Goal: Task Accomplishment & Management: Manage account settings

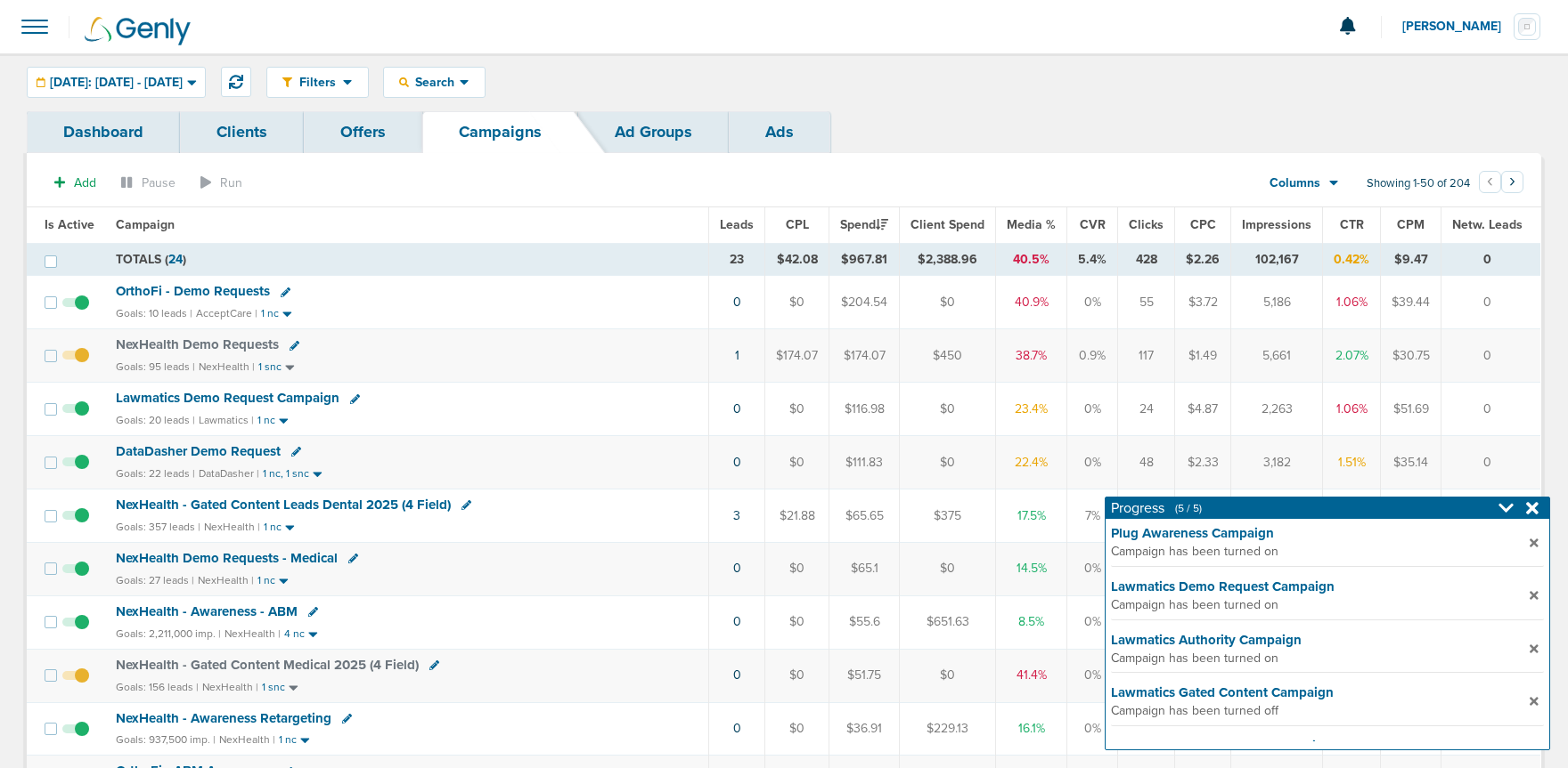
scroll to position [1, 0]
click at [157, 67] on div "[DATE]: [DATE] - [DATE]" at bounding box center [116, 81] width 177 height 29
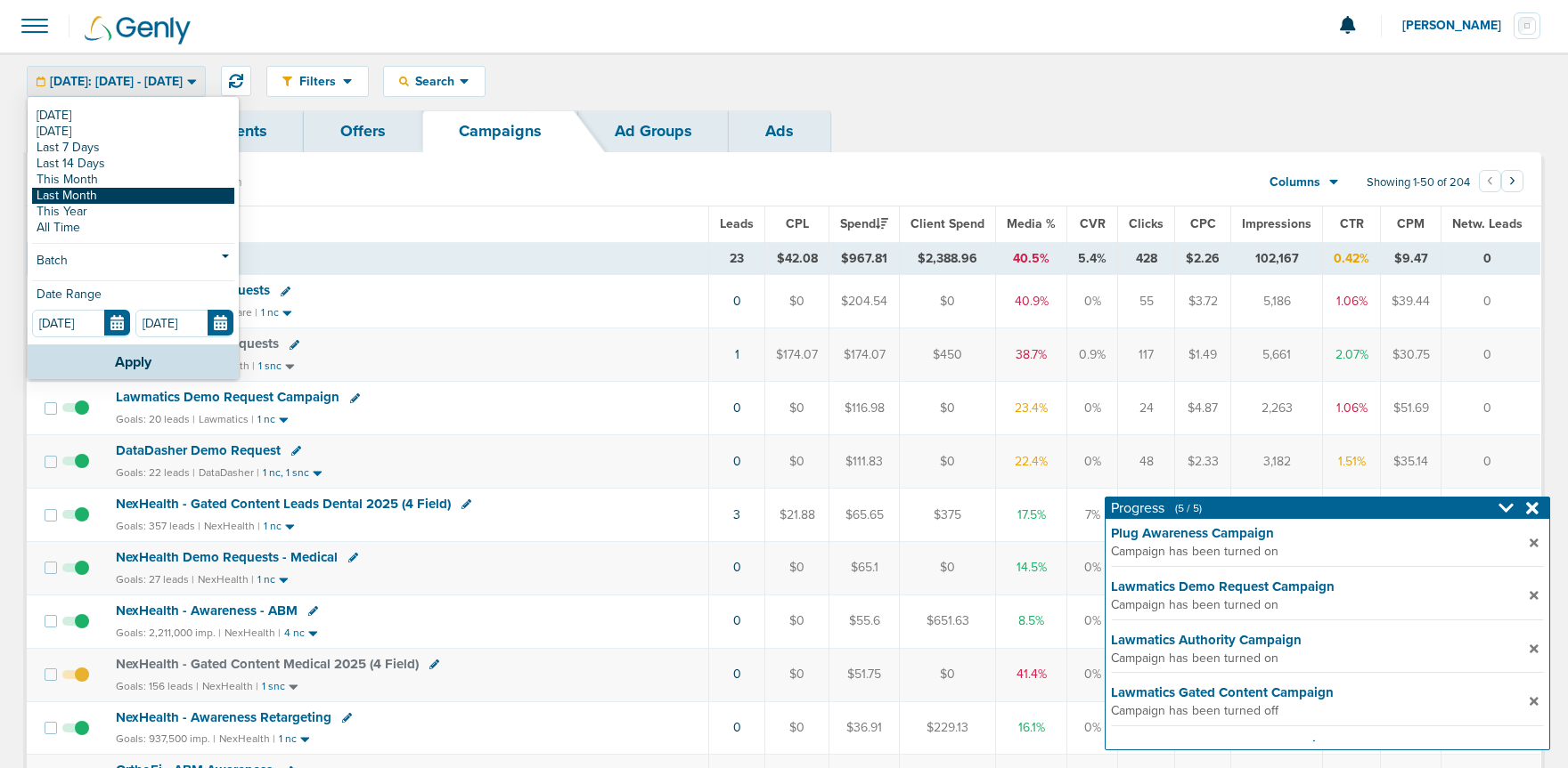
click at [124, 192] on link "Last Month" at bounding box center [133, 195] width 202 height 16
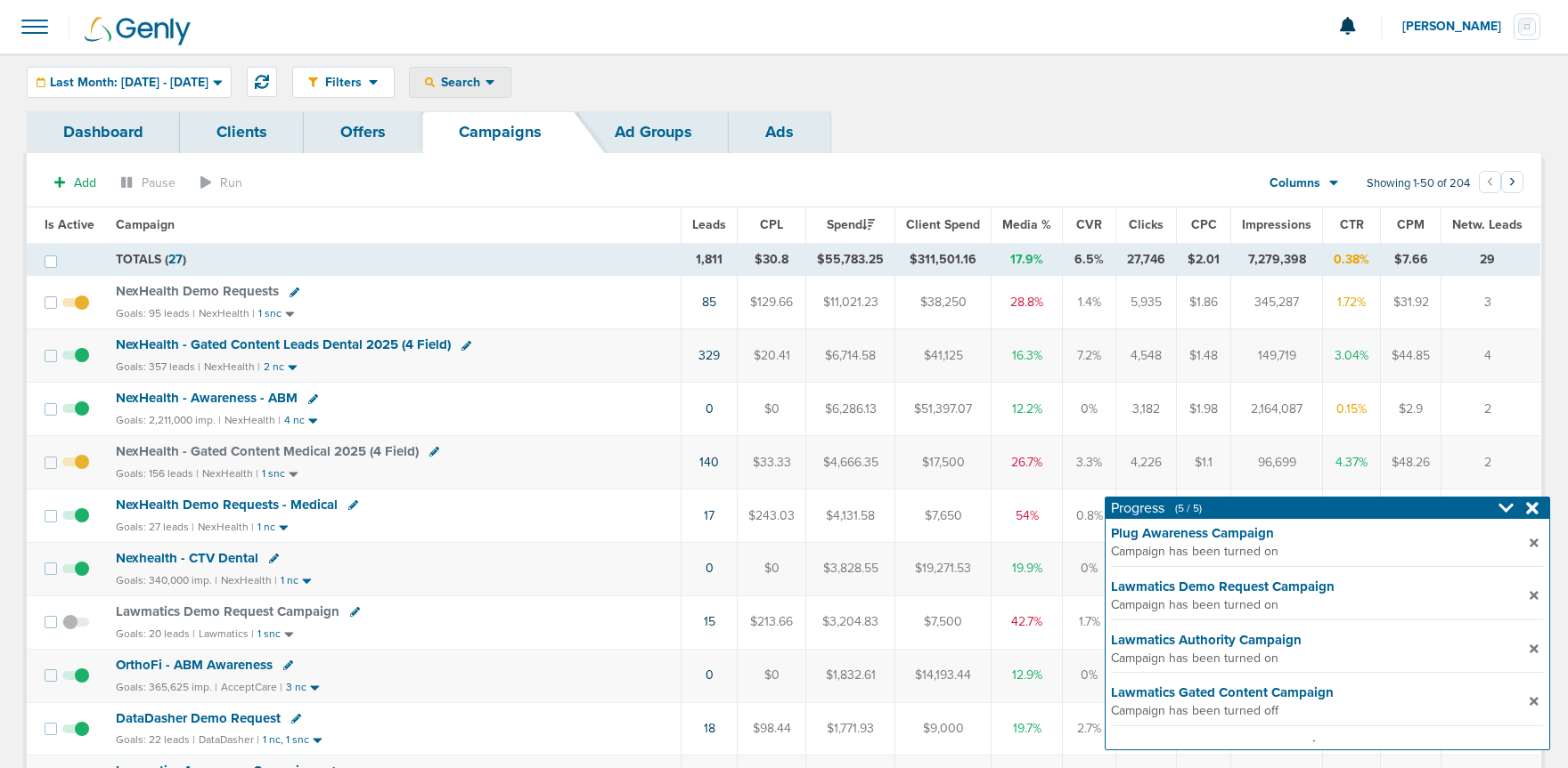
click at [486, 82] on span "Search" at bounding box center [460, 82] width 51 height 15
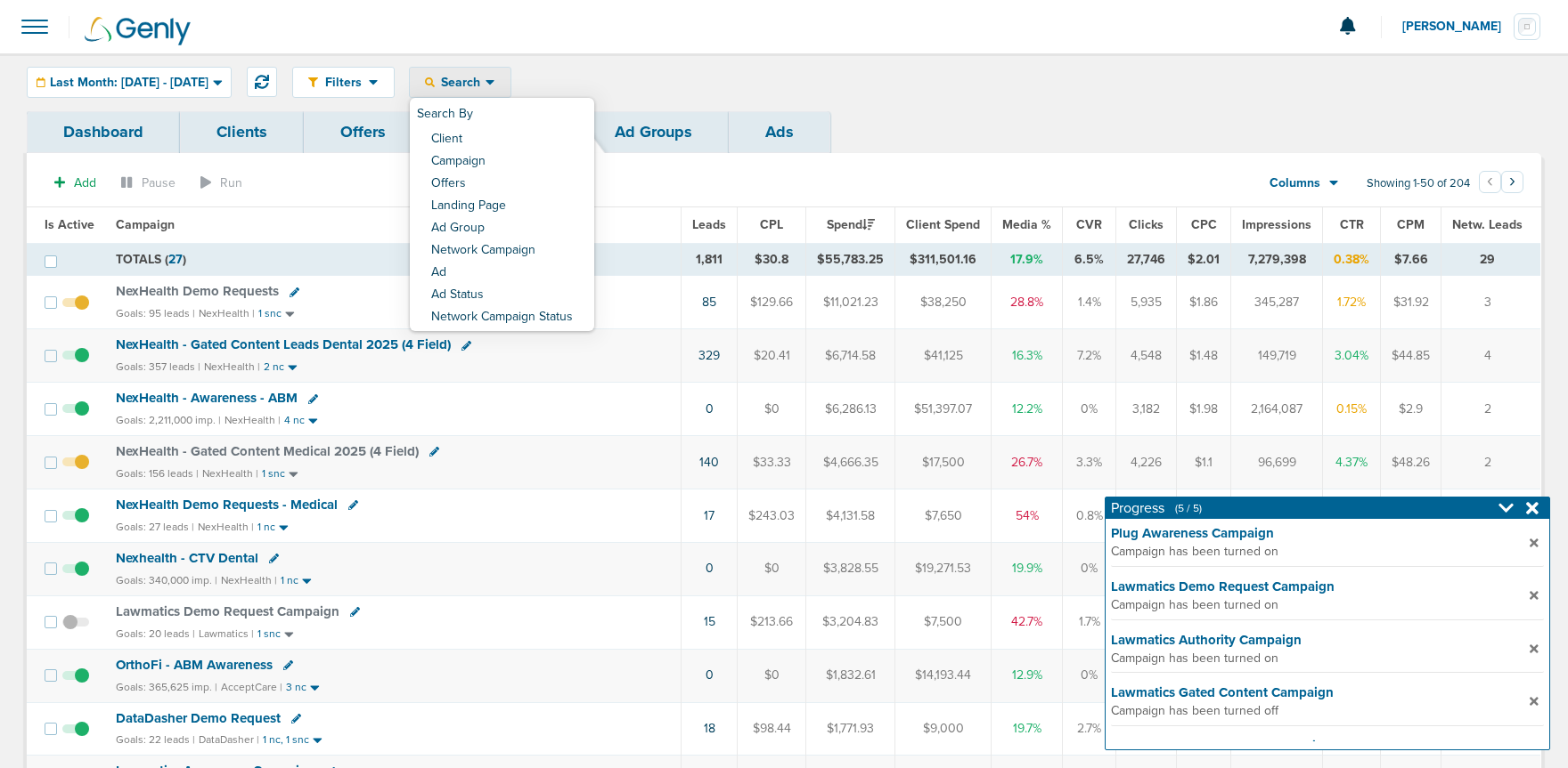
click at [486, 77] on span "Search" at bounding box center [460, 82] width 51 height 15
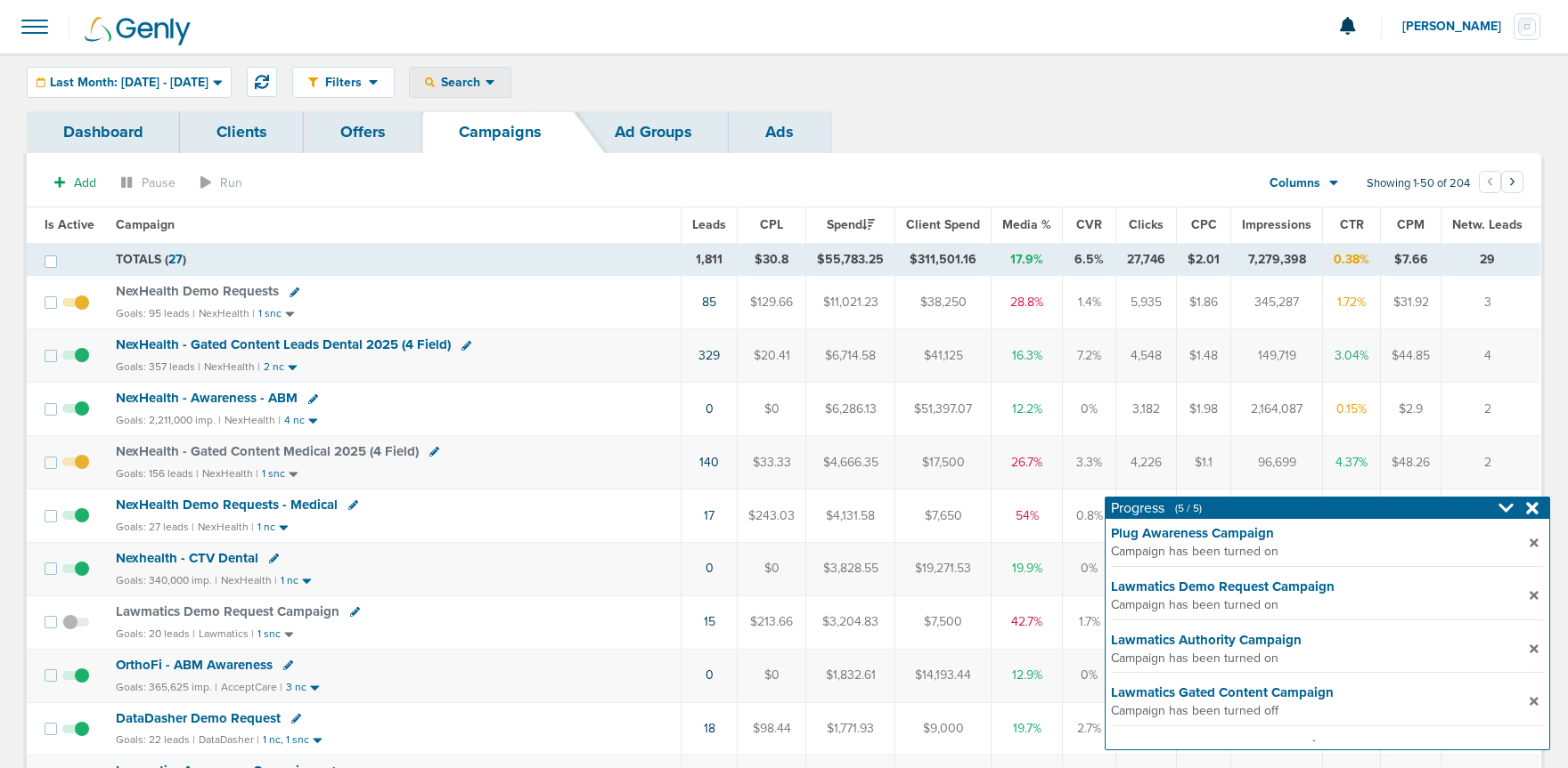
click at [486, 82] on span "Search" at bounding box center [460, 82] width 51 height 15
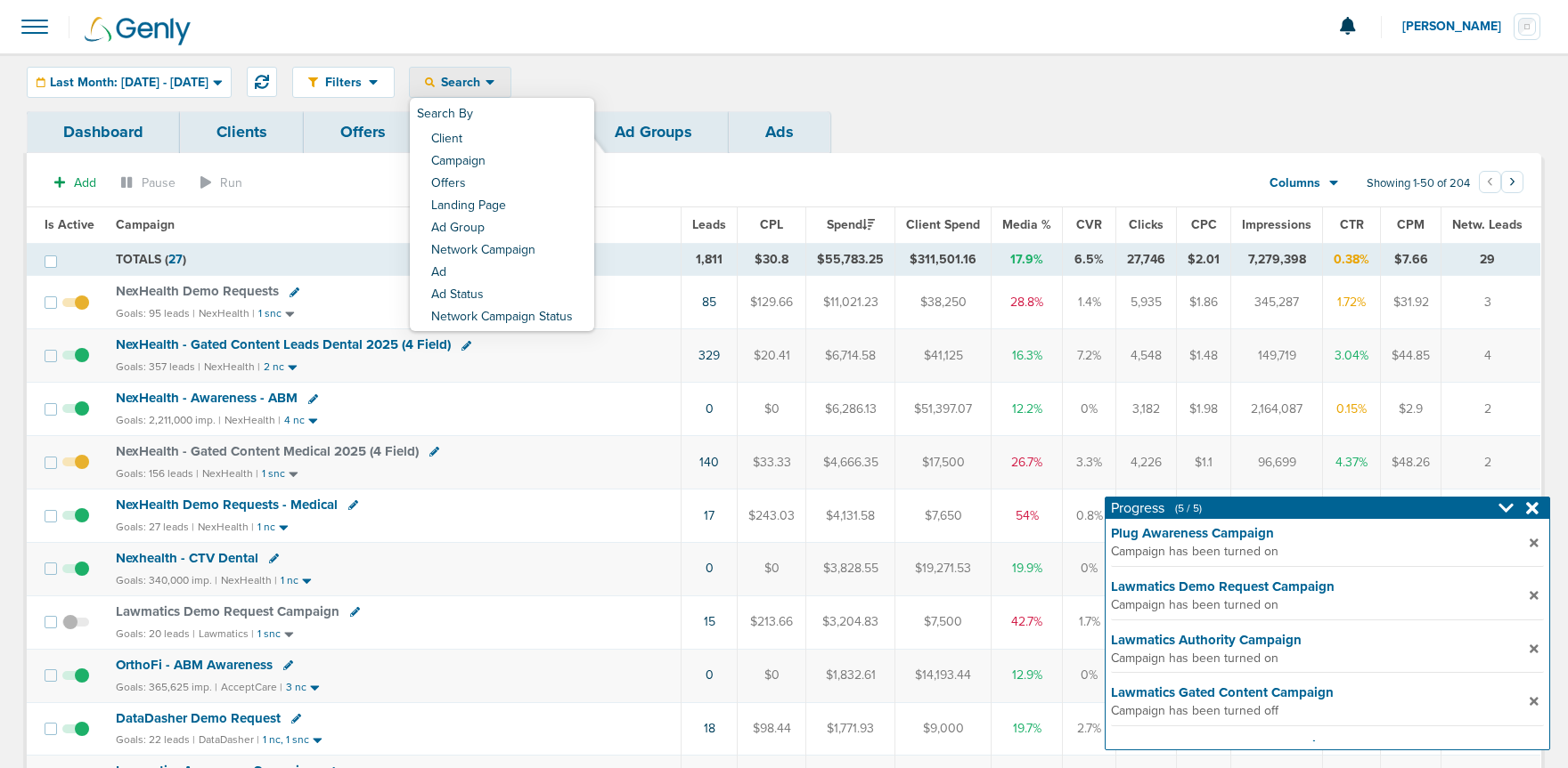
click at [486, 82] on span "Search" at bounding box center [460, 82] width 51 height 15
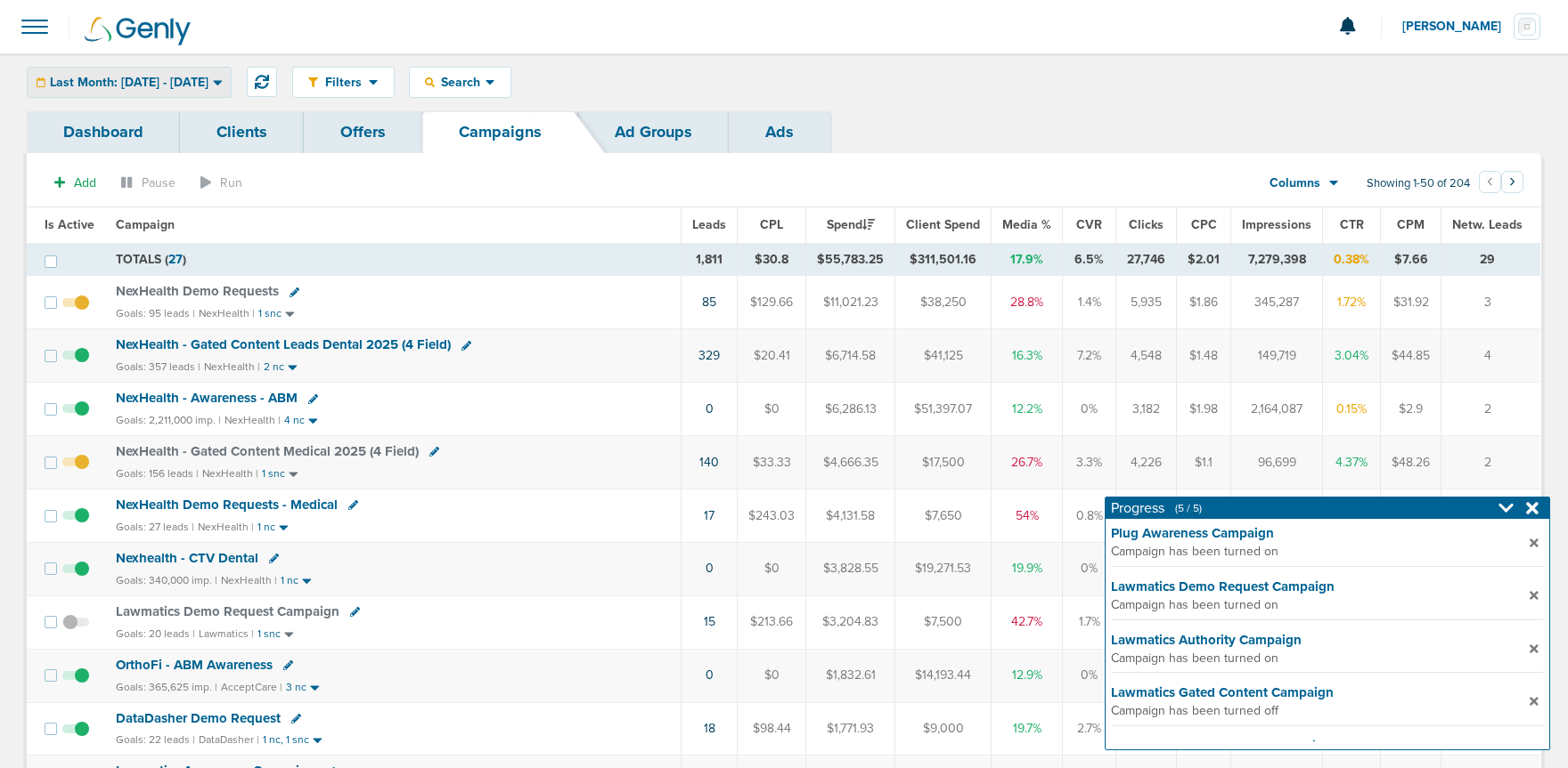
click at [64, 83] on span "Last Month: [DATE] - [DATE]" at bounding box center [129, 82] width 158 height 12
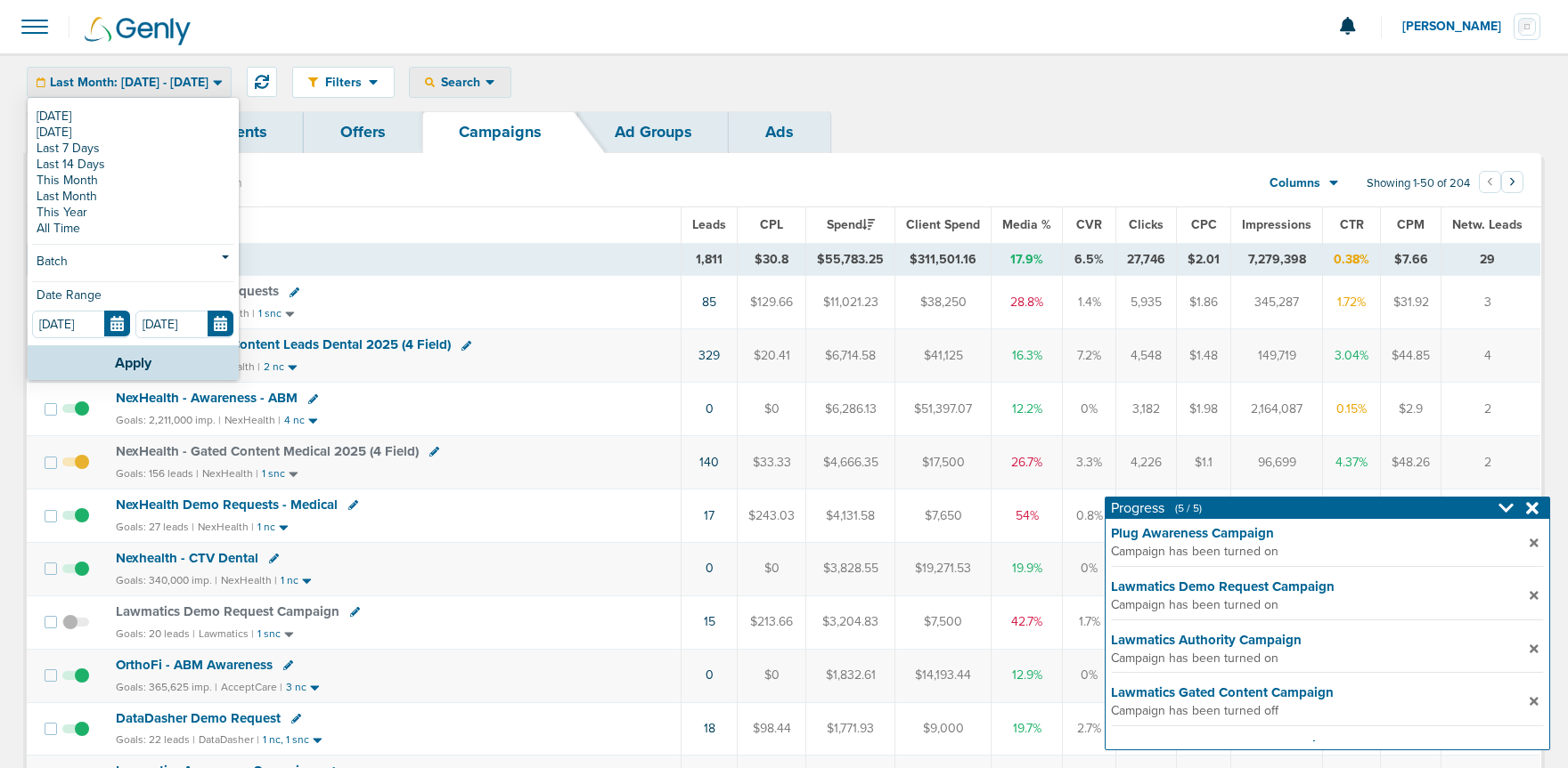
click at [486, 81] on span "Search" at bounding box center [460, 82] width 51 height 15
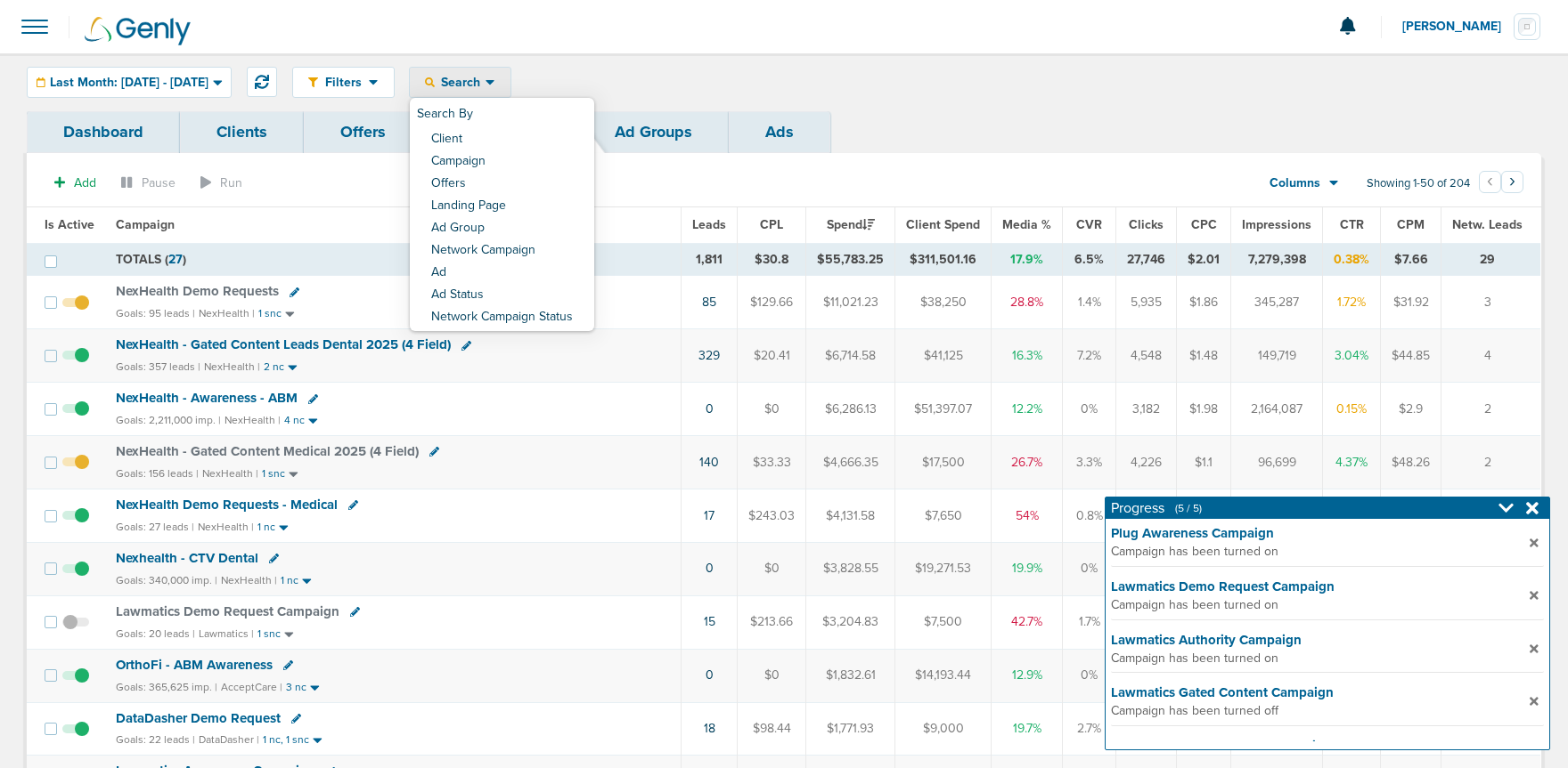
click at [530, 139] on link "Client" at bounding box center [503, 140] width 185 height 23
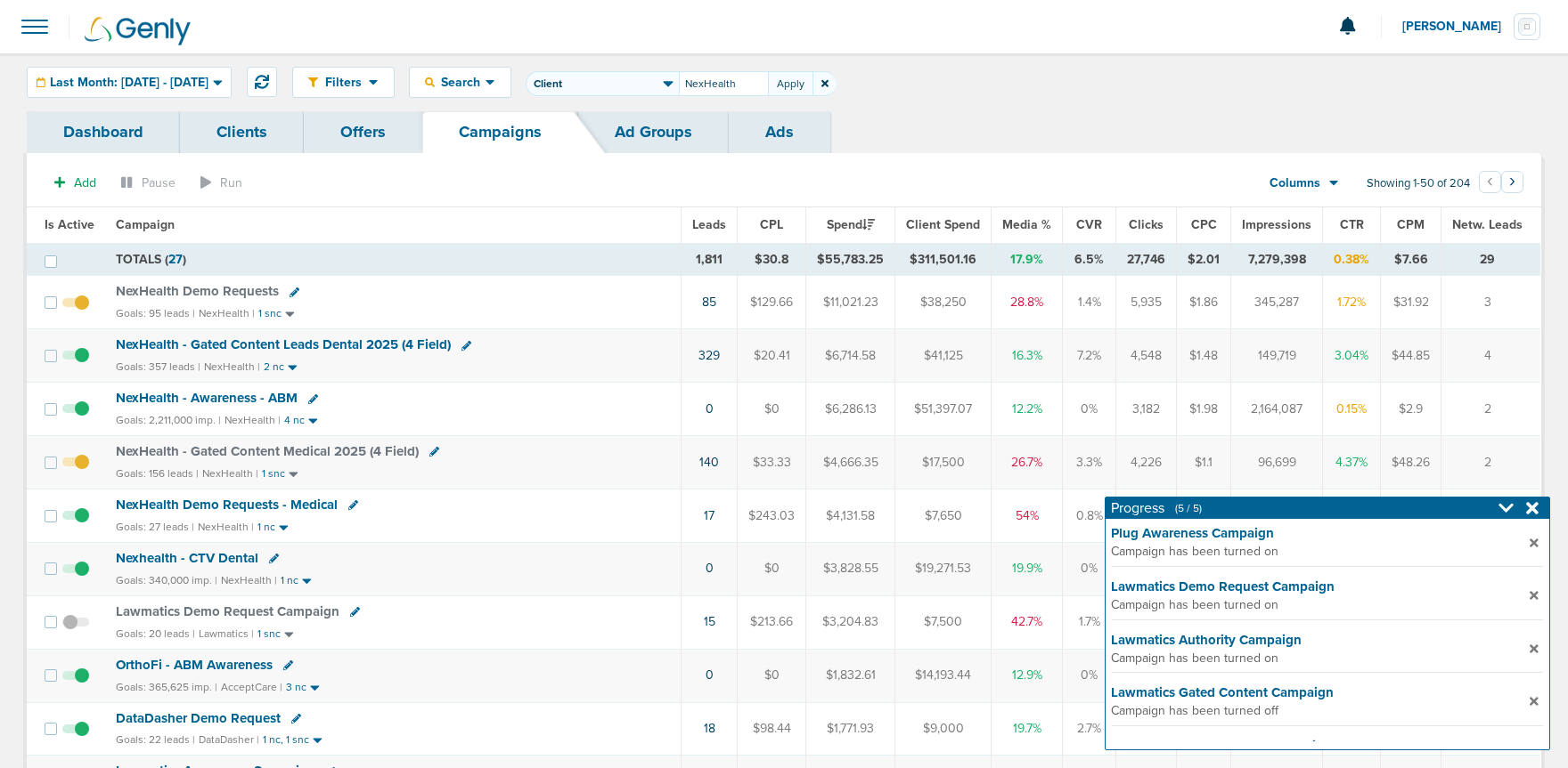
type input "NexHealth"
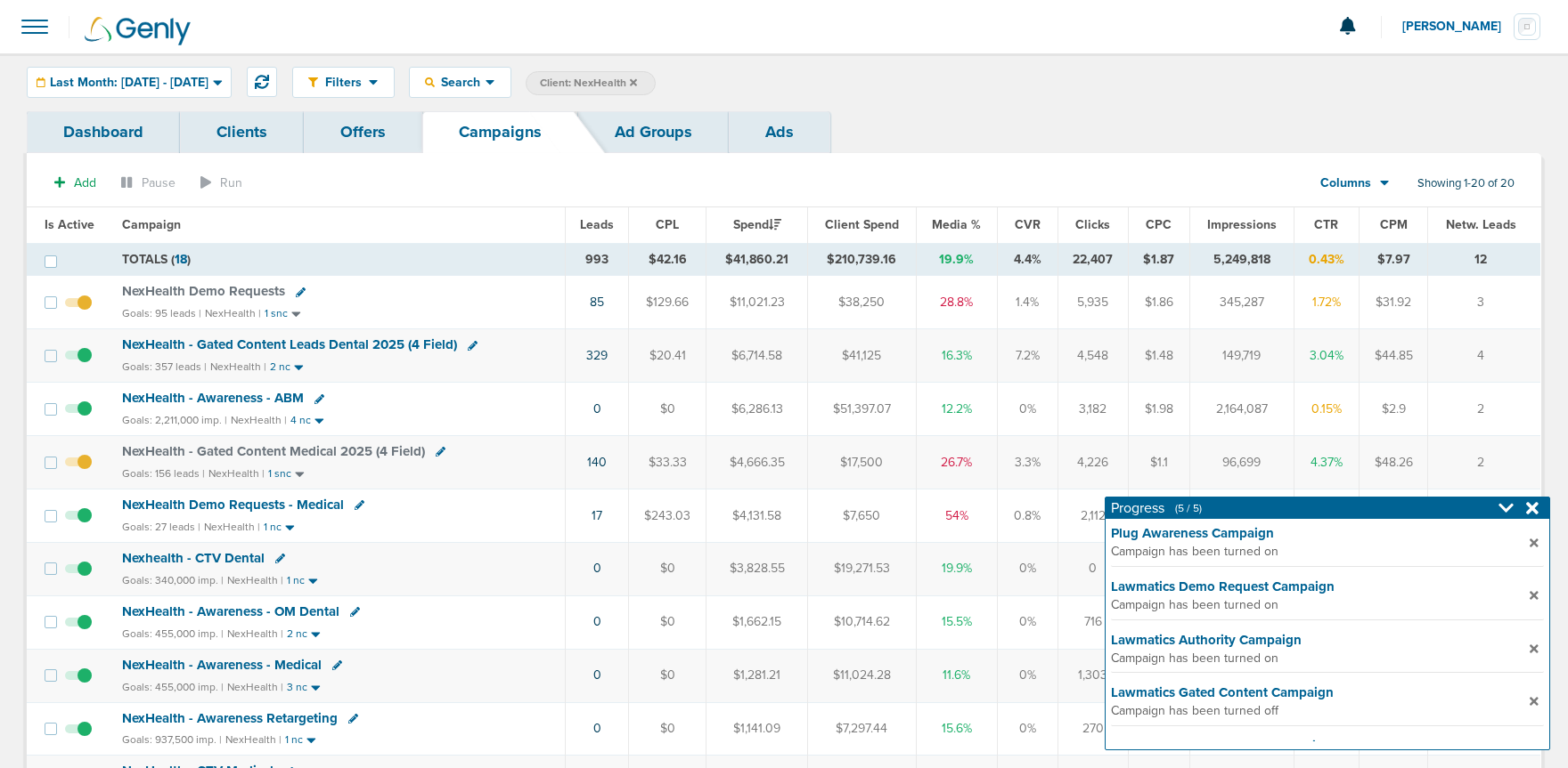
click at [29, 27] on span at bounding box center [35, 27] width 40 height 40
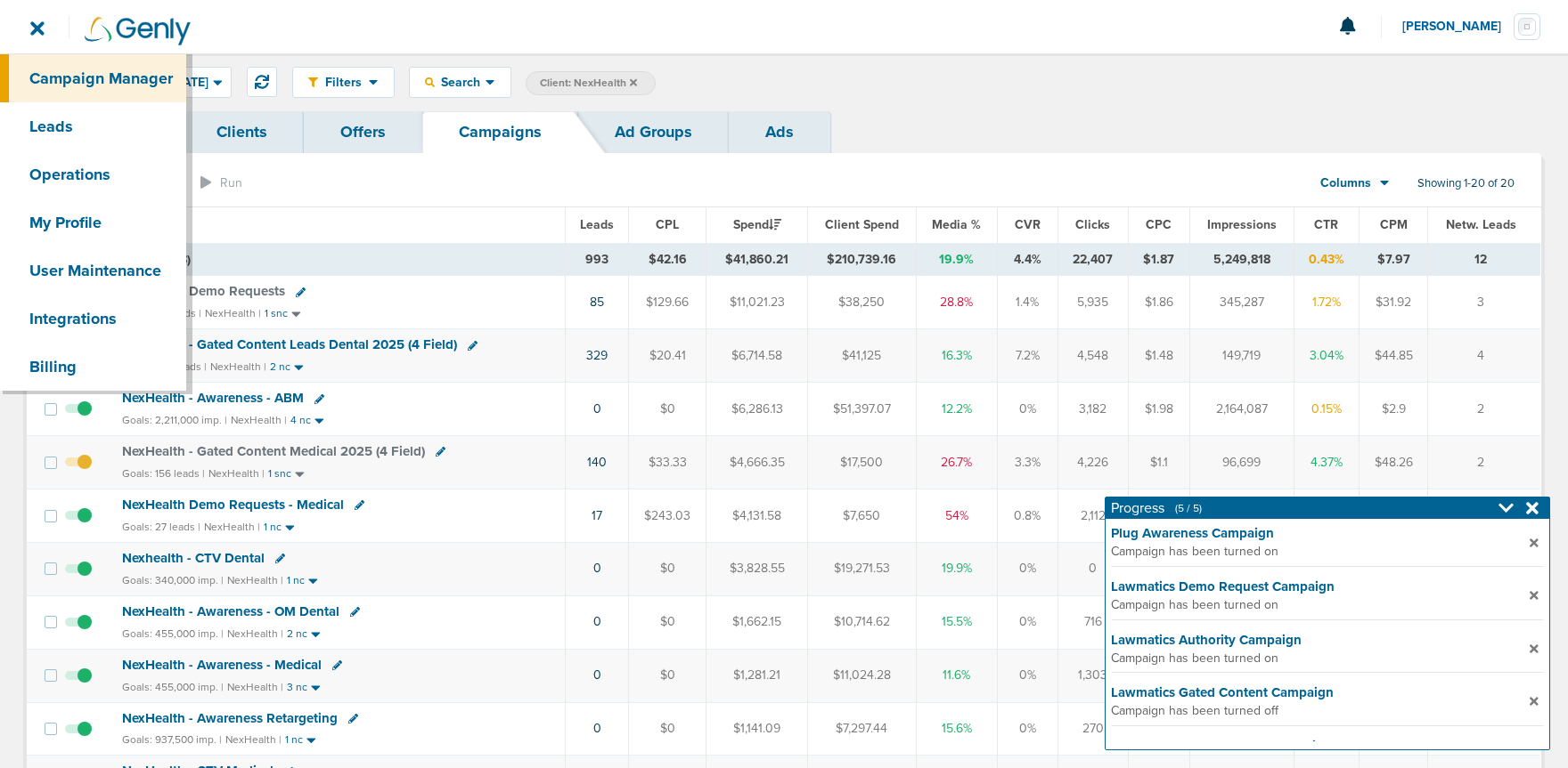
click at [989, 96] on div "Filters Active Only Settings Status Active Inactive Objectives MQL SQL Traffic …" at bounding box center [916, 82] width 1249 height 31
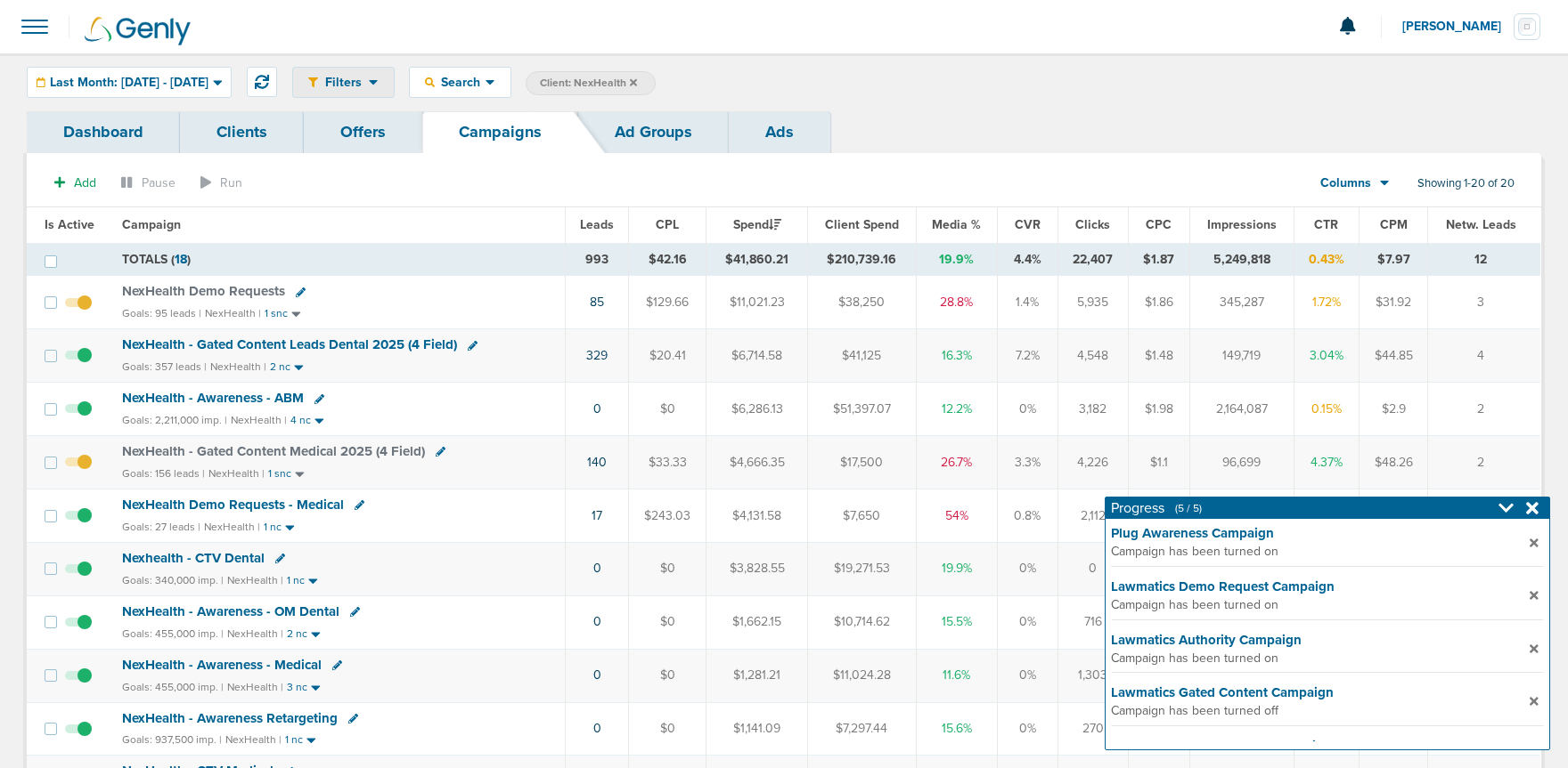
click at [369, 82] on span "Filters" at bounding box center [343, 82] width 51 height 15
click at [486, 89] on span "Search" at bounding box center [460, 82] width 51 height 15
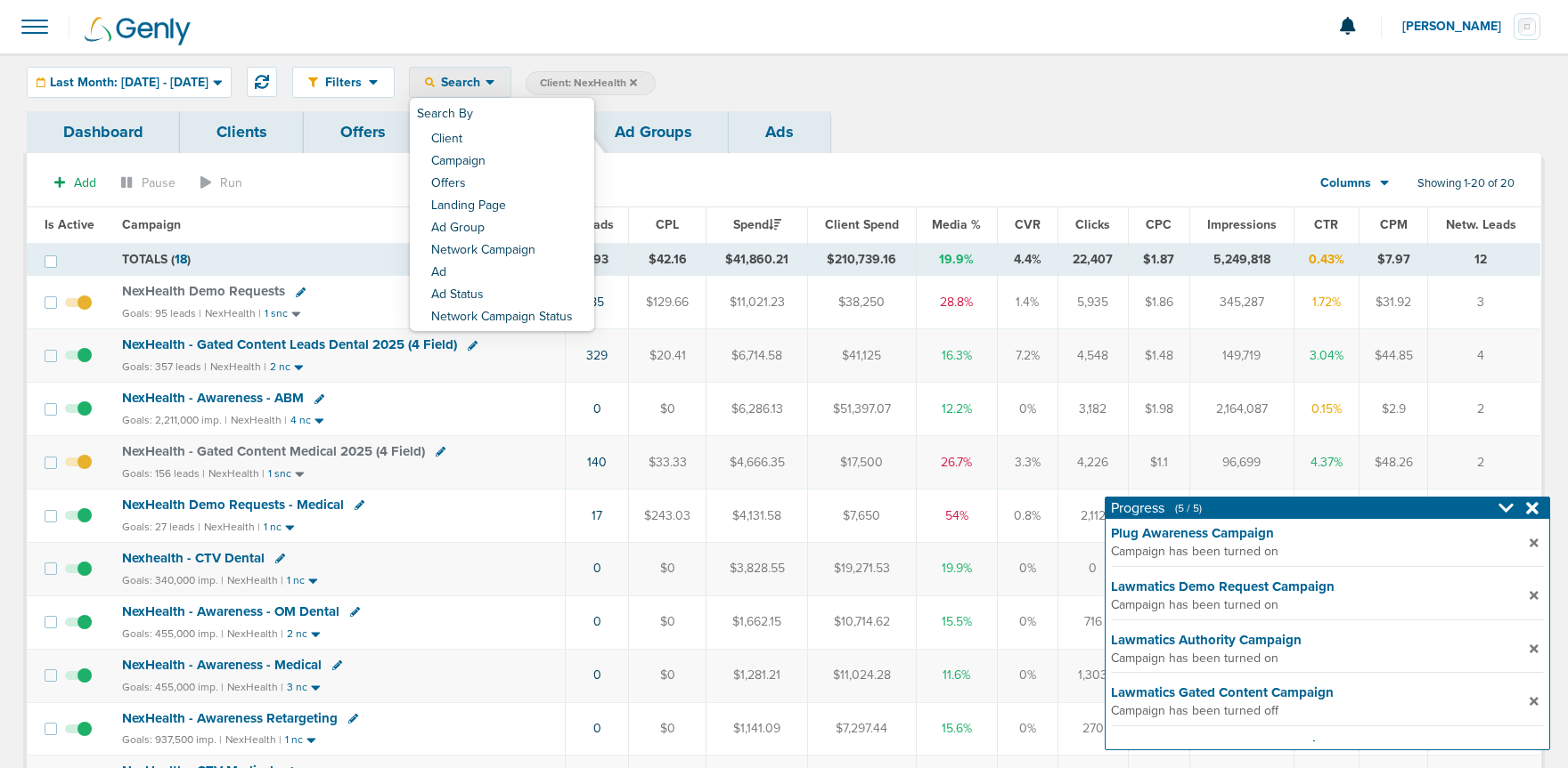
click at [496, 90] on div "Search" at bounding box center [460, 82] width 101 height 29
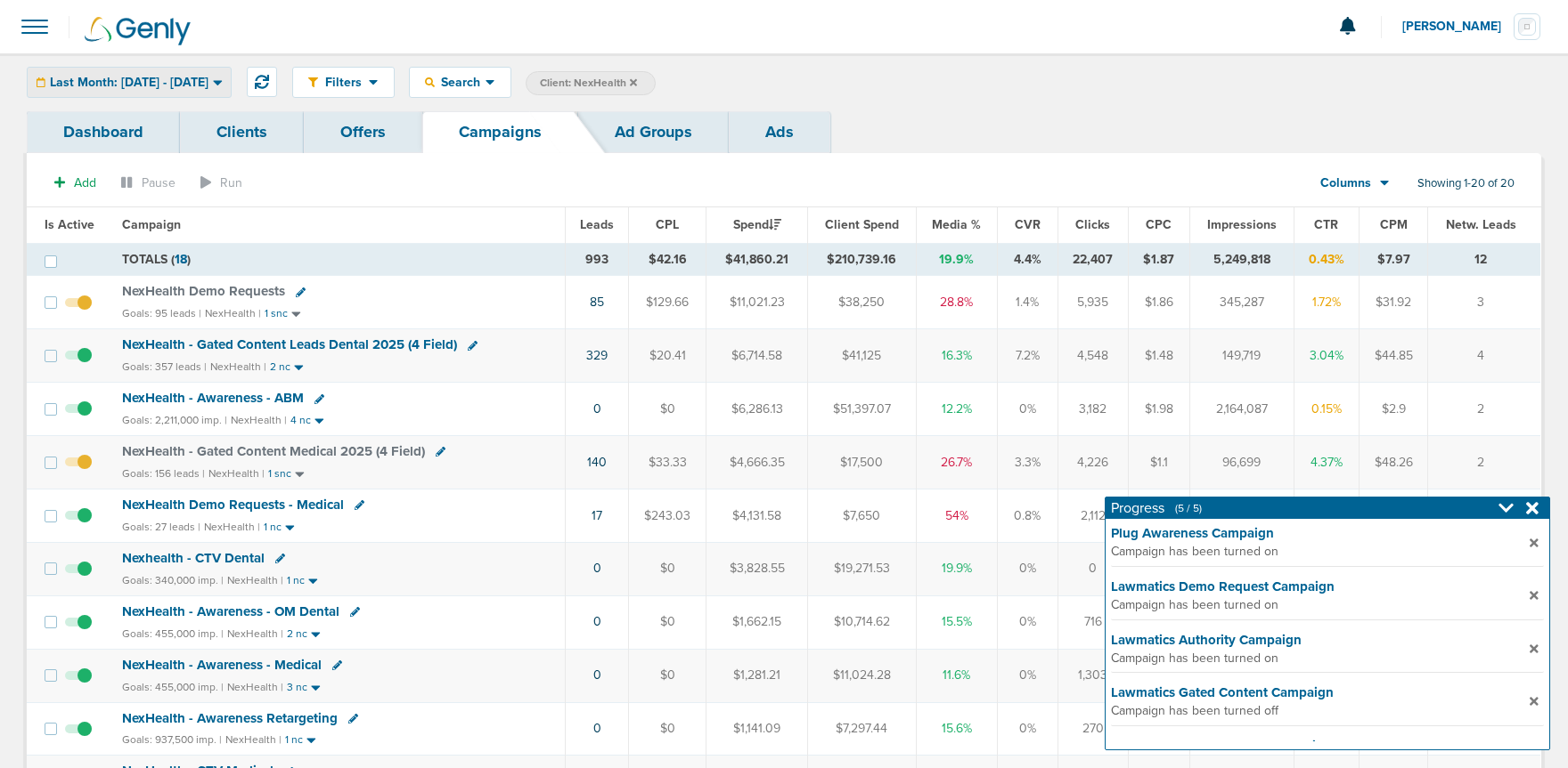
click at [208, 82] on span "Last Month: [DATE] - [DATE]" at bounding box center [129, 82] width 158 height 12
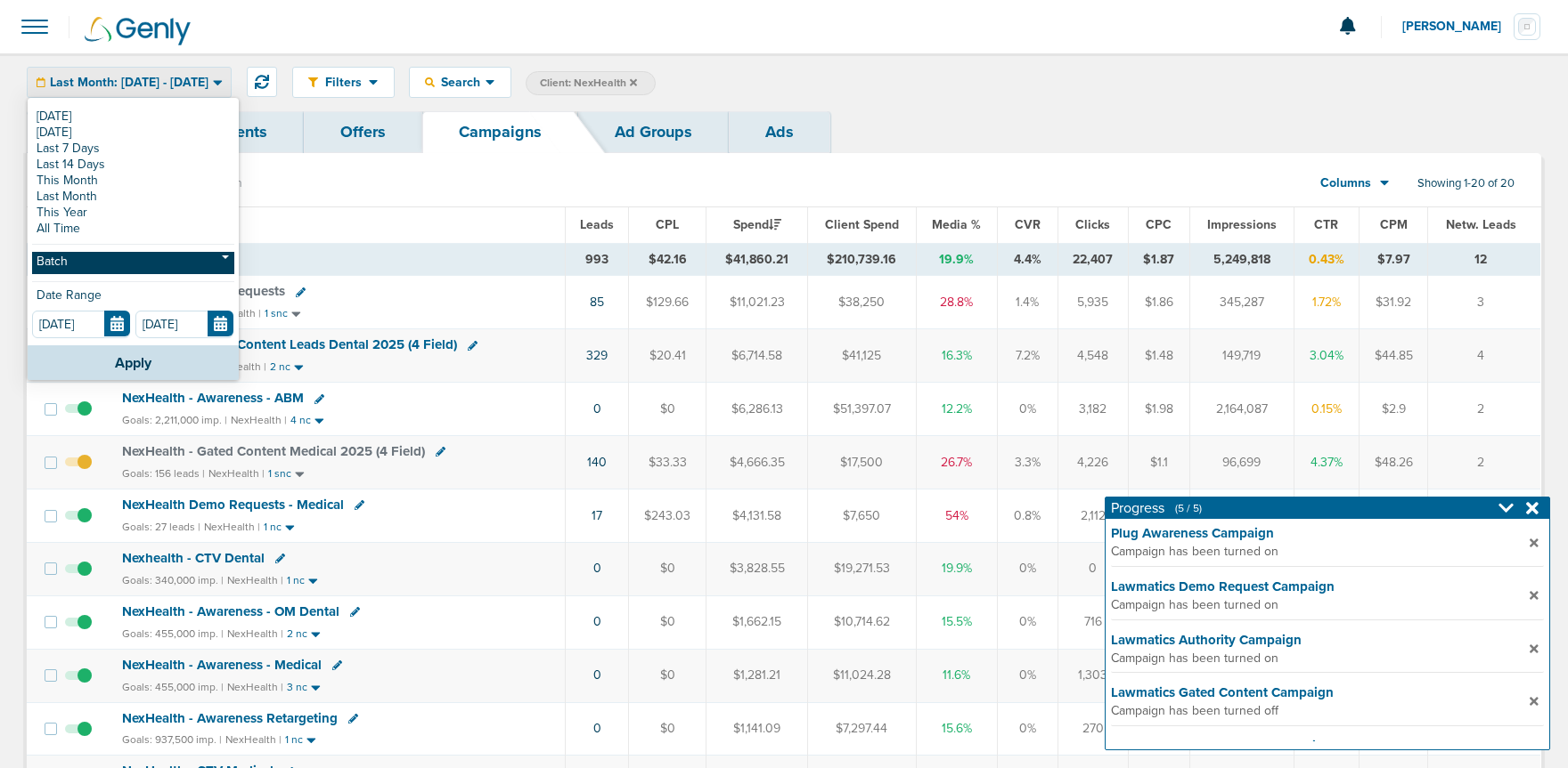
click at [122, 270] on link "Batch" at bounding box center [133, 263] width 202 height 23
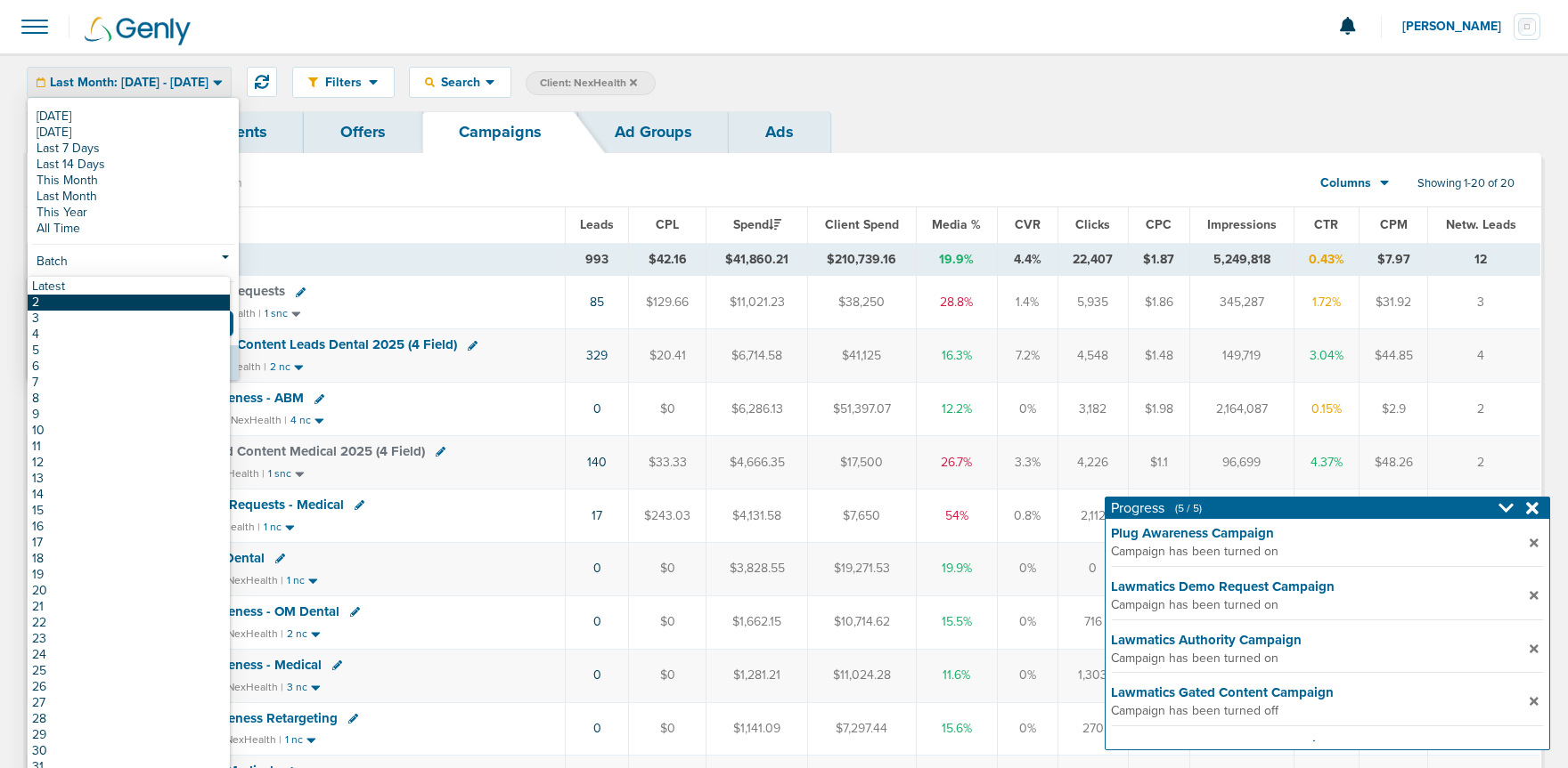
click at [105, 303] on link "2" at bounding box center [128, 302] width 202 height 16
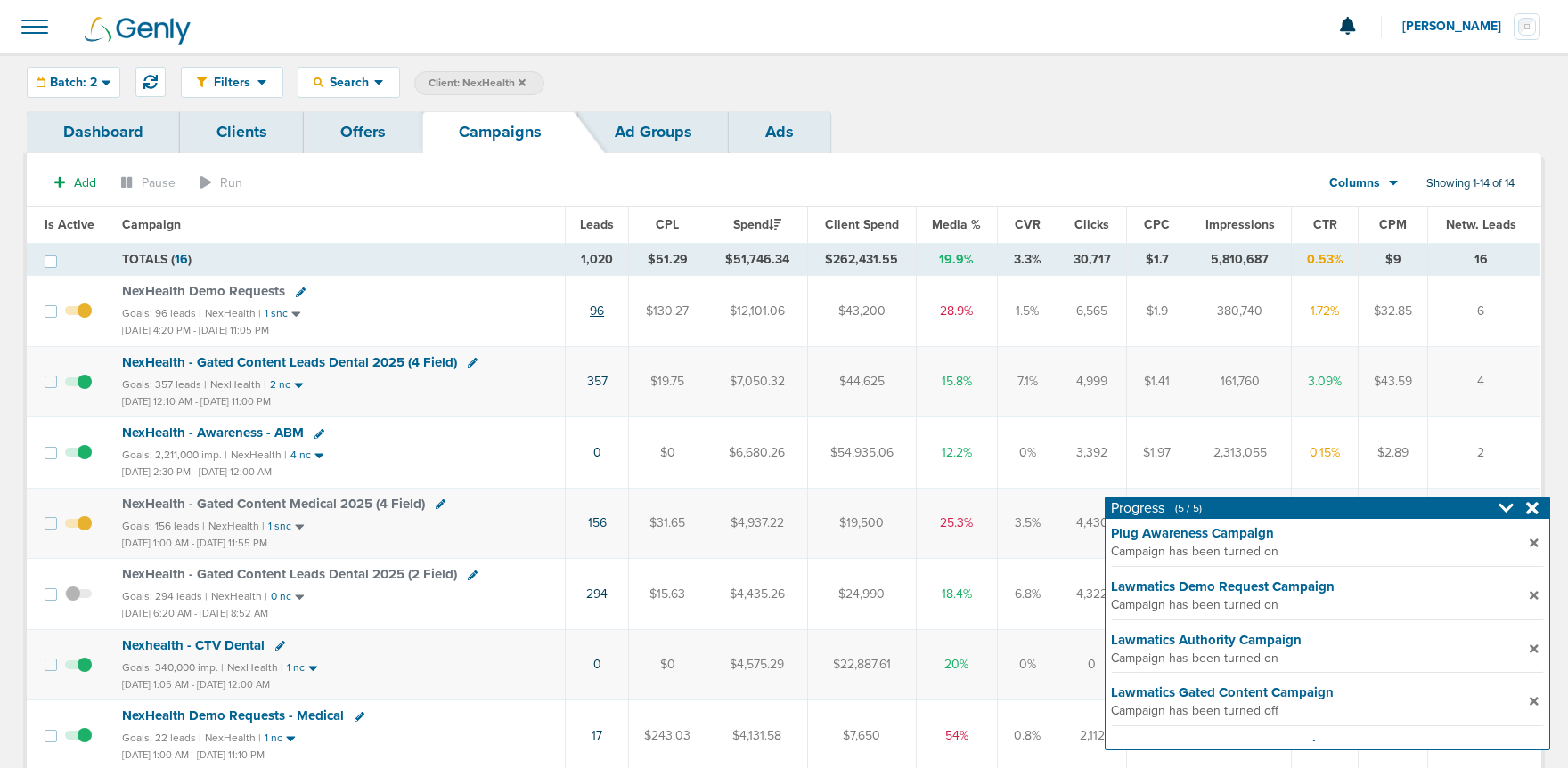
click at [602, 314] on link "96" at bounding box center [596, 311] width 14 height 15
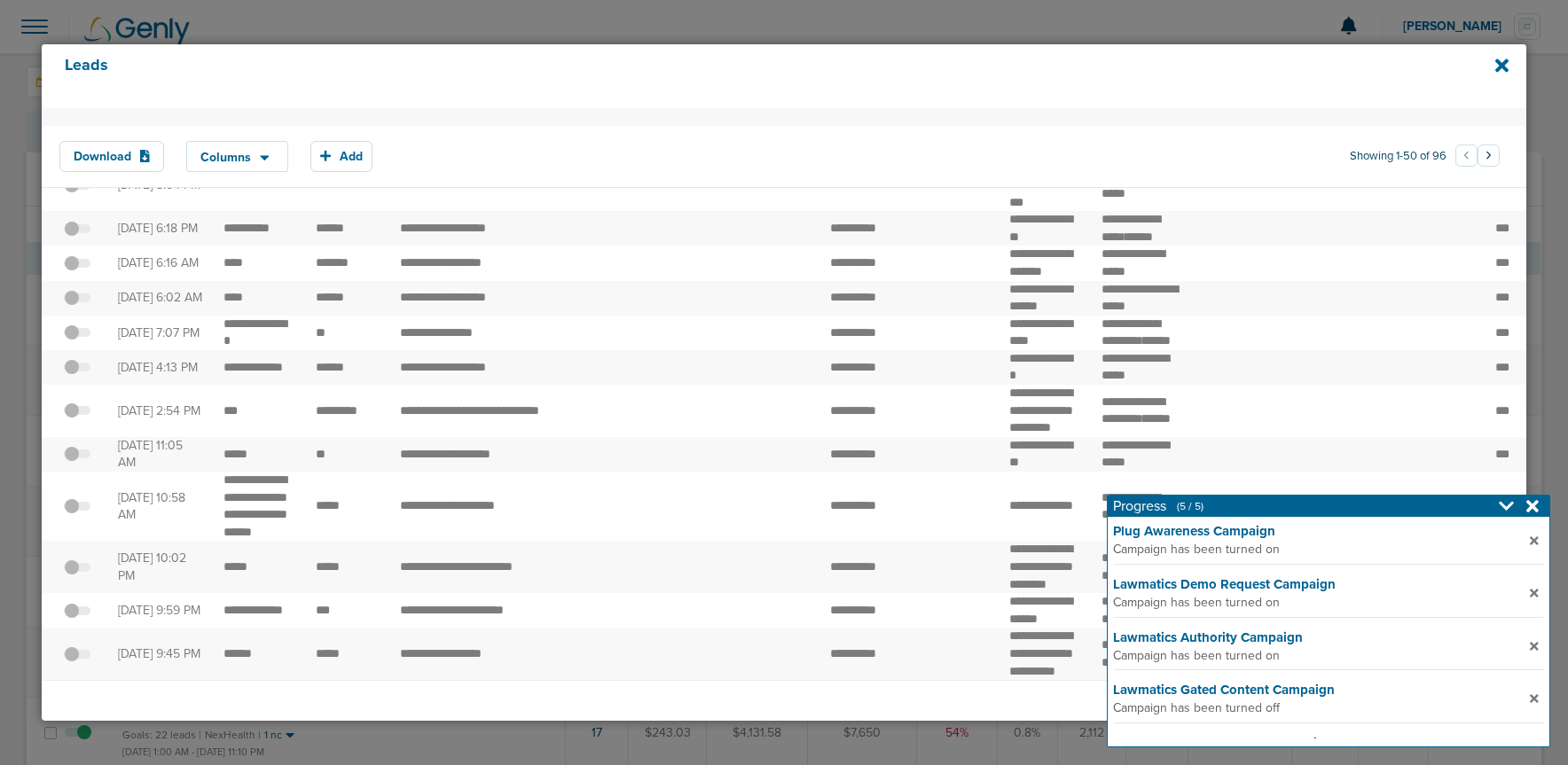
scroll to position [2201, 0]
click at [1504, 67] on icon at bounding box center [1501, 66] width 13 height 20
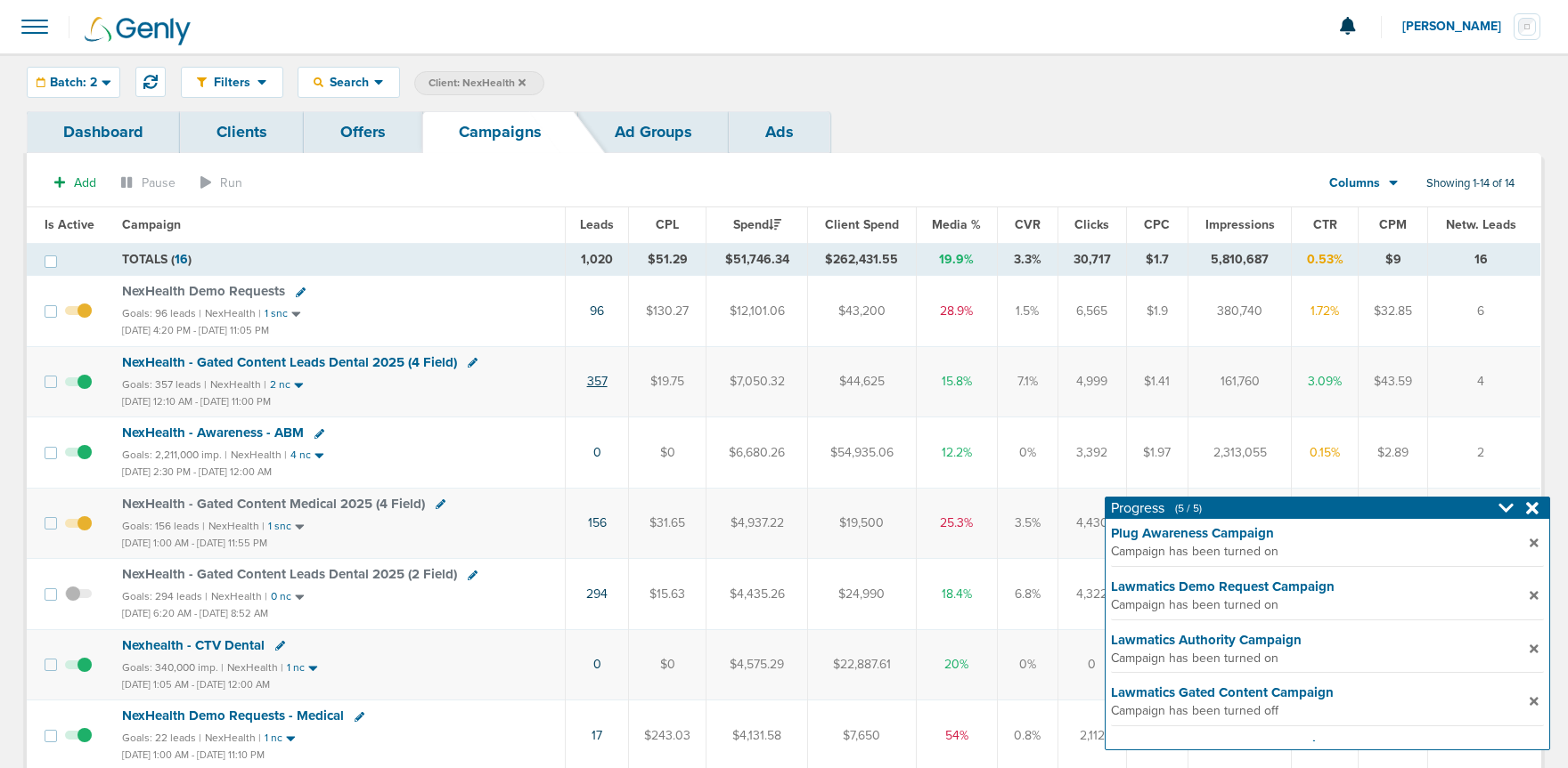
click at [595, 381] on link "357" at bounding box center [598, 382] width 21 height 15
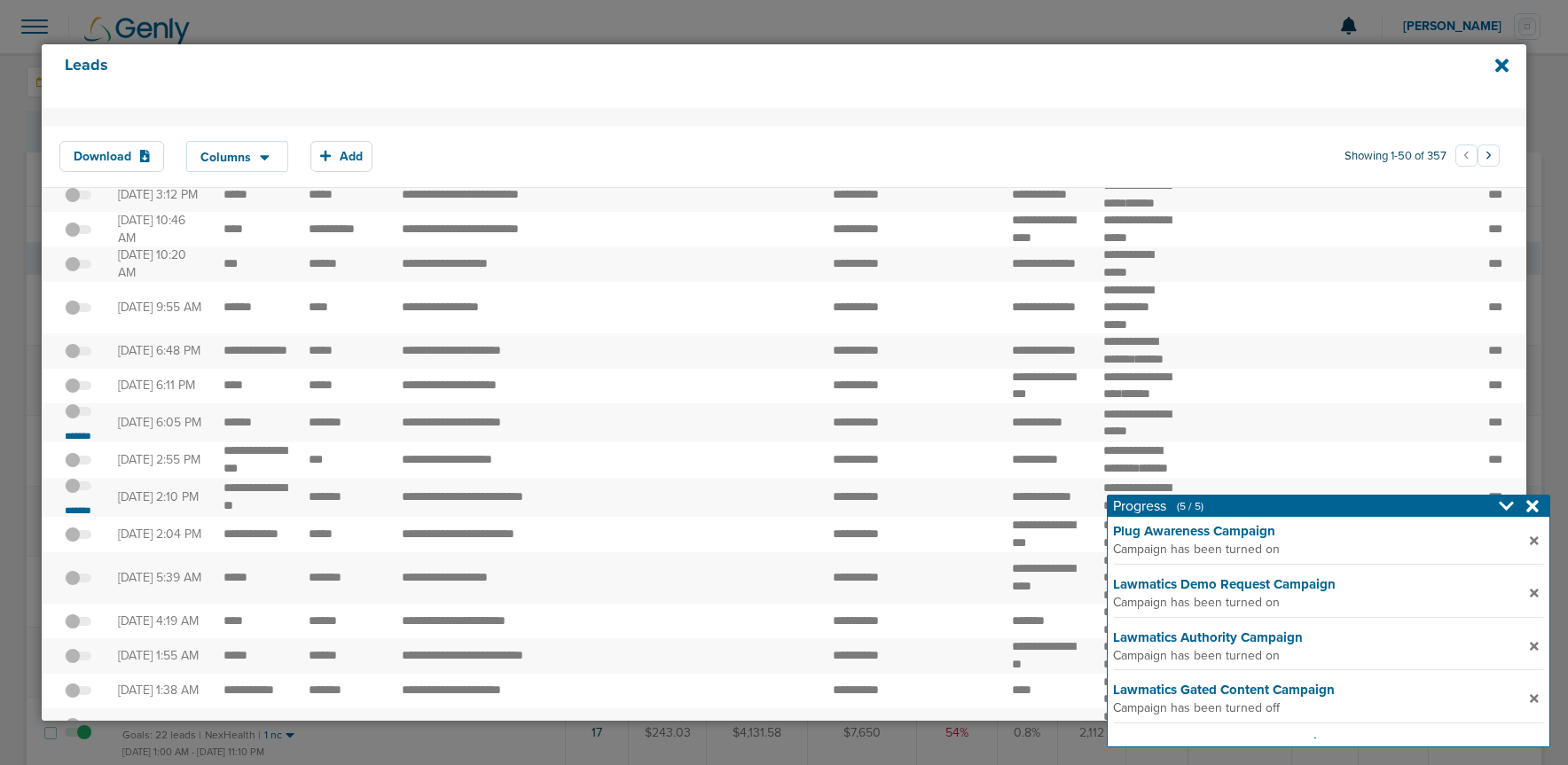
scroll to position [75, 0]
click at [73, 442] on small "*******" at bounding box center [78, 434] width 38 height 14
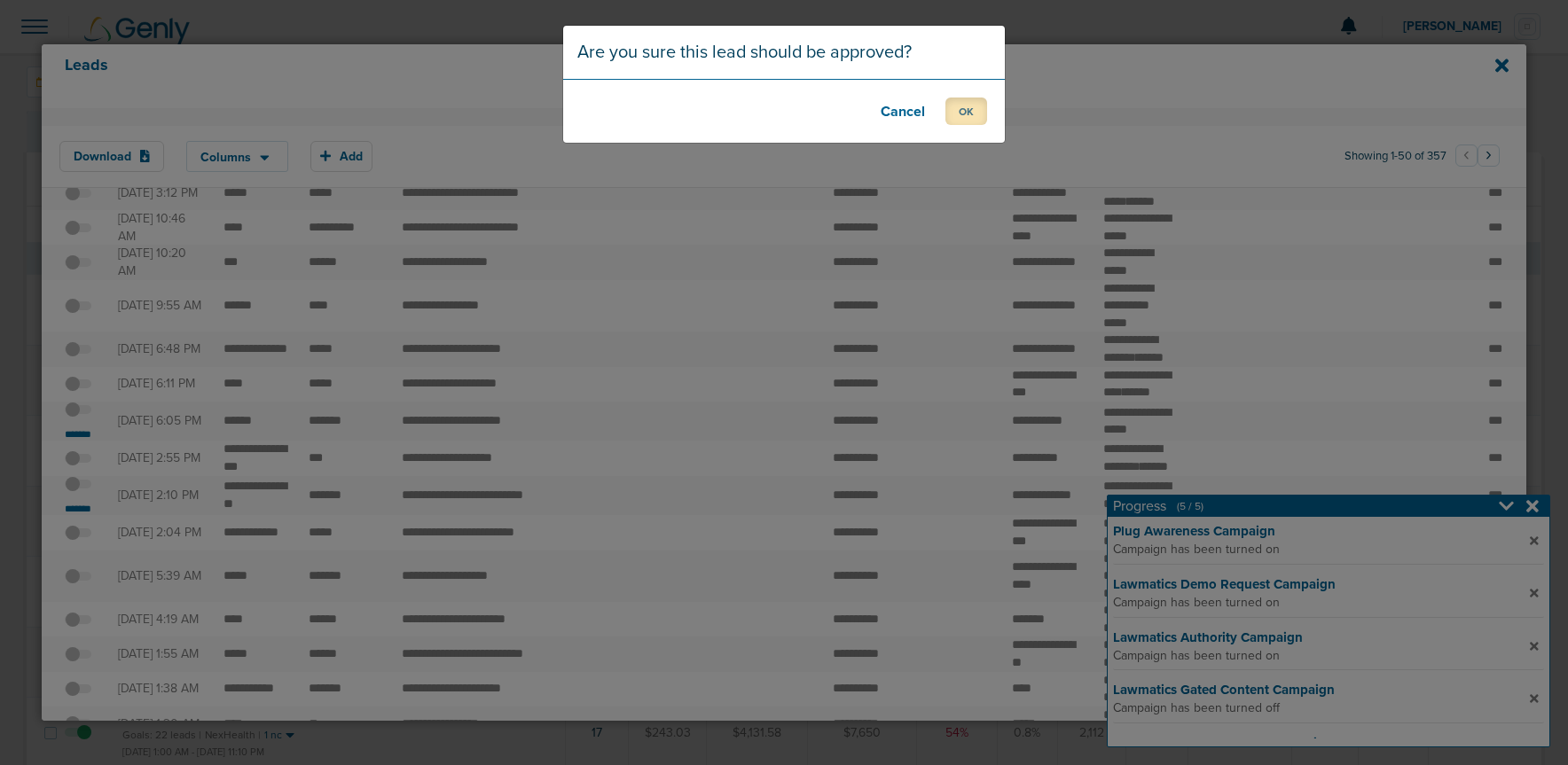
drag, startPoint x: 956, startPoint y: 113, endPoint x: 871, endPoint y: 188, distance: 113.4
click at [956, 118] on button "OK" at bounding box center [966, 111] width 41 height 27
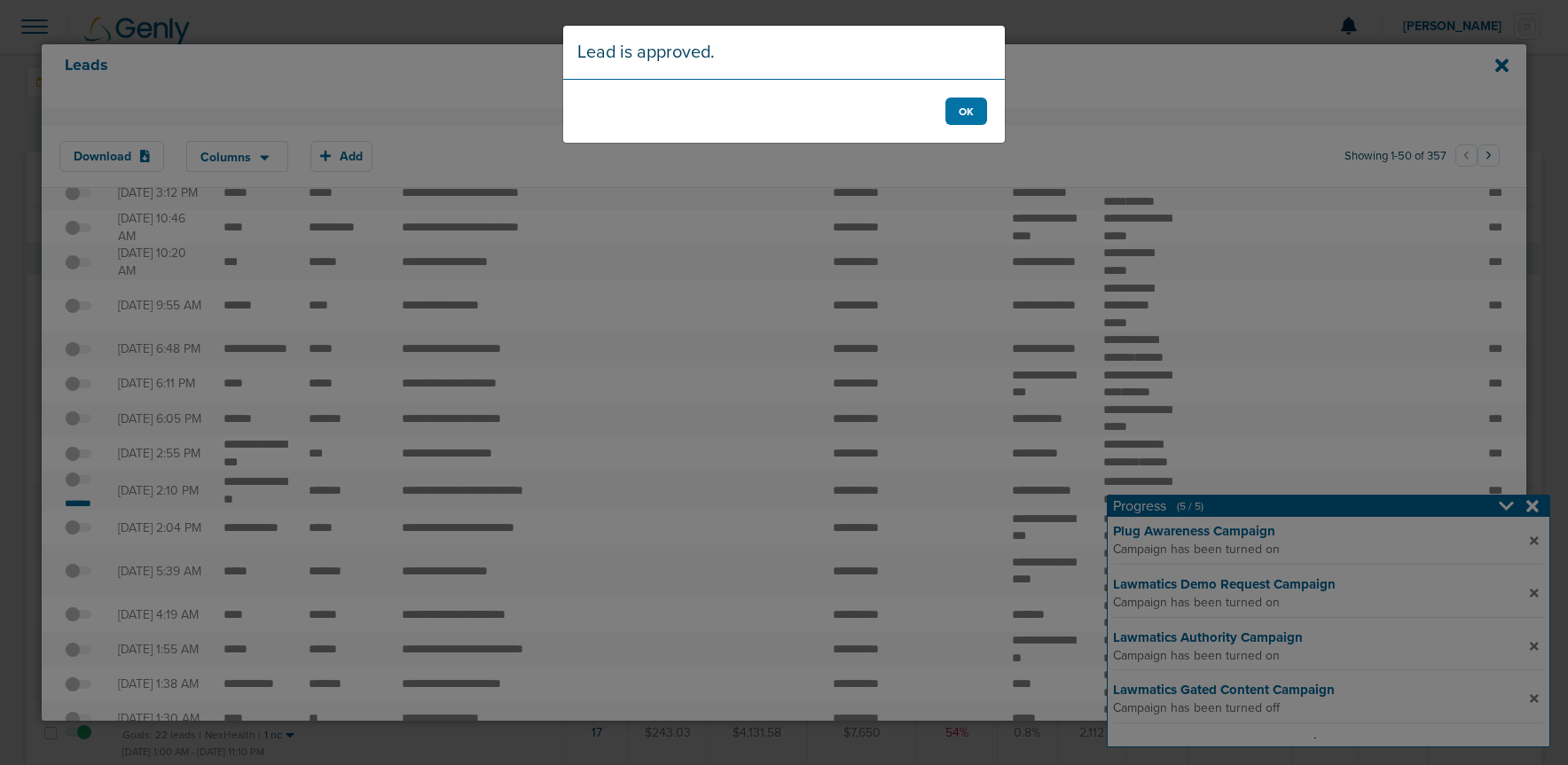
click at [76, 633] on div "Lead is approved. OK" at bounding box center [784, 382] width 1568 height 765
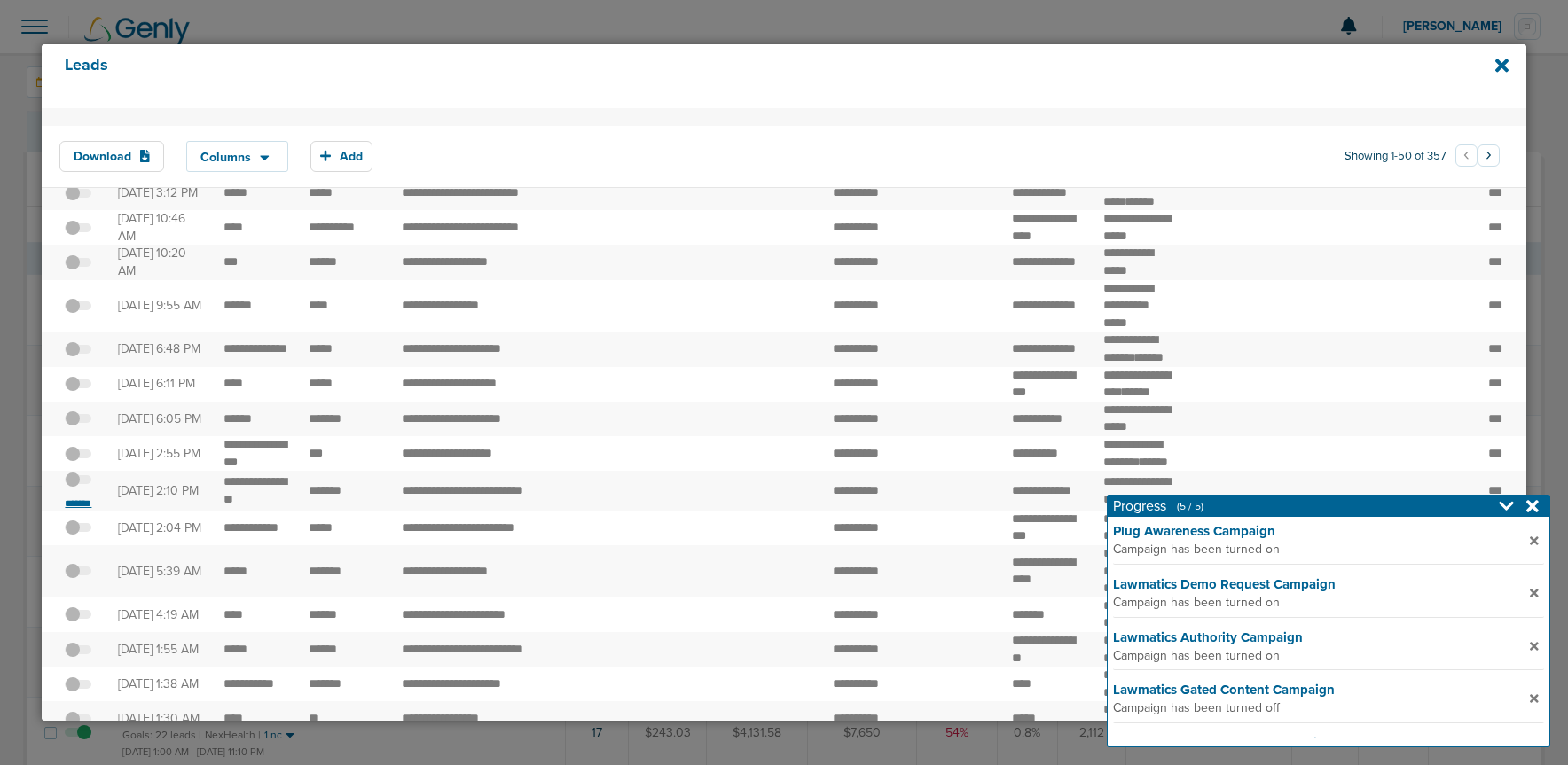
click at [69, 511] on small "*******" at bounding box center [78, 503] width 38 height 14
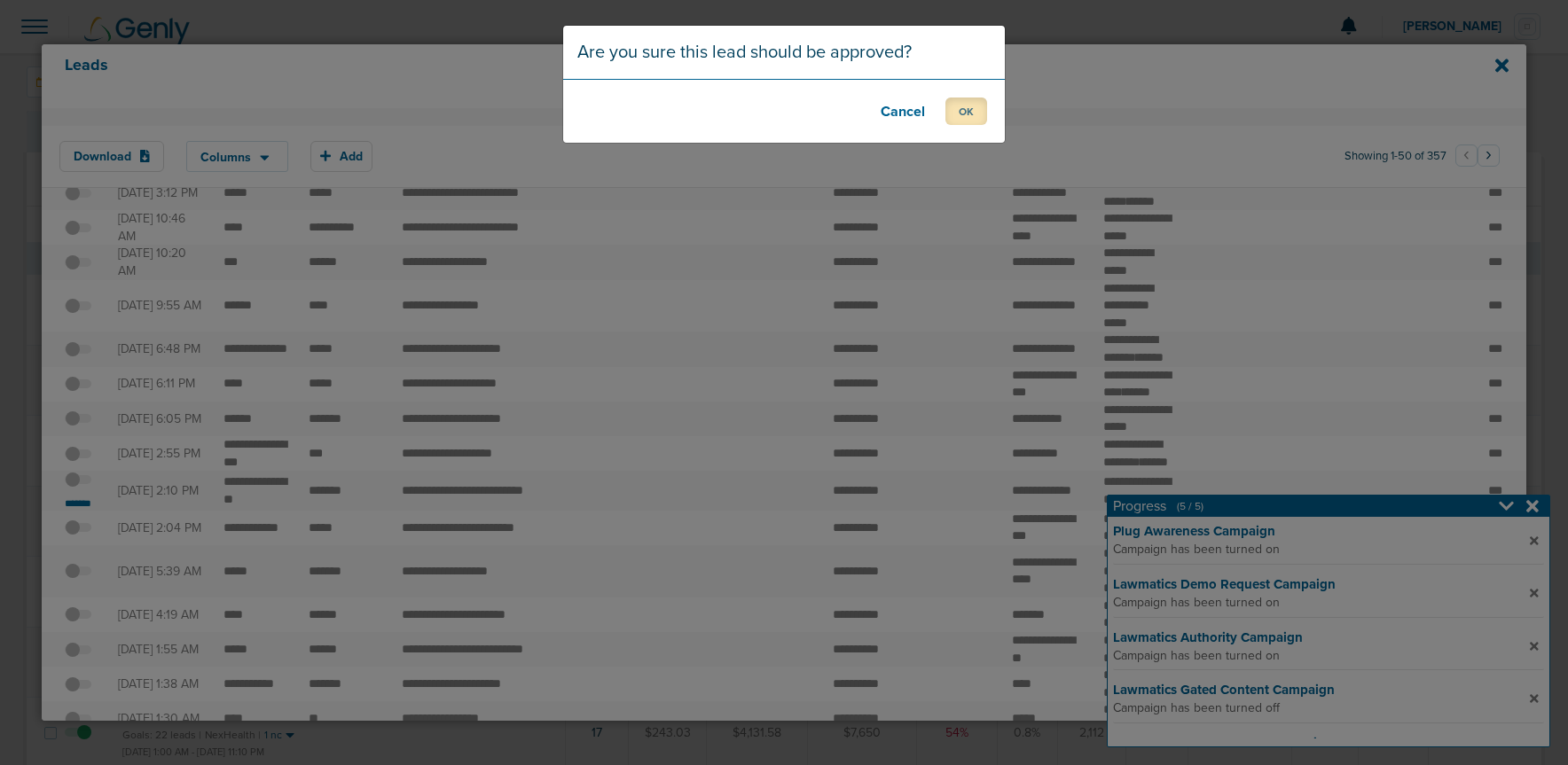
drag, startPoint x: 950, startPoint y: 114, endPoint x: 845, endPoint y: 283, distance: 199.0
click at [951, 115] on button "OK" at bounding box center [966, 111] width 41 height 27
click at [958, 121] on button "OK" at bounding box center [966, 111] width 41 height 27
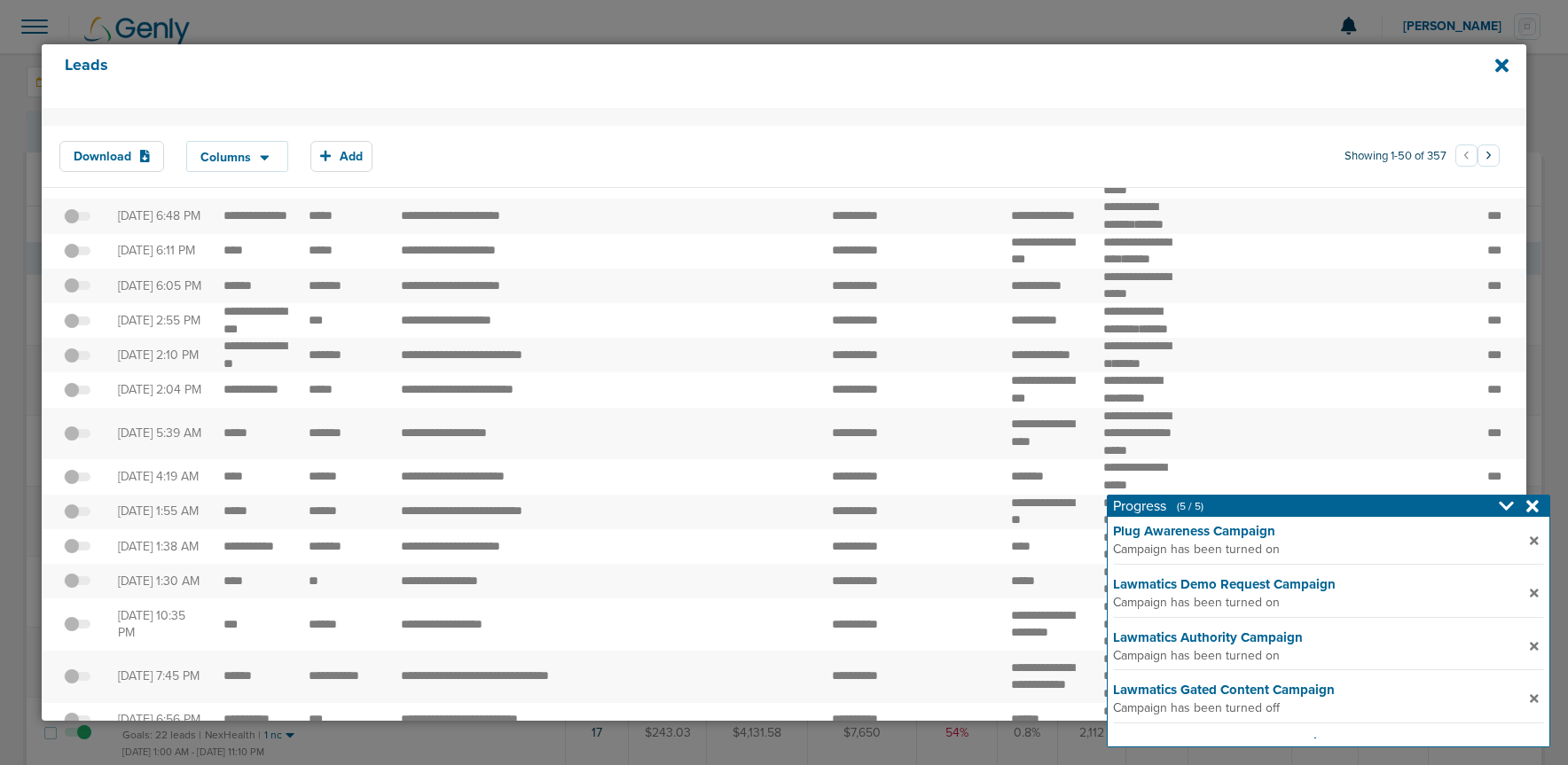
scroll to position [0, 0]
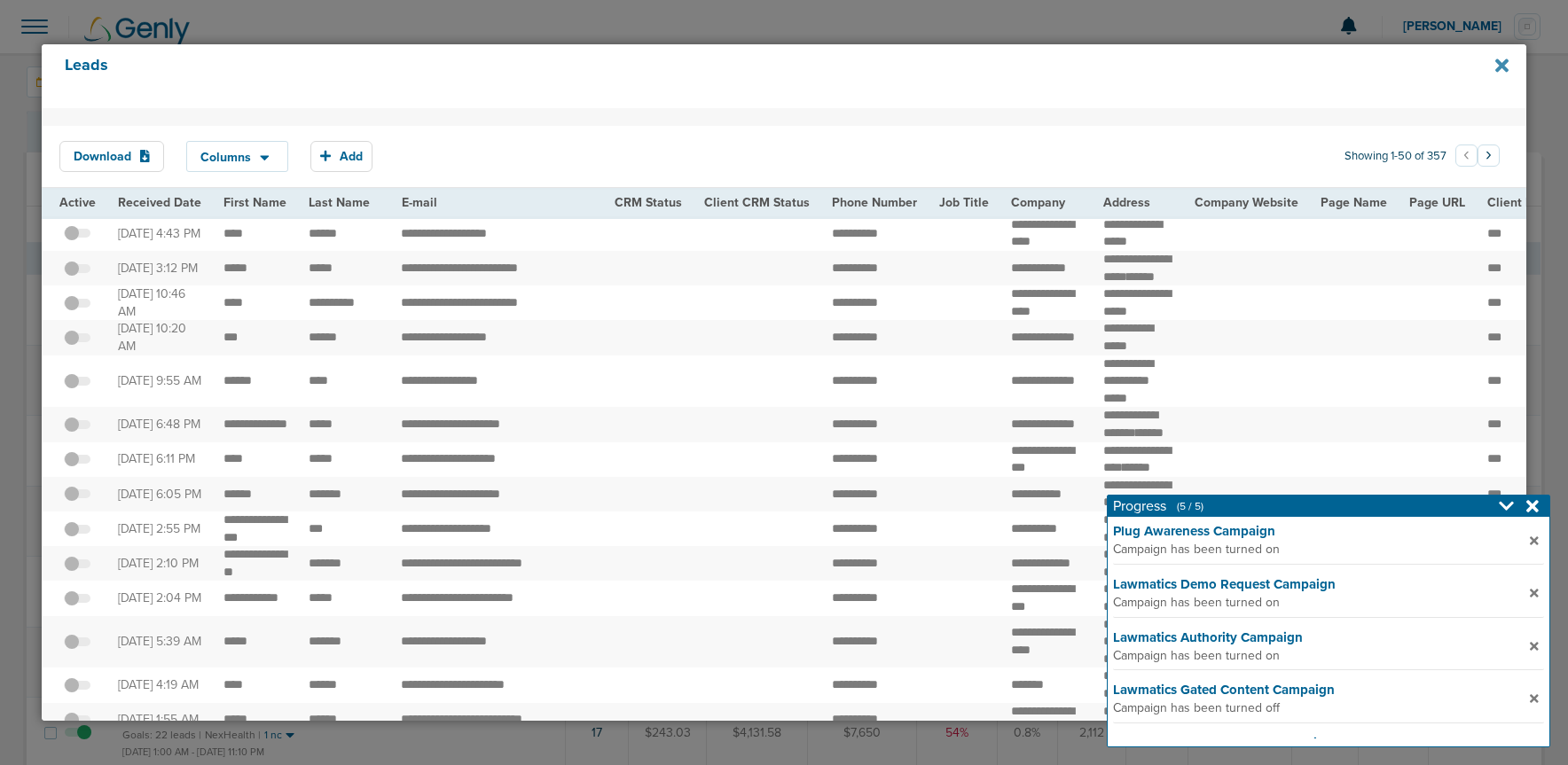
click at [1502, 63] on icon at bounding box center [1501, 66] width 13 height 13
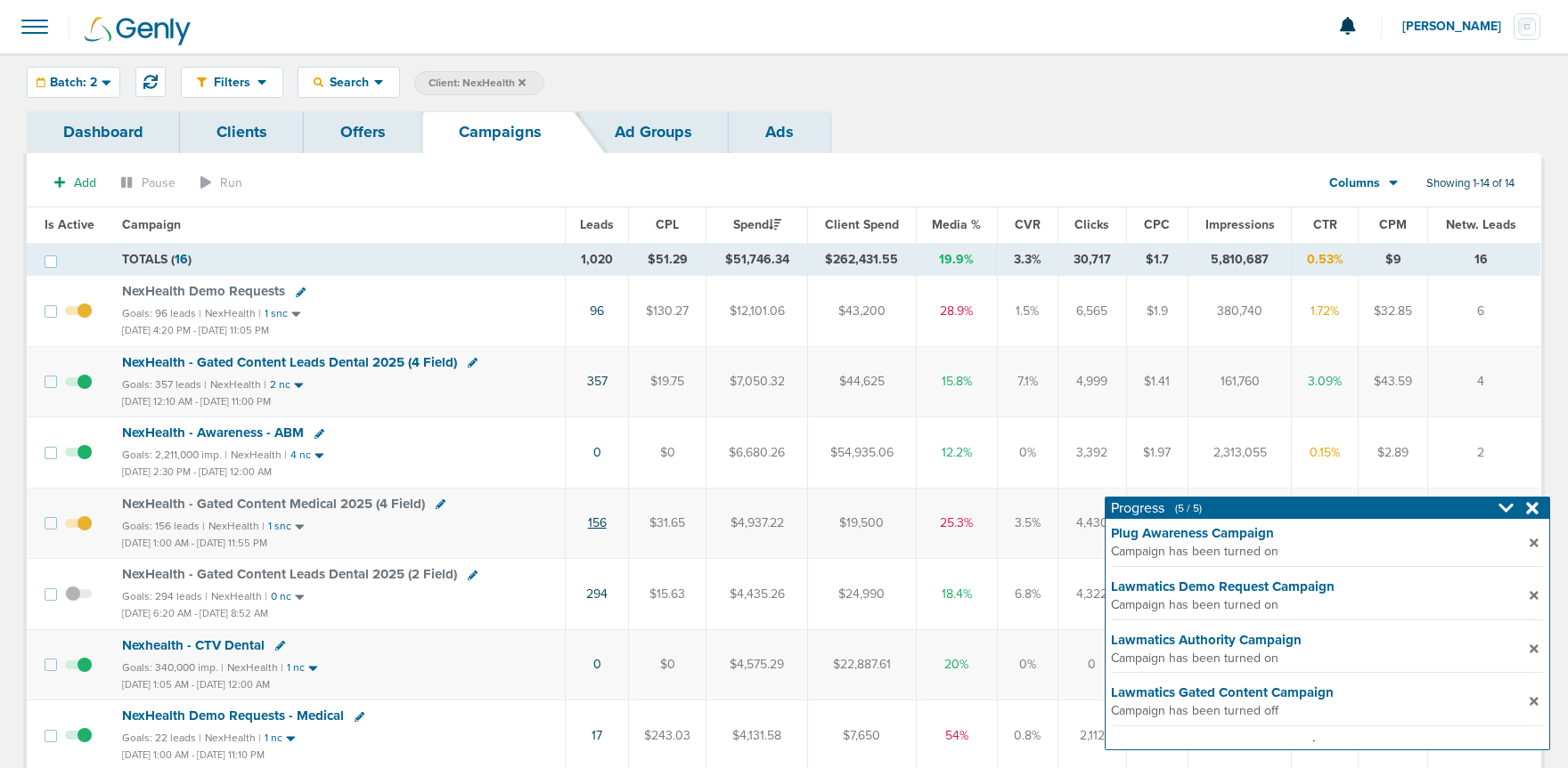
click at [593, 521] on link "156" at bounding box center [598, 523] width 19 height 15
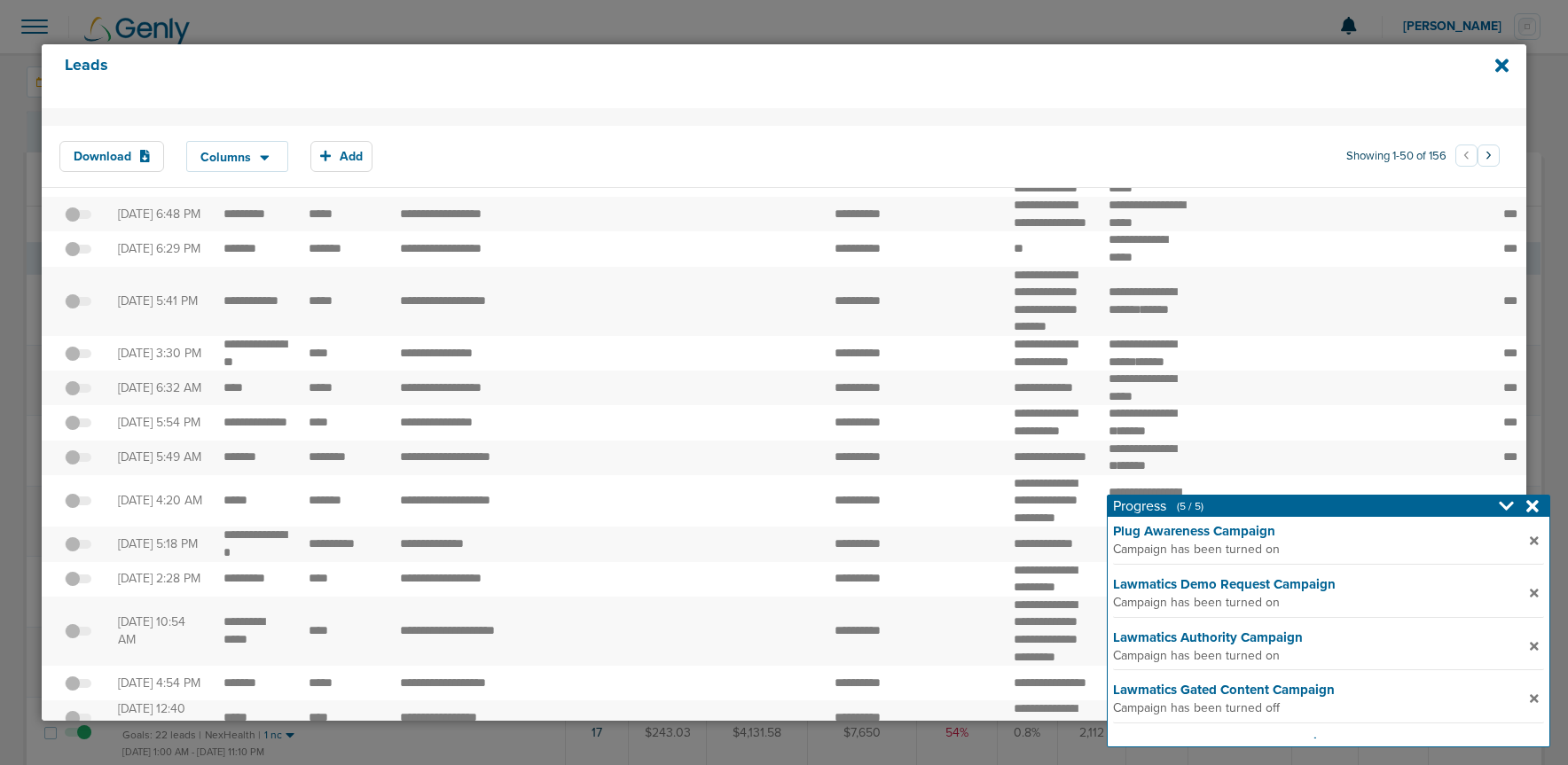
scroll to position [1605, 0]
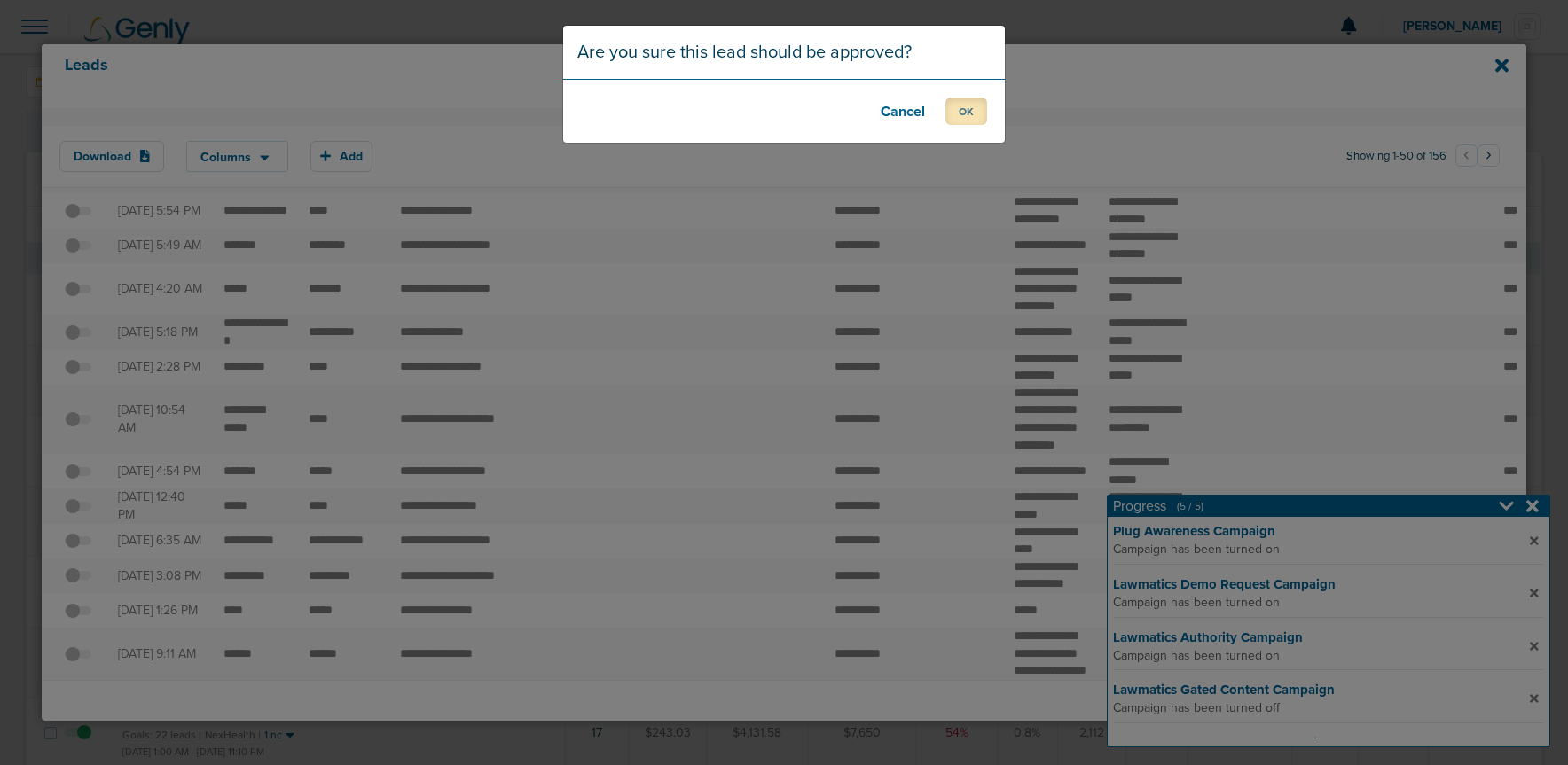
click at [964, 117] on button "OK" at bounding box center [966, 111] width 41 height 27
drag, startPoint x: 972, startPoint y: 116, endPoint x: 631, endPoint y: 314, distance: 394.3
click at [968, 121] on button "OK" at bounding box center [966, 111] width 41 height 27
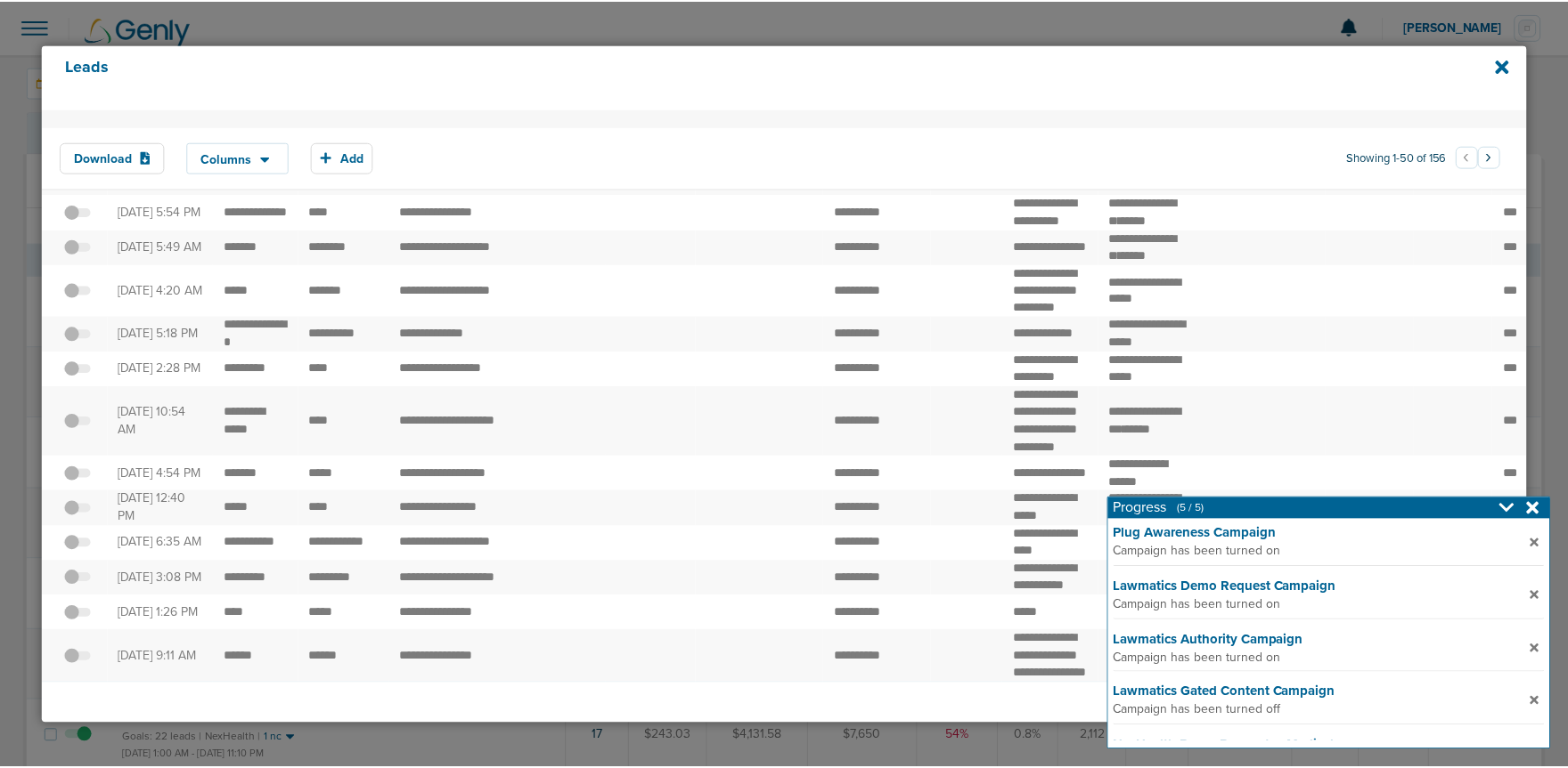
scroll to position [2436, 0]
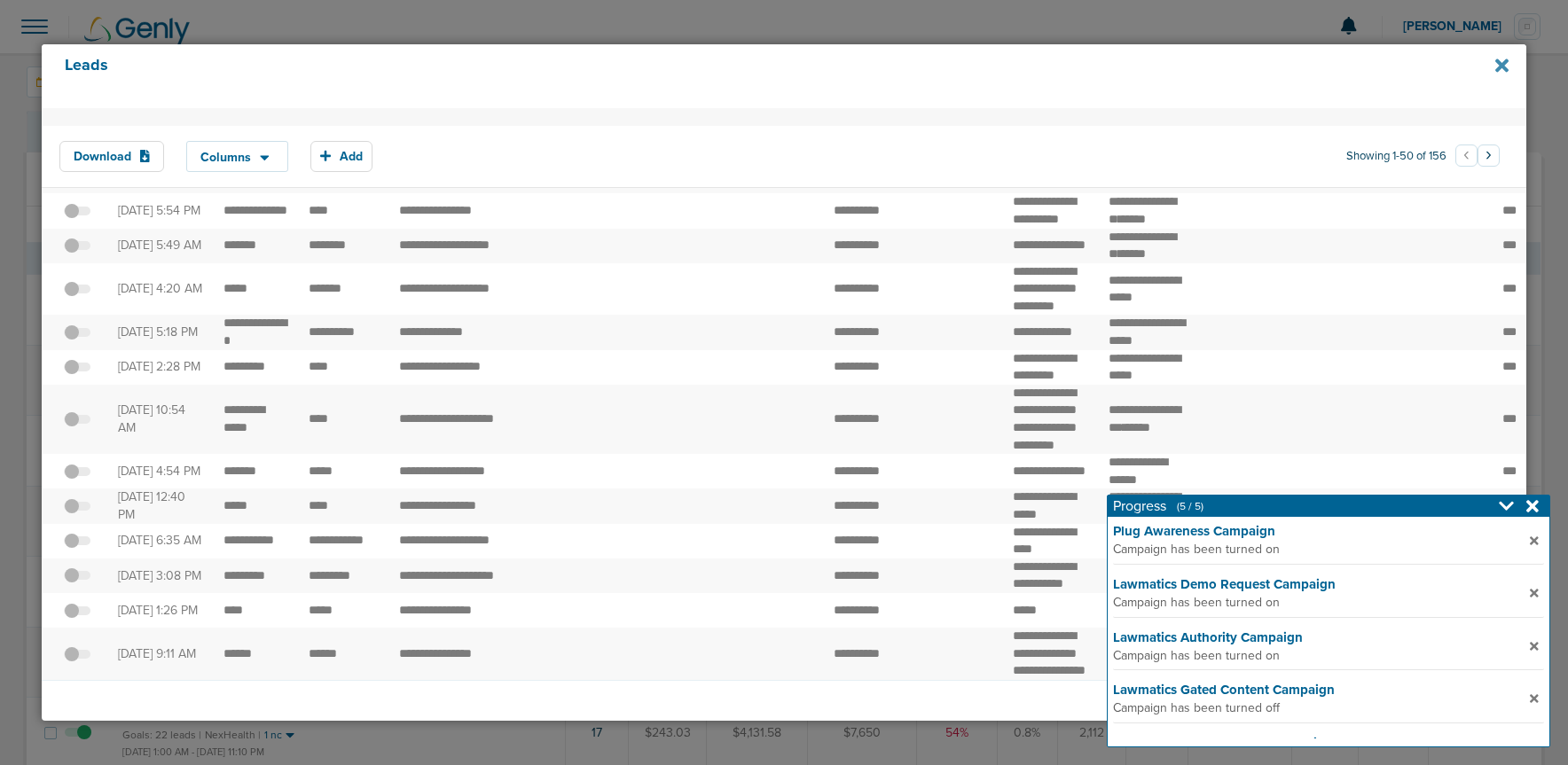
click at [1504, 68] on icon at bounding box center [1501, 66] width 13 height 13
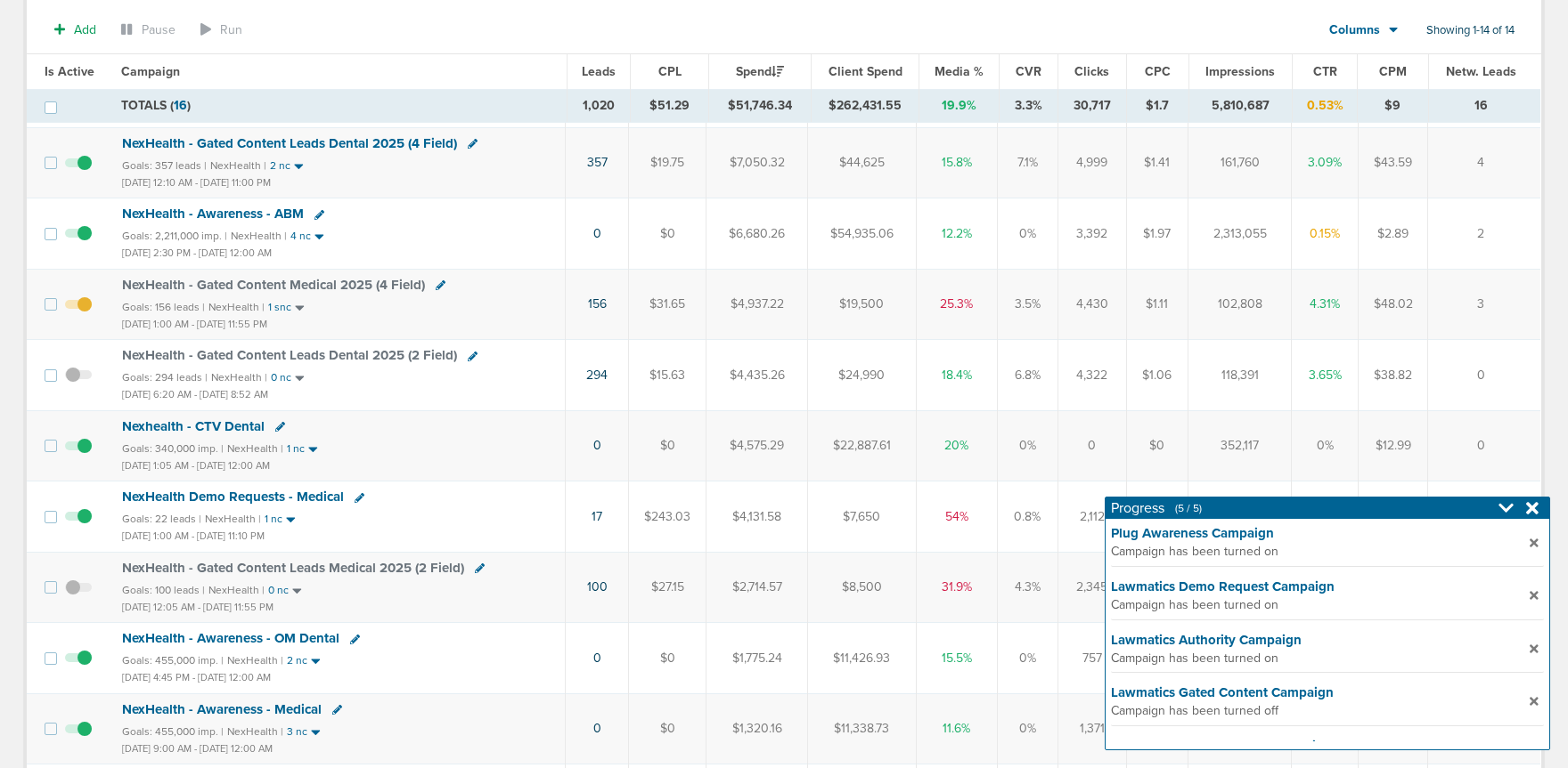
scroll to position [260, 0]
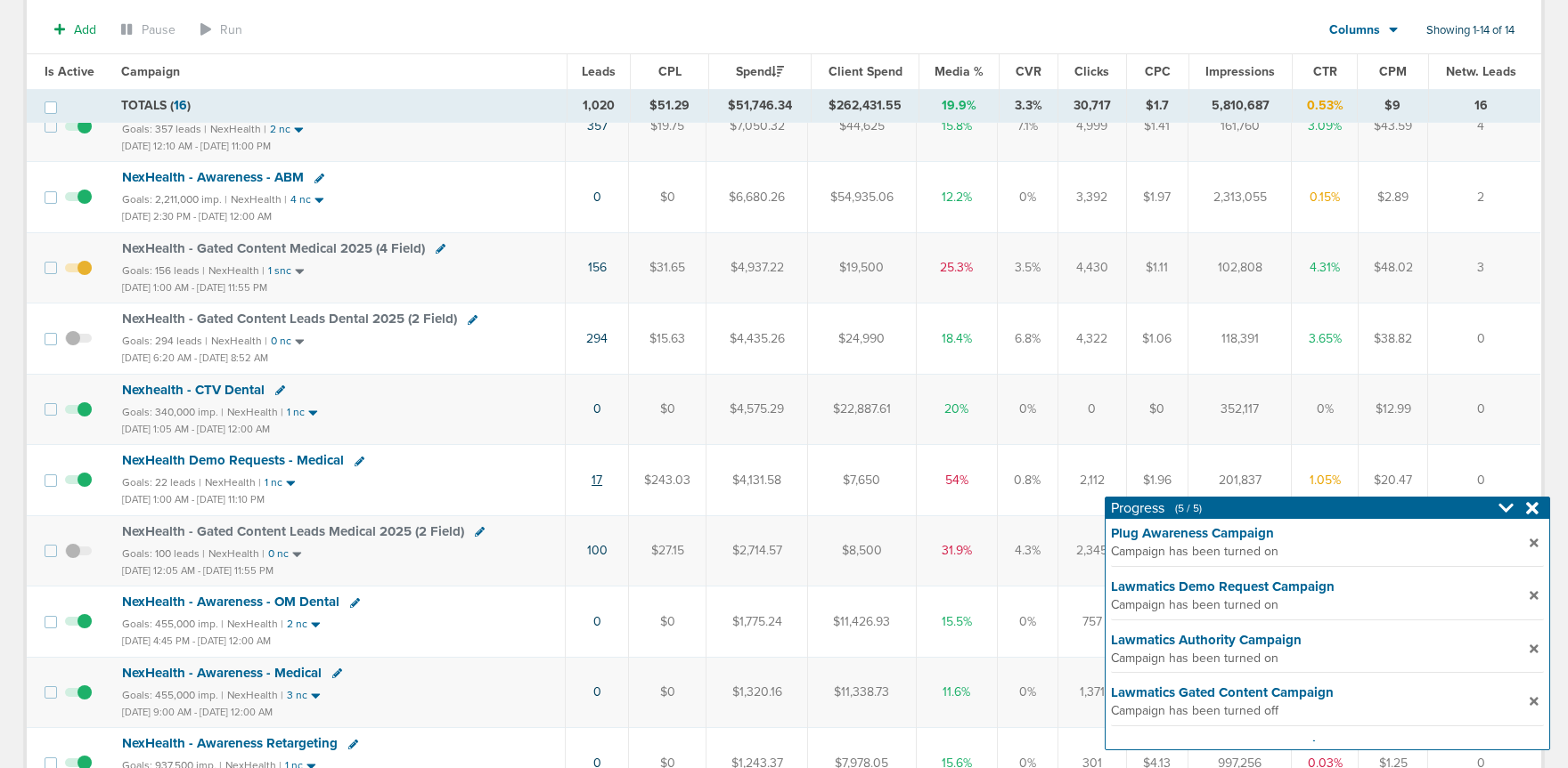
click at [594, 483] on link "17" at bounding box center [596, 481] width 10 height 15
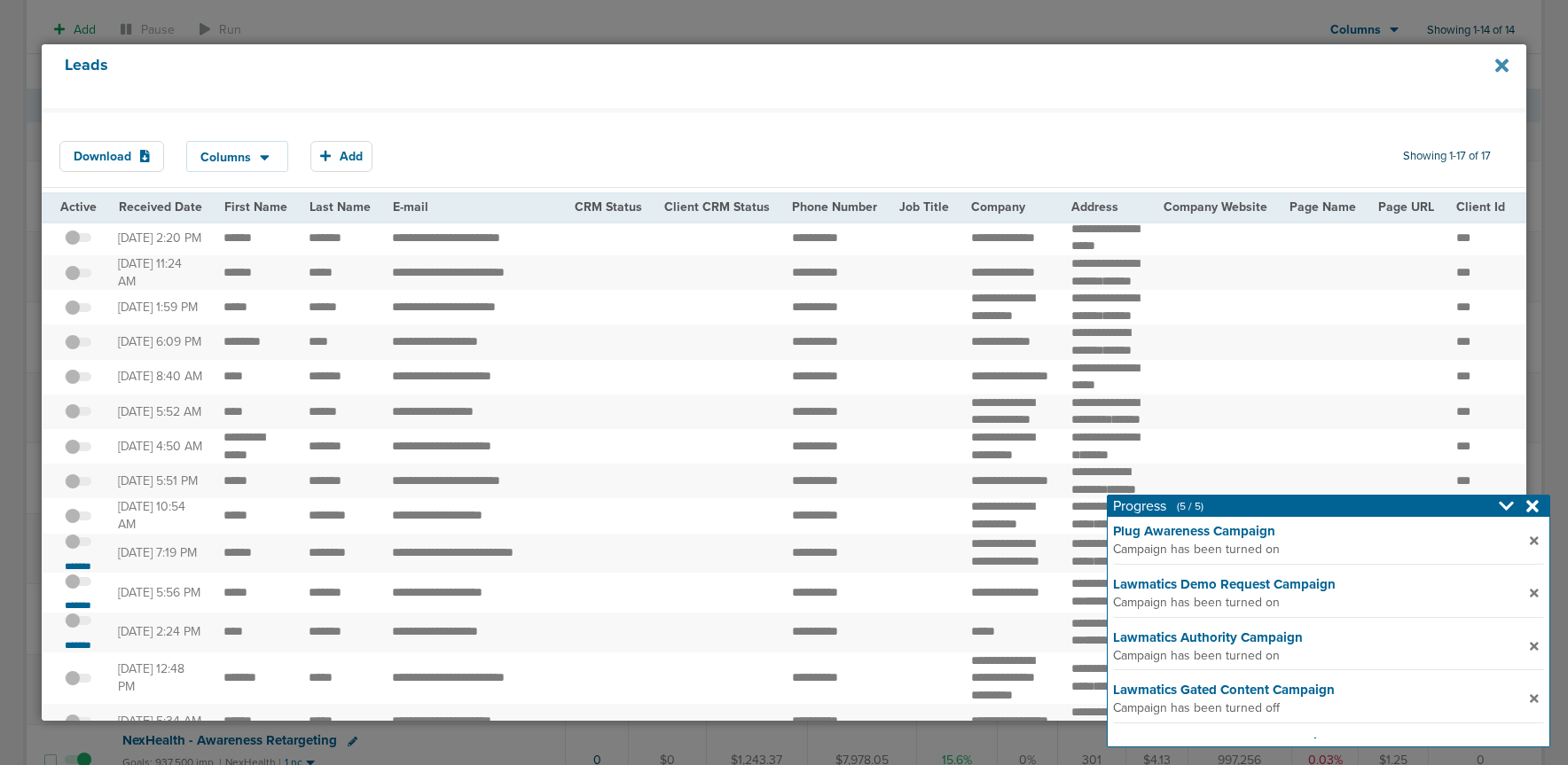
click at [1497, 66] on icon at bounding box center [1501, 66] width 13 height 20
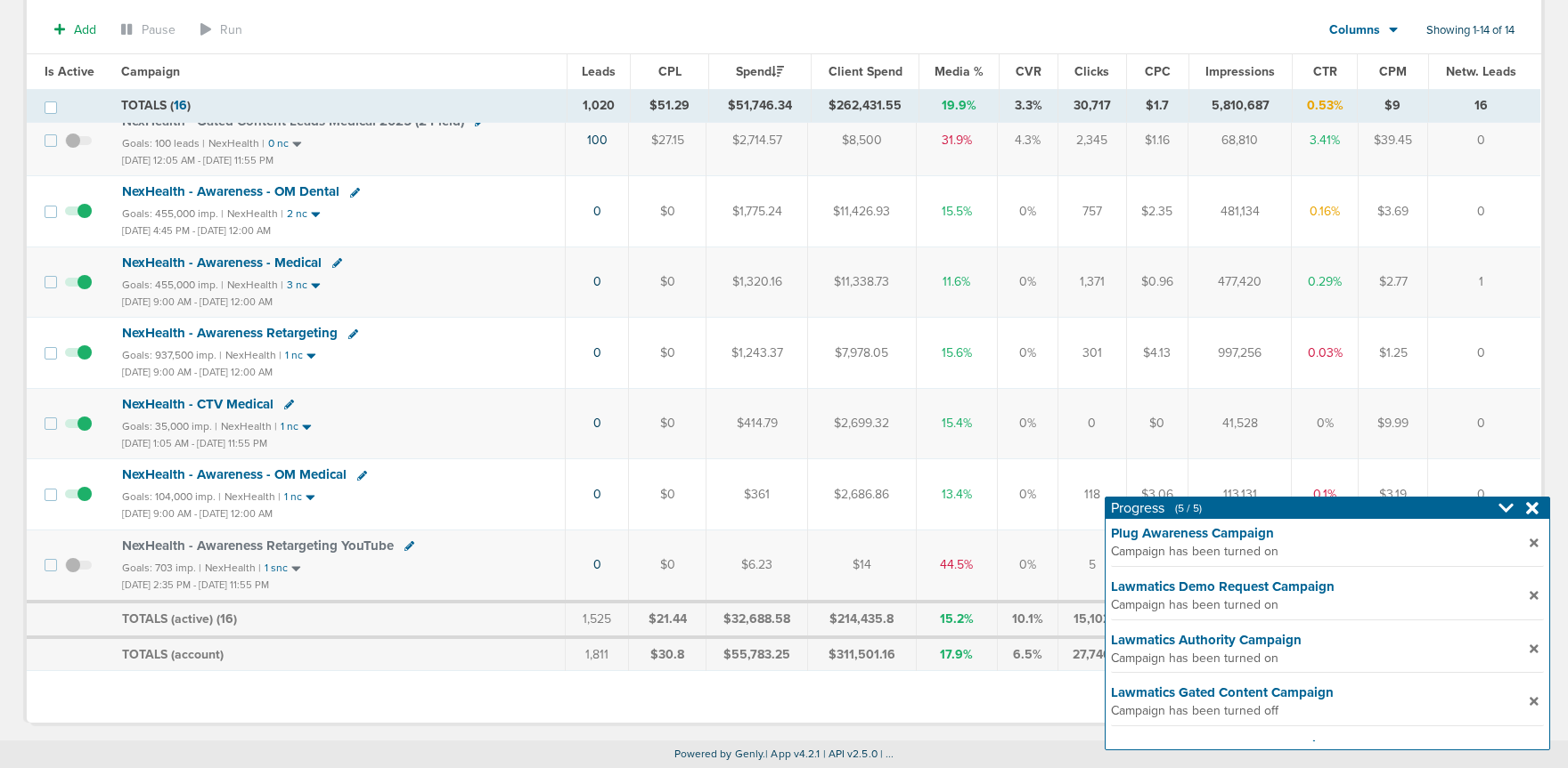
scroll to position [0, 0]
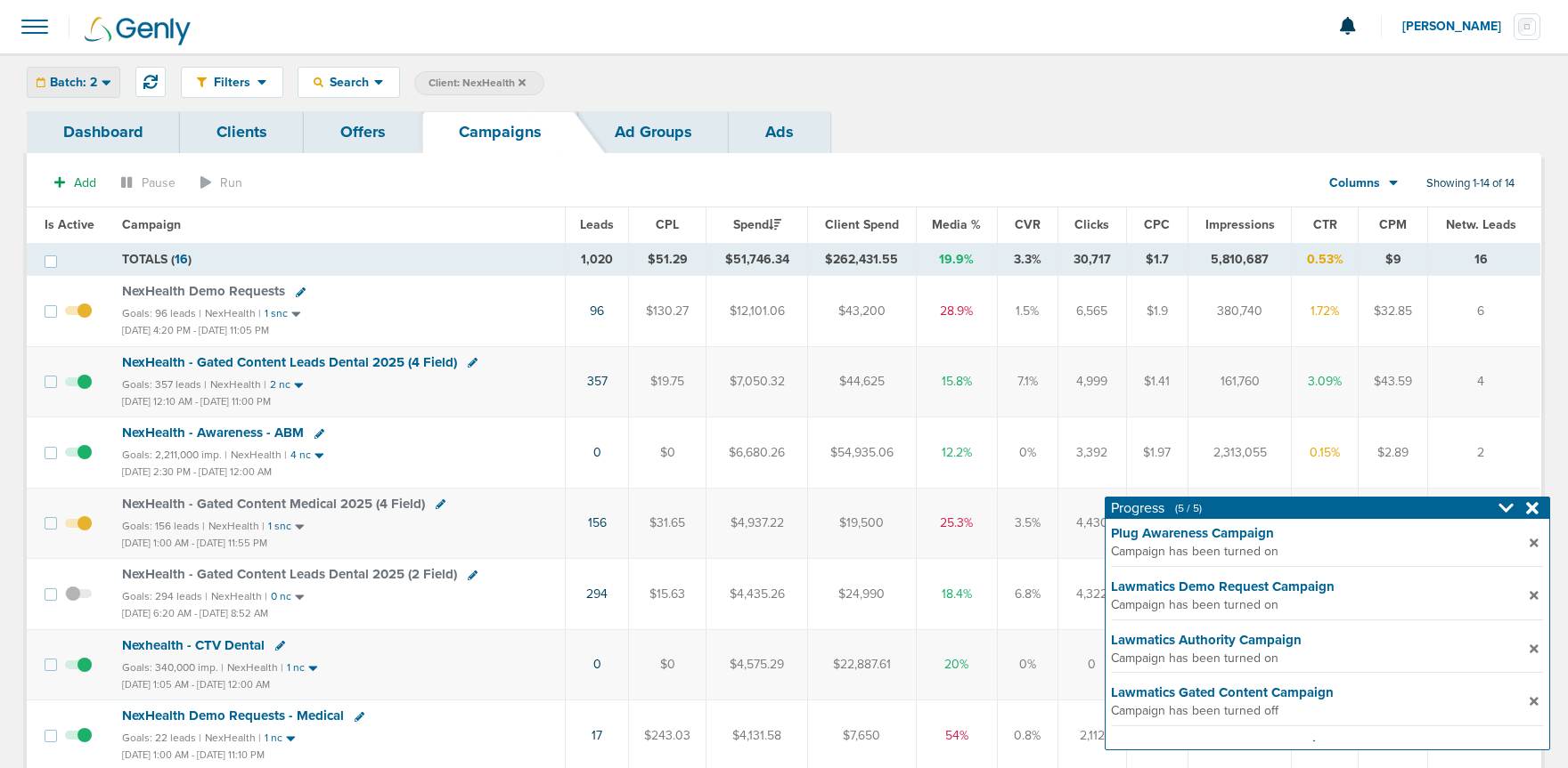
click at [68, 78] on span "Batch: 2" at bounding box center [74, 82] width 47 height 12
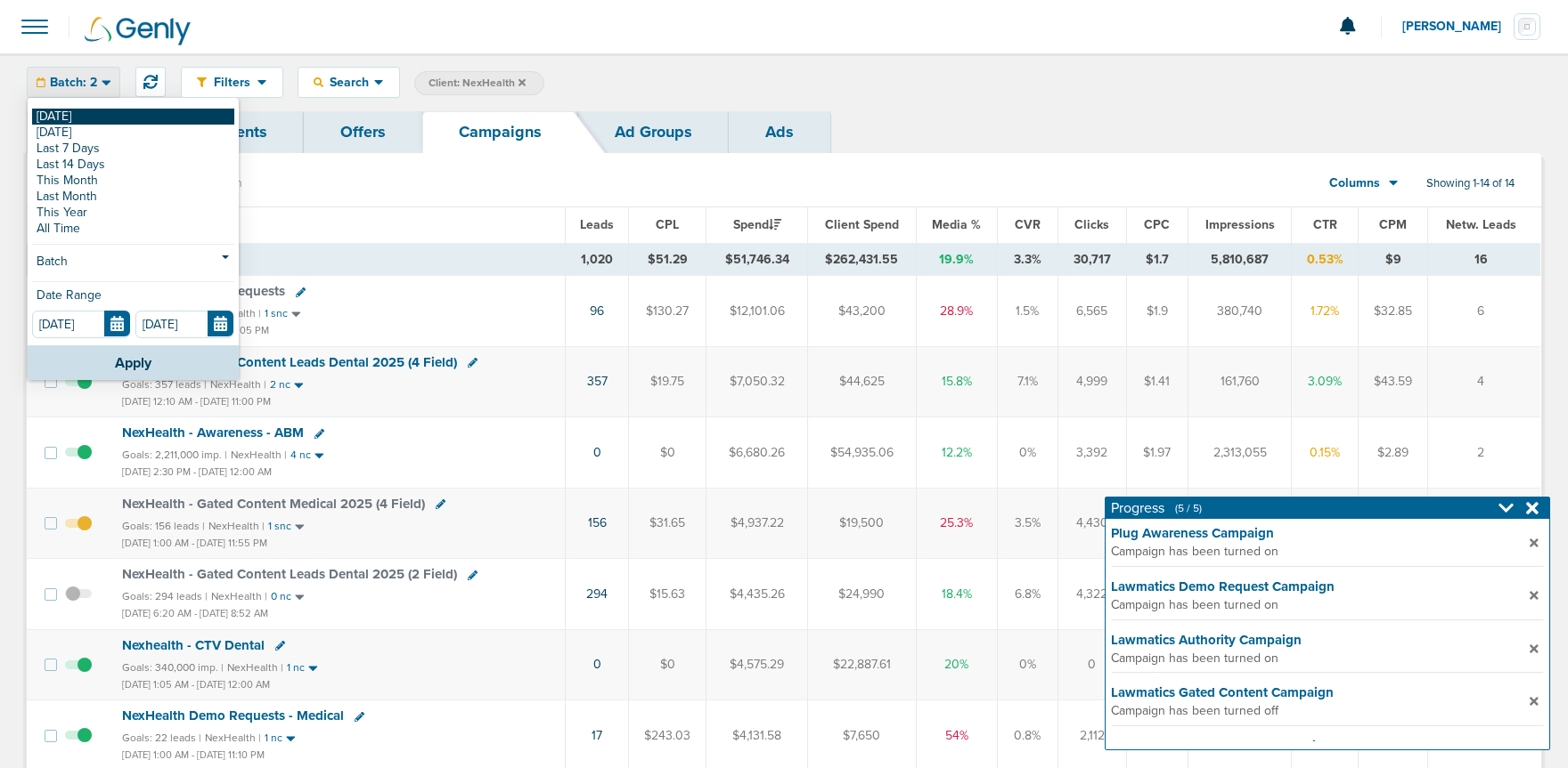
click at [63, 114] on link "[DATE]" at bounding box center [133, 116] width 202 height 16
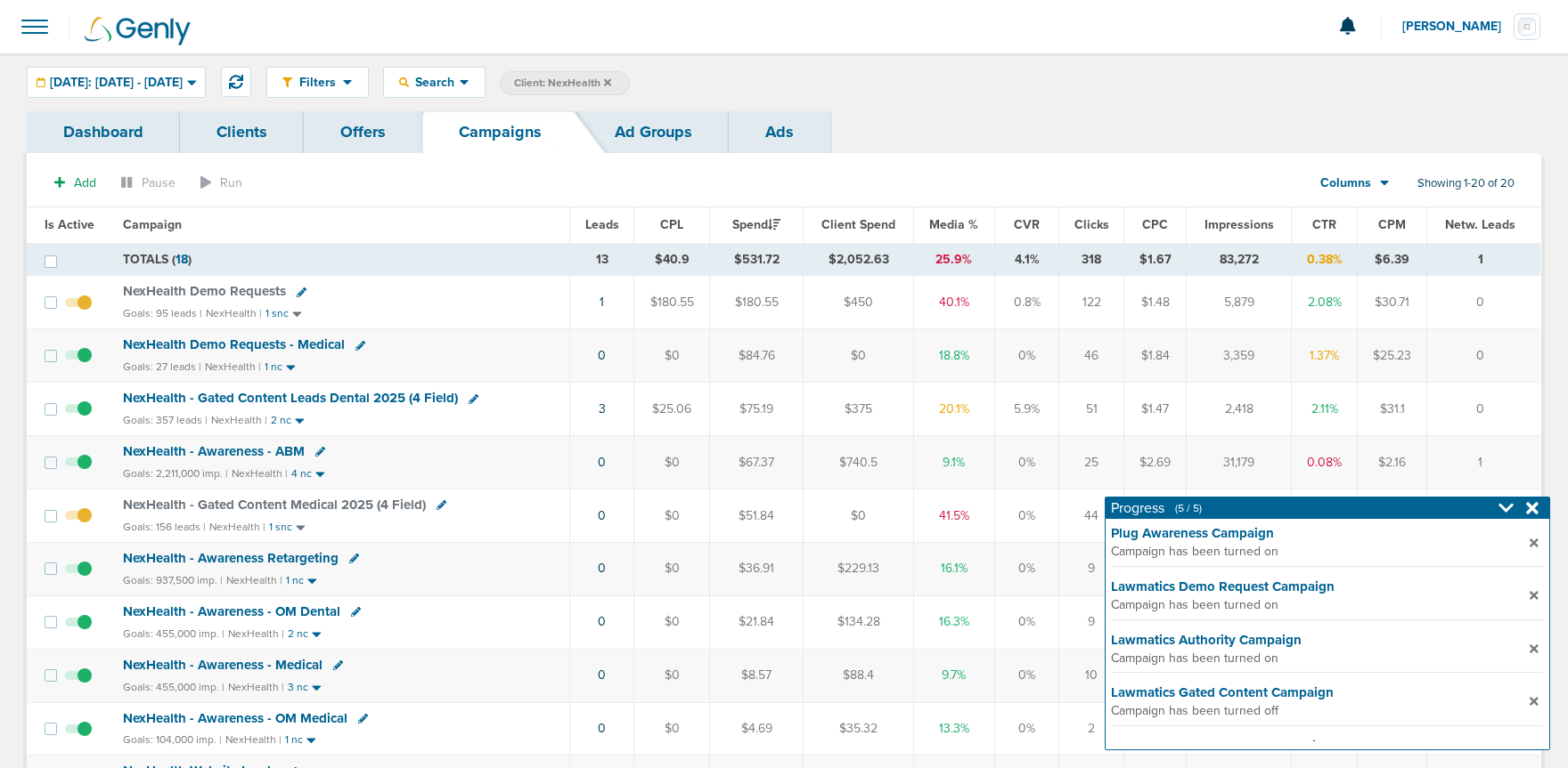
scroll to position [1, 0]
click at [630, 83] on label "Client: NexHealth" at bounding box center [565, 83] width 130 height 25
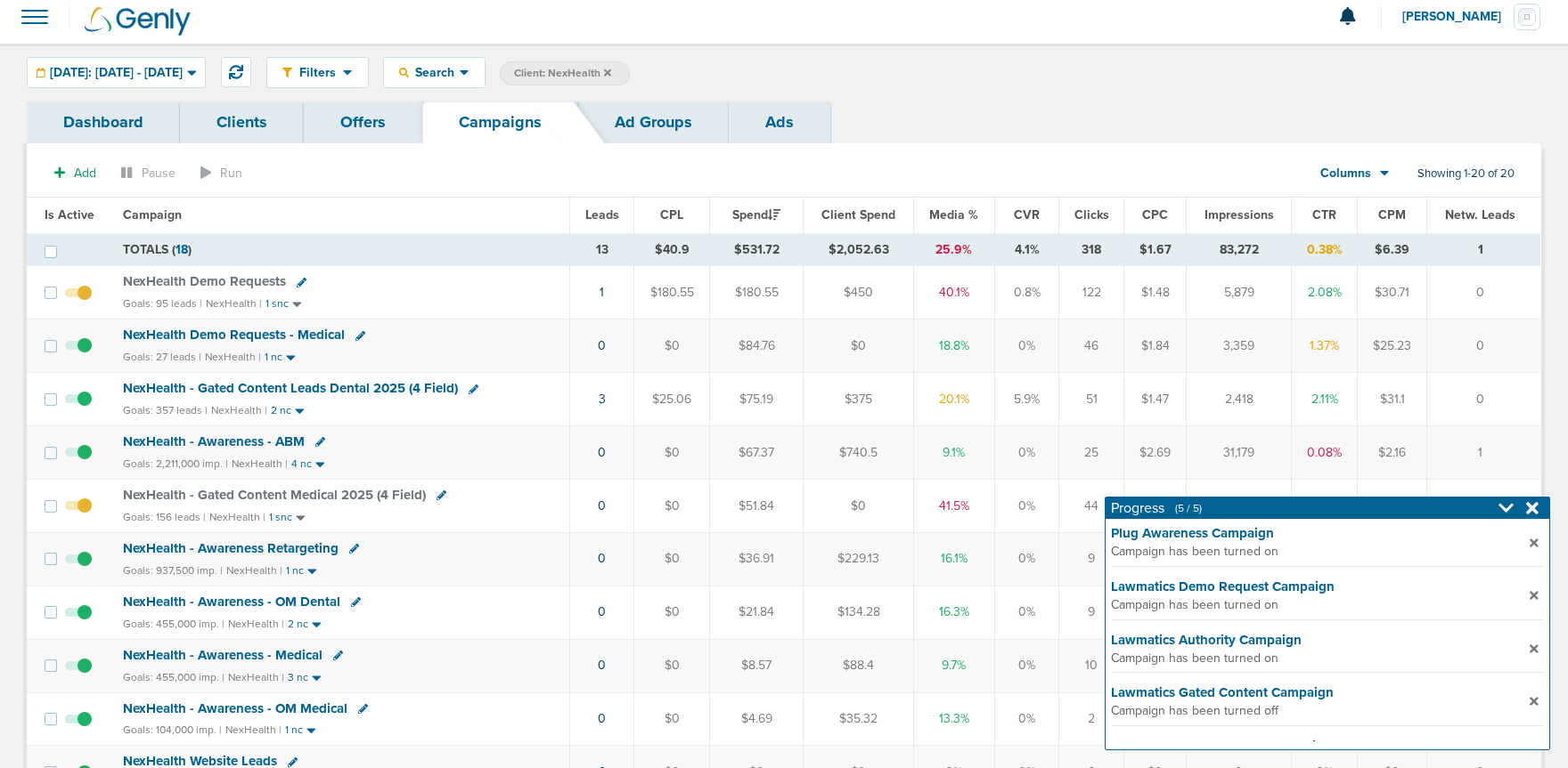
scroll to position [8, 0]
click at [611, 73] on icon at bounding box center [608, 74] width 8 height 10
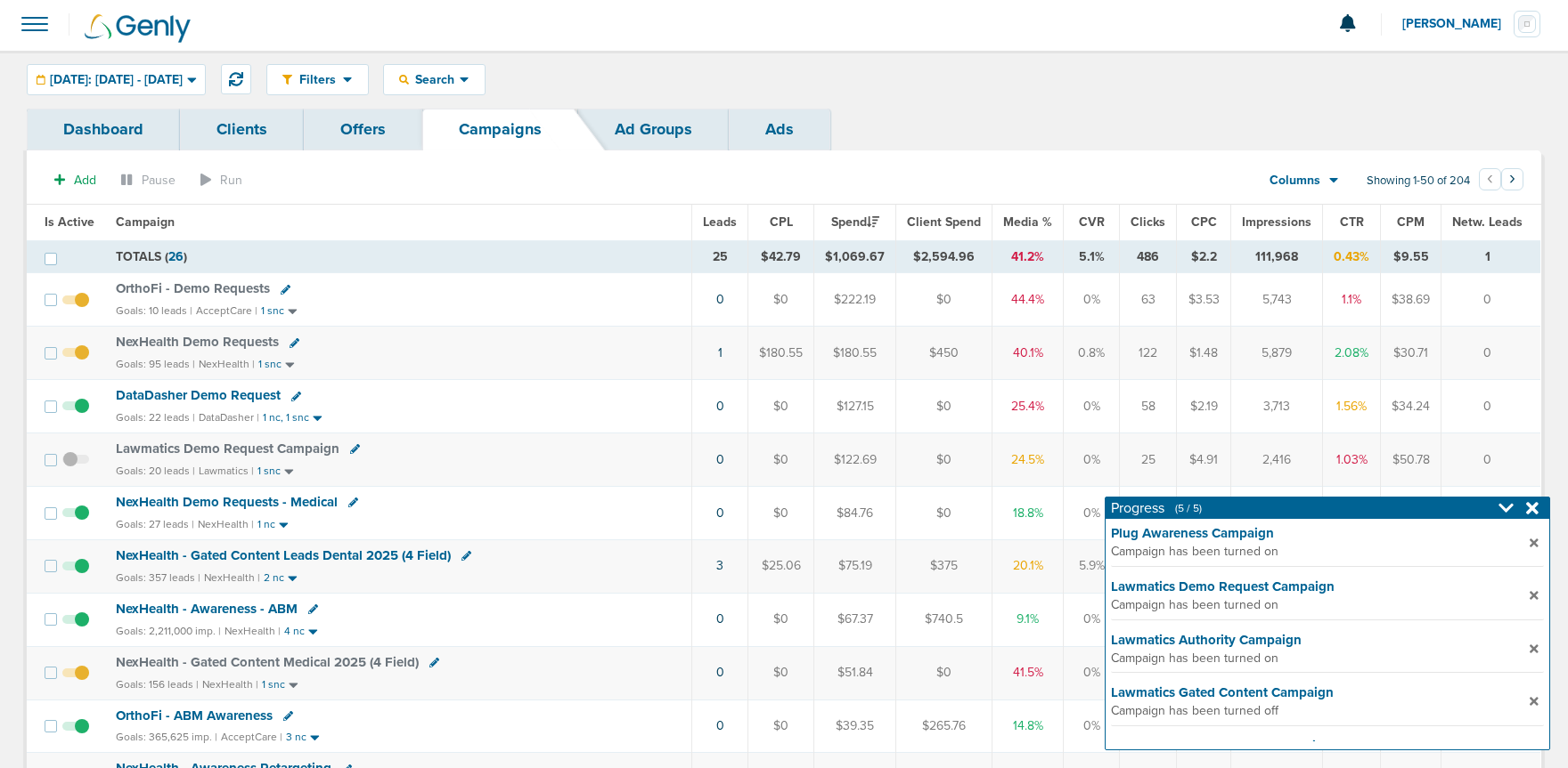
scroll to position [5, 0]
click at [1539, 511] on div at bounding box center [1521, 508] width 45 height 18
click at [1534, 514] on icon at bounding box center [1532, 508] width 12 height 18
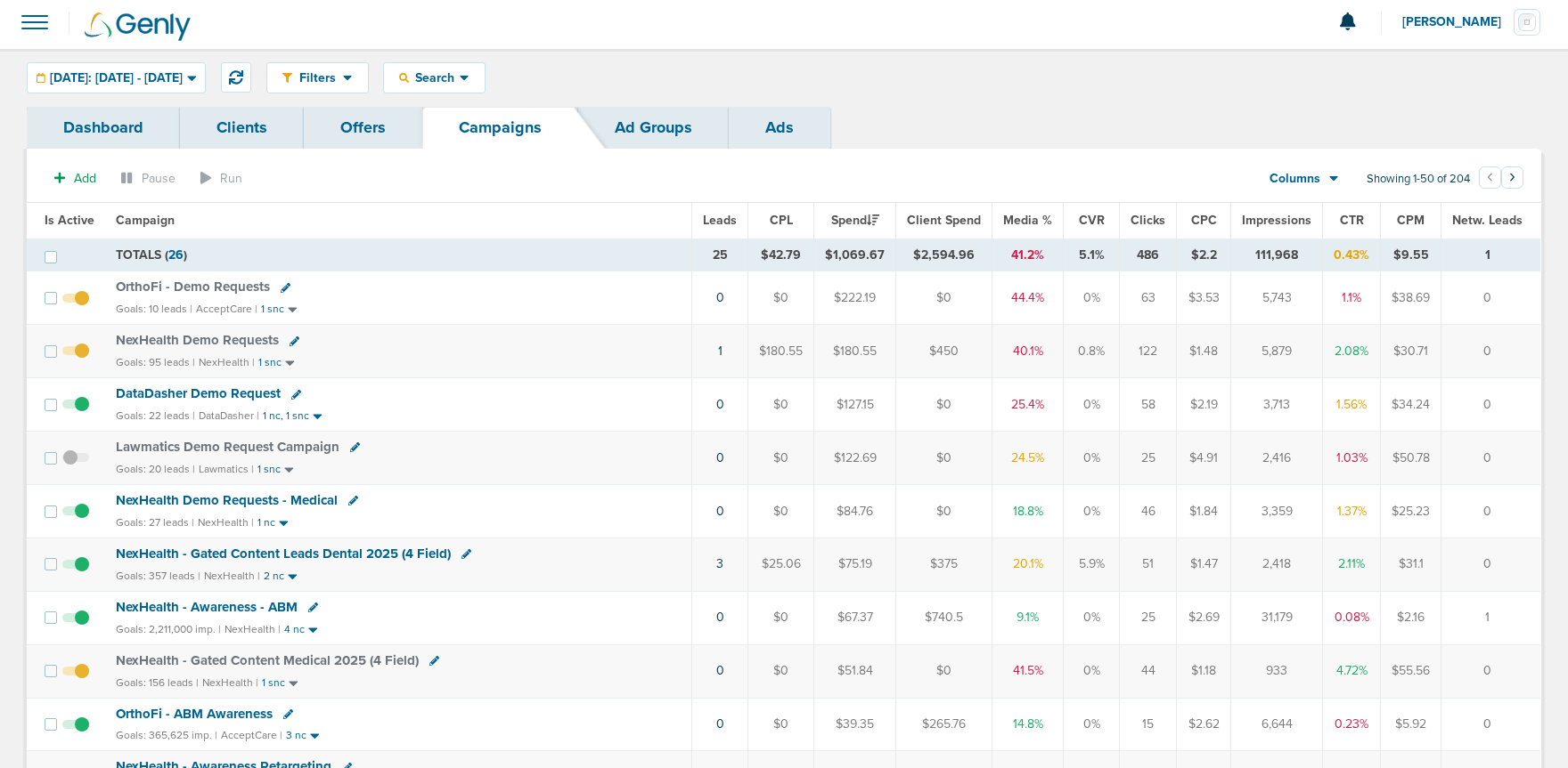
click at [202, 394] on span "DataDasher Demo Request" at bounding box center [198, 393] width 165 height 16
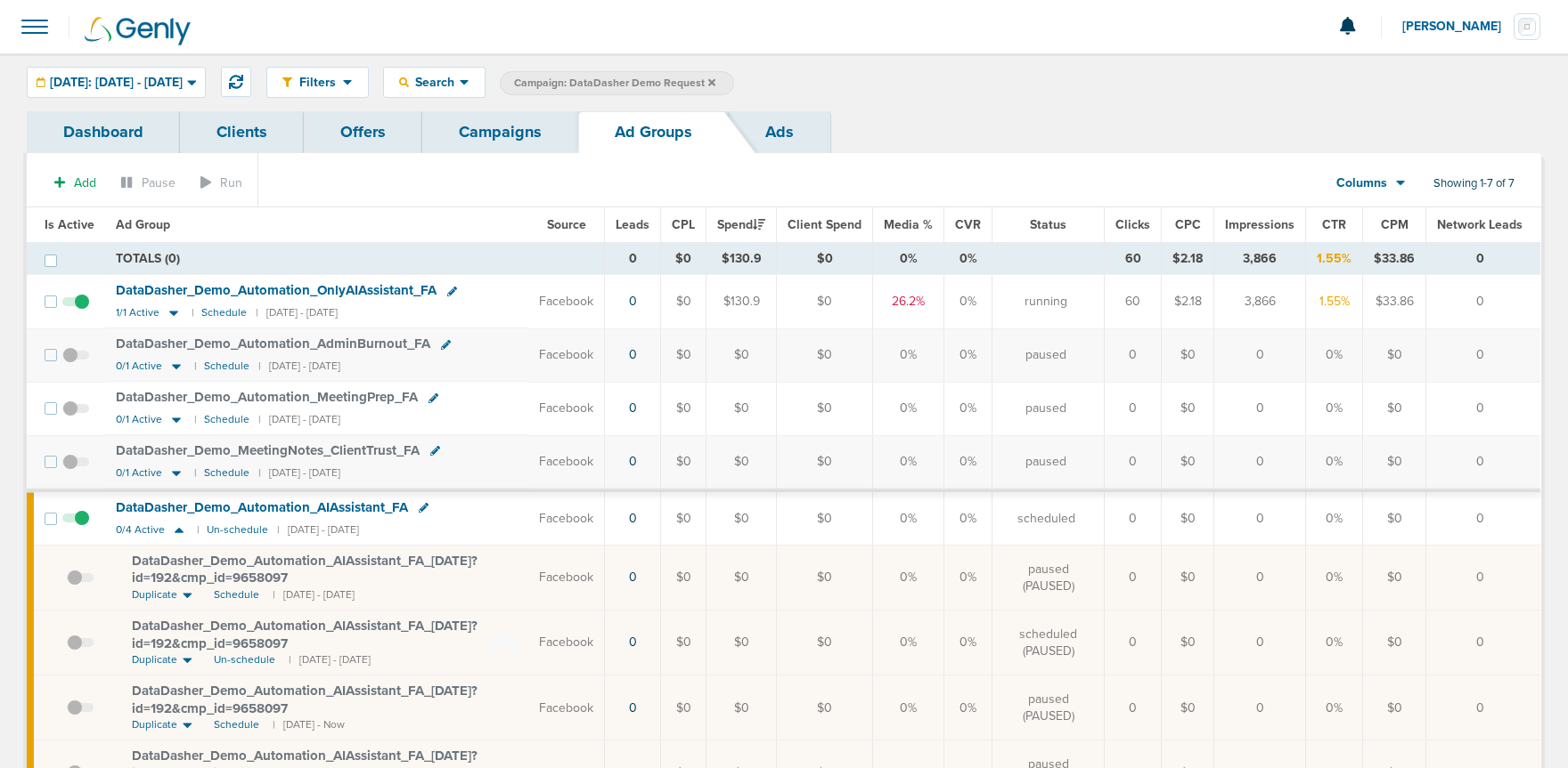
click at [467, 135] on link "Campaigns" at bounding box center [500, 132] width 156 height 41
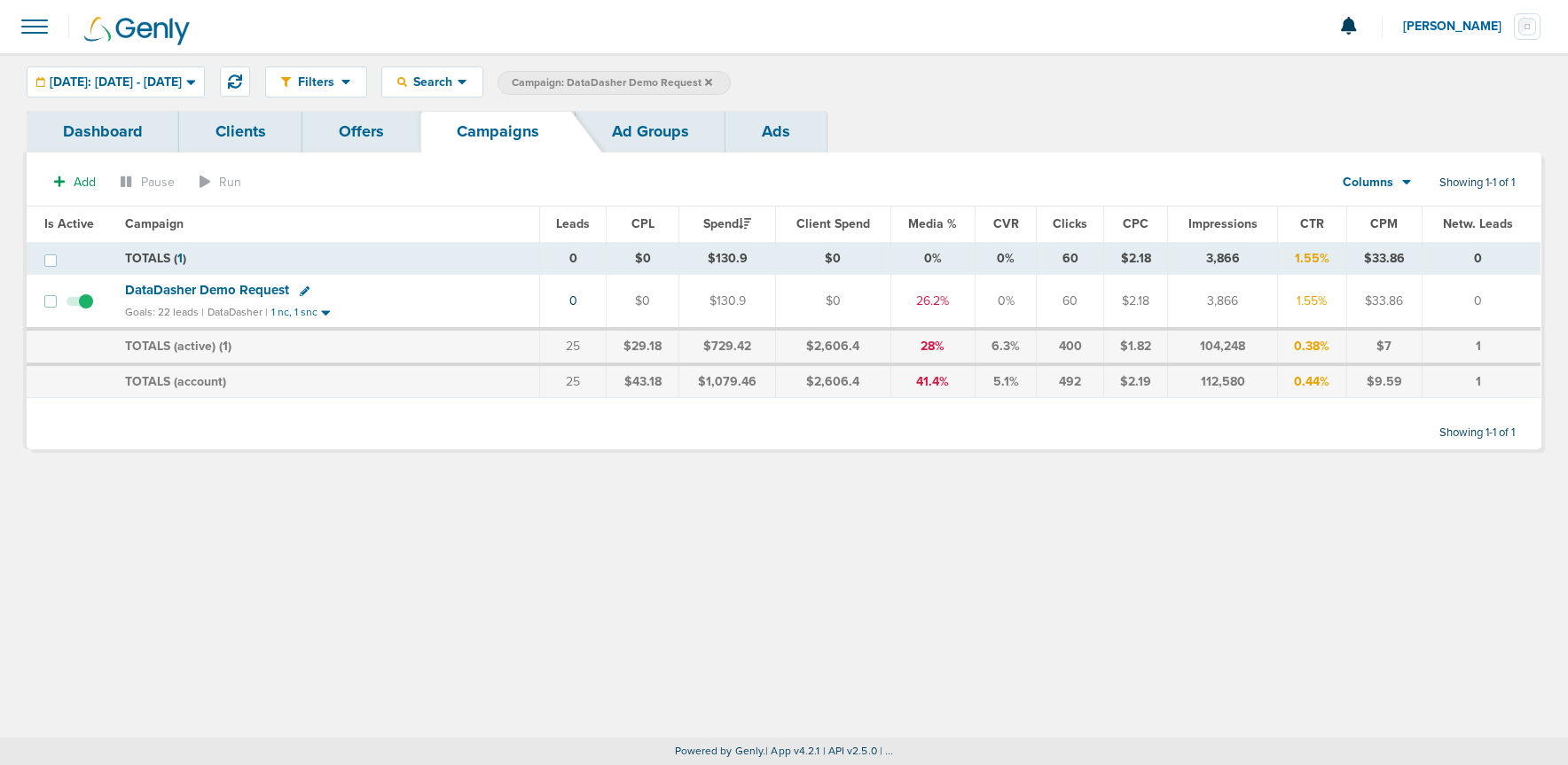
click at [712, 84] on icon at bounding box center [708, 82] width 8 height 10
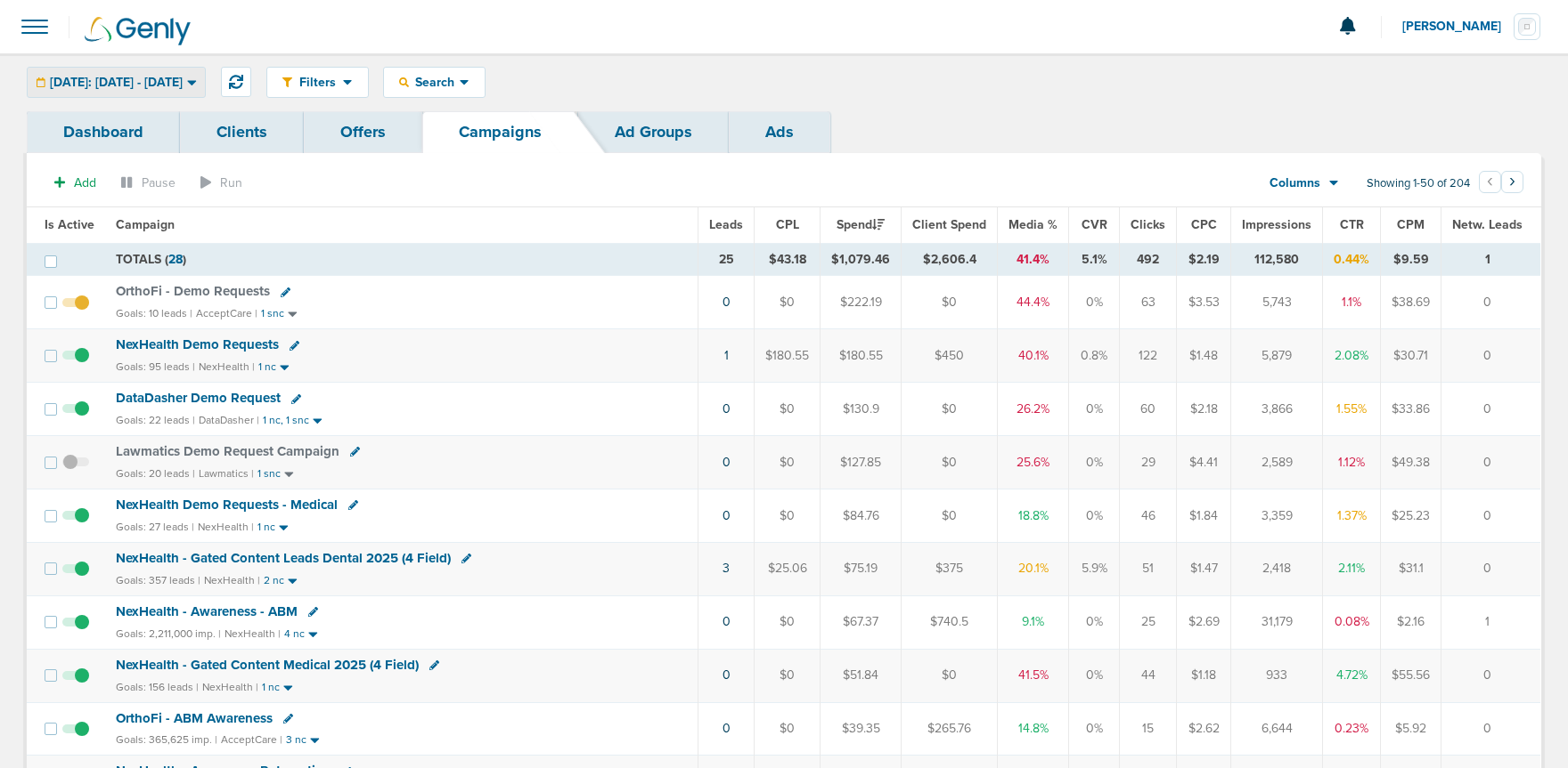
click at [157, 97] on div "[DATE]: [DATE] - [DATE] [DATE] [DATE] Last 7 Days Last 14 Days This Month Last …" at bounding box center [116, 82] width 179 height 31
click at [157, 78] on span "[DATE]: [DATE] - [DATE]" at bounding box center [116, 82] width 133 height 12
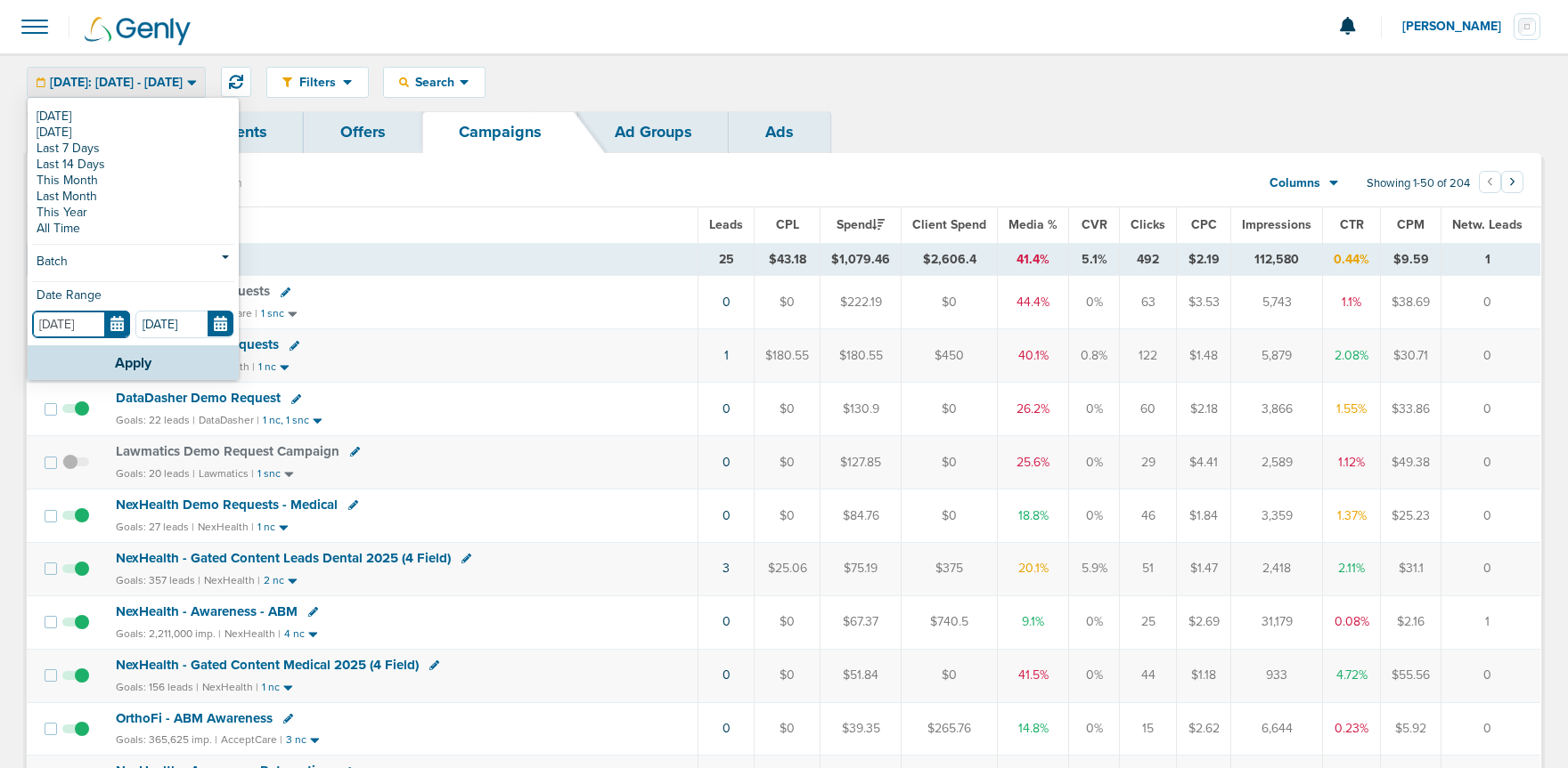
click at [119, 329] on input "[DATE]" at bounding box center [81, 324] width 98 height 27
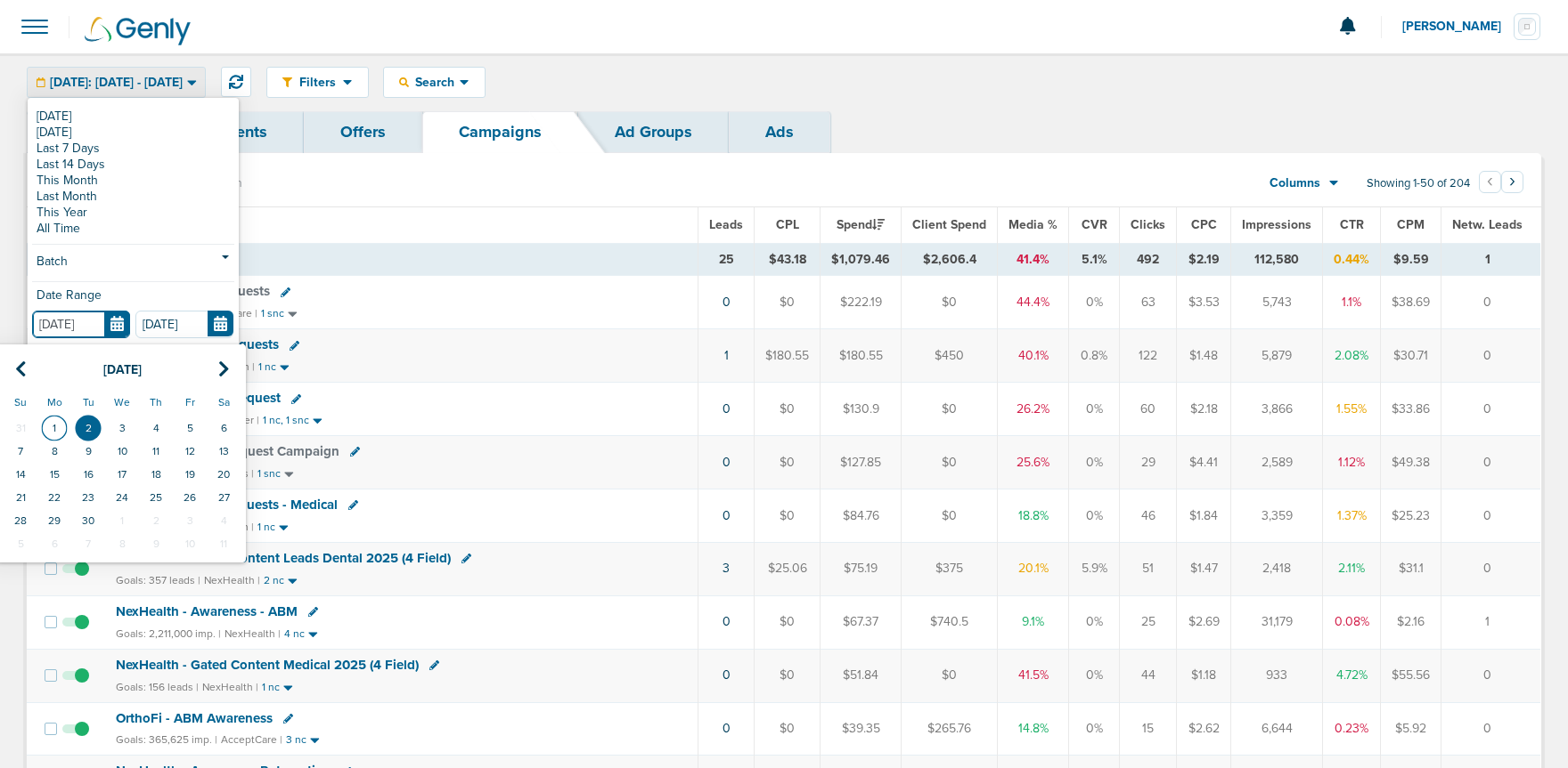
click at [59, 424] on td "1" at bounding box center [55, 428] width 34 height 24
type input "[DATE]"
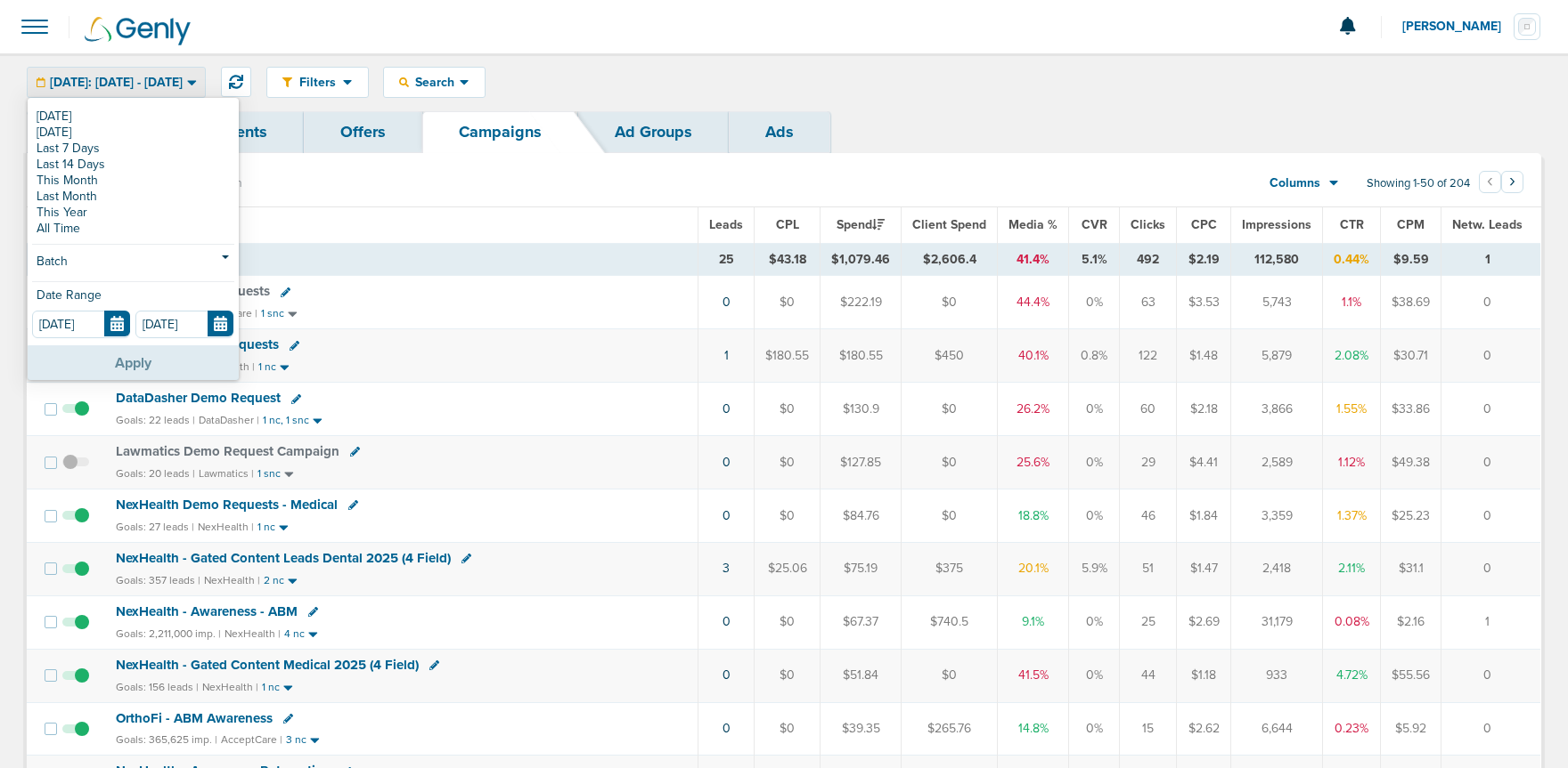
click at [104, 363] on button "Apply" at bounding box center [133, 363] width 211 height 35
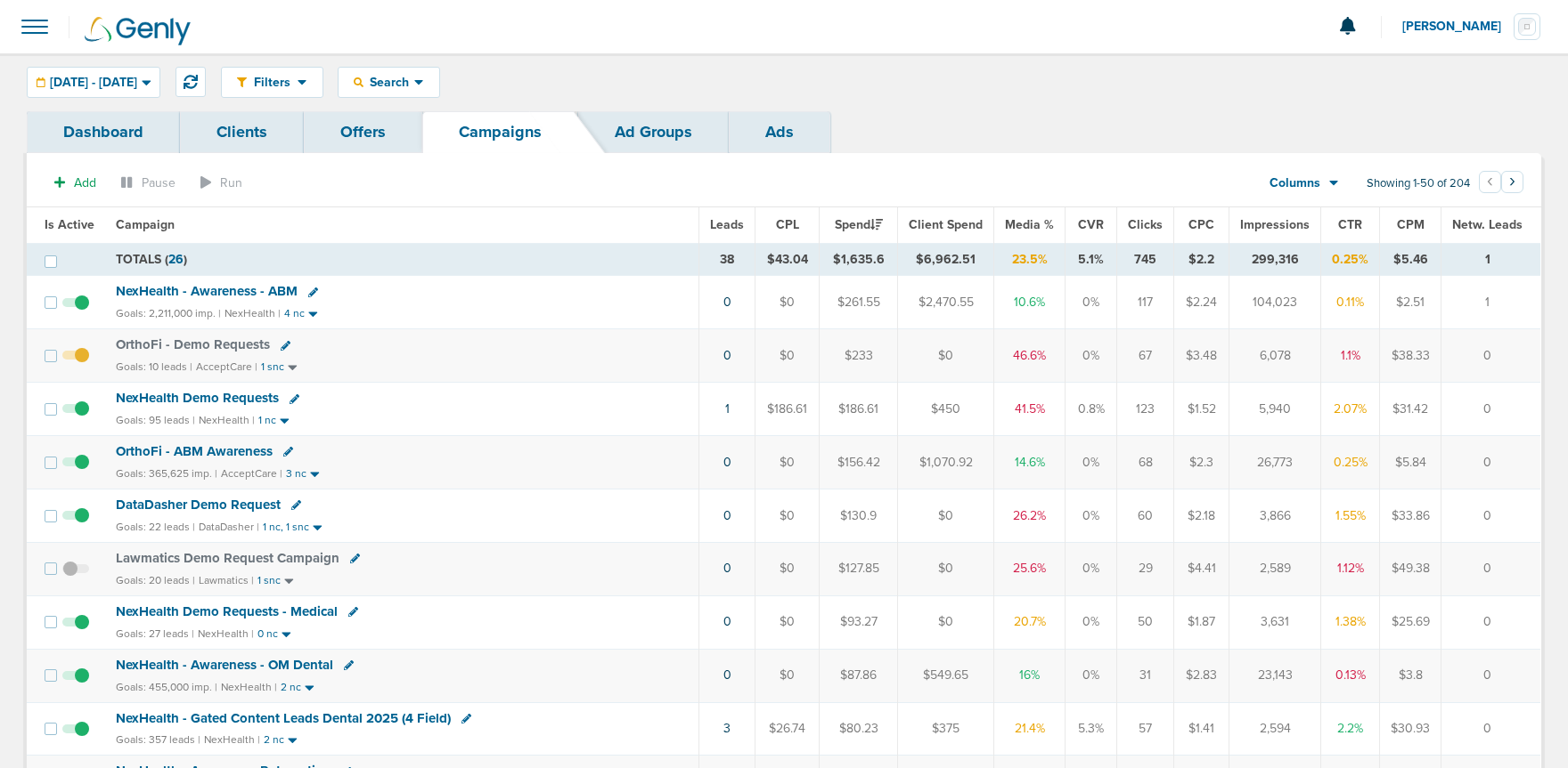
click at [218, 401] on span "NexHealth Demo Requests" at bounding box center [197, 398] width 163 height 16
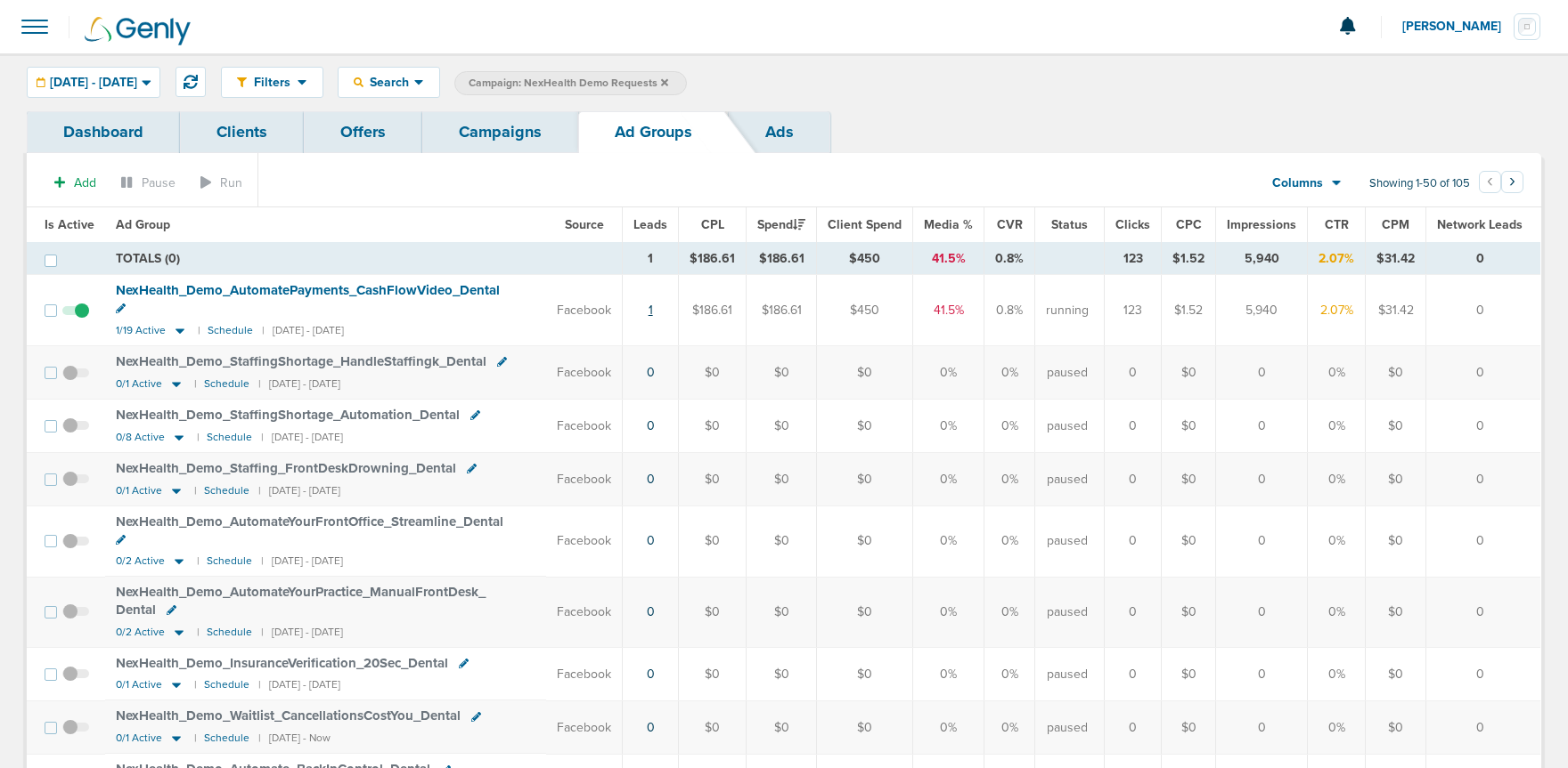
click at [653, 302] on link "1" at bounding box center [651, 310] width 5 height 15
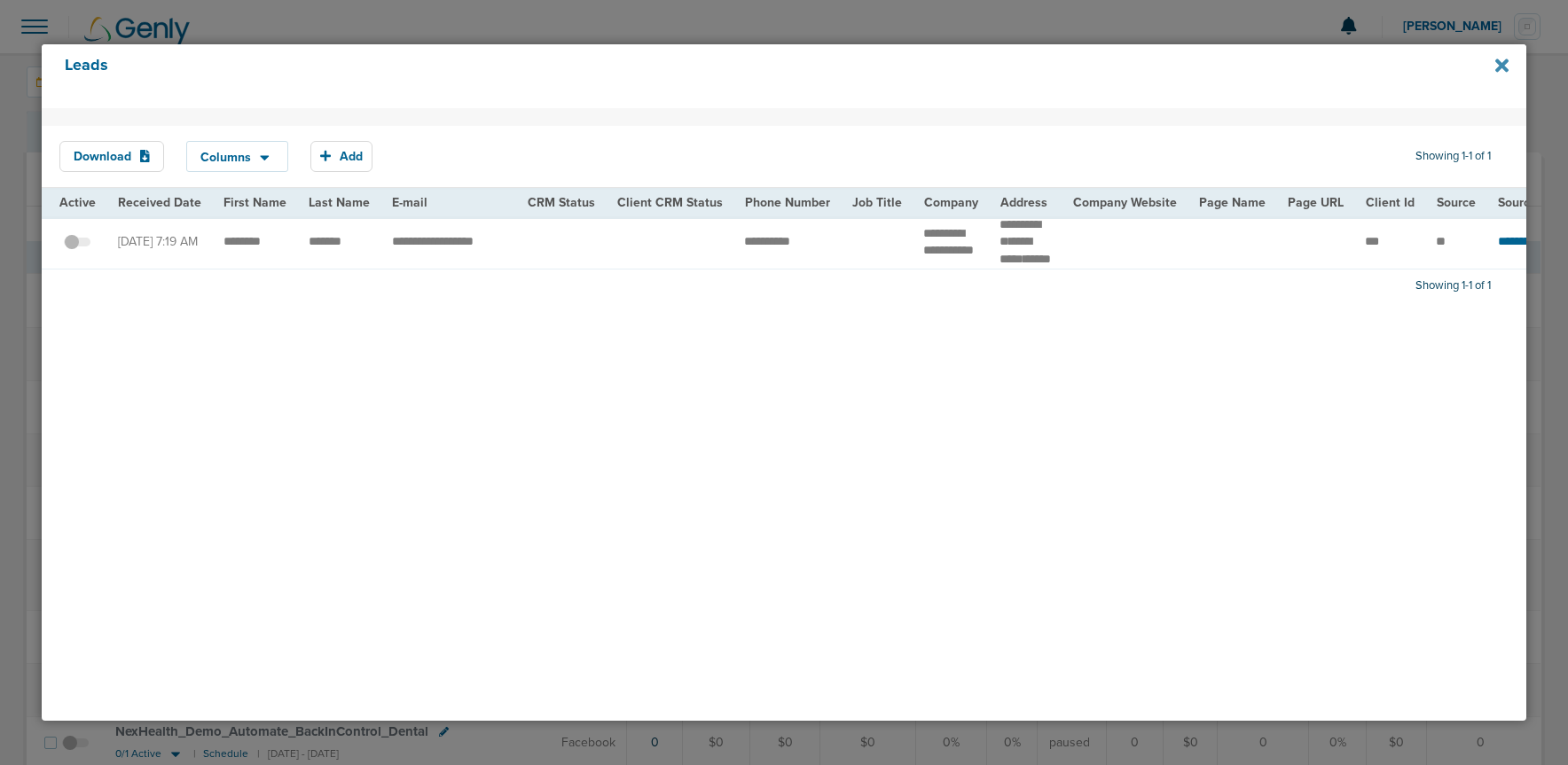
click at [1504, 61] on icon at bounding box center [1501, 66] width 13 height 13
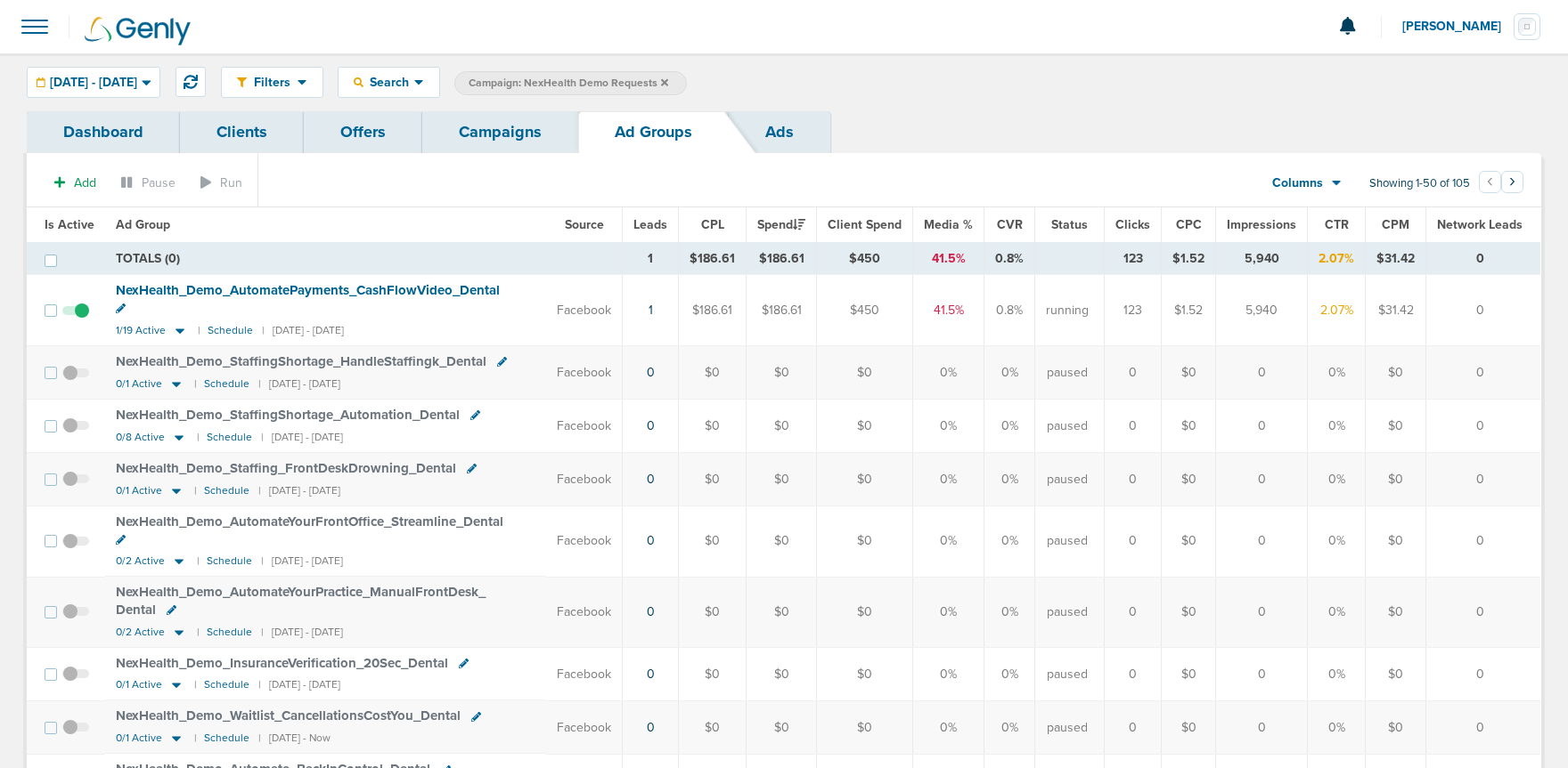
click at [467, 131] on link "Campaigns" at bounding box center [500, 132] width 156 height 41
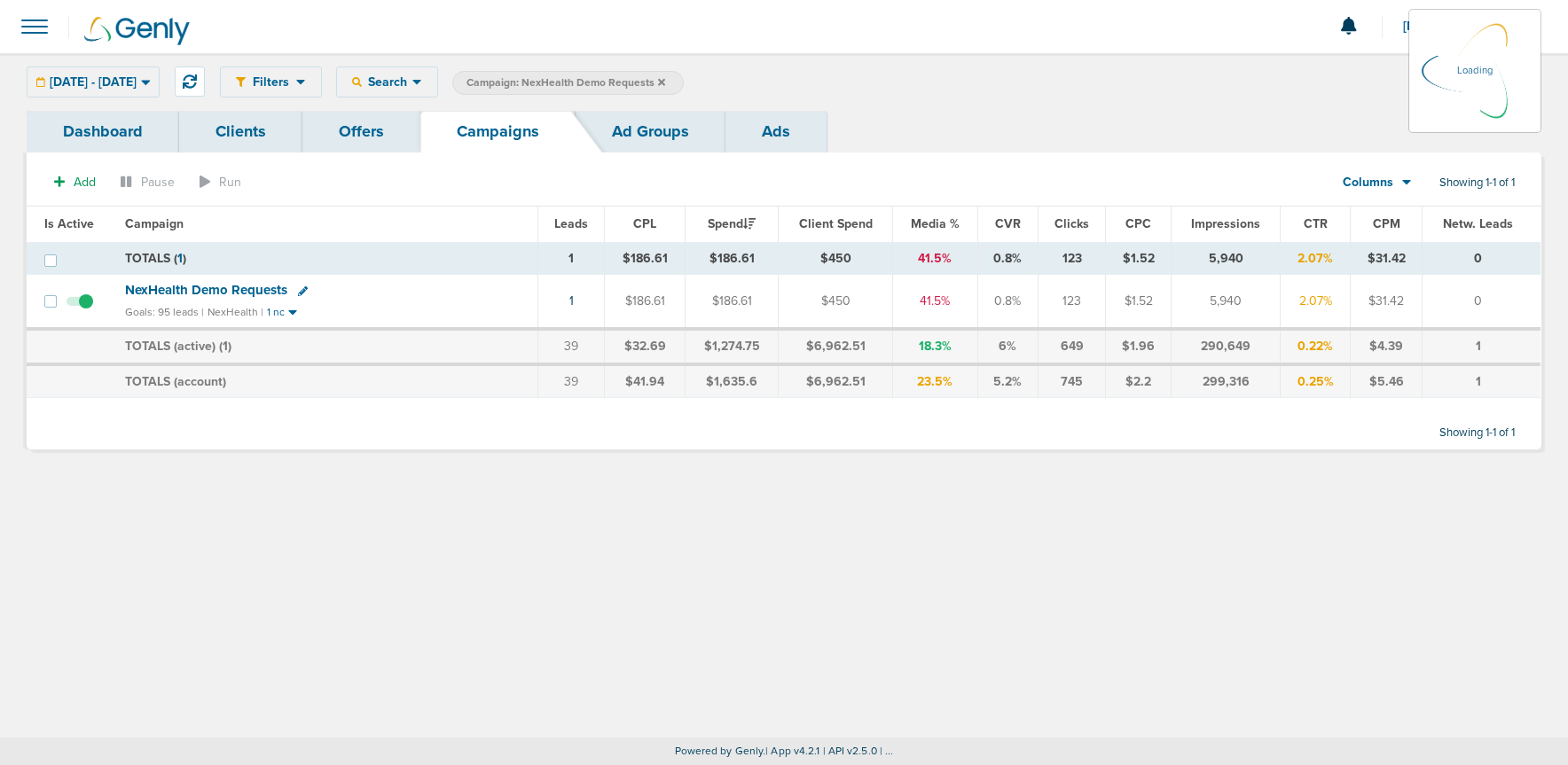
click at [665, 80] on icon at bounding box center [662, 82] width 8 height 8
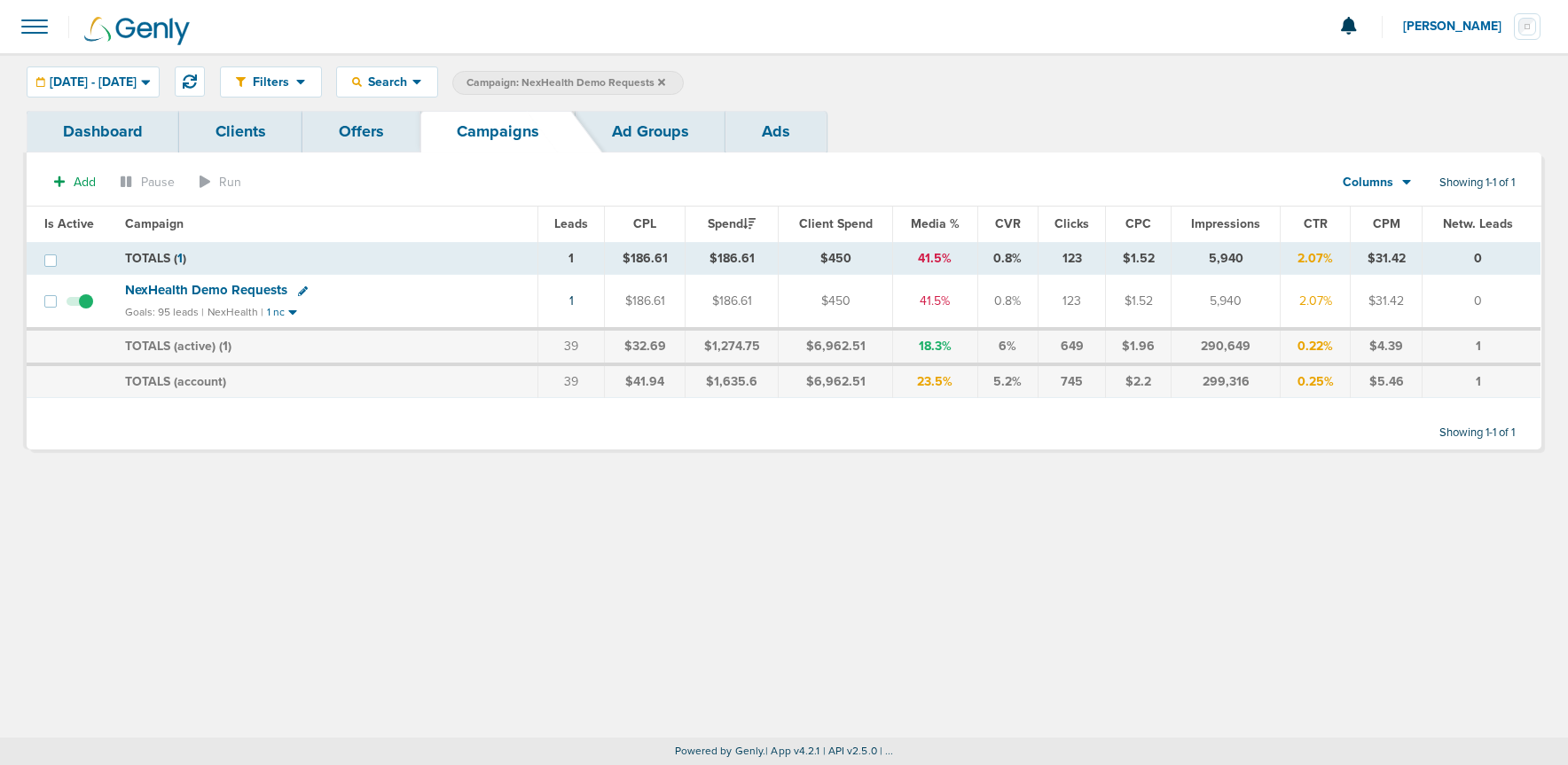
click at [665, 81] on icon at bounding box center [662, 82] width 8 height 8
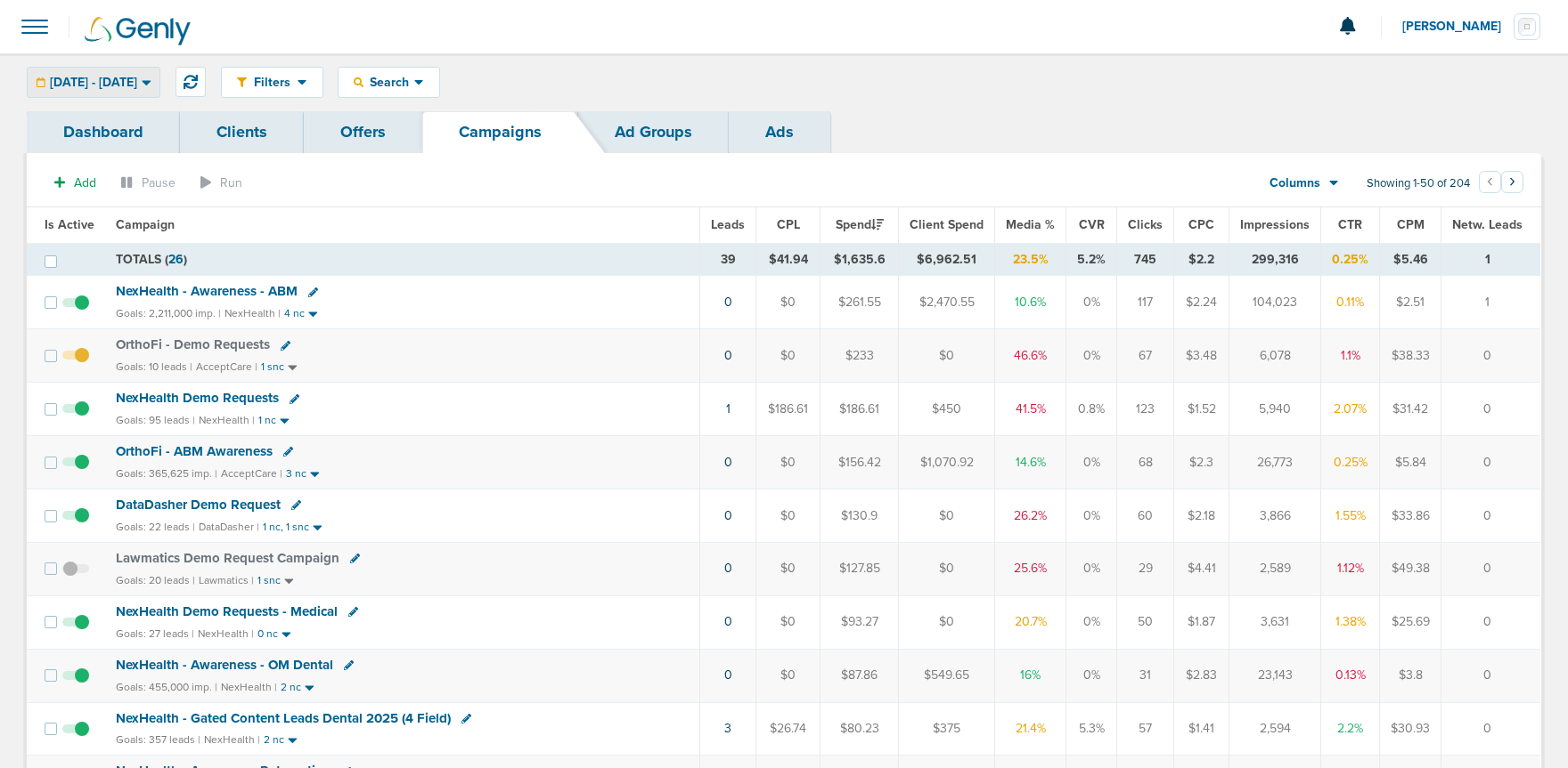
click at [92, 83] on span "[DATE] - [DATE]" at bounding box center [93, 82] width 88 height 12
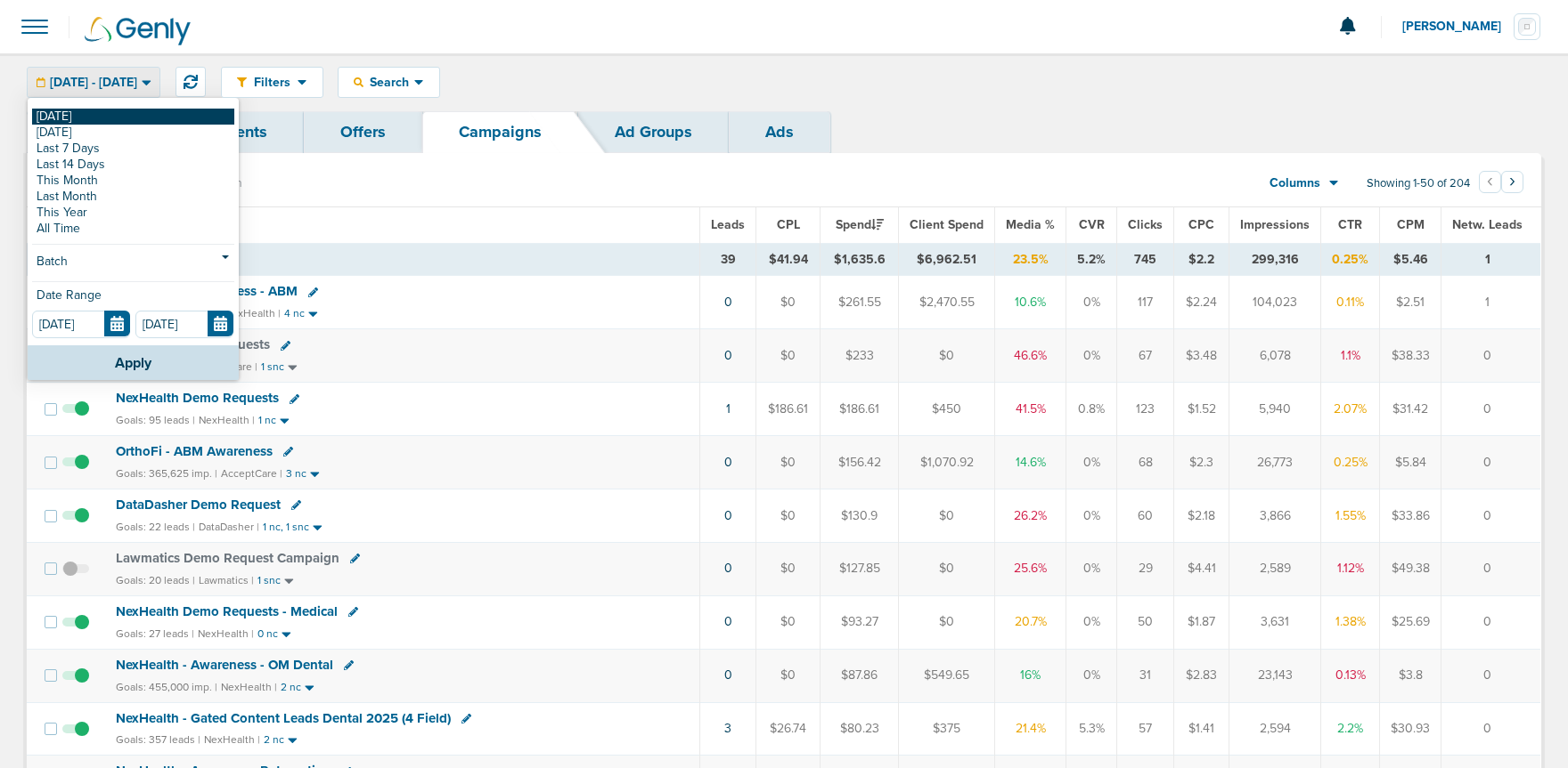
click at [90, 113] on link "[DATE]" at bounding box center [133, 116] width 202 height 16
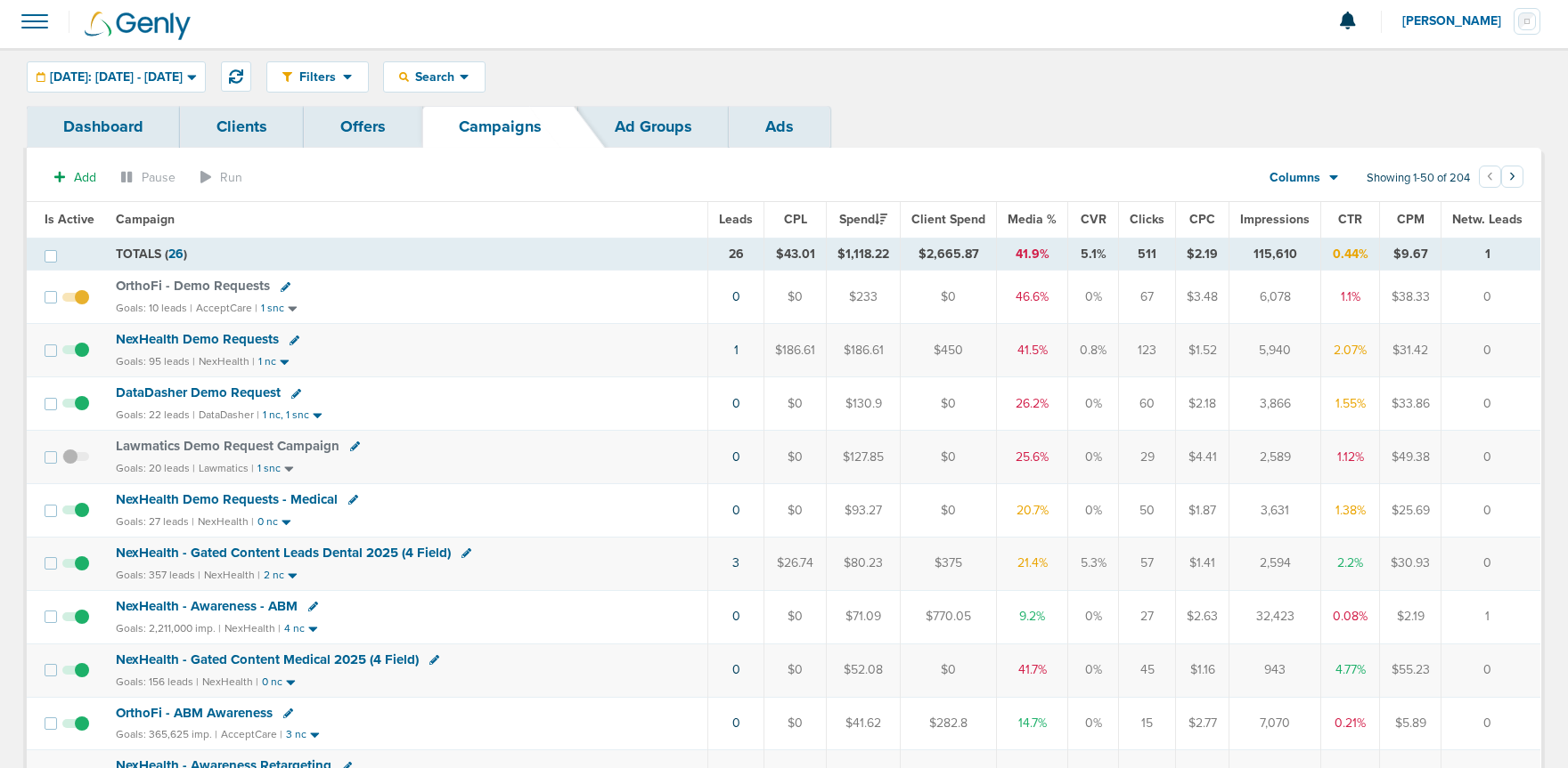
scroll to position [7, 0]
click at [460, 74] on span "Search" at bounding box center [435, 76] width 51 height 15
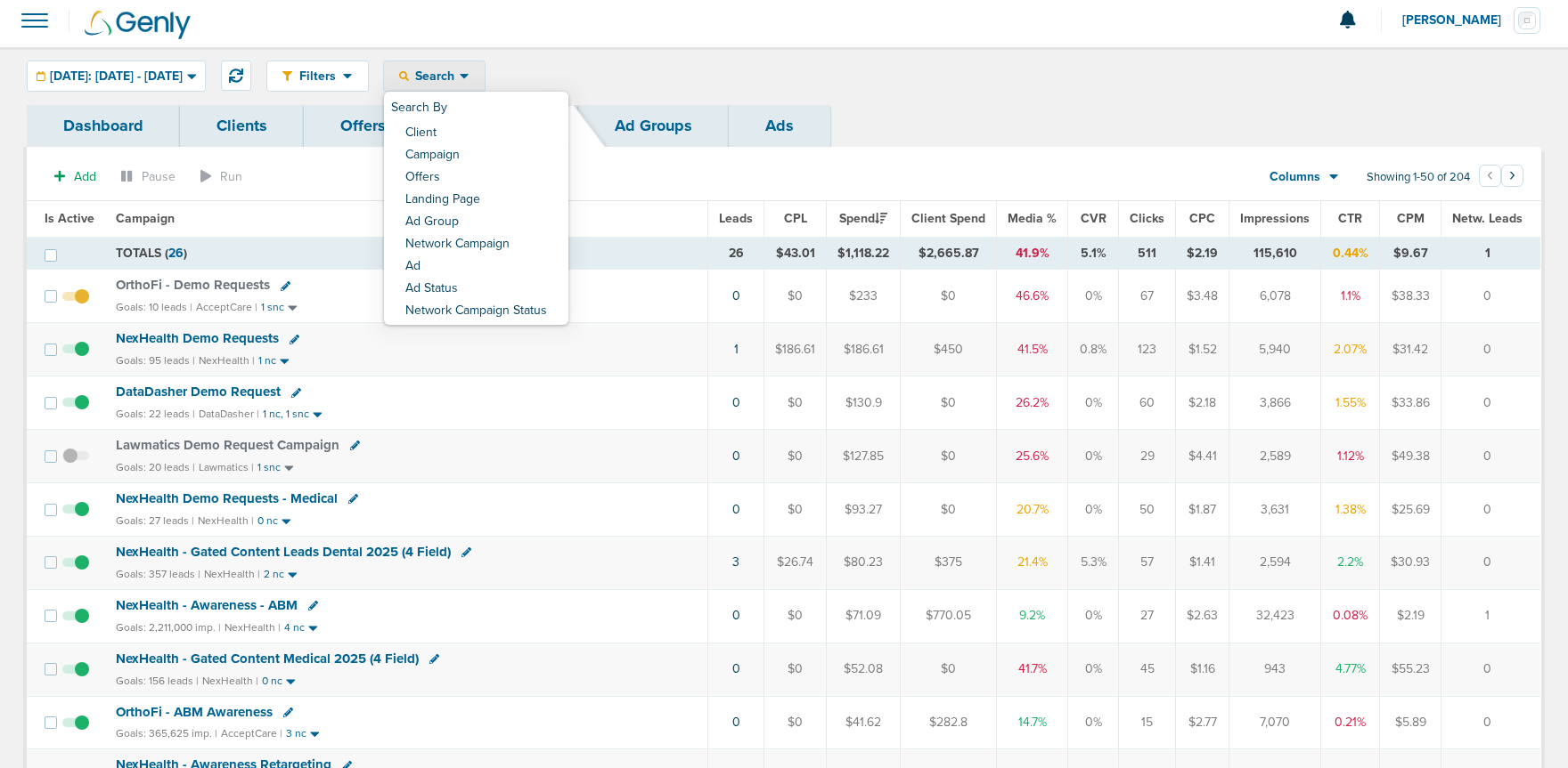
click at [460, 74] on span "Search" at bounding box center [435, 76] width 51 height 15
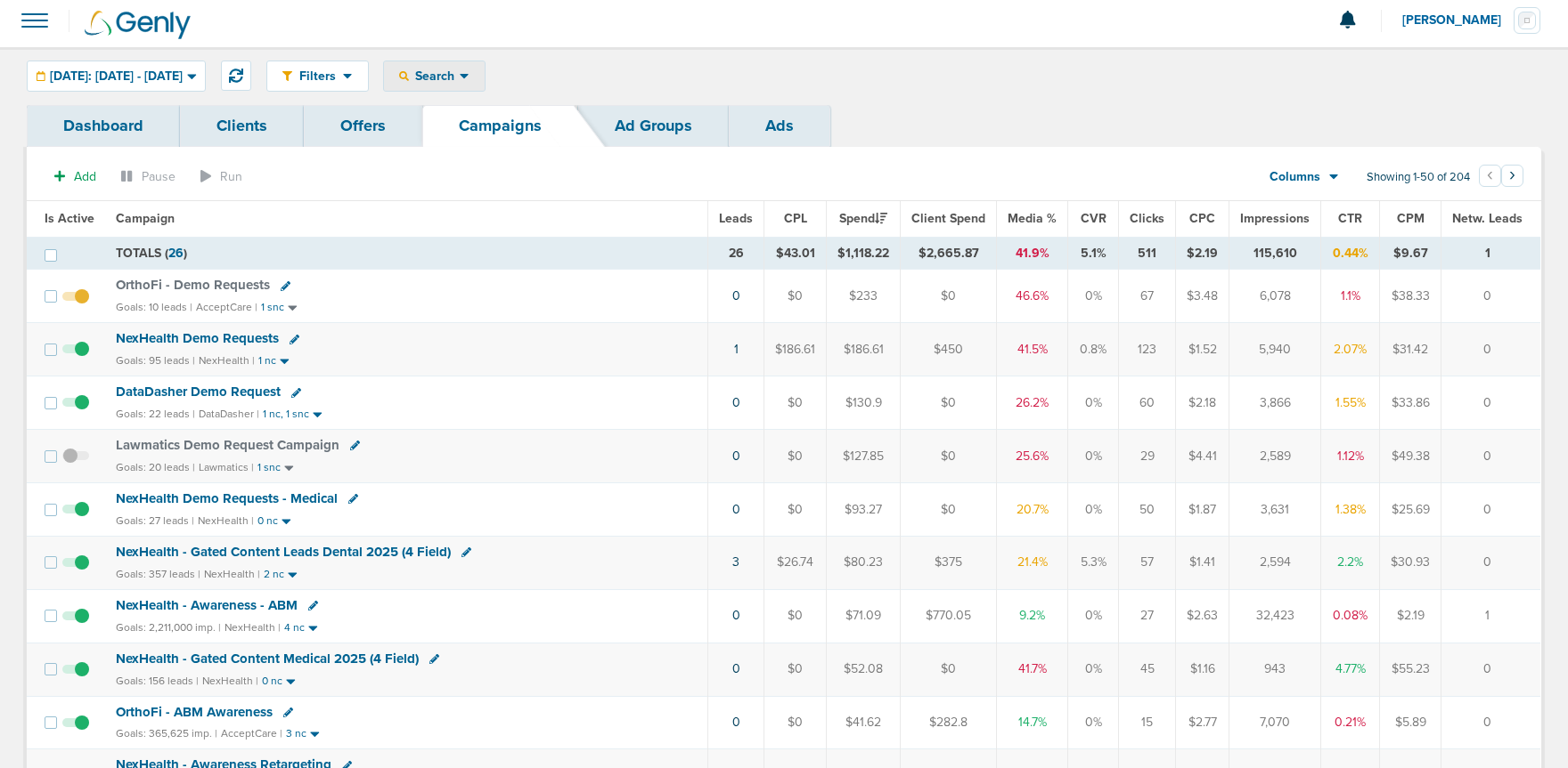
click at [460, 82] on span "Search" at bounding box center [435, 76] width 51 height 15
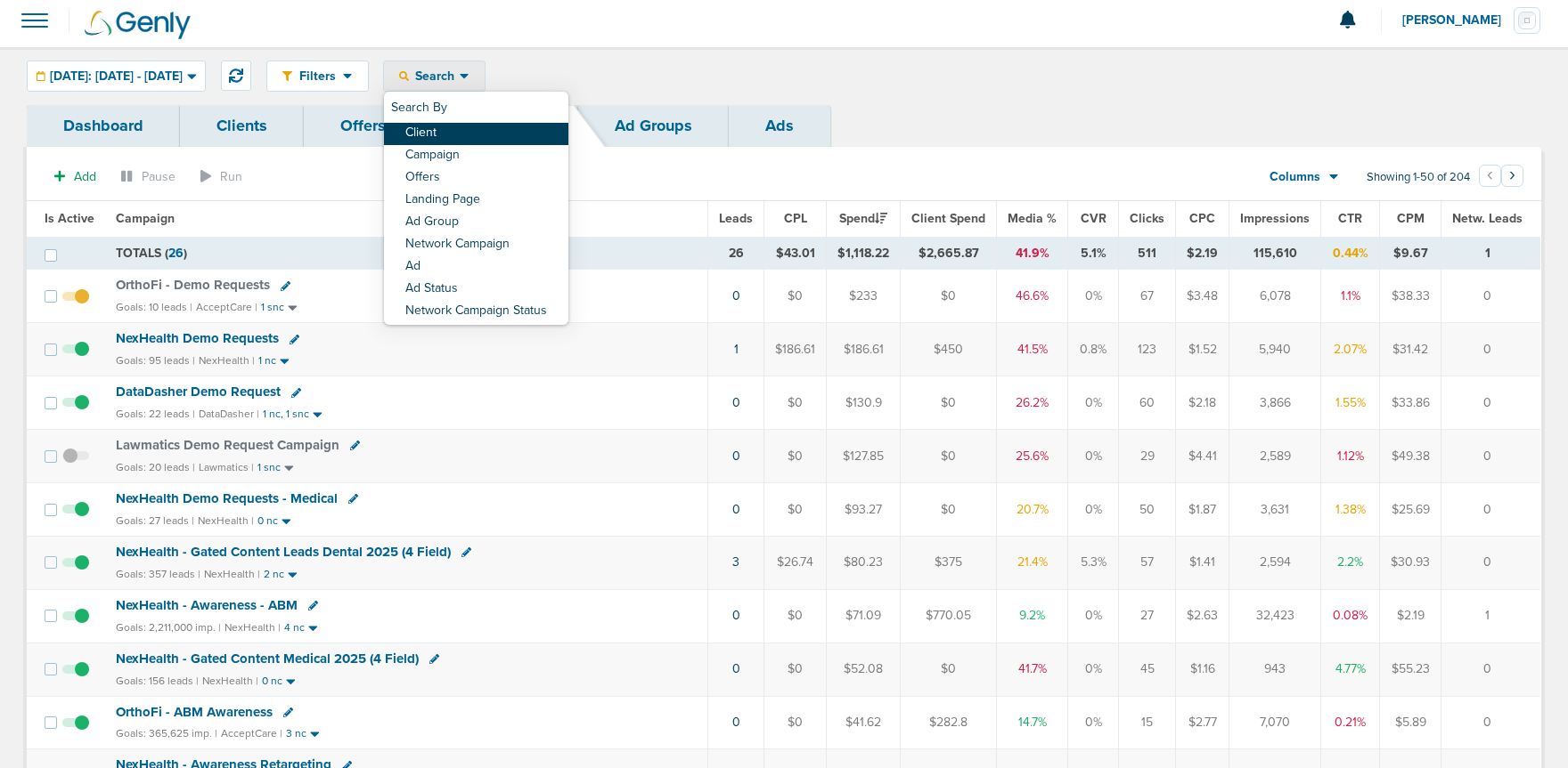
click at [476, 135] on link "Client" at bounding box center [476, 134] width 185 height 23
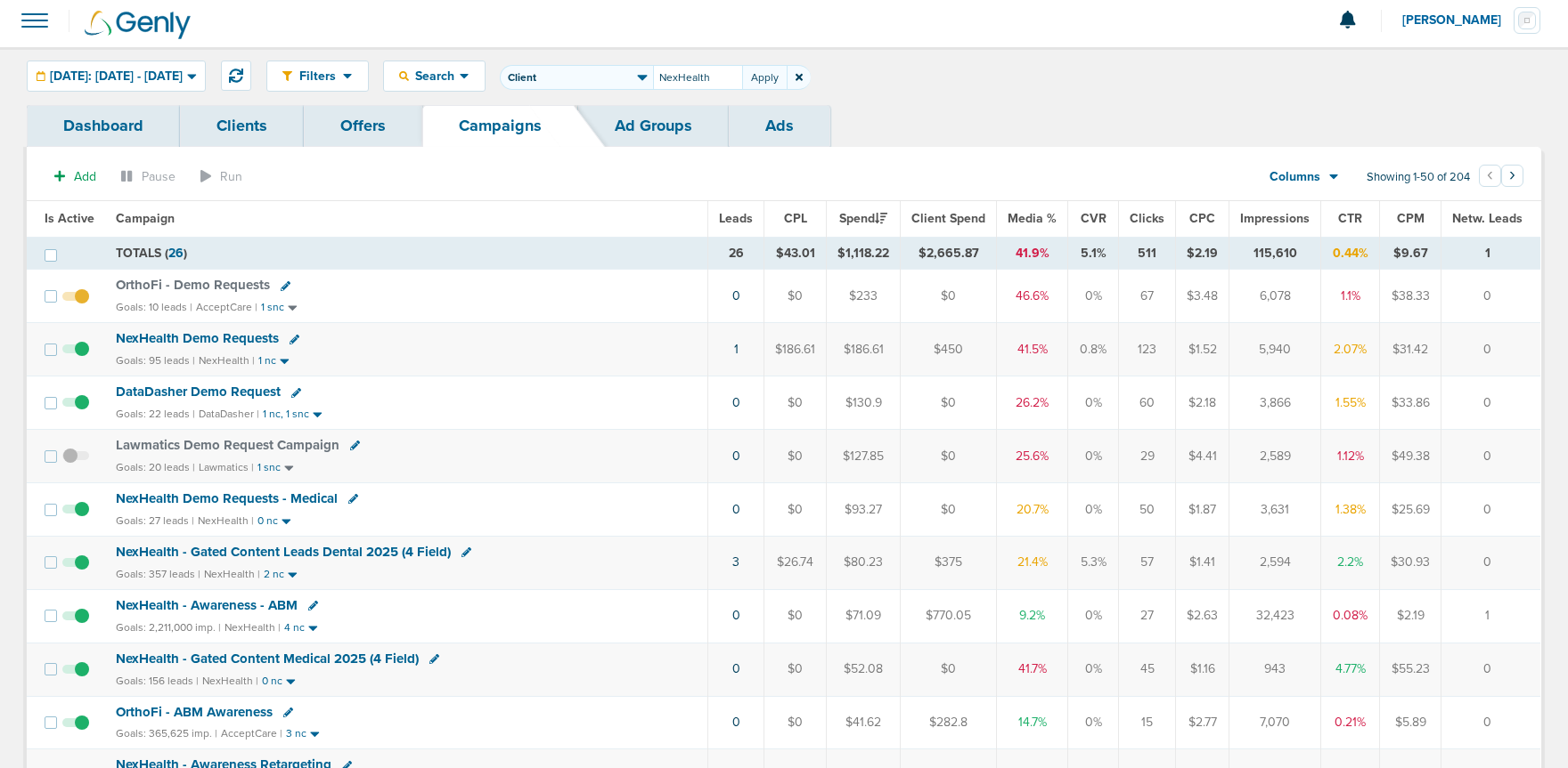
type input "NexHealth"
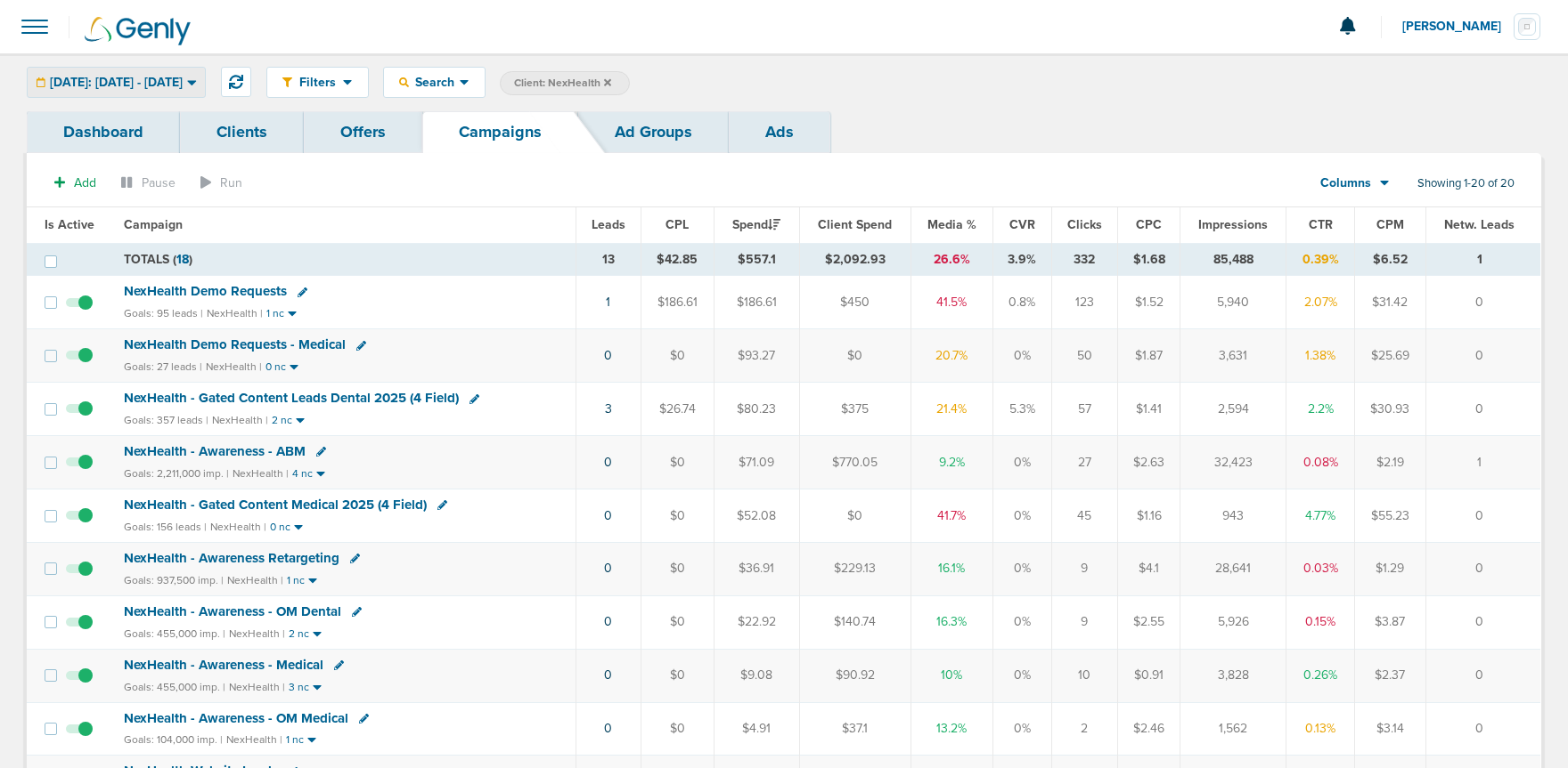
click at [145, 73] on div "[DATE]: [DATE] - [DATE]" at bounding box center [116, 82] width 177 height 29
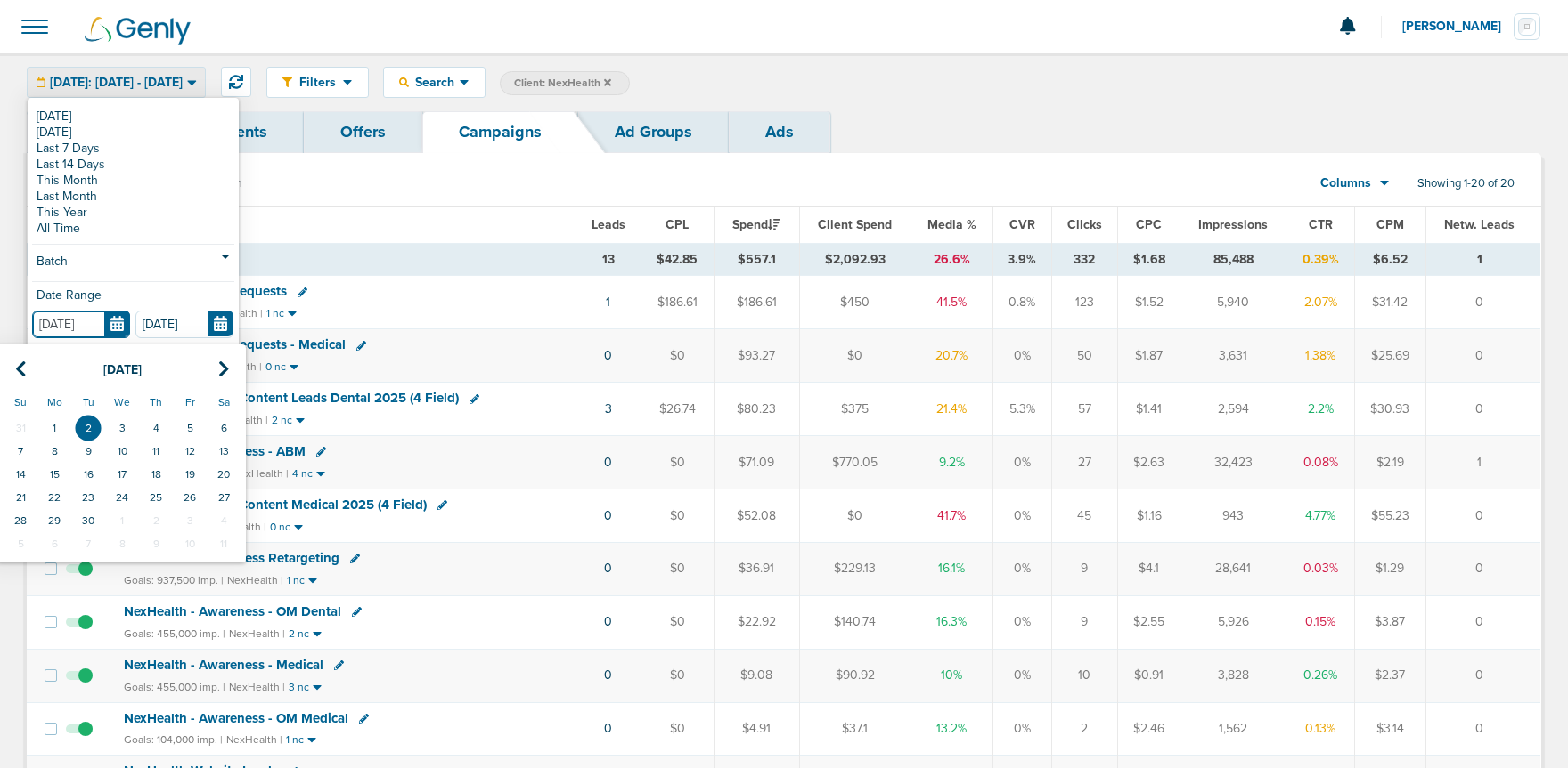
click at [121, 322] on input "[DATE]" at bounding box center [81, 324] width 98 height 27
click at [11, 363] on th at bounding box center [21, 369] width 34 height 37
click at [195, 515] on td "29" at bounding box center [190, 520] width 34 height 24
type input "[DATE]"
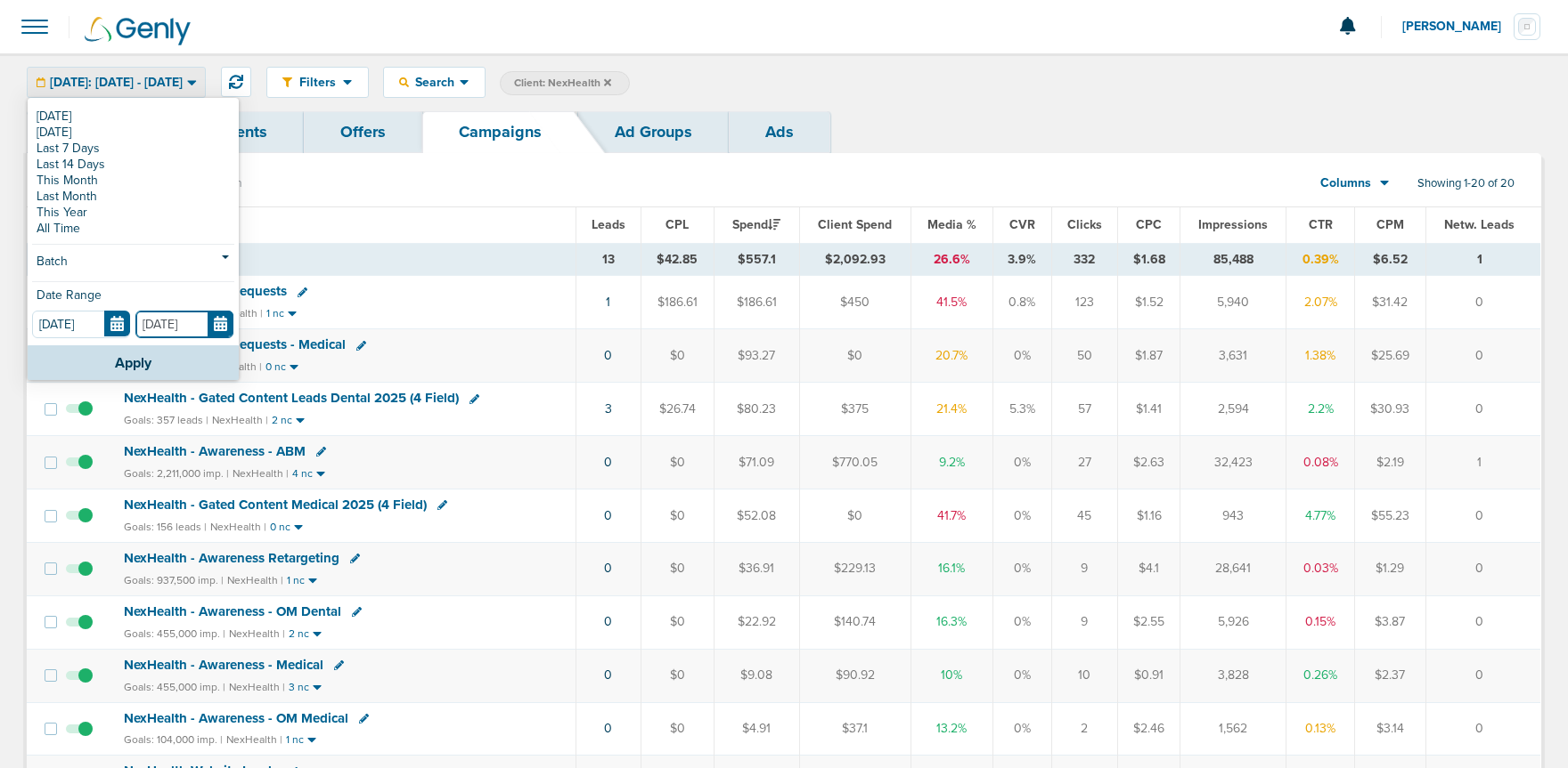
click at [218, 327] on input "[DATE]" at bounding box center [185, 324] width 98 height 27
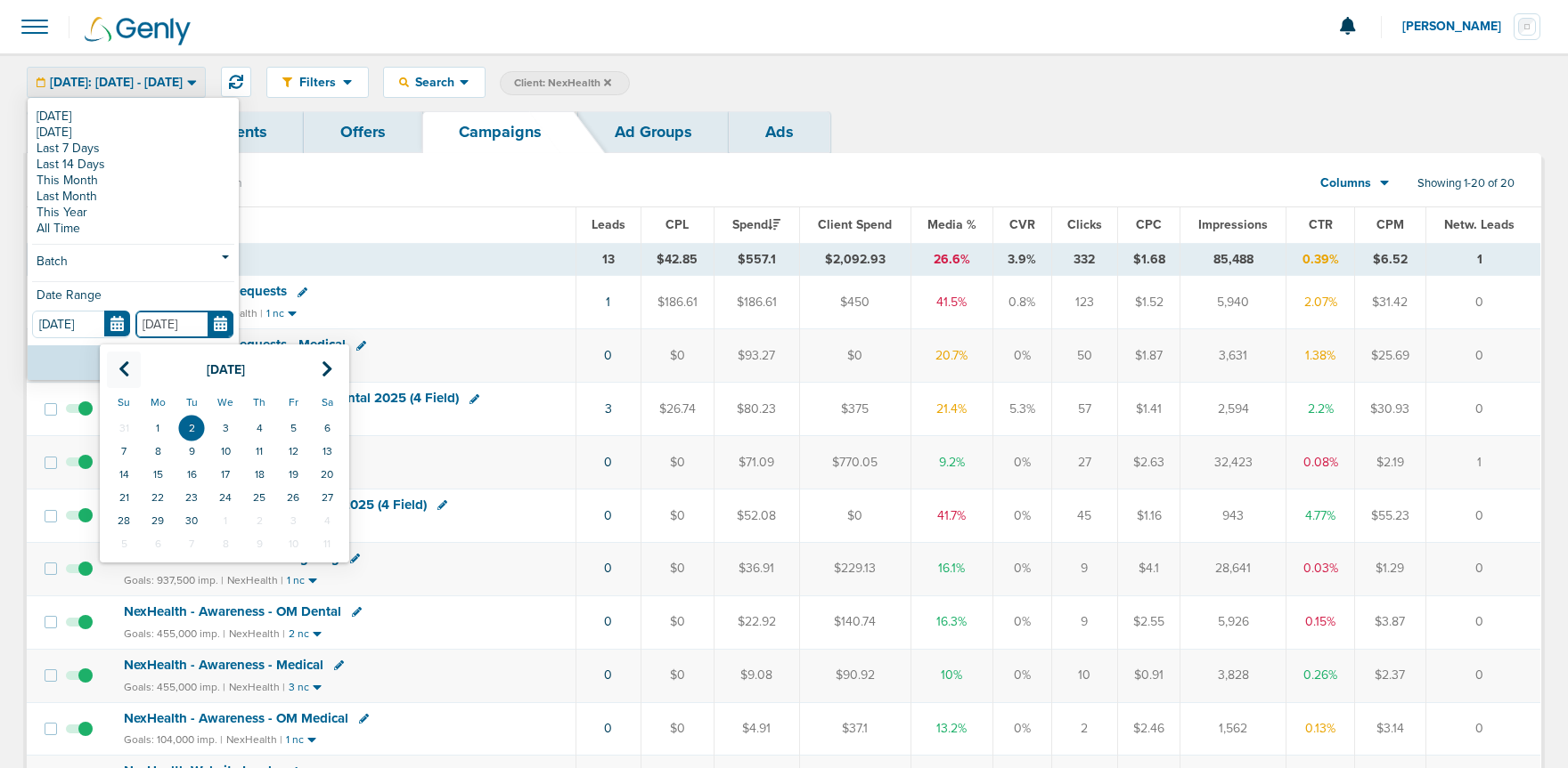
click at [113, 374] on th at bounding box center [124, 369] width 34 height 37
click at [290, 522] on td "29" at bounding box center [293, 520] width 34 height 24
type input "[DATE]"
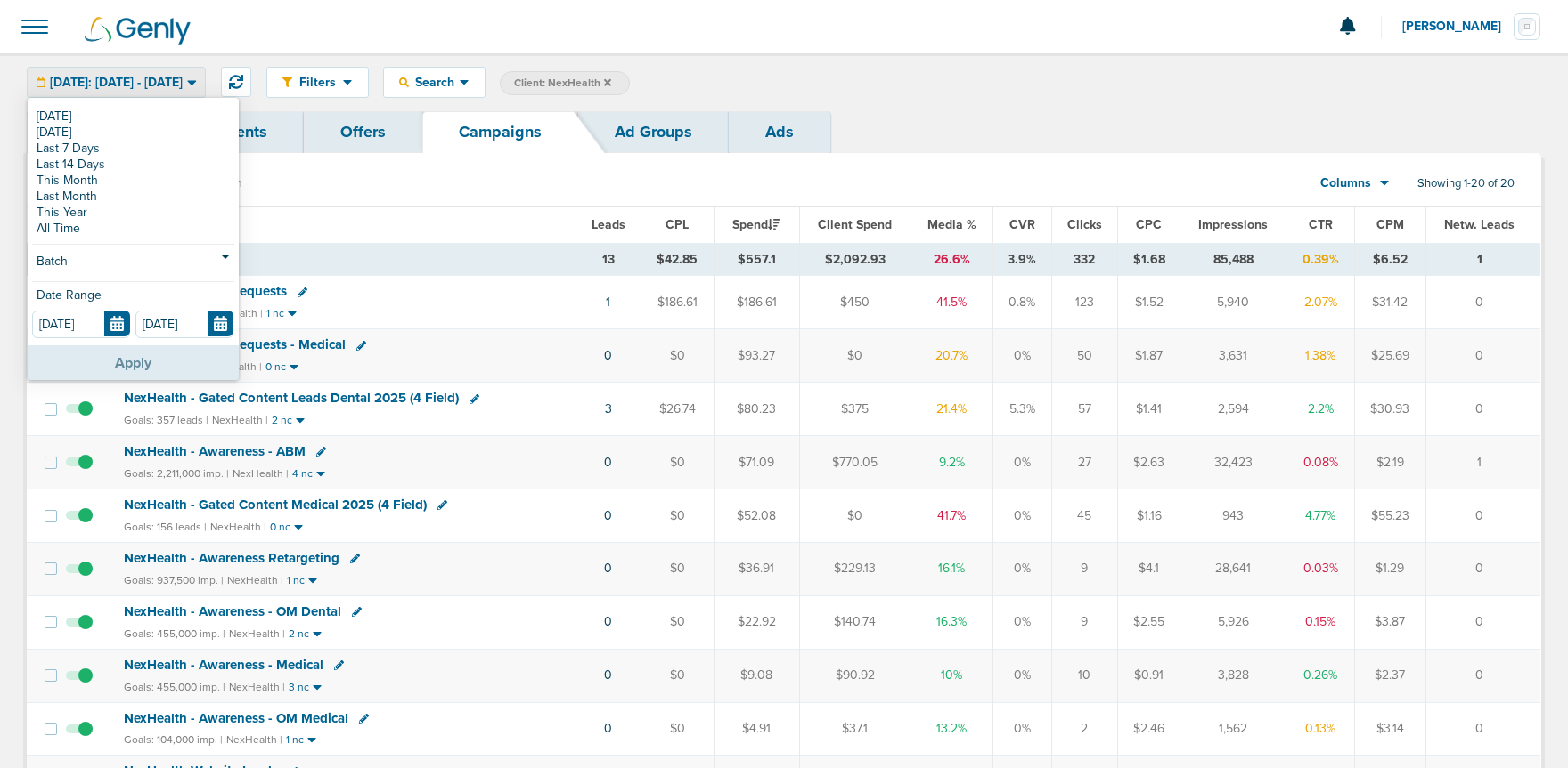
click at [119, 366] on button "Apply" at bounding box center [133, 363] width 211 height 35
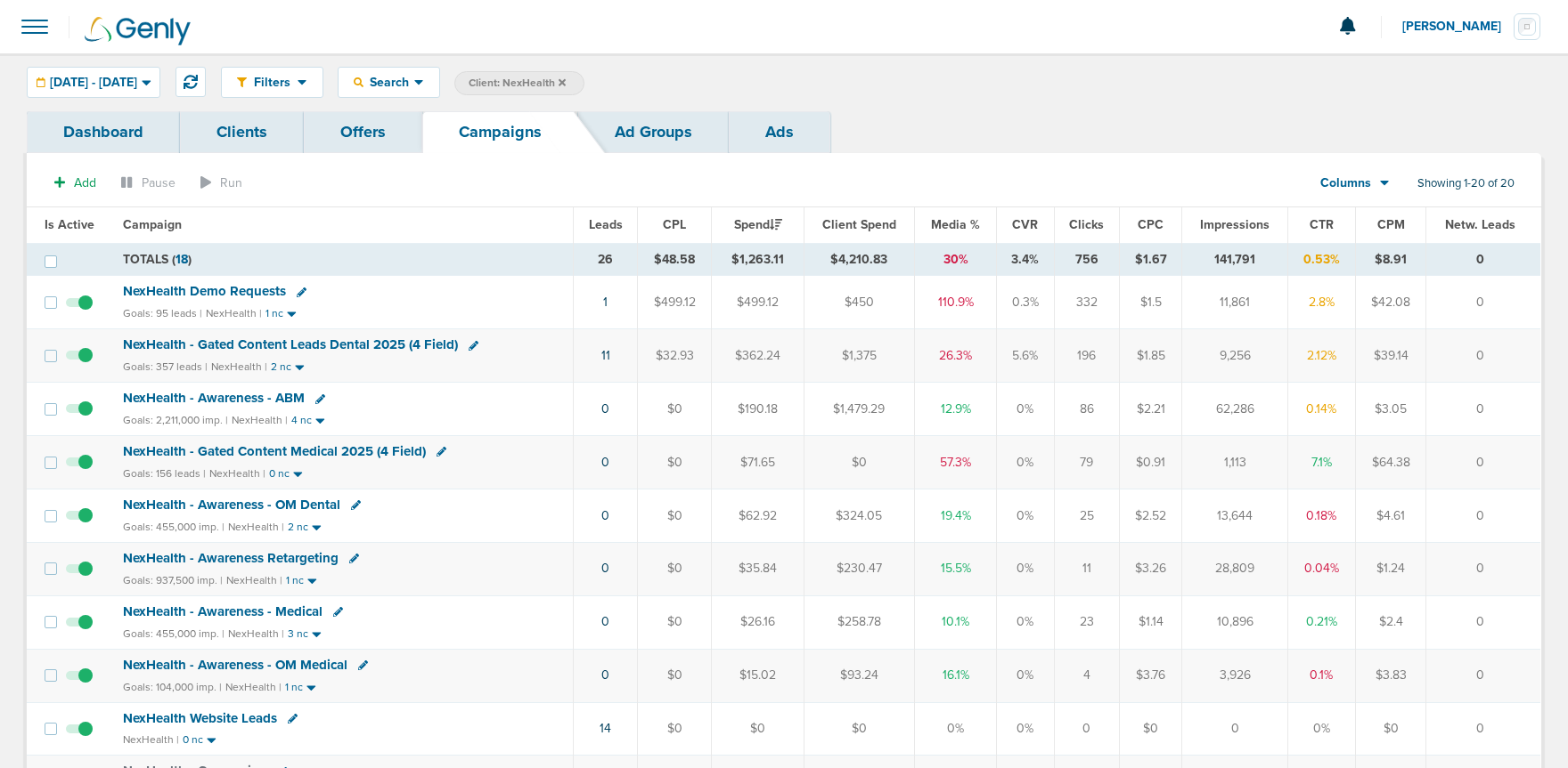
click at [566, 81] on icon at bounding box center [562, 82] width 8 height 8
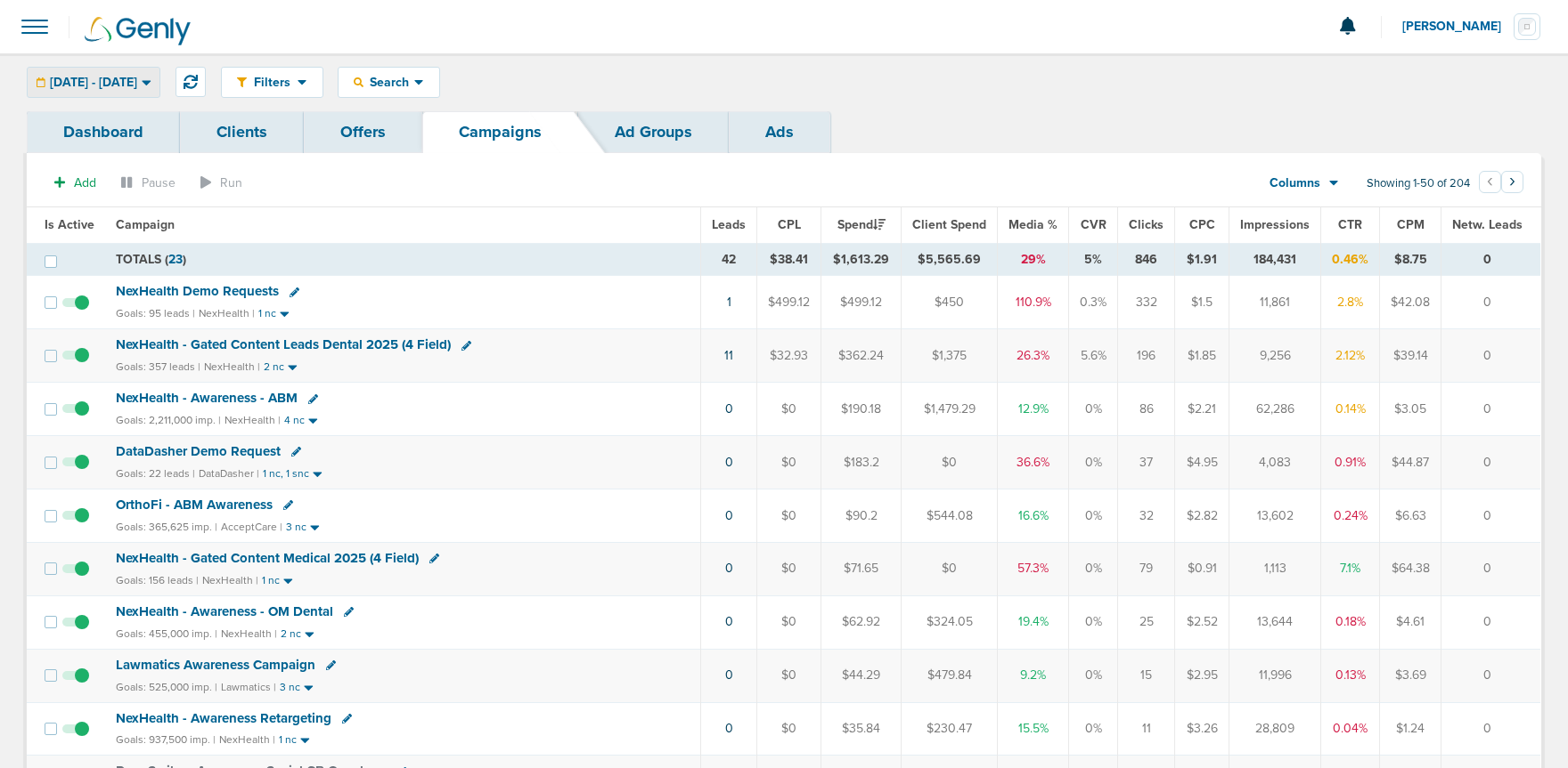
click at [107, 83] on span "[DATE] - [DATE]" at bounding box center [93, 82] width 88 height 12
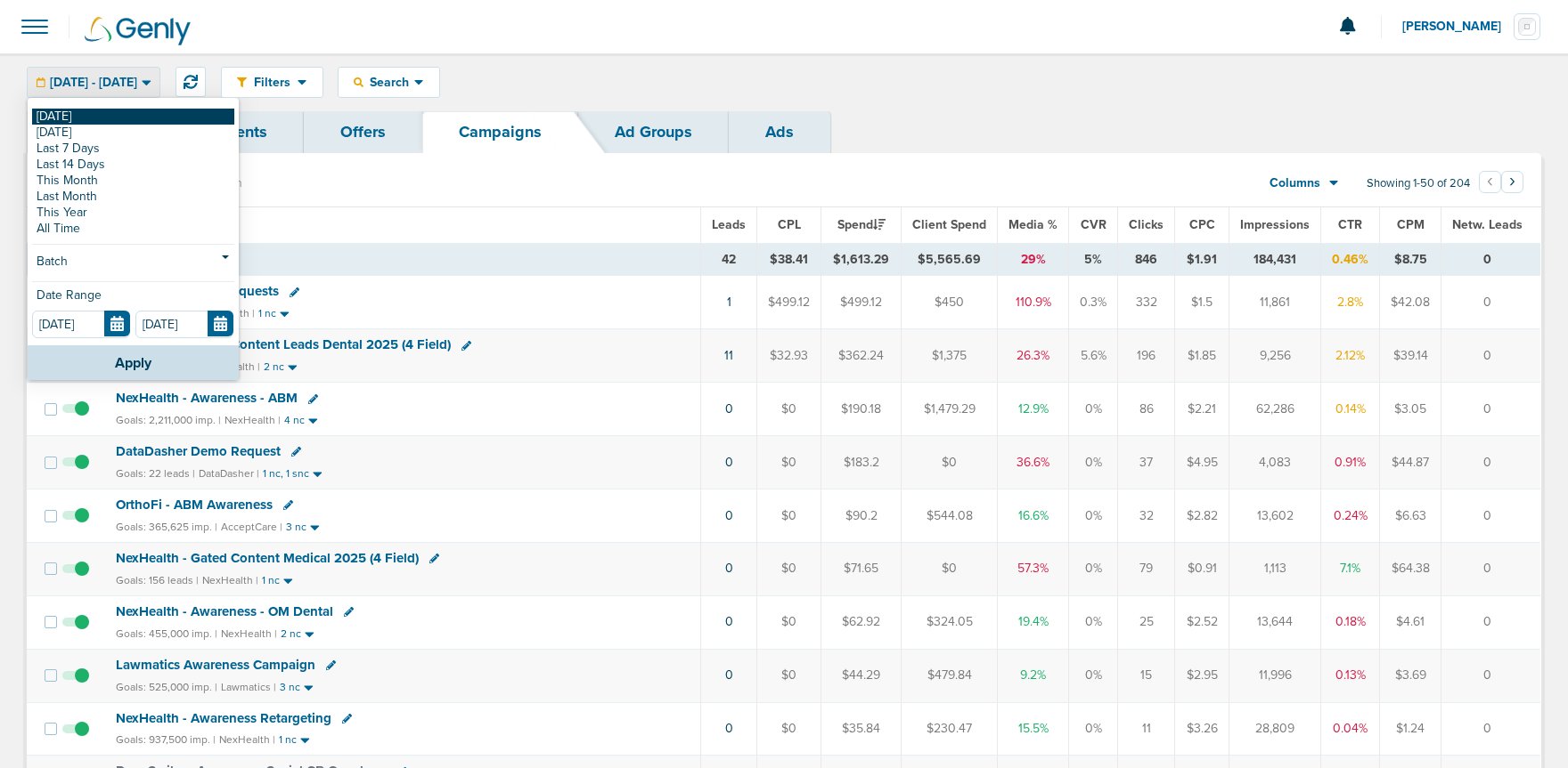
click at [100, 113] on link "[DATE]" at bounding box center [133, 116] width 202 height 16
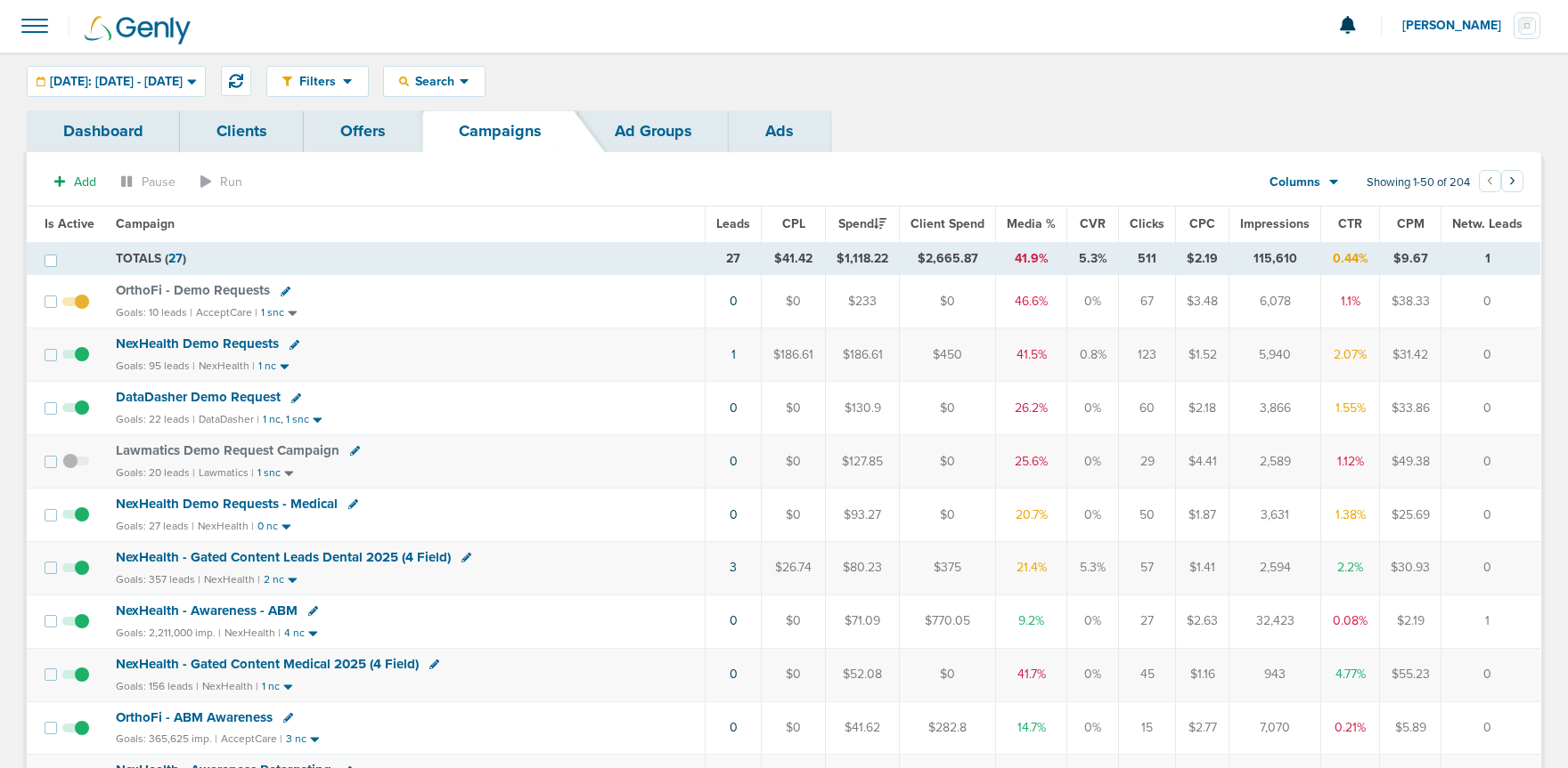
click at [180, 345] on span "NexHealth Demo Requests" at bounding box center [197, 343] width 163 height 16
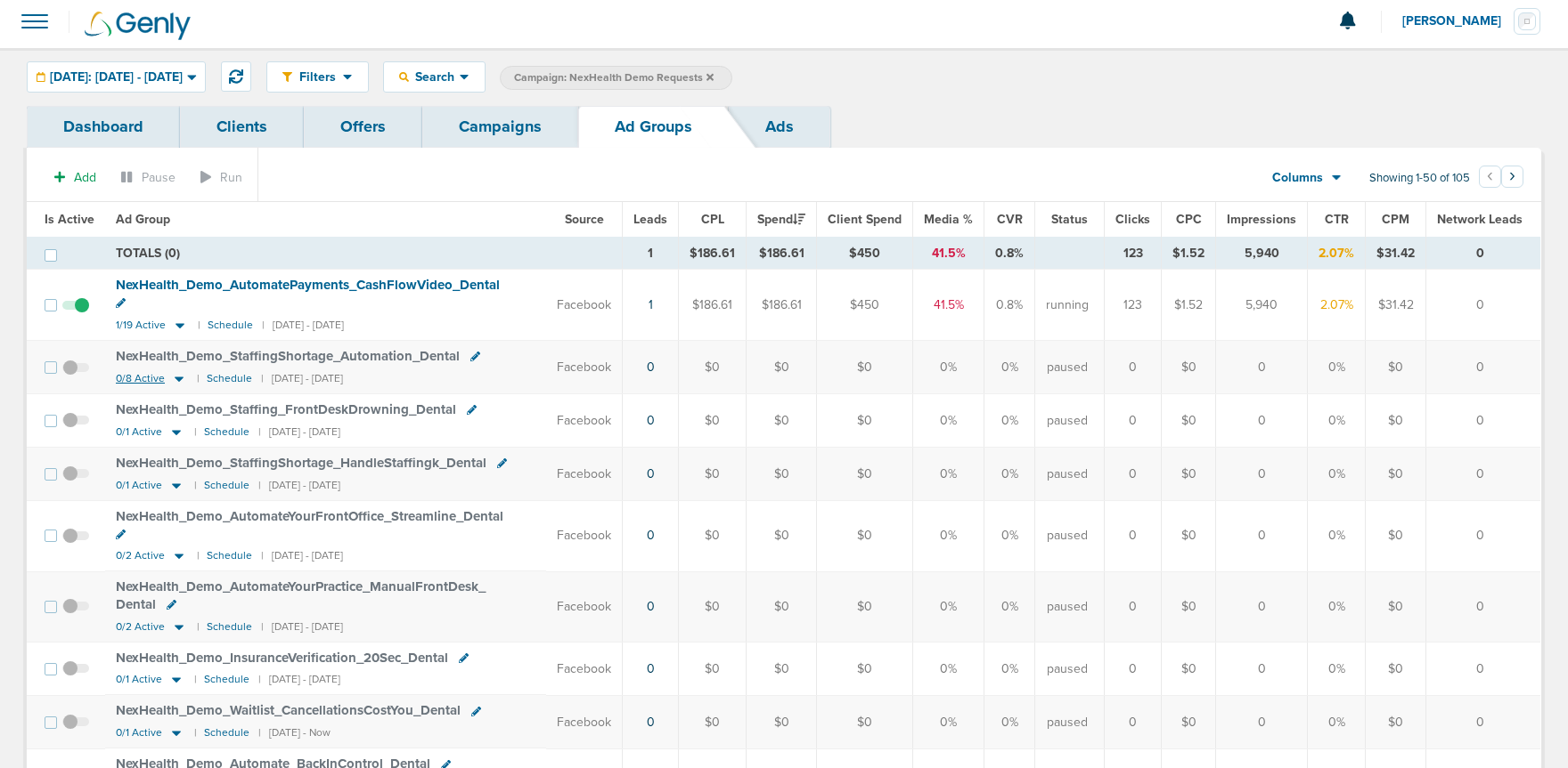
scroll to position [4, 0]
click at [181, 373] on icon at bounding box center [178, 381] width 18 height 15
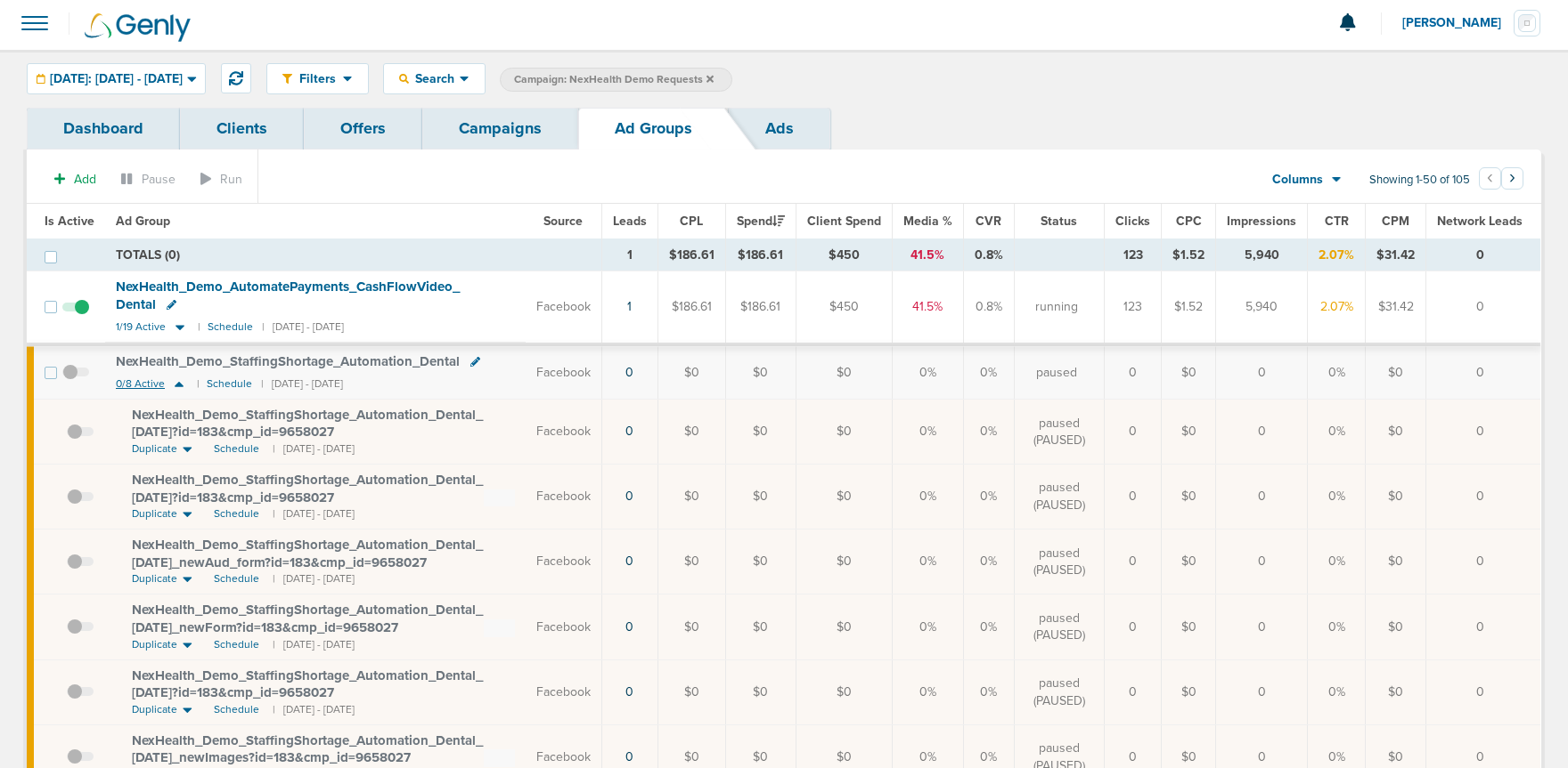
click at [181, 383] on icon at bounding box center [178, 384] width 18 height 15
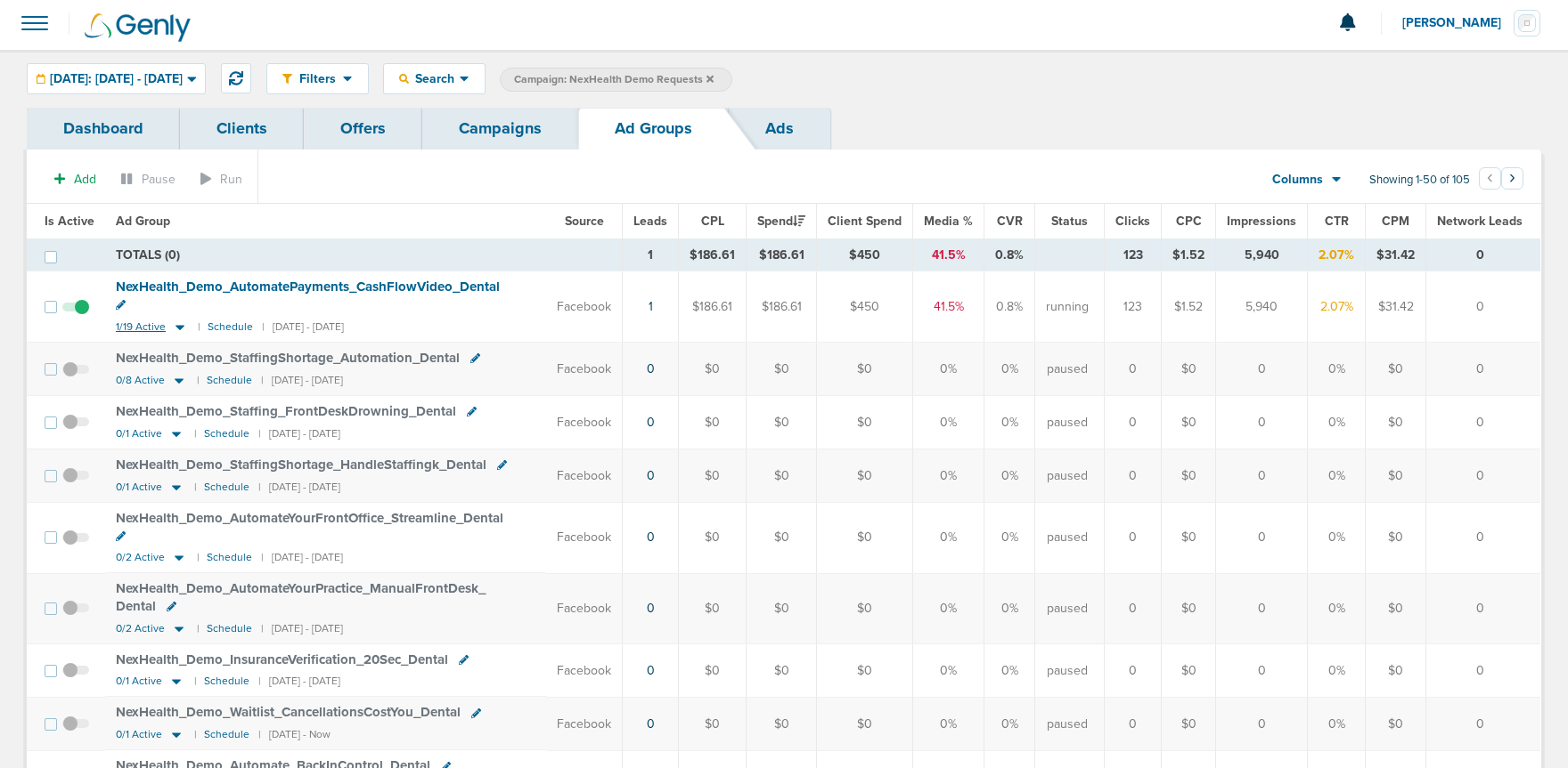
click at [178, 319] on icon at bounding box center [179, 327] width 18 height 15
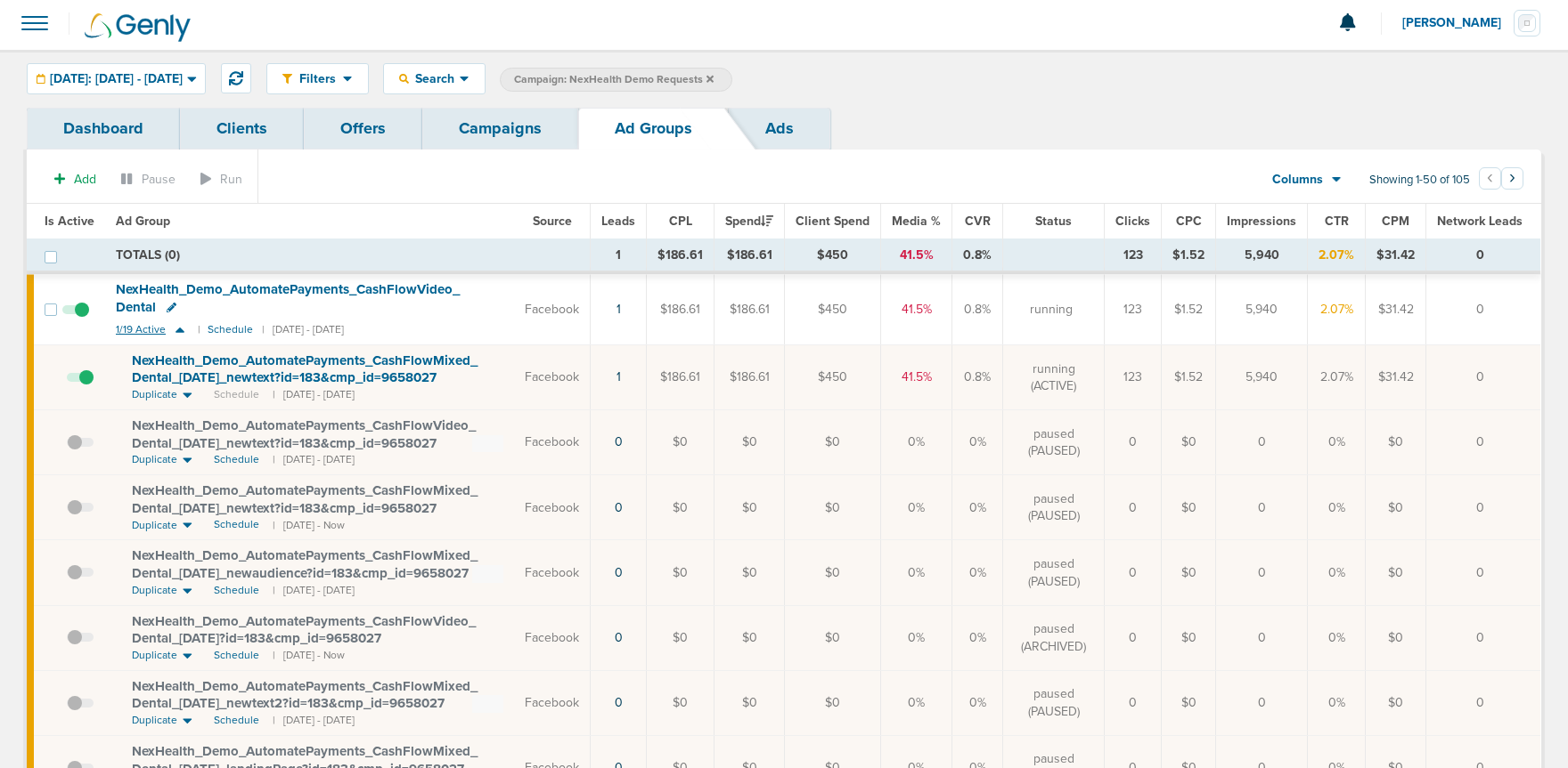
click at [182, 335] on icon at bounding box center [179, 330] width 18 height 15
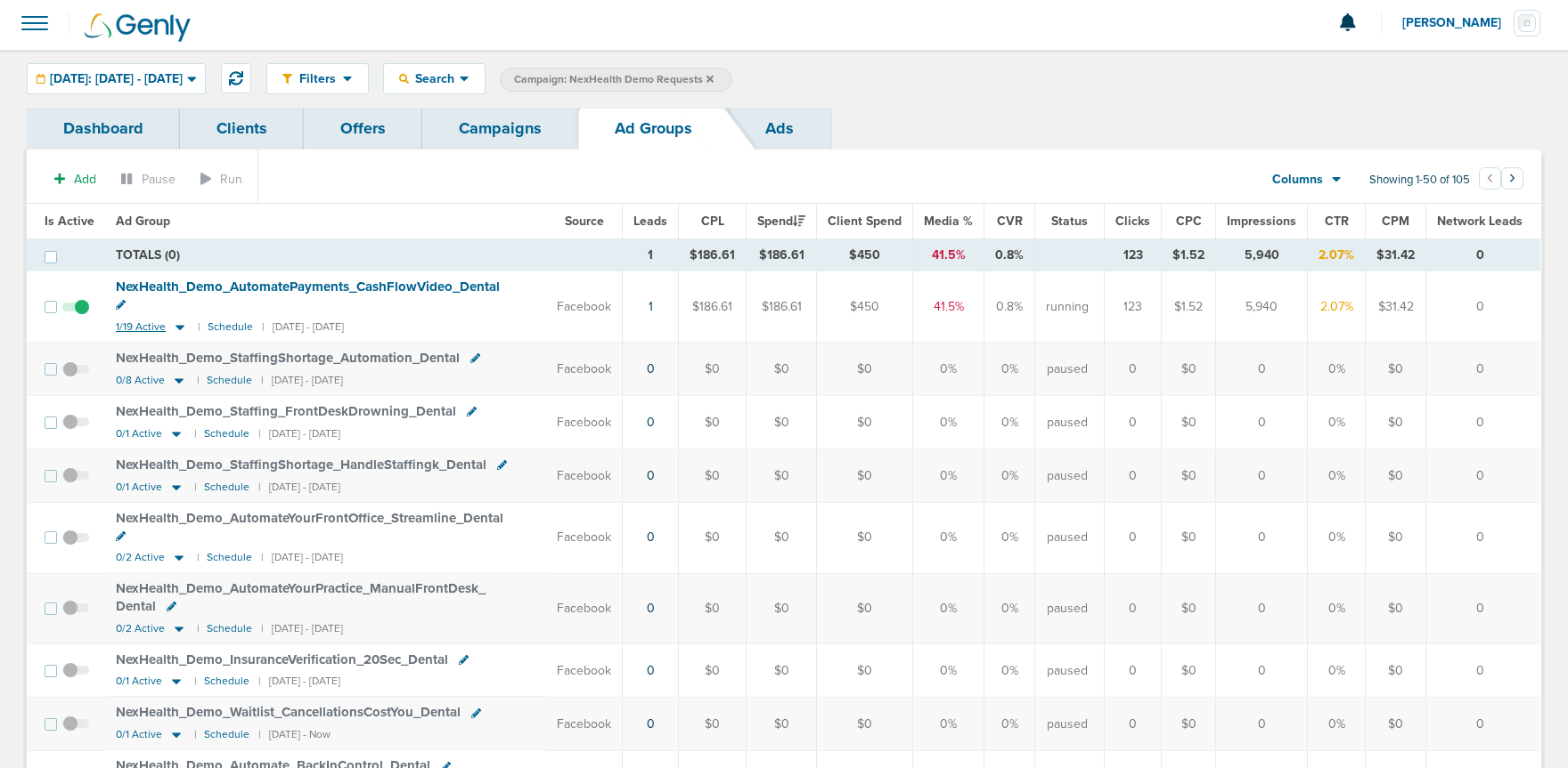
click at [178, 319] on icon at bounding box center [179, 327] width 18 height 15
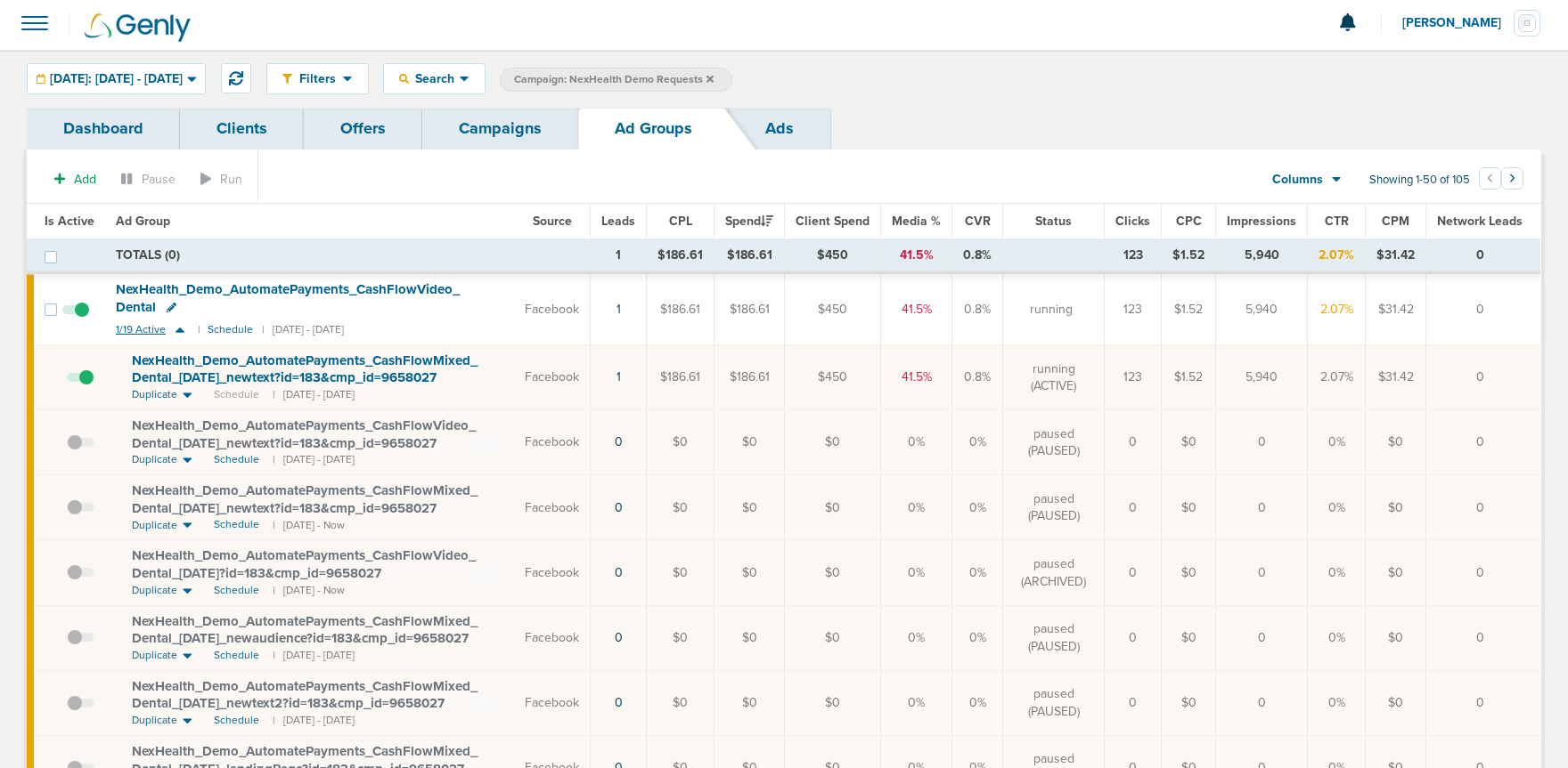
click at [176, 329] on icon at bounding box center [179, 331] width 8 height 6
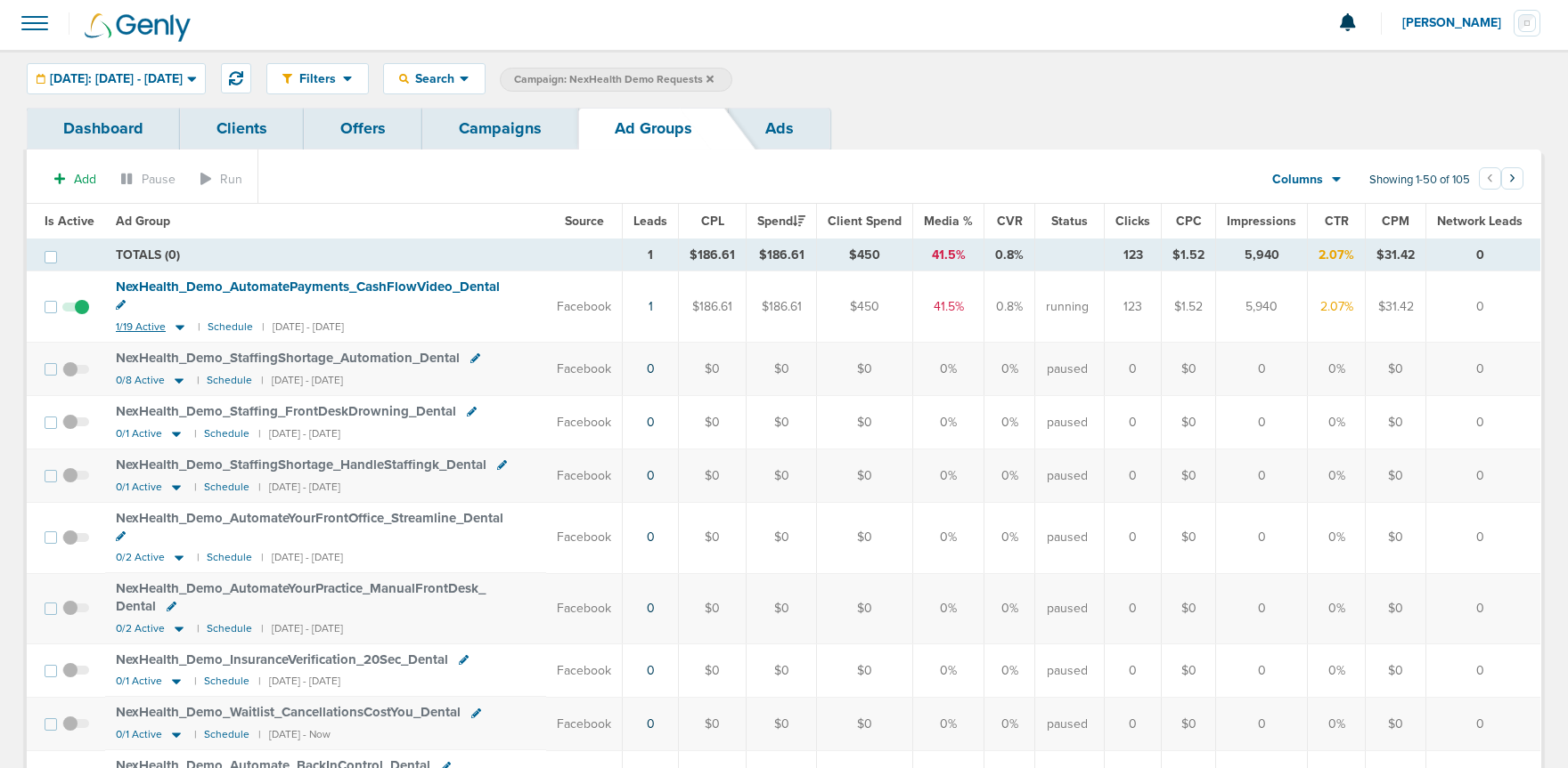
click at [177, 319] on icon at bounding box center [179, 327] width 18 height 15
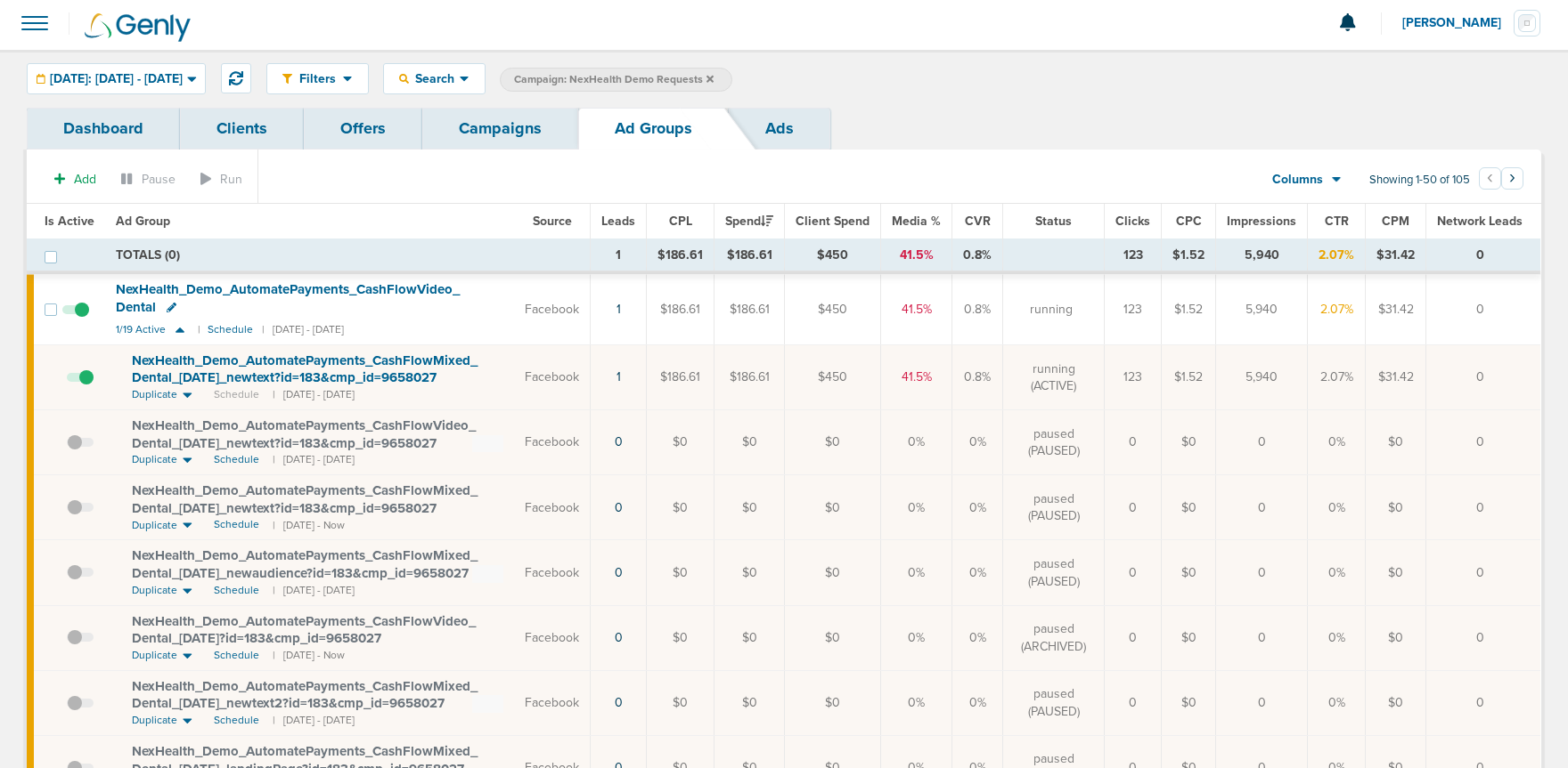
click at [188, 394] on icon at bounding box center [187, 396] width 8 height 6
click at [188, 394] on icon at bounding box center [188, 395] width 9 height 15
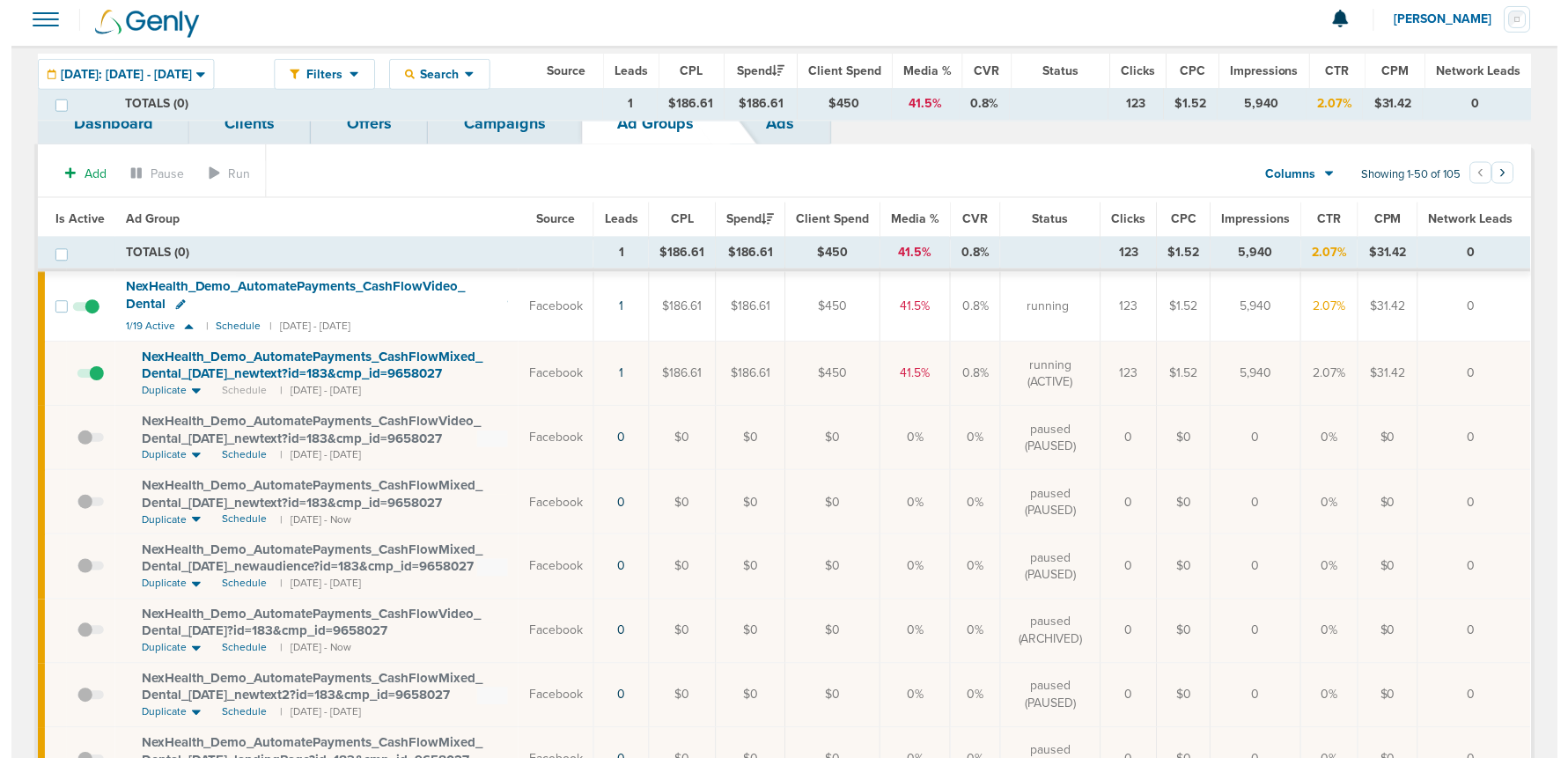
scroll to position [0, 0]
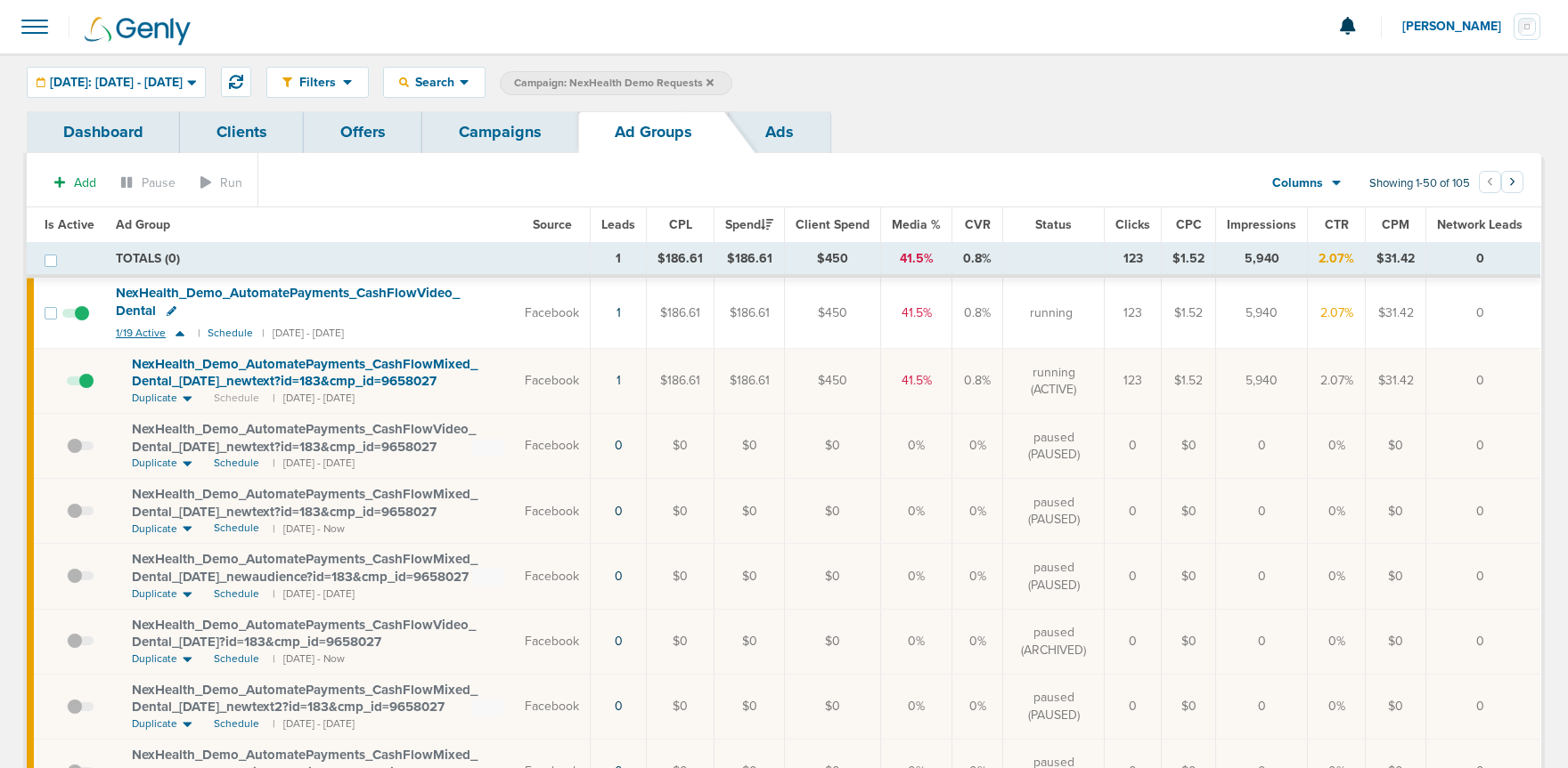
click at [180, 334] on icon at bounding box center [179, 334] width 8 height 6
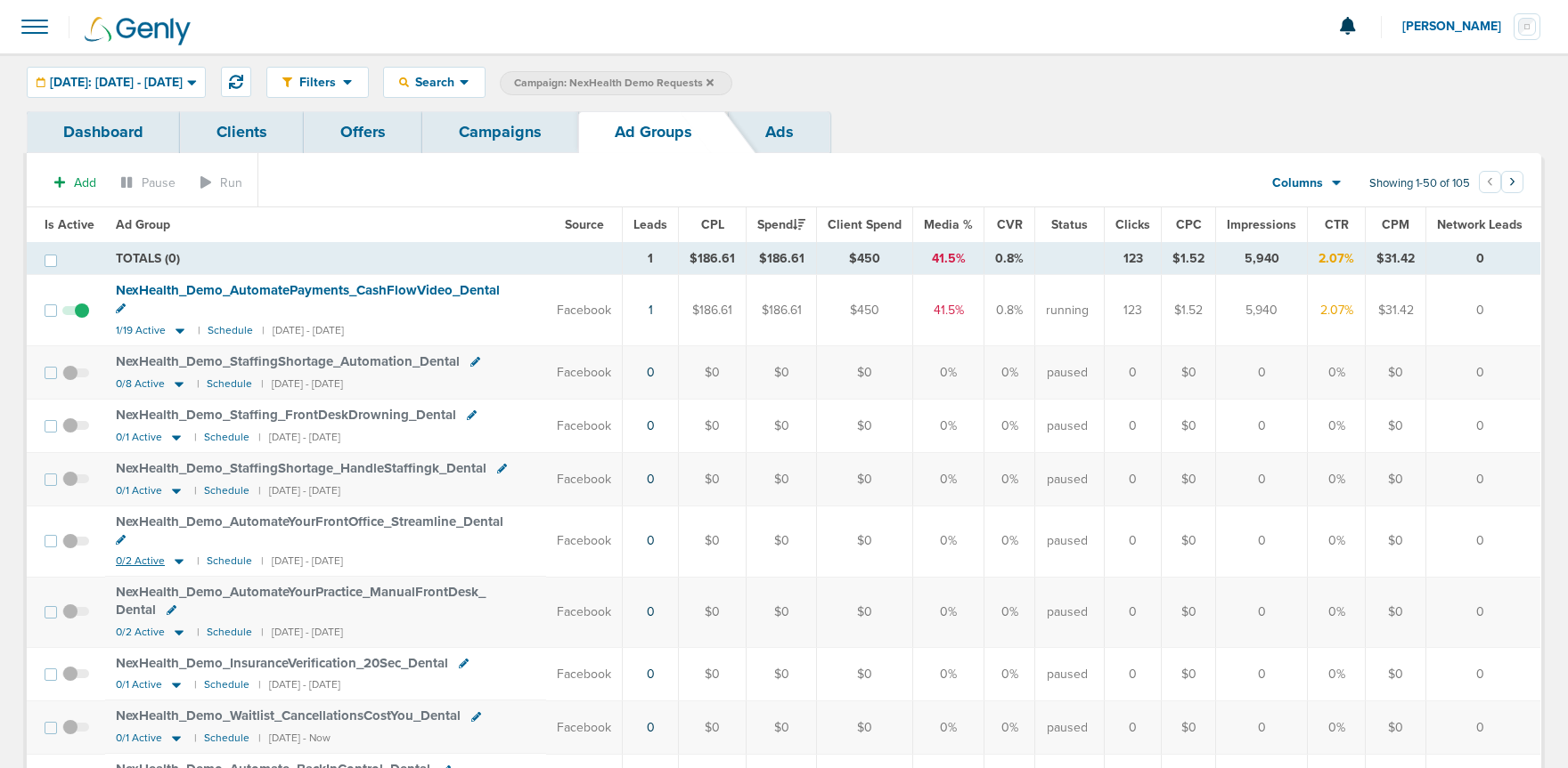
click at [177, 554] on icon at bounding box center [178, 562] width 18 height 15
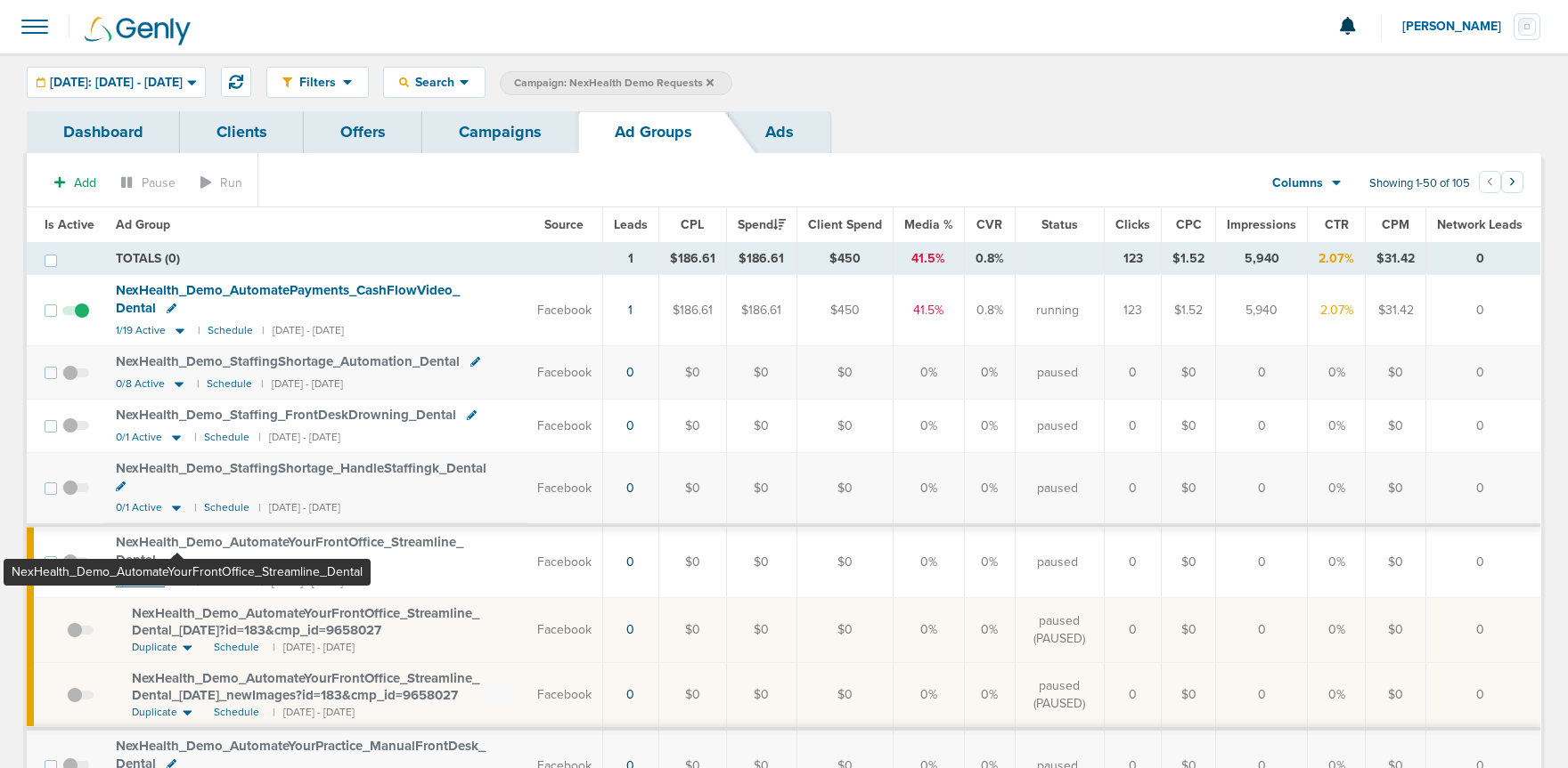
click at [177, 534] on span "NexHealth_ Demo_ AutomateYourFrontOffice_ Streamline_ Dental" at bounding box center [289, 551] width 347 height 34
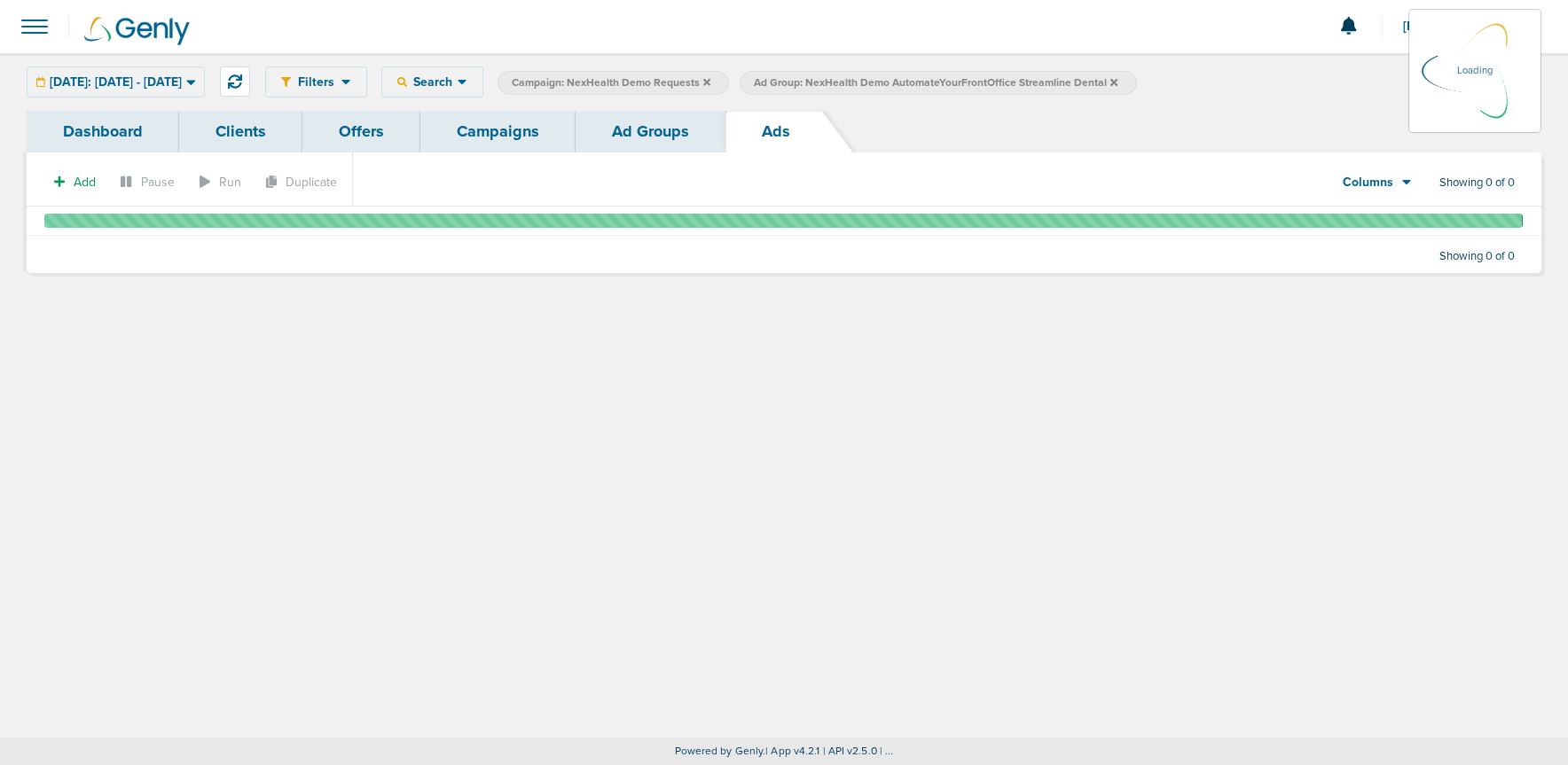
click at [624, 145] on link "Ad Groups" at bounding box center [650, 131] width 150 height 41
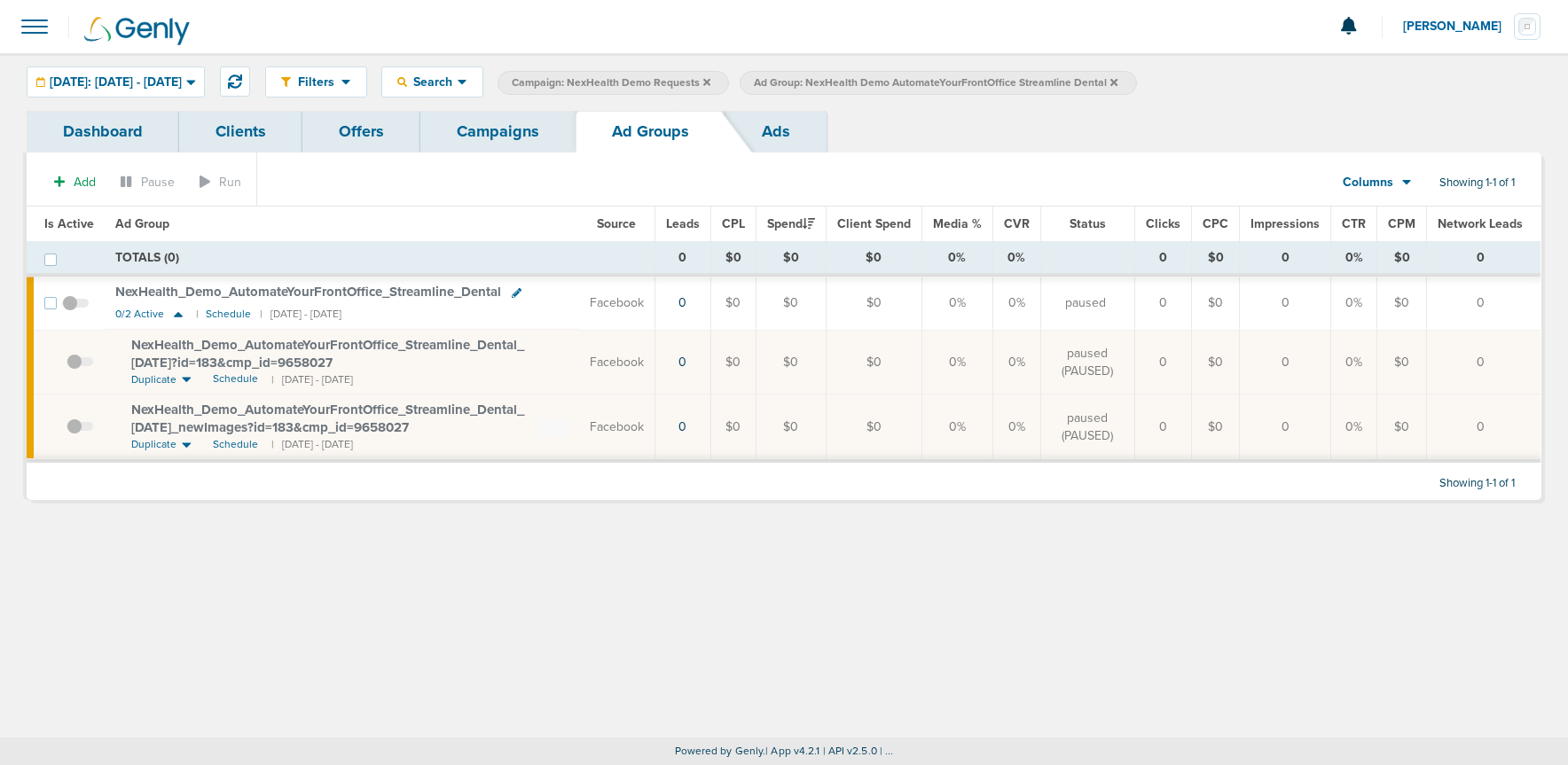
click at [516, 136] on link "Campaigns" at bounding box center [497, 131] width 155 height 41
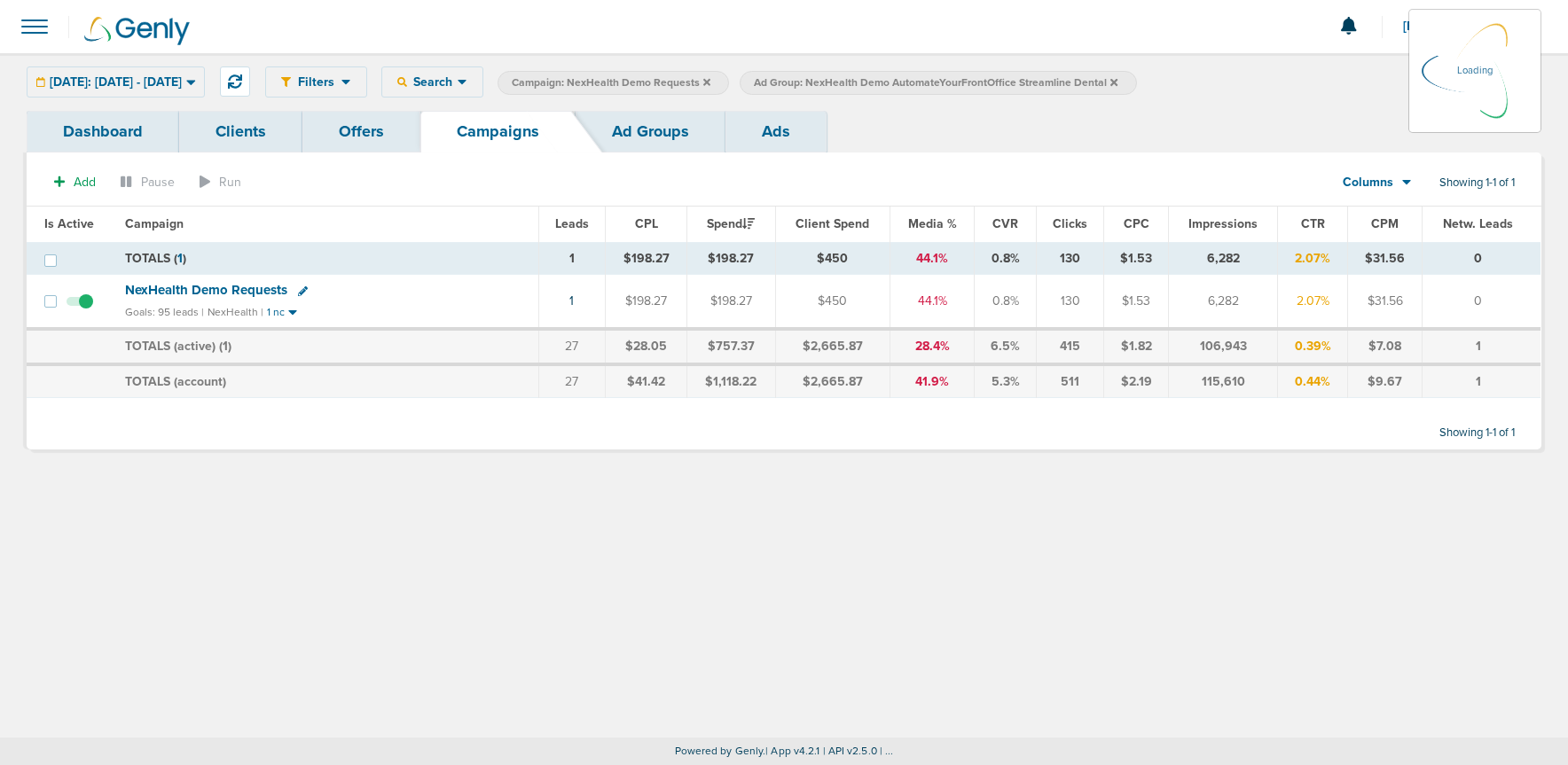
click at [1118, 83] on icon at bounding box center [1114, 82] width 8 height 10
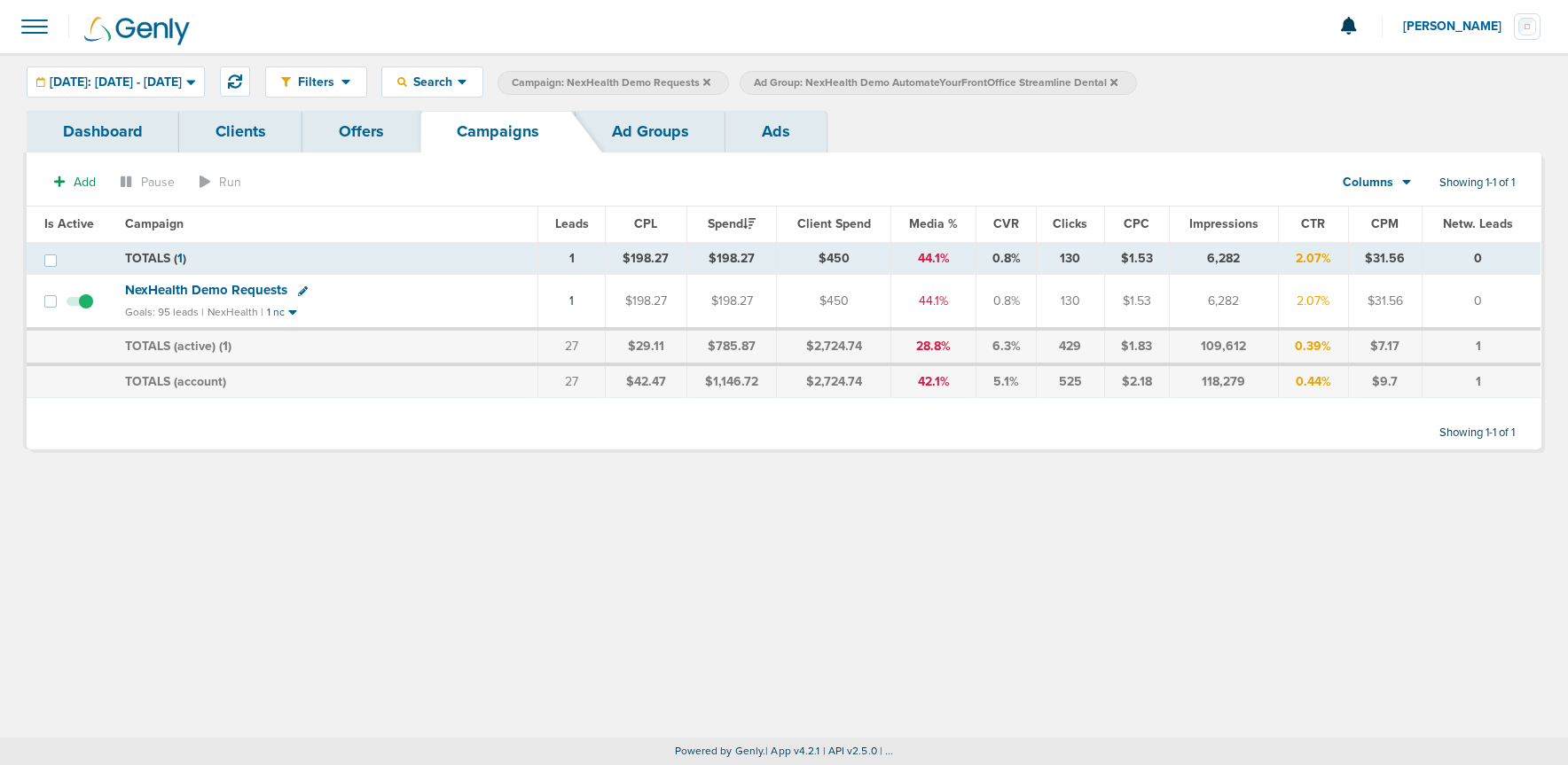
click at [1118, 81] on icon at bounding box center [1114, 82] width 8 height 8
click at [710, 85] on icon at bounding box center [707, 82] width 8 height 10
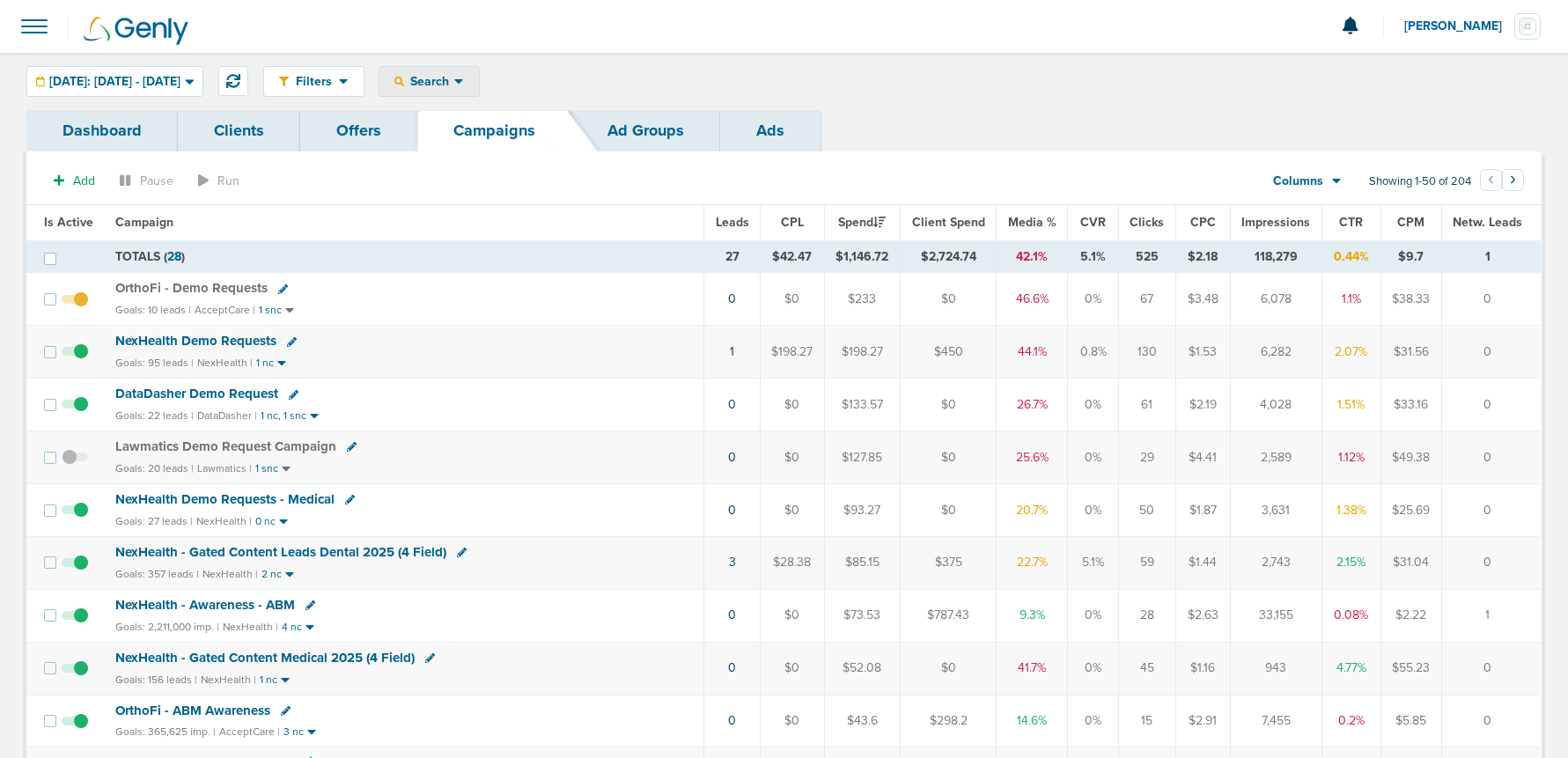
click at [455, 86] on span "Search" at bounding box center [429, 81] width 50 height 15
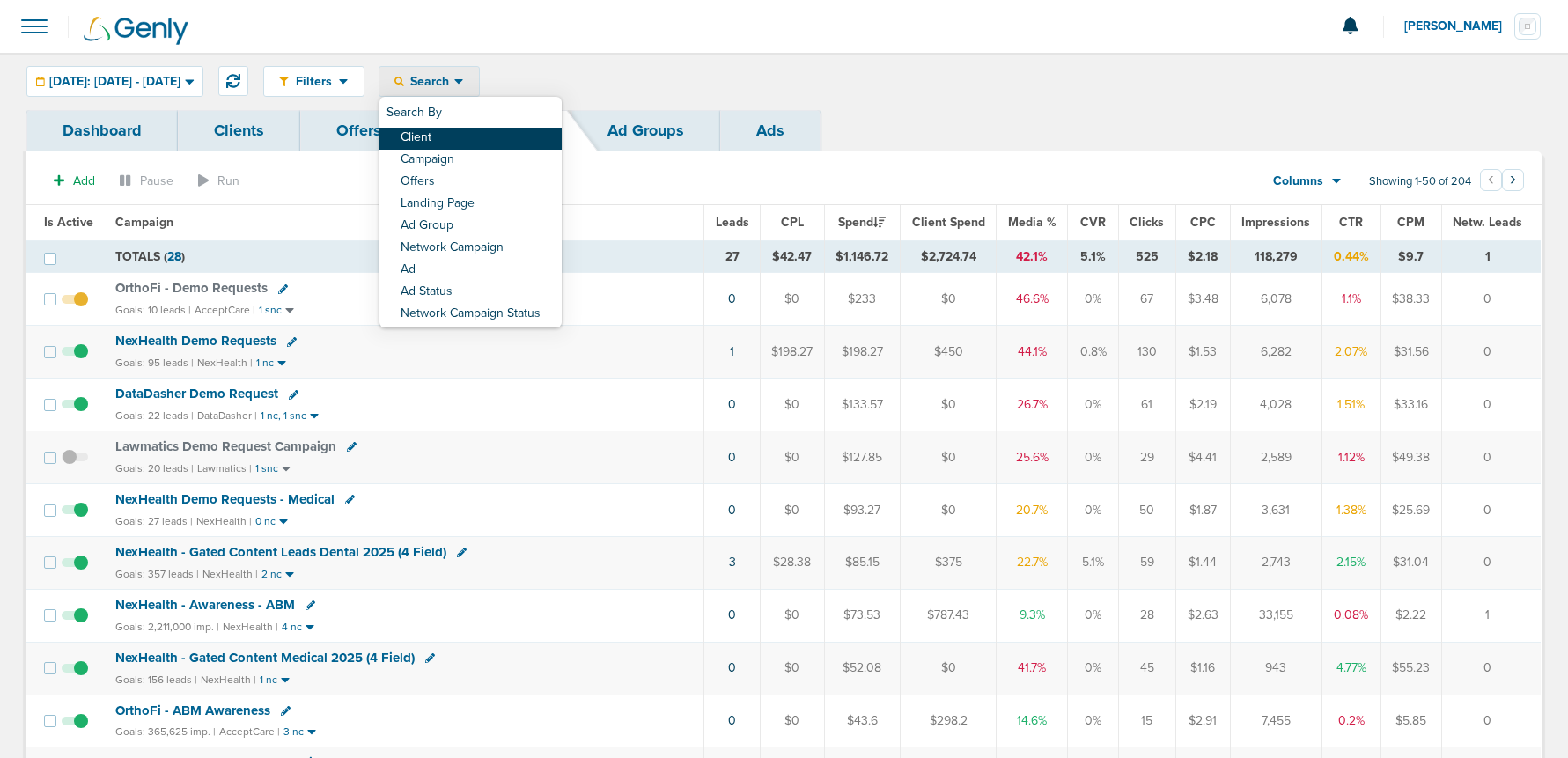
click at [485, 140] on link "Client" at bounding box center [470, 139] width 183 height 22
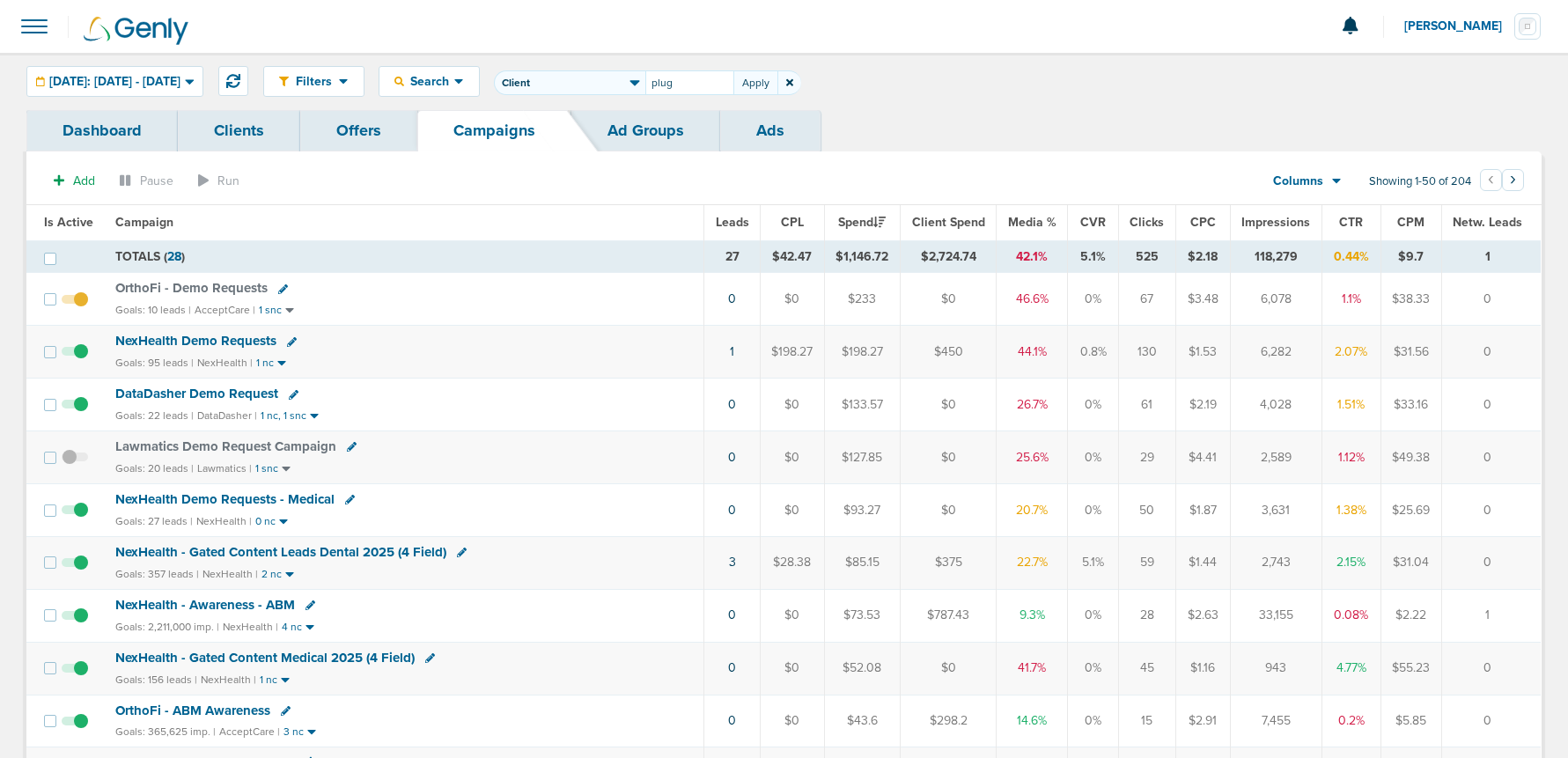
type input "plug"
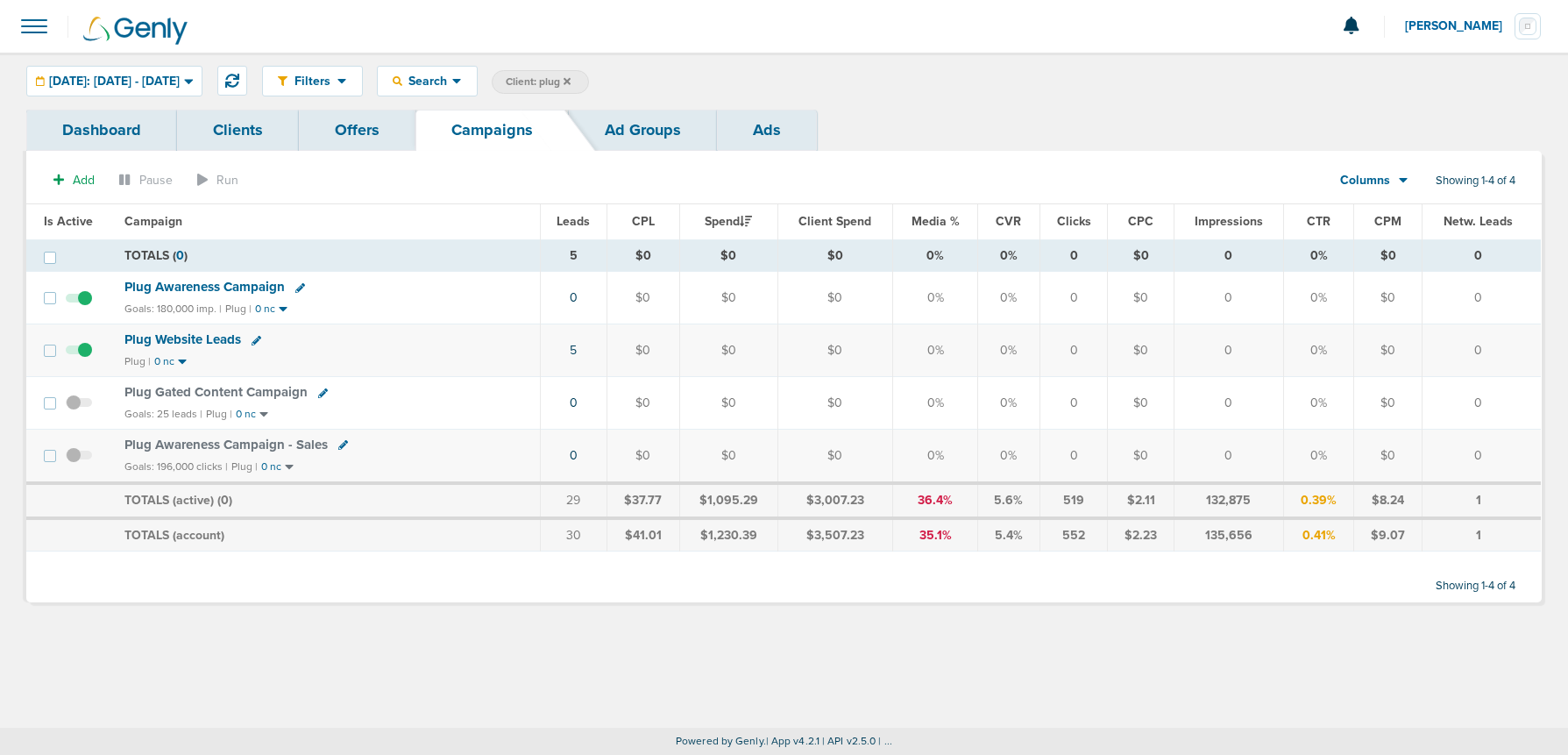
click at [82, 464] on span at bounding box center [79, 464] width 26 height 0
click at [79, 459] on input "checkbox" at bounding box center [79, 459] width 0 height 0
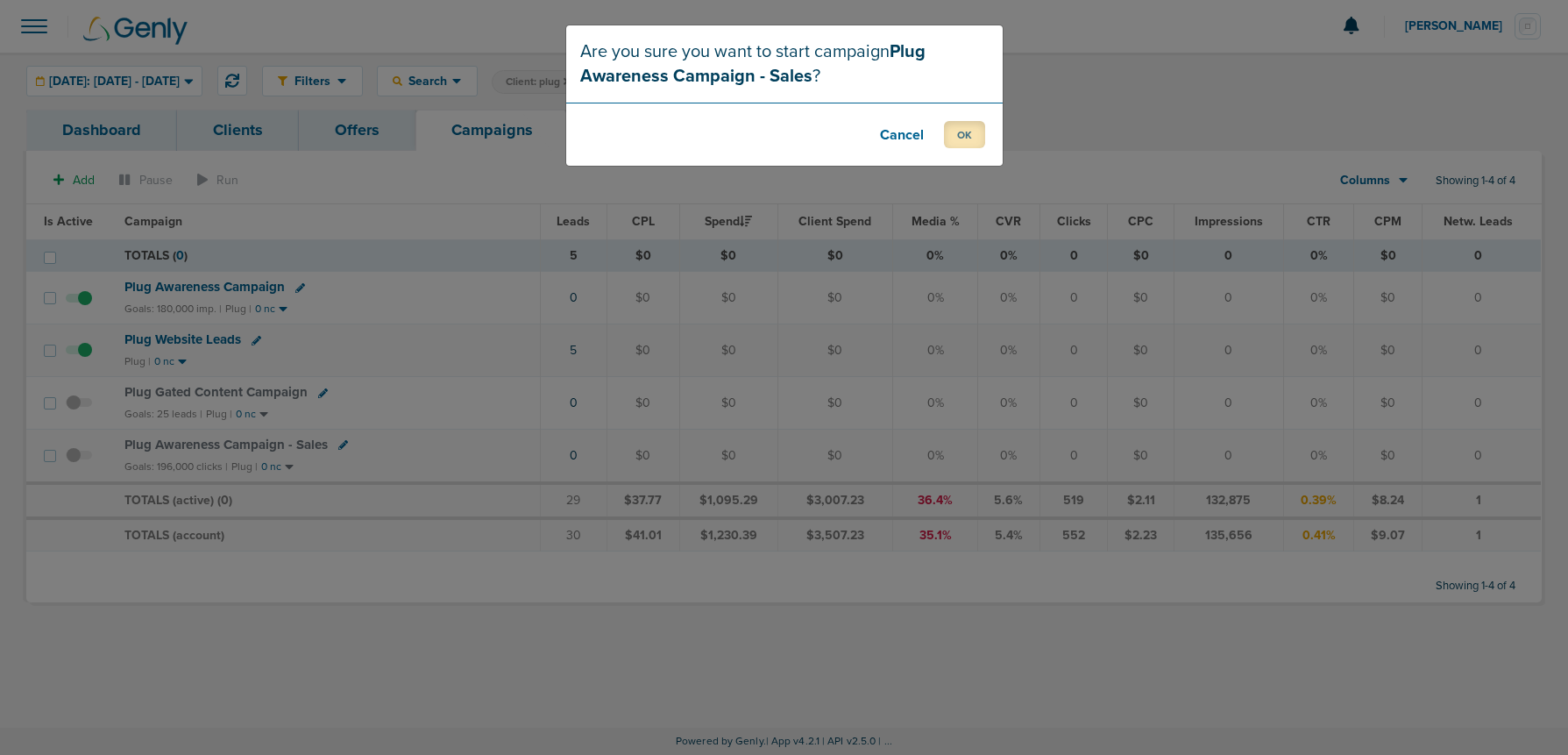
drag, startPoint x: 968, startPoint y: 134, endPoint x: 957, endPoint y: 145, distance: 15.6
click at [968, 135] on button "OK" at bounding box center [965, 134] width 41 height 27
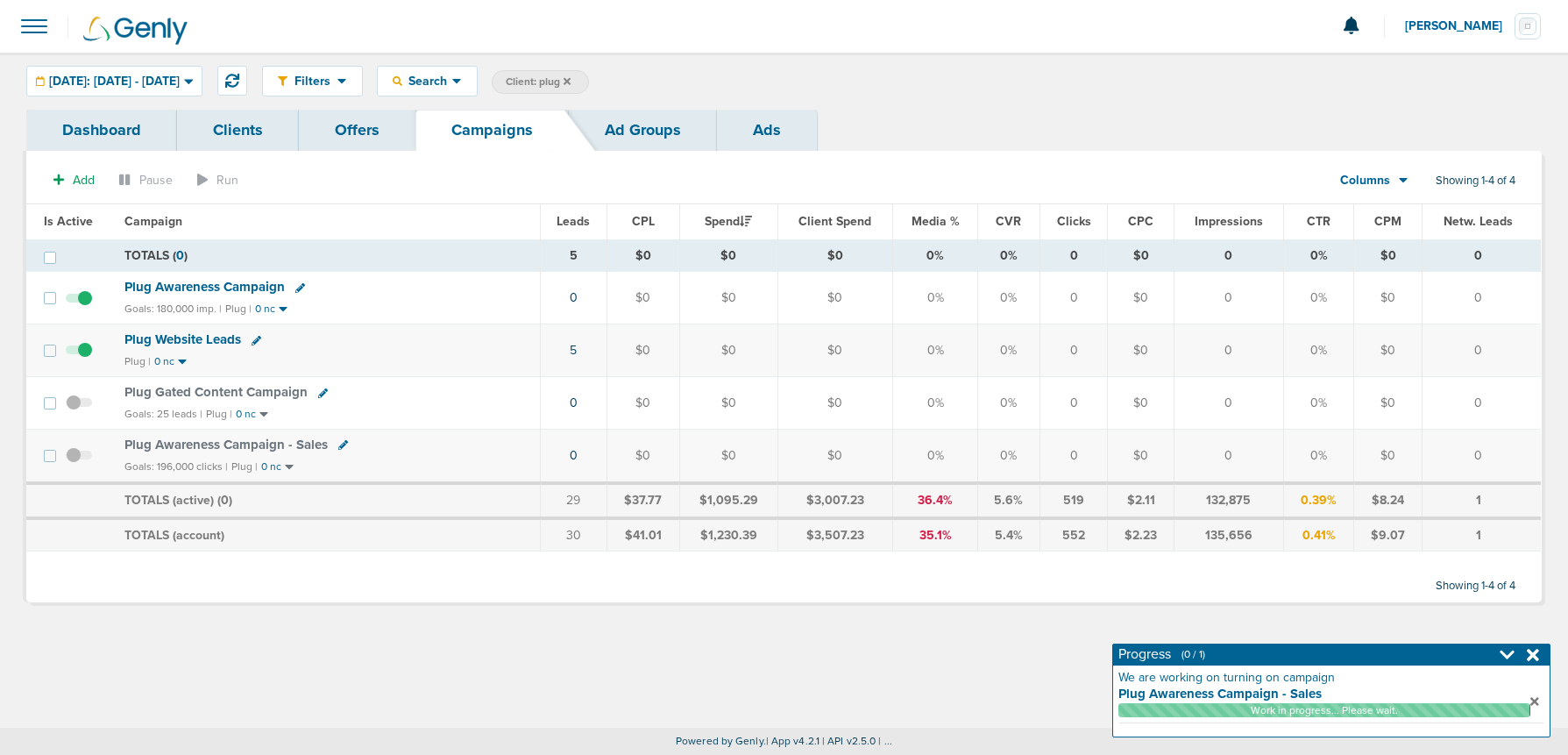
click at [87, 307] on span at bounding box center [79, 307] width 26 height 0
click at [79, 301] on input "checkbox" at bounding box center [79, 301] width 0 height 0
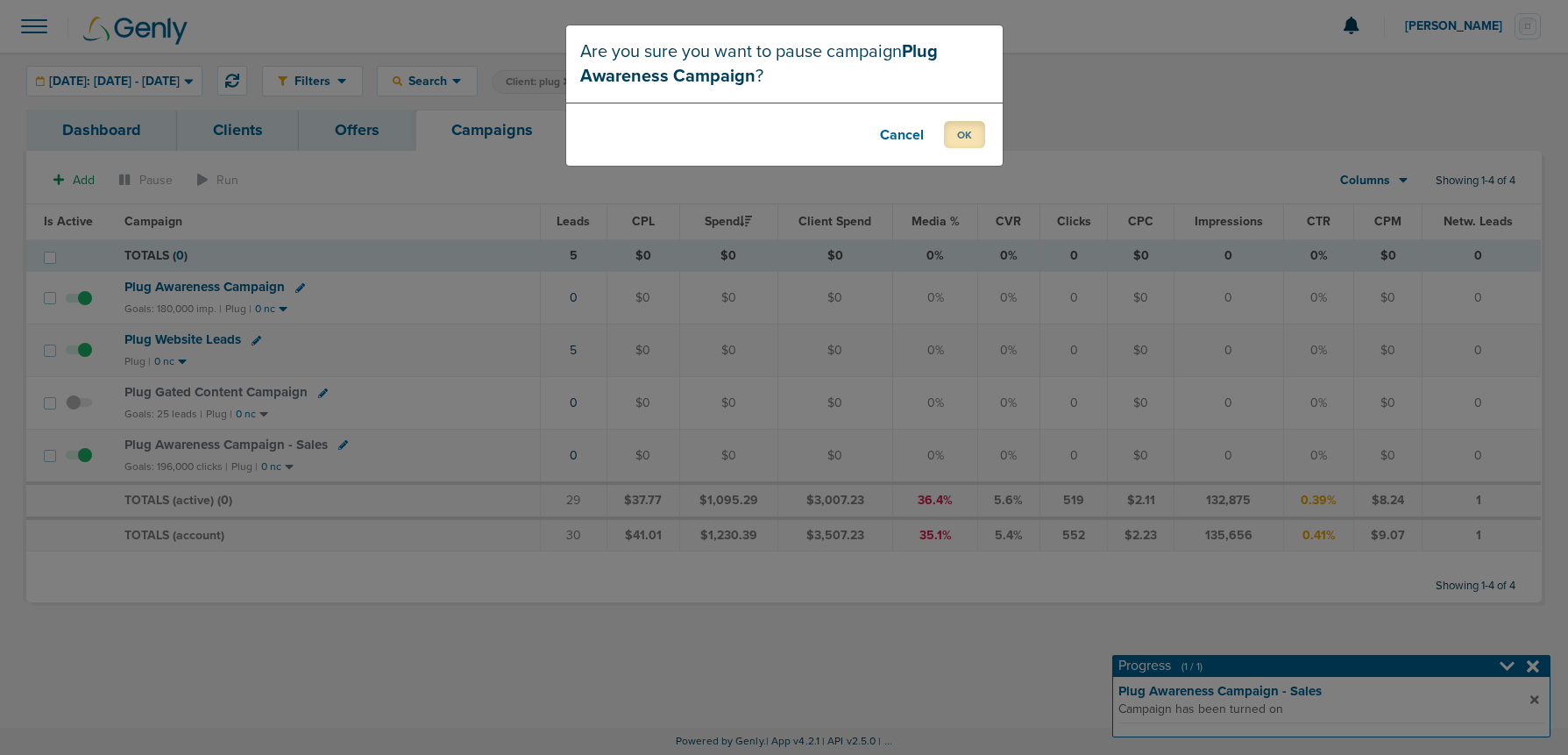
click at [969, 134] on button "OK" at bounding box center [965, 134] width 41 height 27
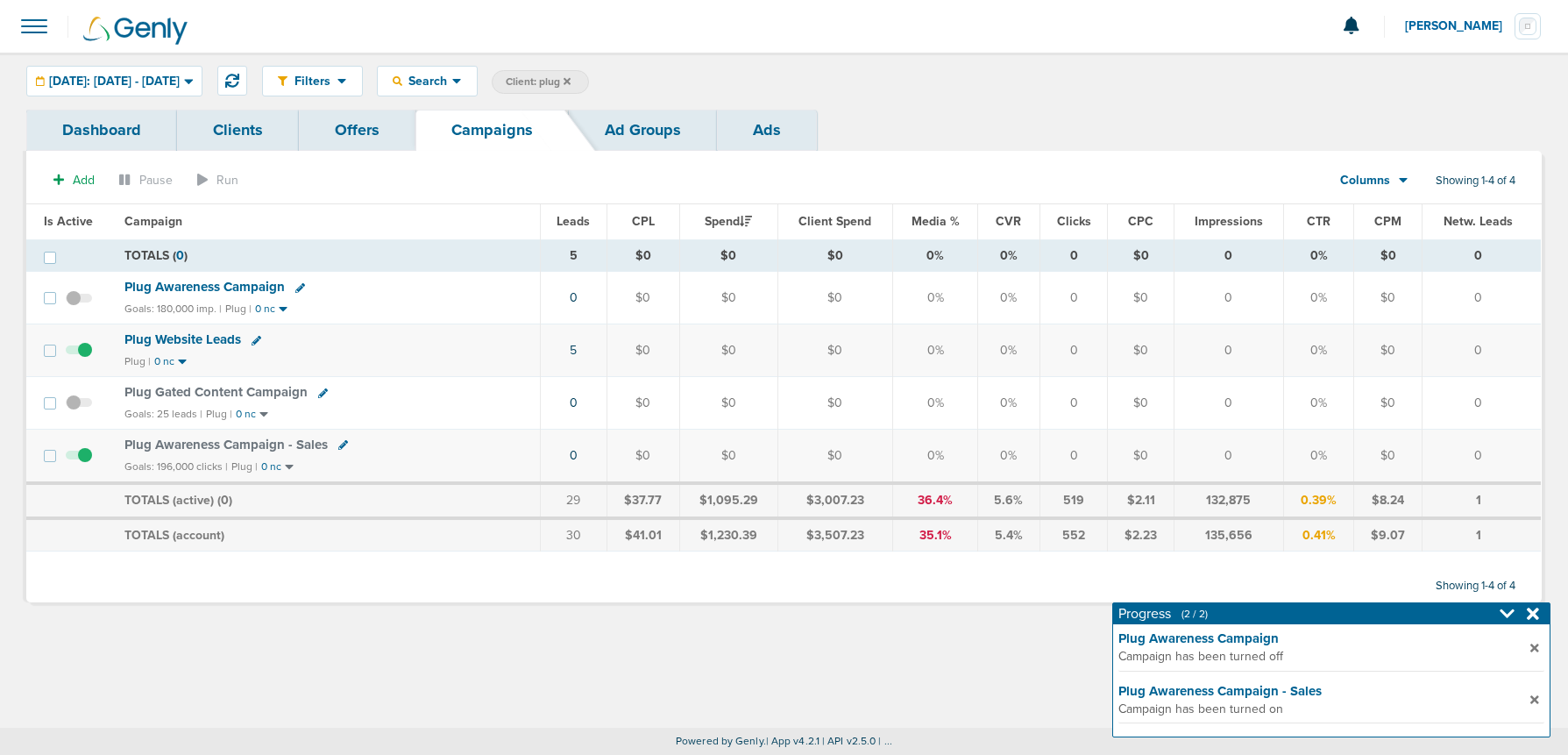
click at [207, 447] on span "Plug Awareness Campaign - Sales" at bounding box center [225, 444] width 203 height 16
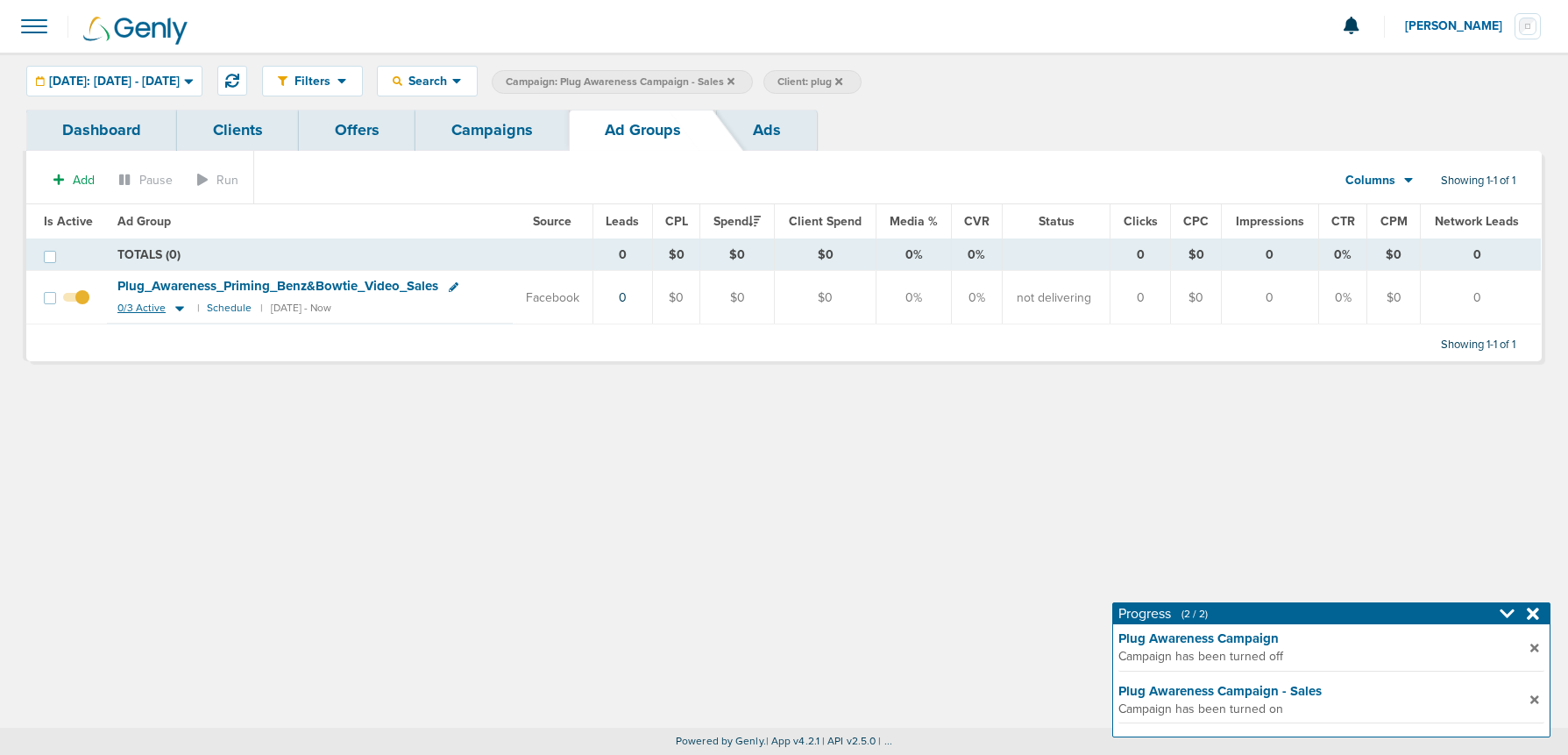
click at [177, 309] on icon at bounding box center [179, 310] width 8 height 6
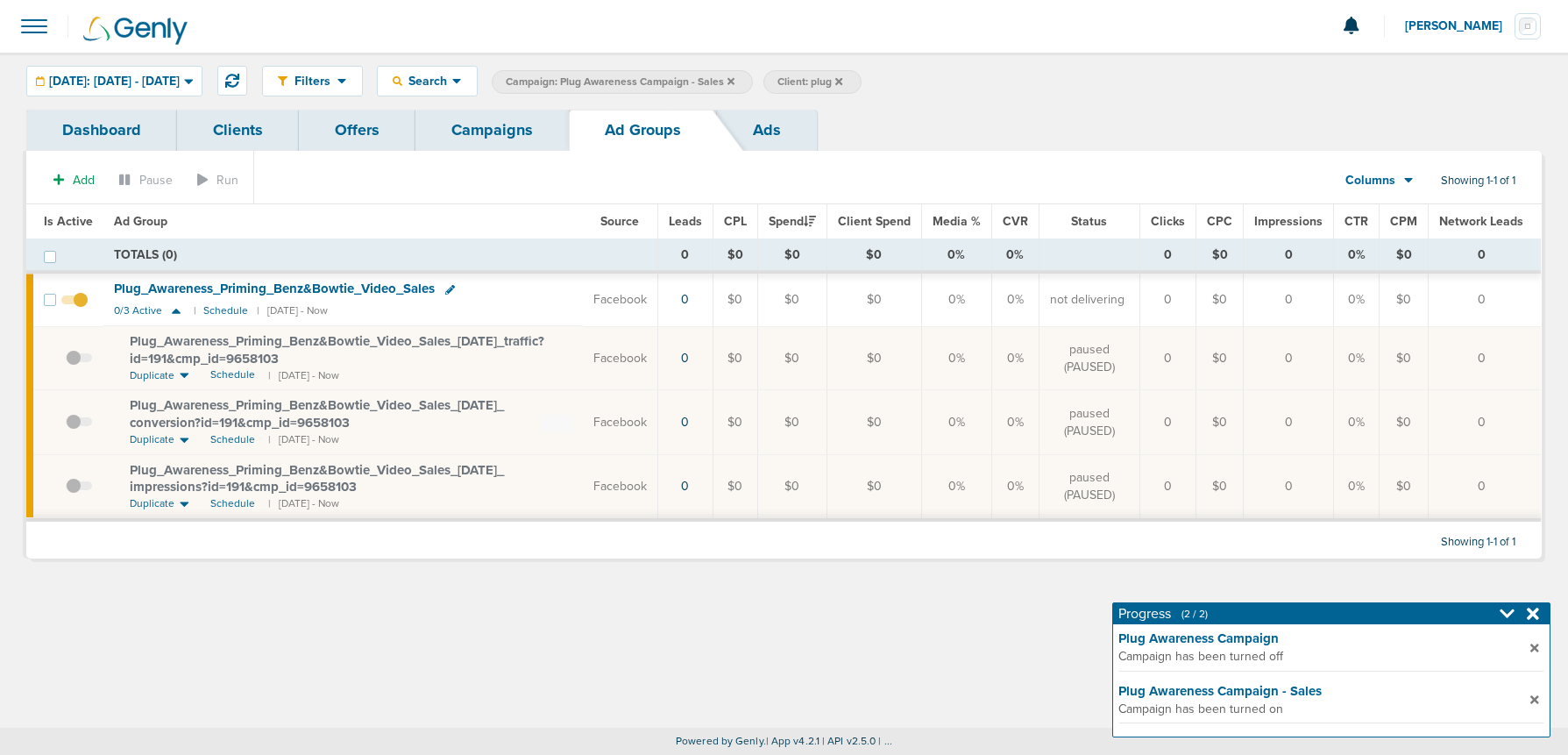
click at [75, 366] on span at bounding box center [79, 366] width 26 height 0
click at [66, 362] on input "checkbox" at bounding box center [66, 362] width 0 height 0
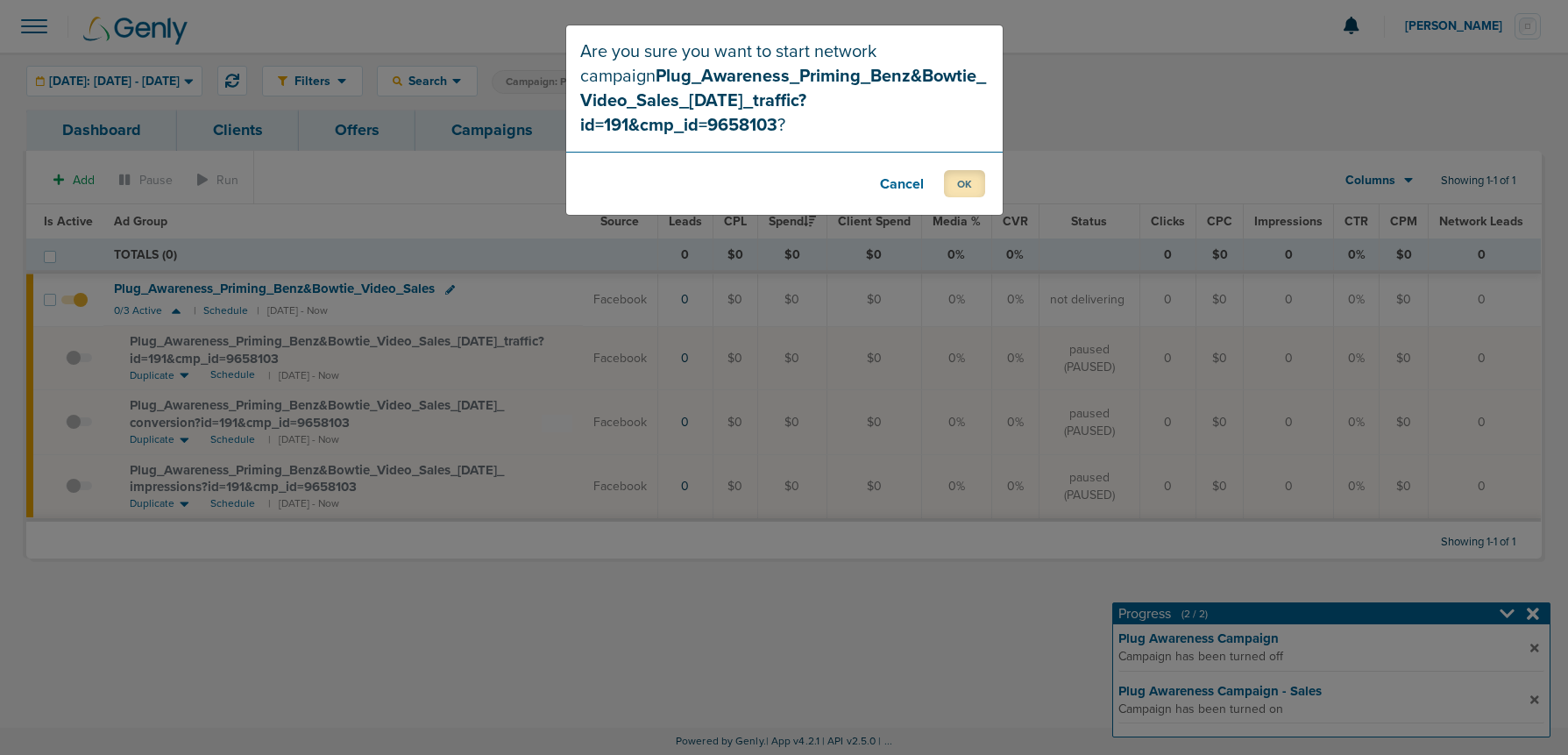
drag, startPoint x: 970, startPoint y: 164, endPoint x: 902, endPoint y: 178, distance: 69.4
click at [970, 170] on button "OK" at bounding box center [965, 183] width 41 height 27
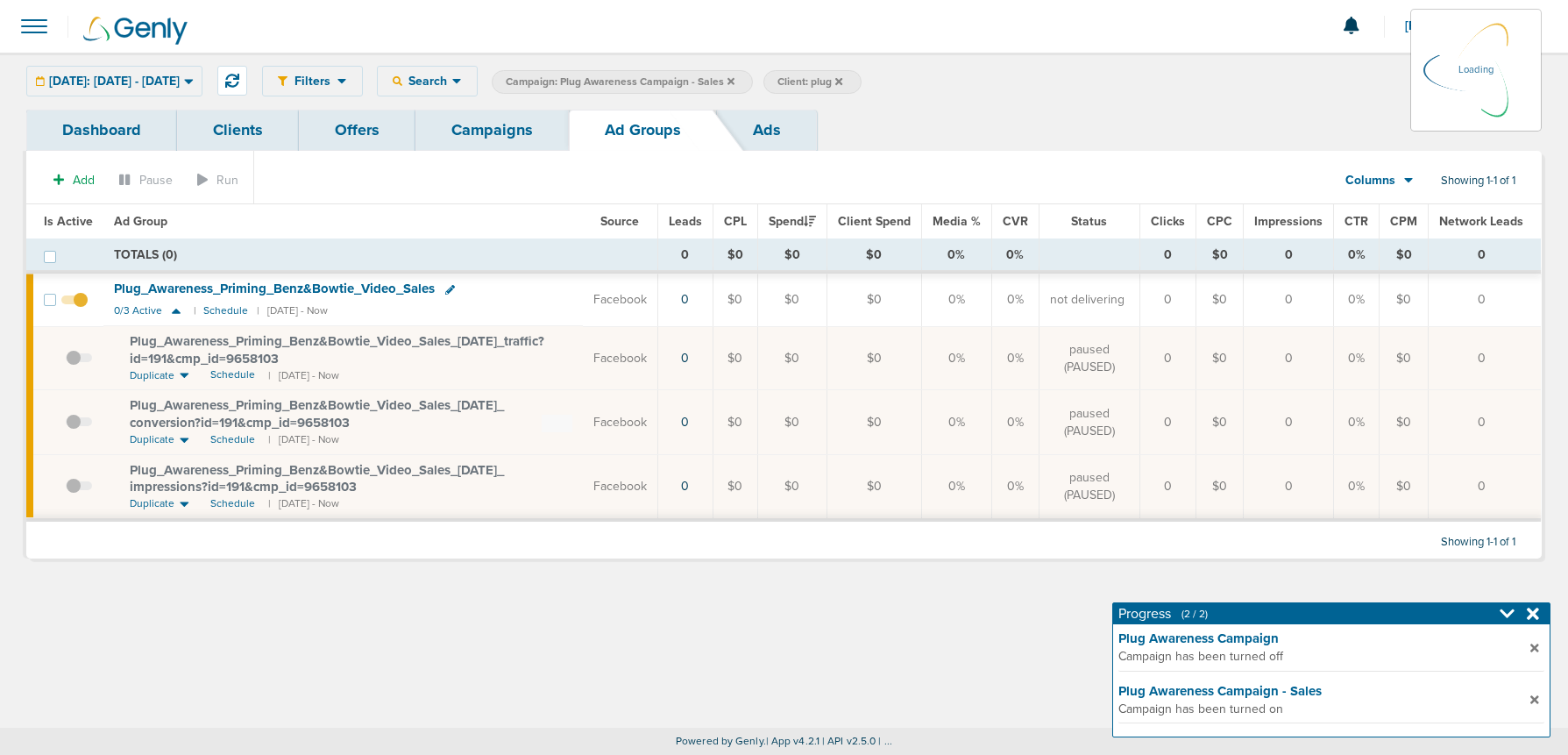
click at [72, 421] on td at bounding box center [80, 421] width 48 height 64
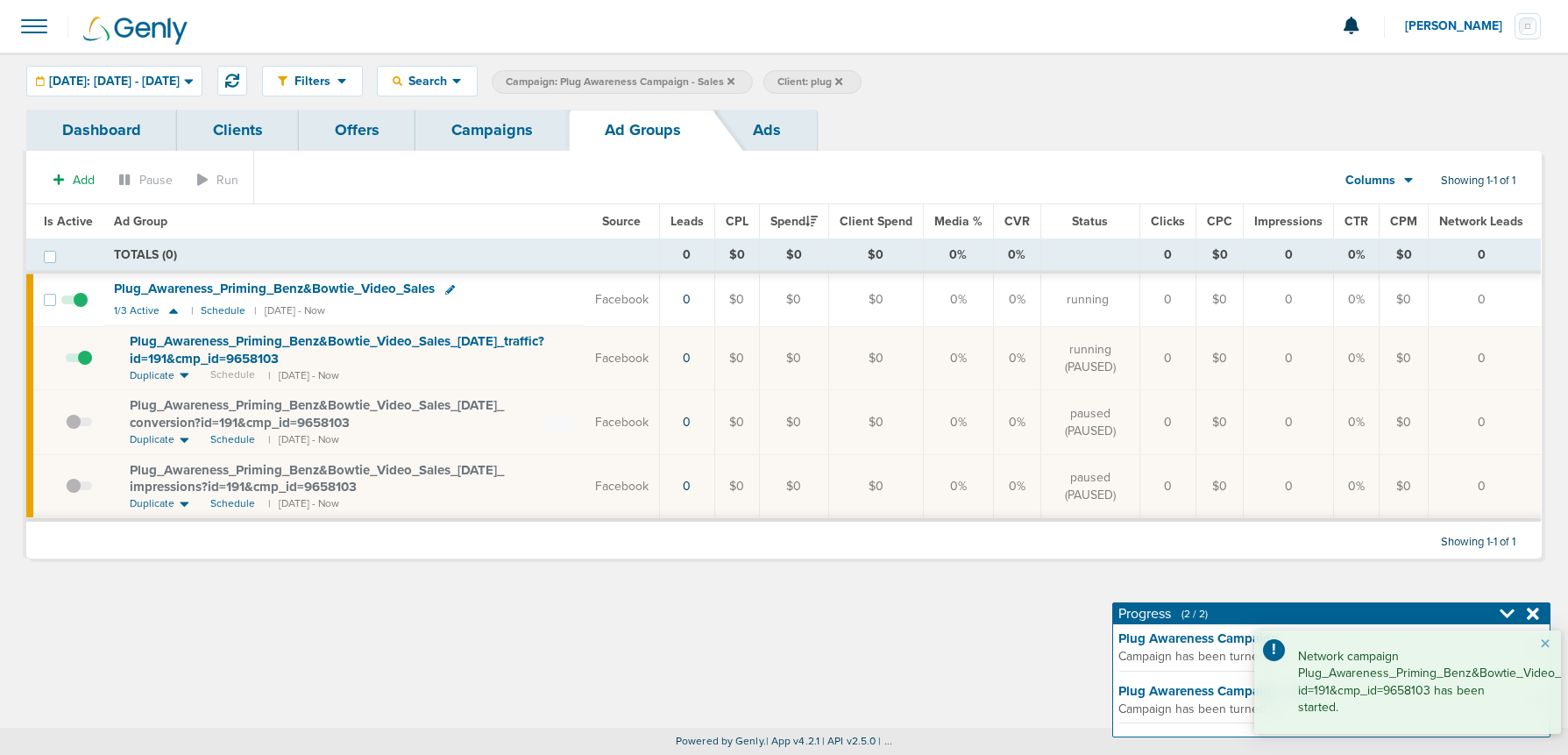
click at [73, 430] on span at bounding box center [79, 430] width 26 height 0
click at [66, 426] on input "checkbox" at bounding box center [66, 426] width 0 height 0
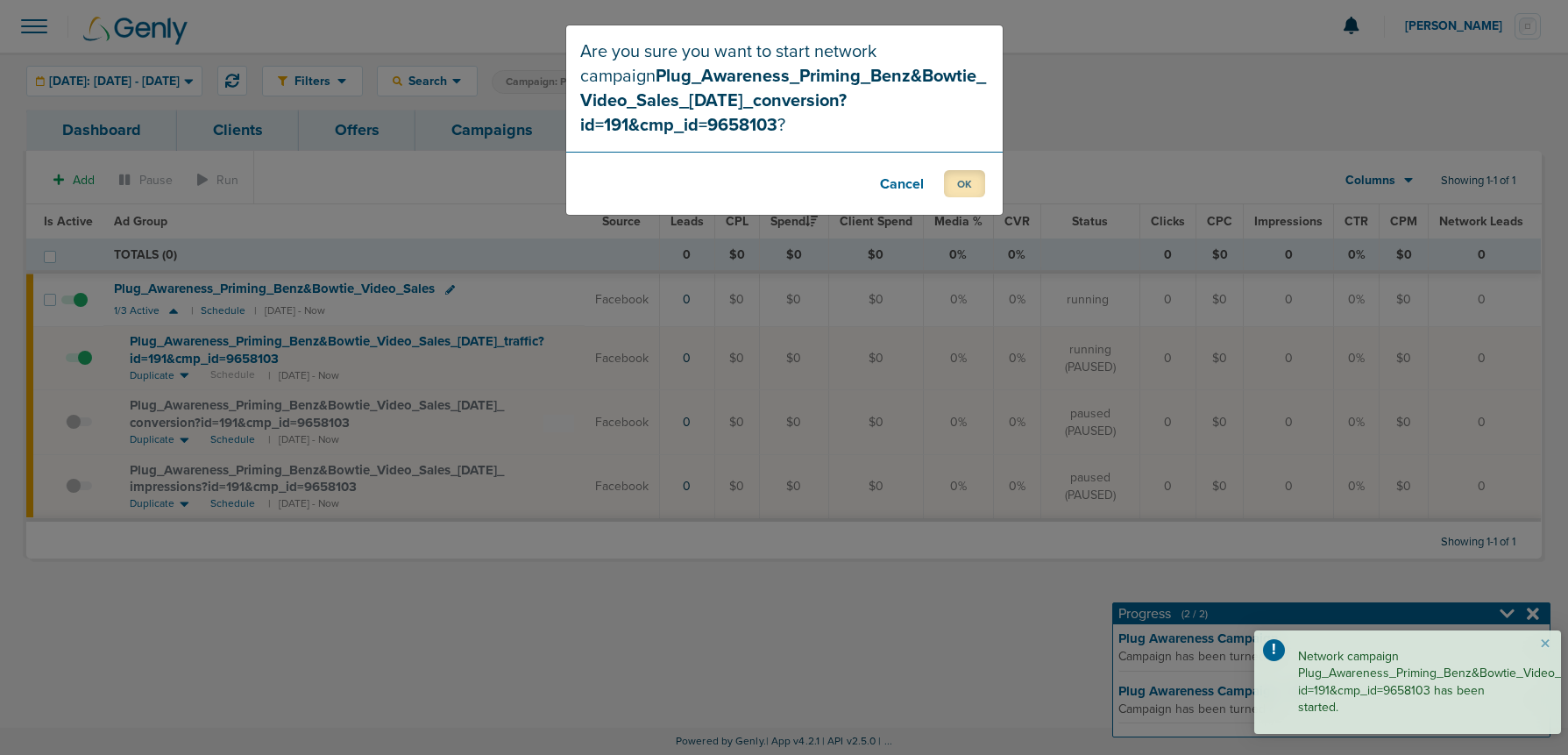
click at [953, 180] on button "OK" at bounding box center [965, 183] width 41 height 27
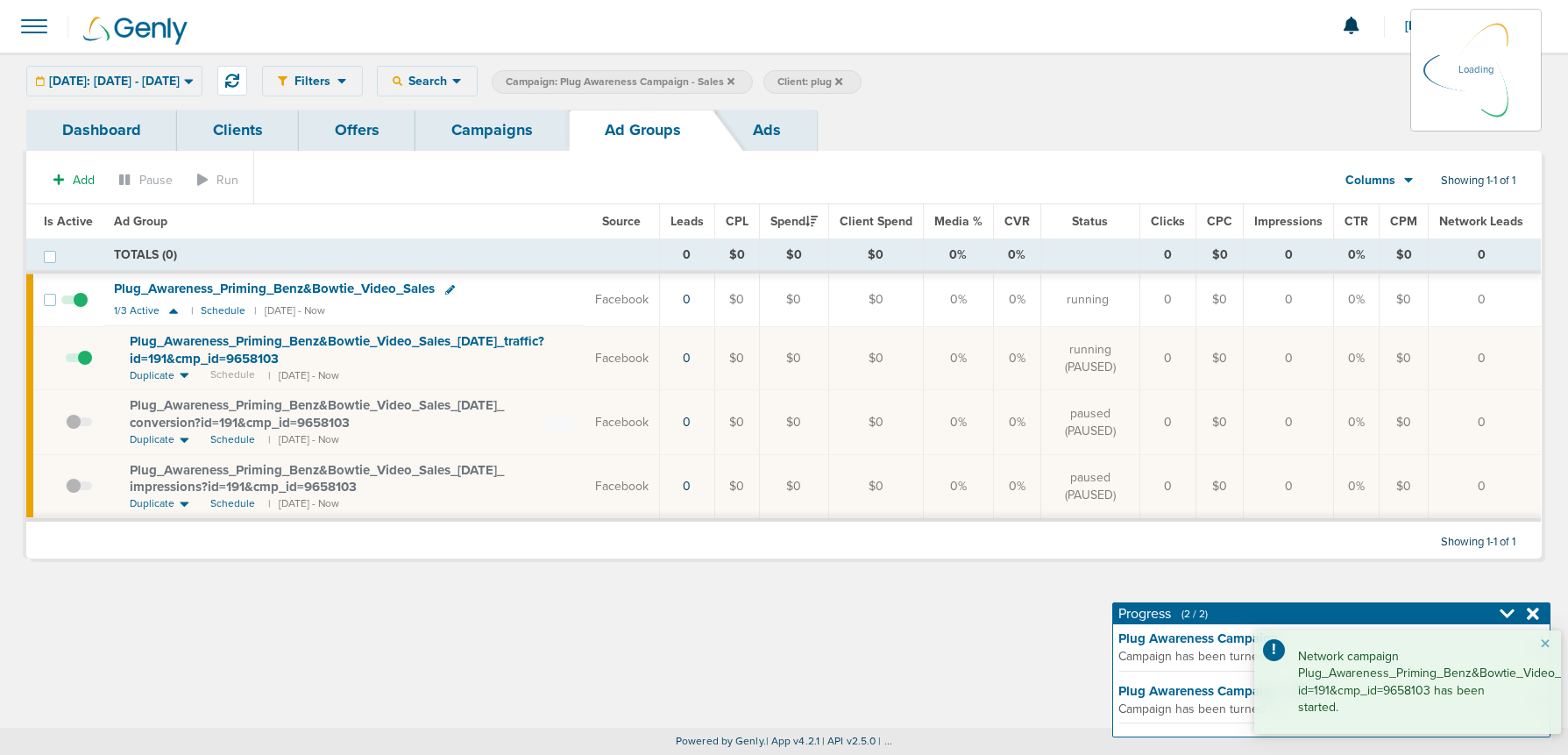
click at [73, 487] on td at bounding box center [80, 486] width 48 height 66
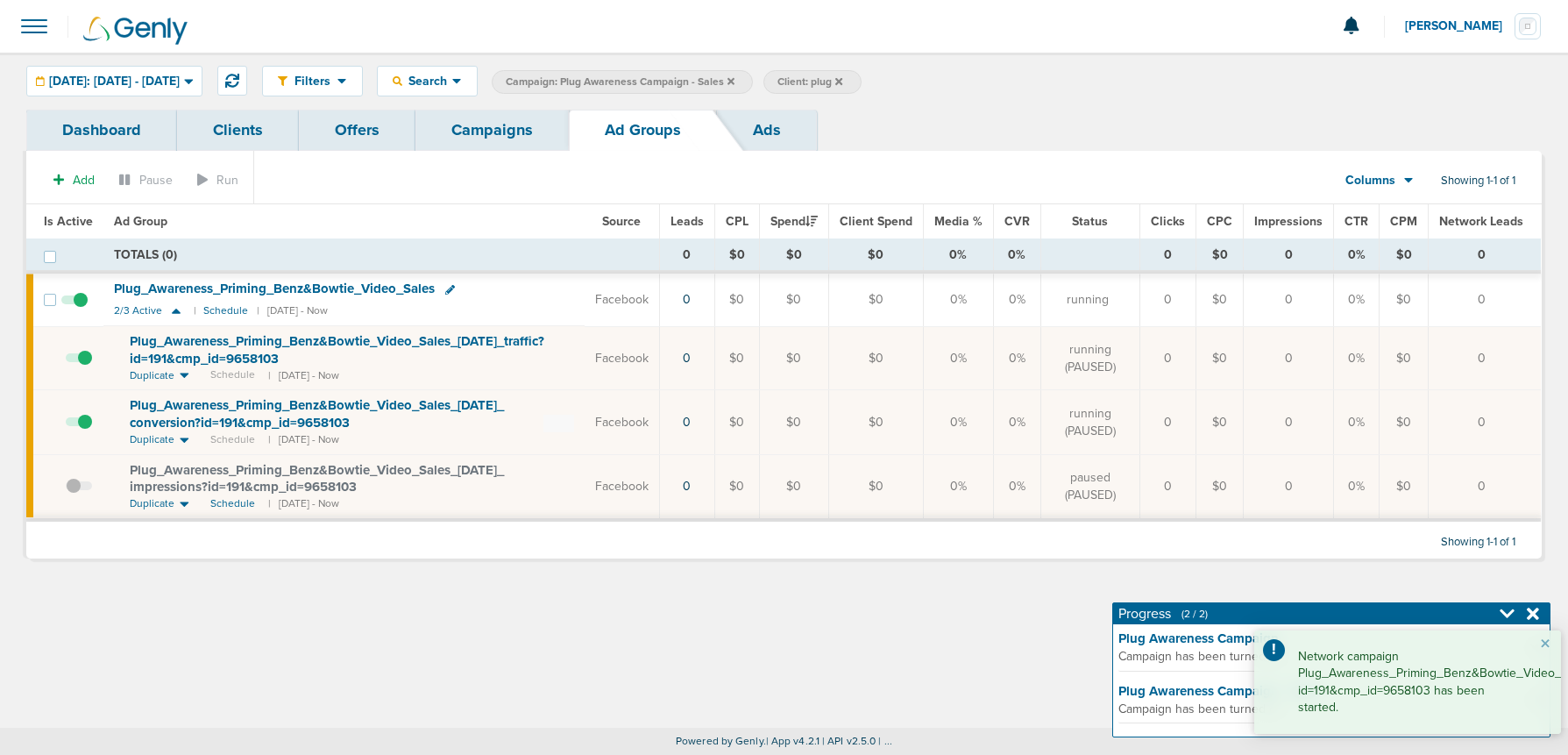
click at [74, 495] on span at bounding box center [79, 495] width 26 height 0
click at [66, 490] on input "checkbox" at bounding box center [66, 490] width 0 height 0
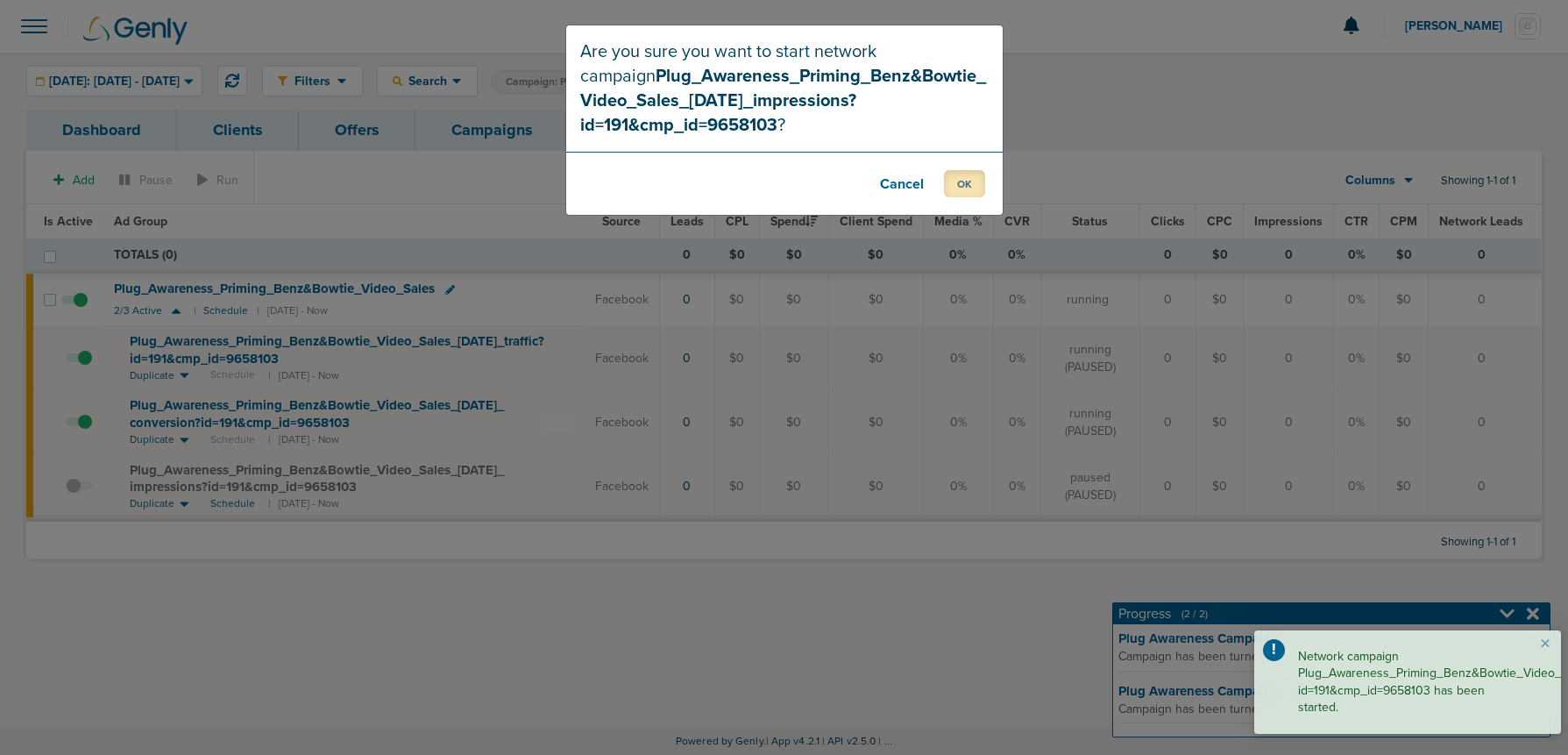
click at [979, 190] on button "OK" at bounding box center [965, 183] width 41 height 27
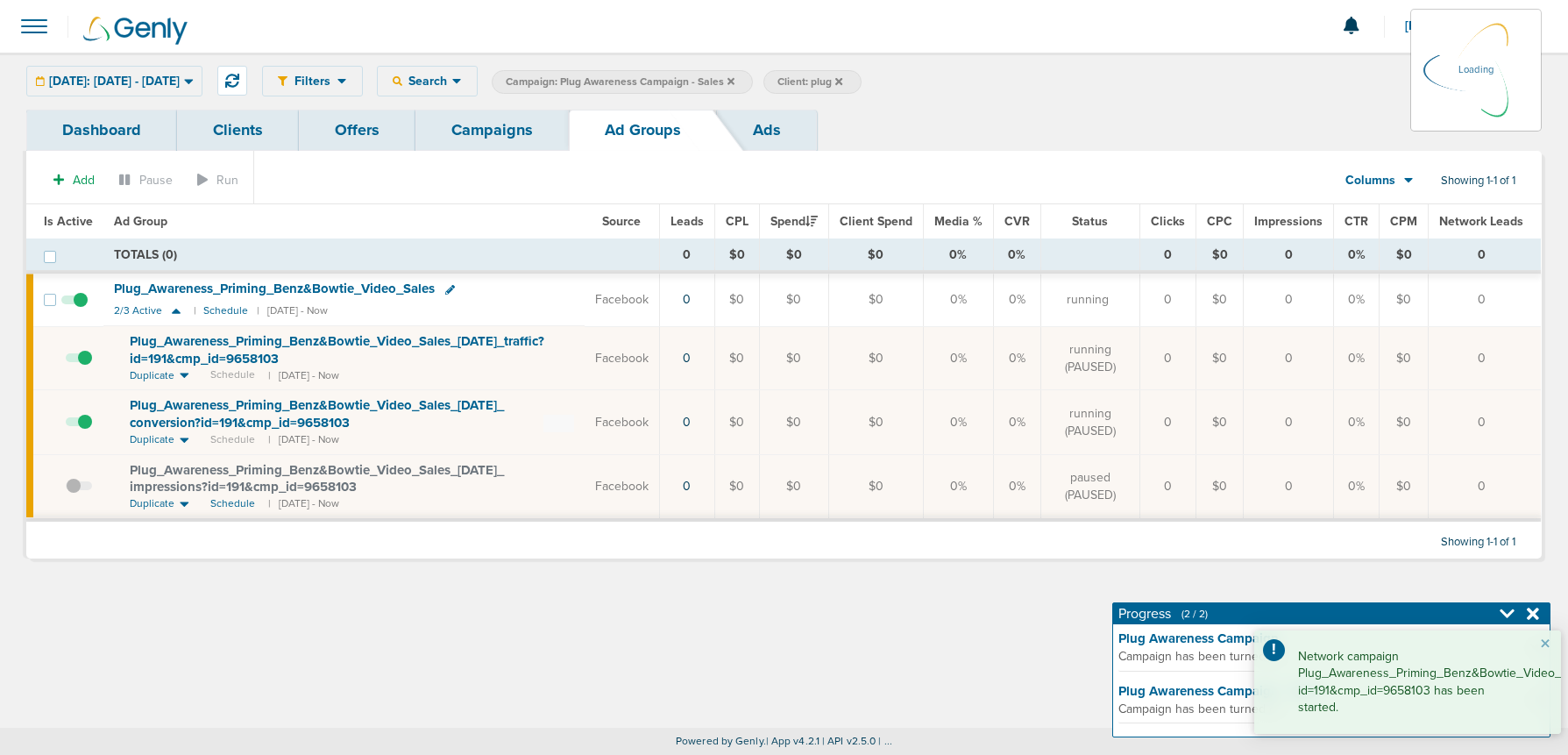
click at [450, 292] on icon at bounding box center [450, 289] width 9 height 9
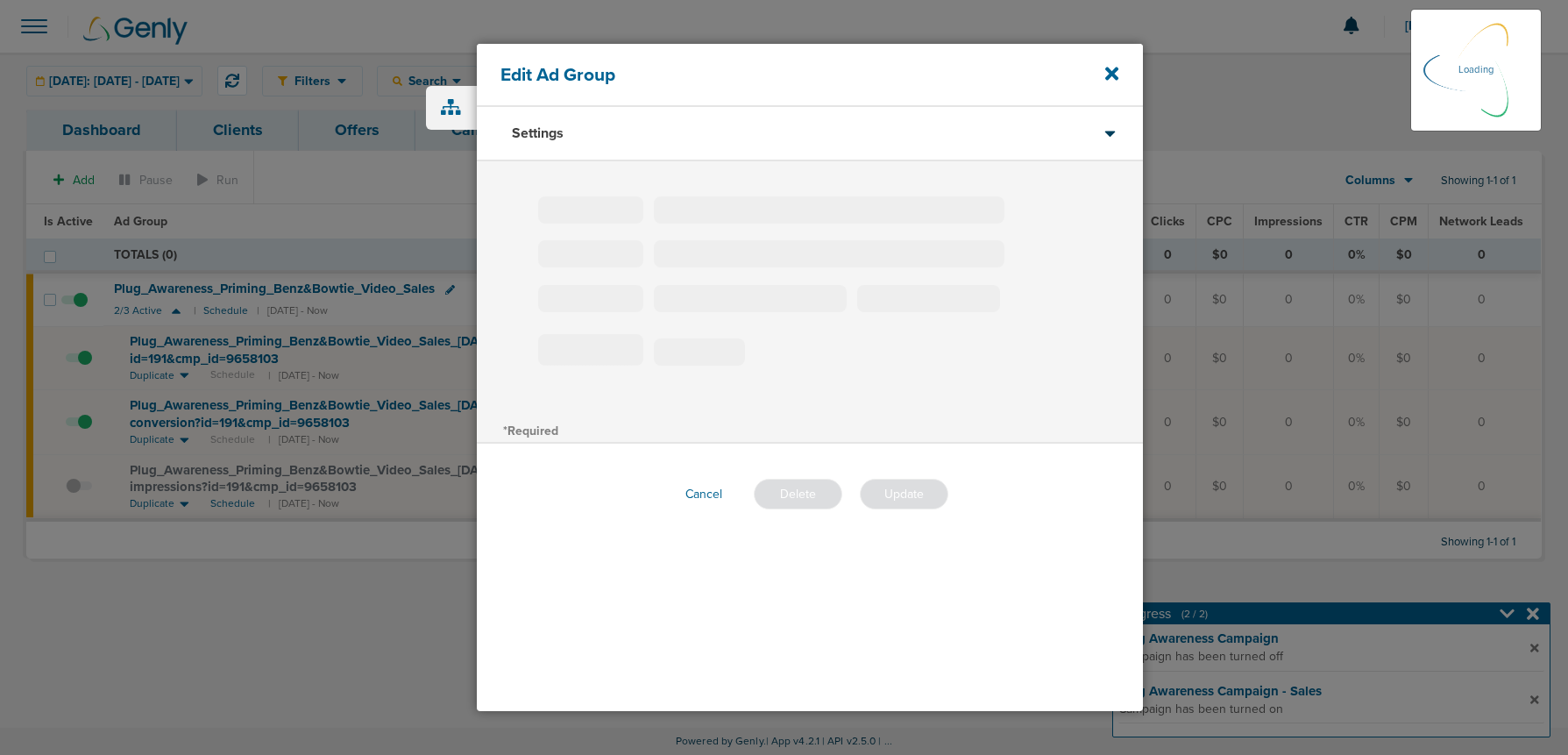
type input "Plug_Awareness_Priming_Benz&Bowtie_Video_Sales"
drag, startPoint x: 696, startPoint y: 346, endPoint x: 663, endPoint y: 347, distance: 33.0
click at [663, 347] on span "180" at bounding box center [700, 347] width 91 height 27
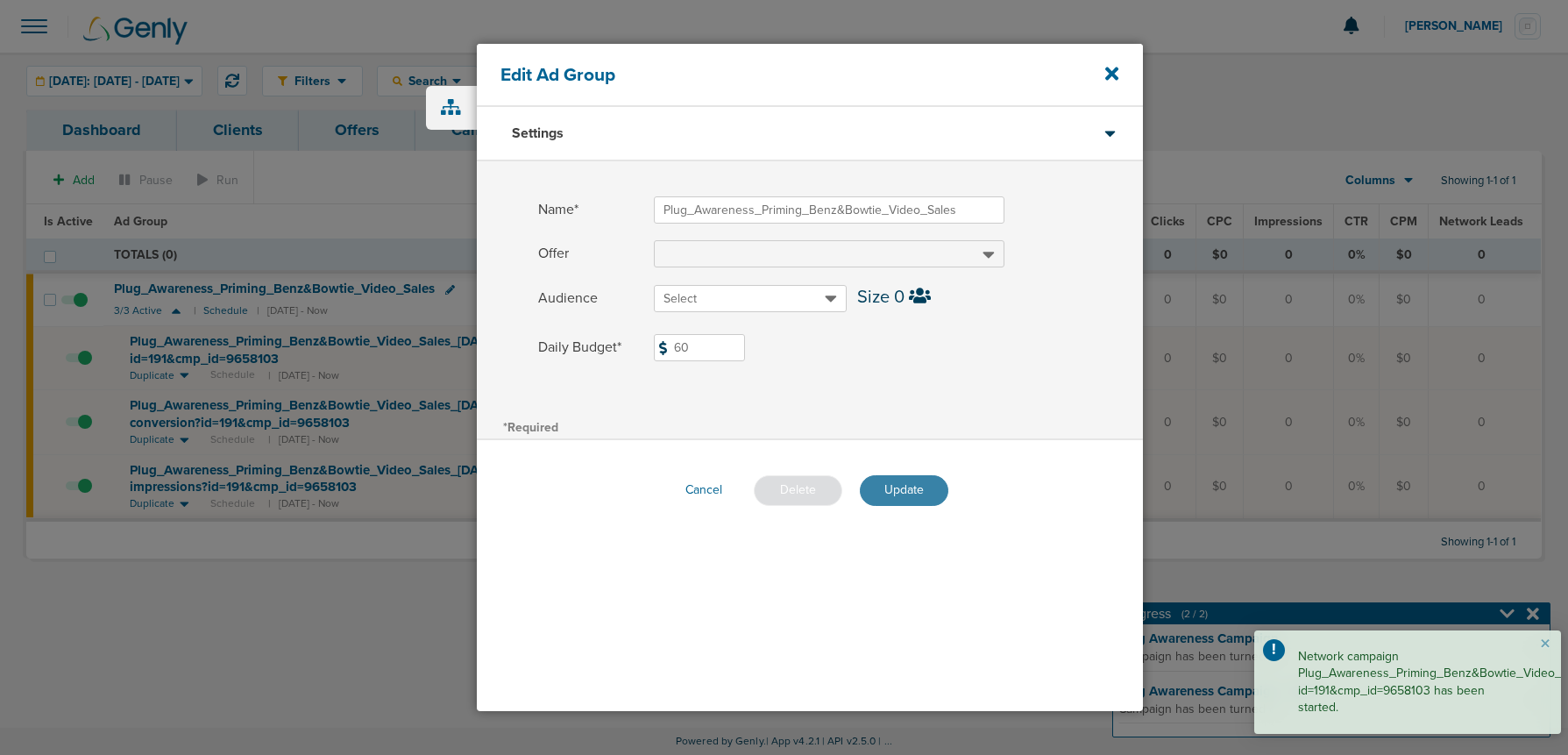
type input "60"
click at [890, 478] on button "Update" at bounding box center [904, 490] width 88 height 31
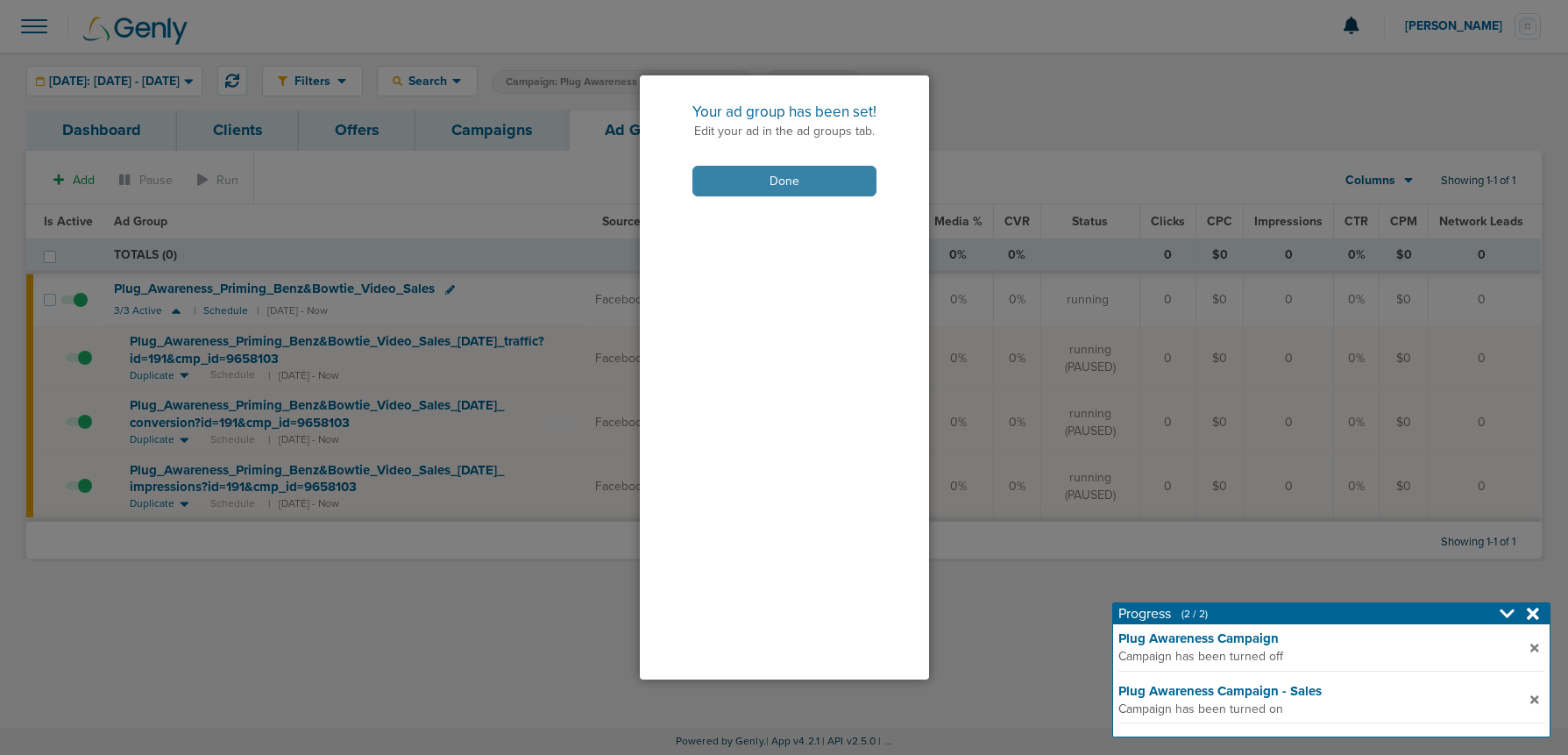
click at [764, 178] on button "Done" at bounding box center [784, 181] width 184 height 31
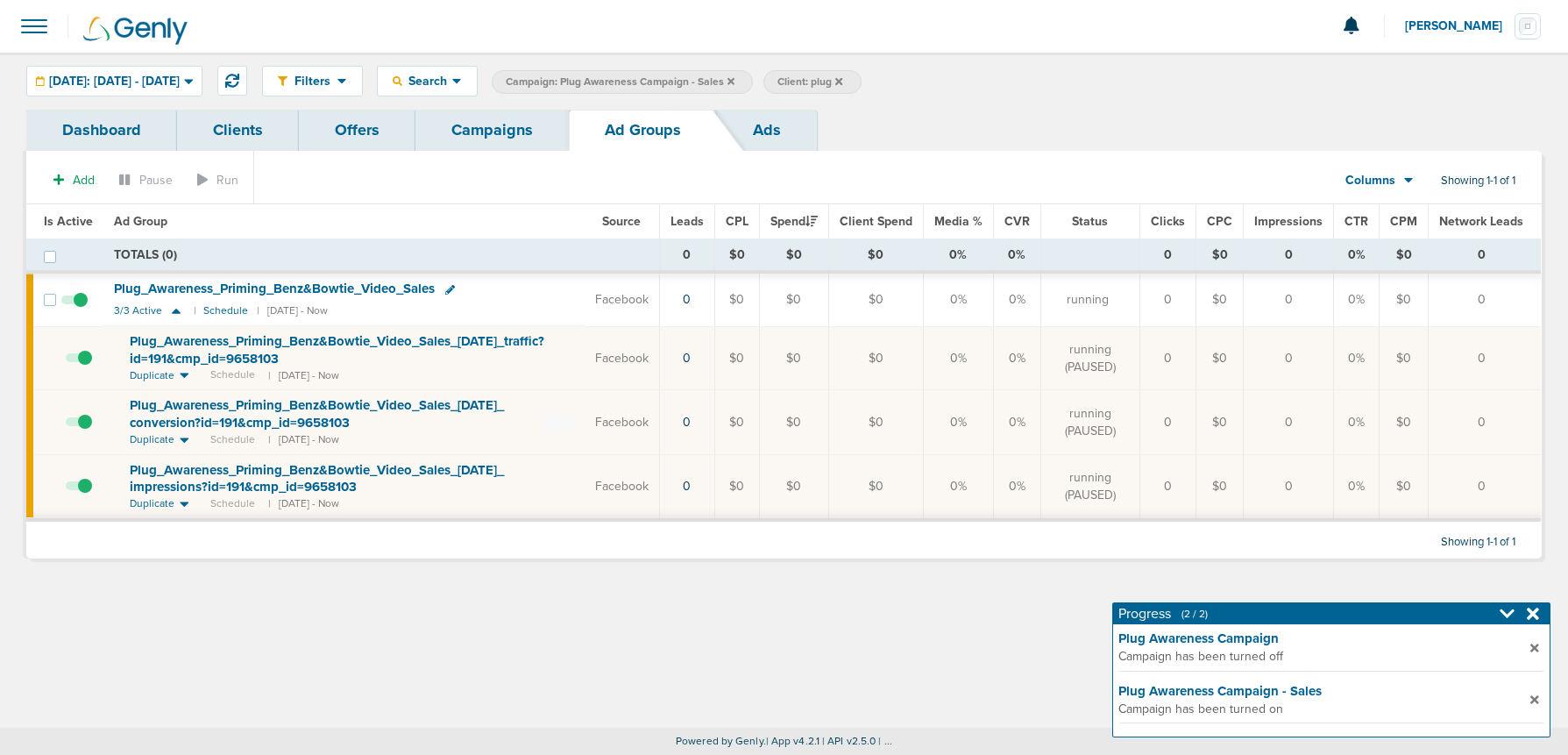
click at [499, 132] on link "Campaigns" at bounding box center [492, 130] width 153 height 41
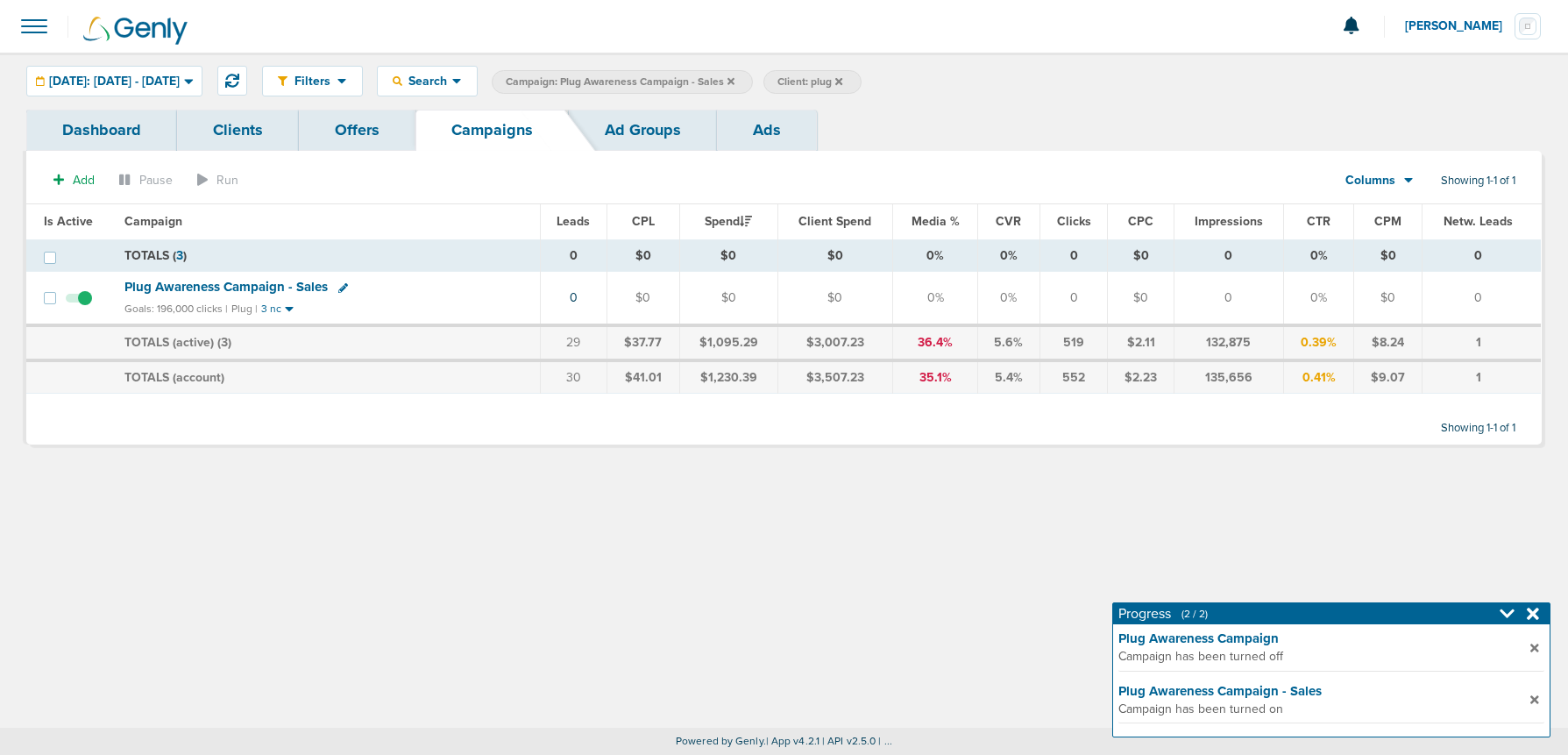
click at [735, 83] on icon at bounding box center [731, 81] width 7 height 10
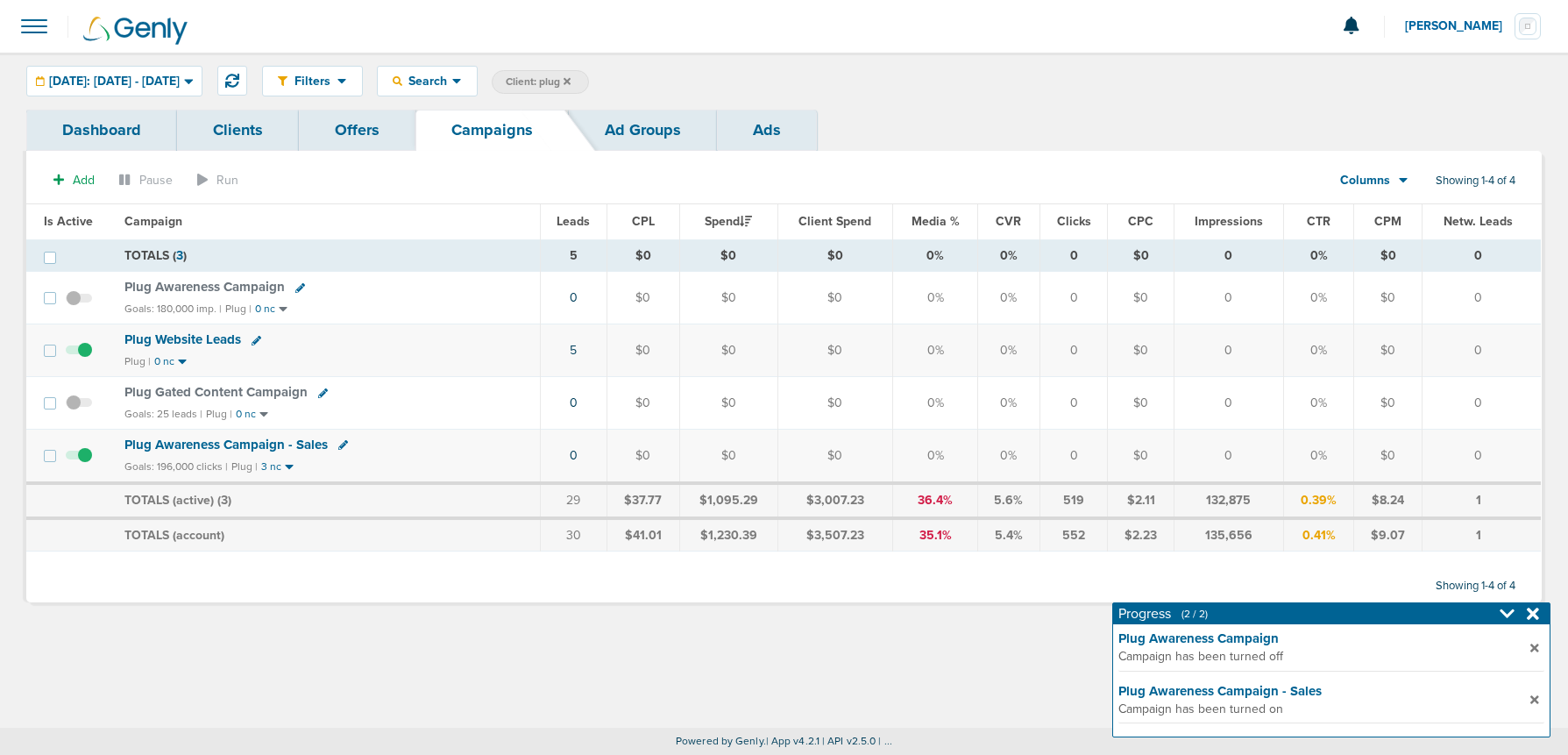
click at [571, 81] on icon at bounding box center [568, 81] width 7 height 7
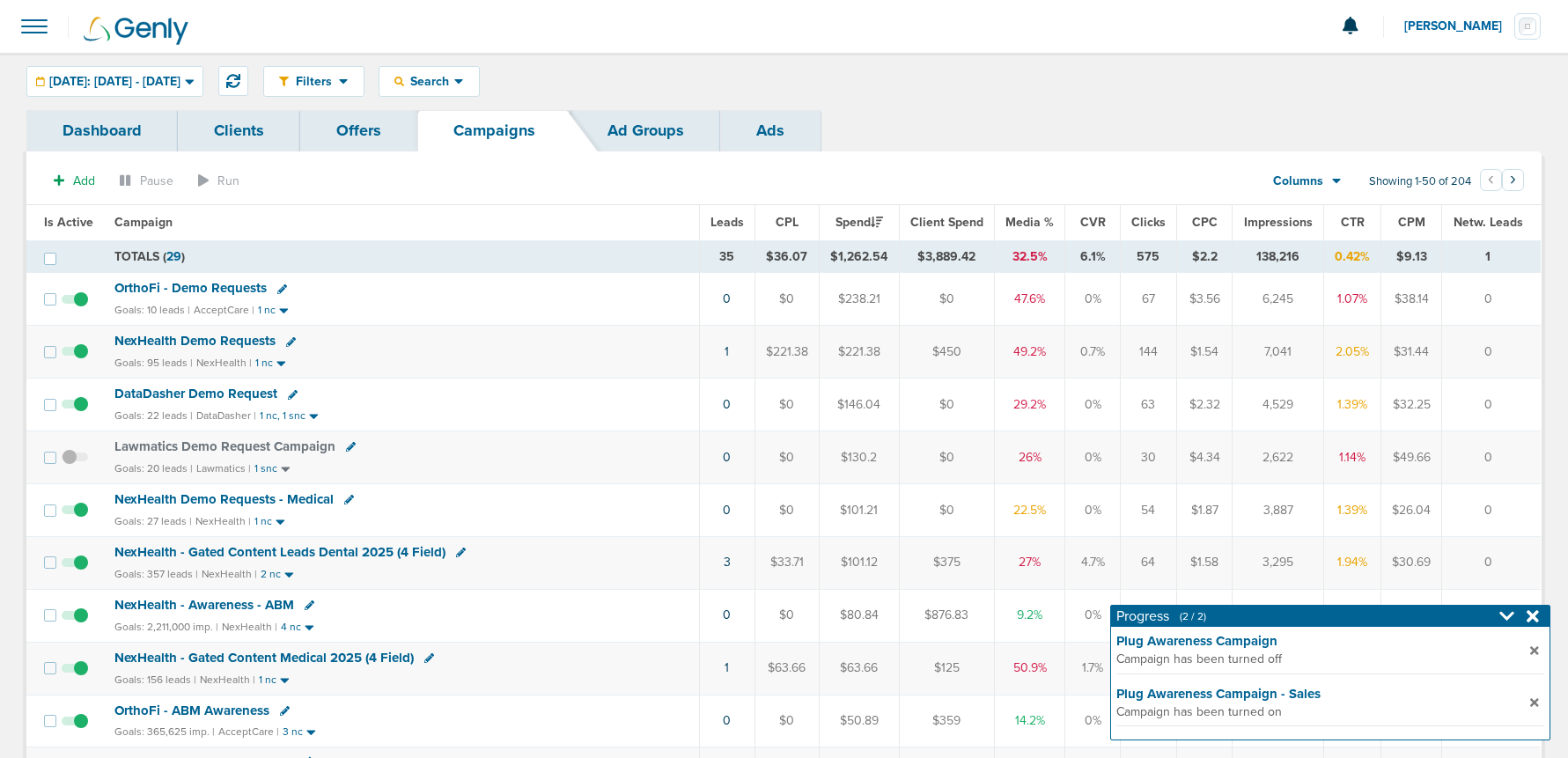
click at [195, 339] on span "NexHealth Demo Requests" at bounding box center [195, 340] width 161 height 16
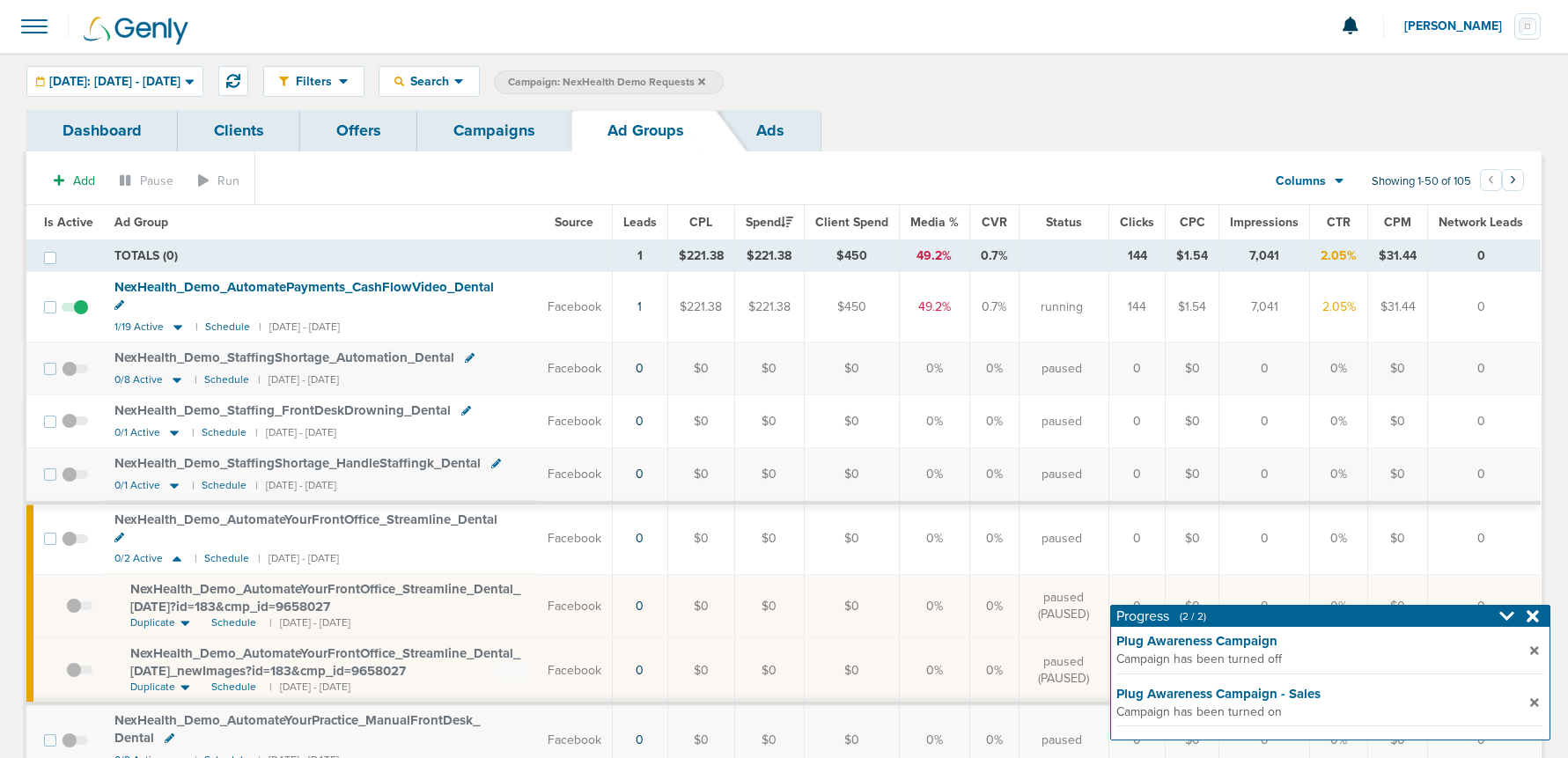
click at [501, 142] on link "Campaigns" at bounding box center [494, 130] width 154 height 41
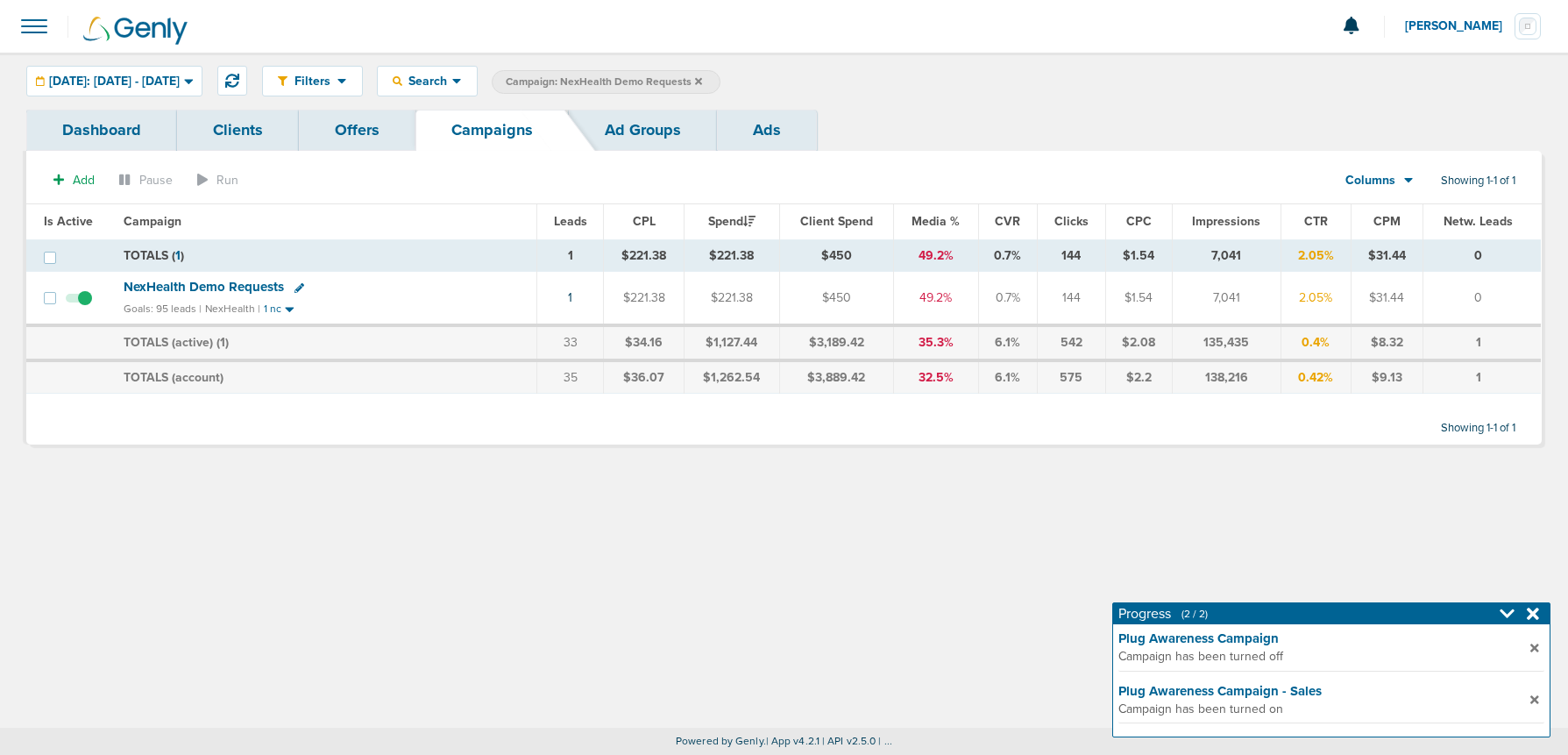
click at [702, 80] on icon at bounding box center [699, 81] width 7 height 7
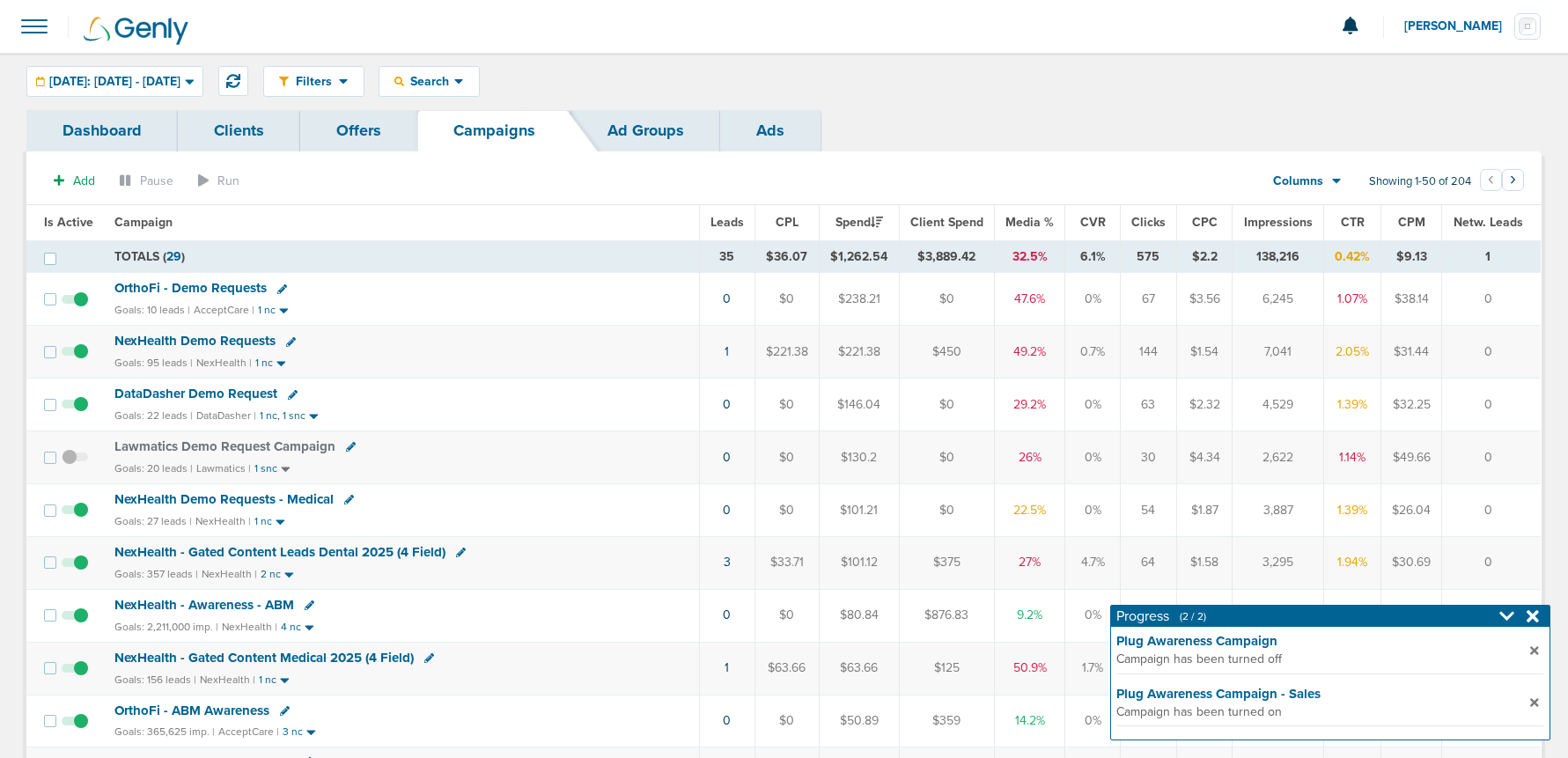
click at [225, 393] on span "DataDasher Demo Request" at bounding box center [196, 393] width 163 height 16
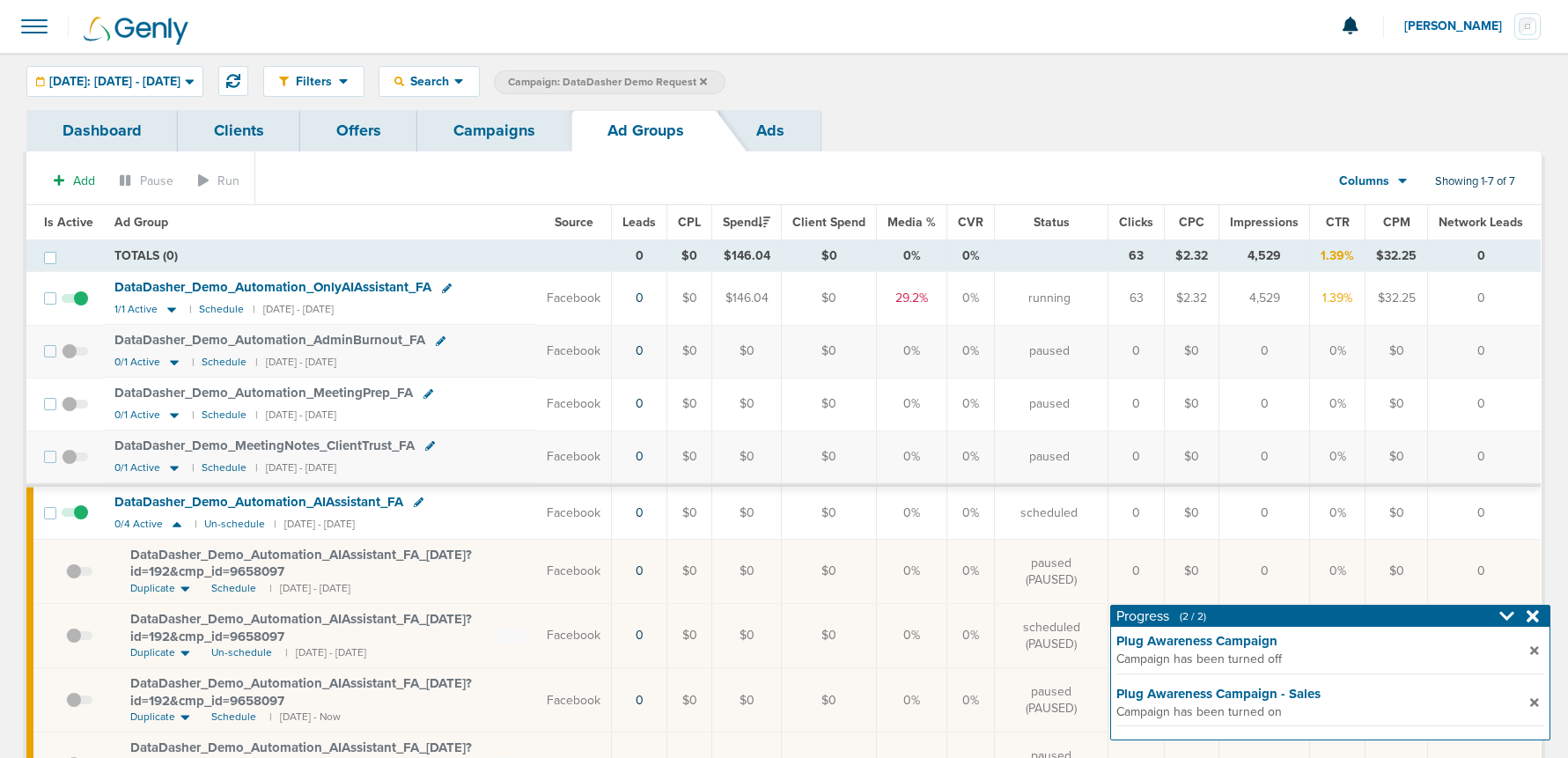
click at [72, 644] on span at bounding box center [79, 644] width 26 height 0
click at [66, 639] on input "checkbox" at bounding box center [66, 639] width 0 height 0
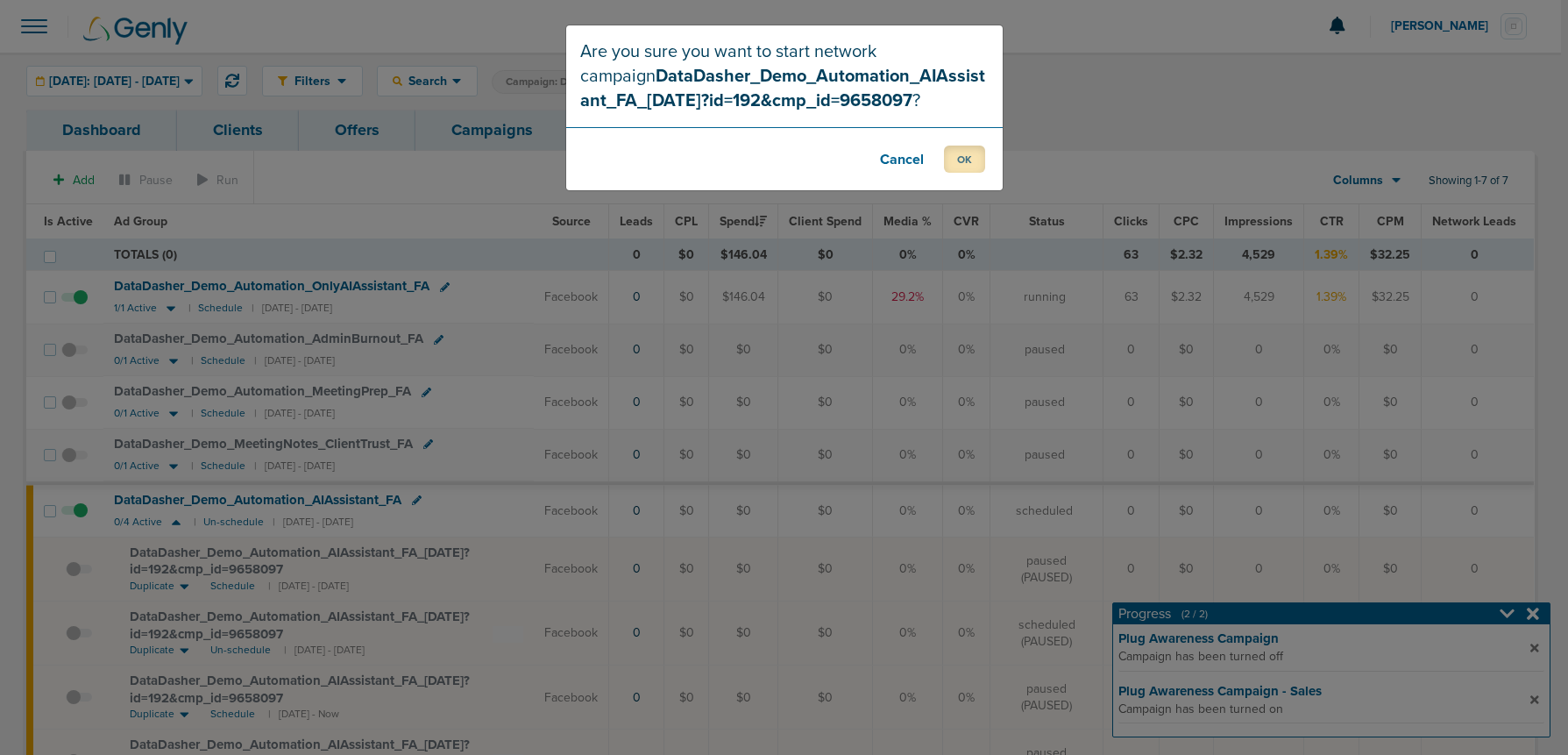
click at [962, 163] on button "OK" at bounding box center [965, 159] width 41 height 27
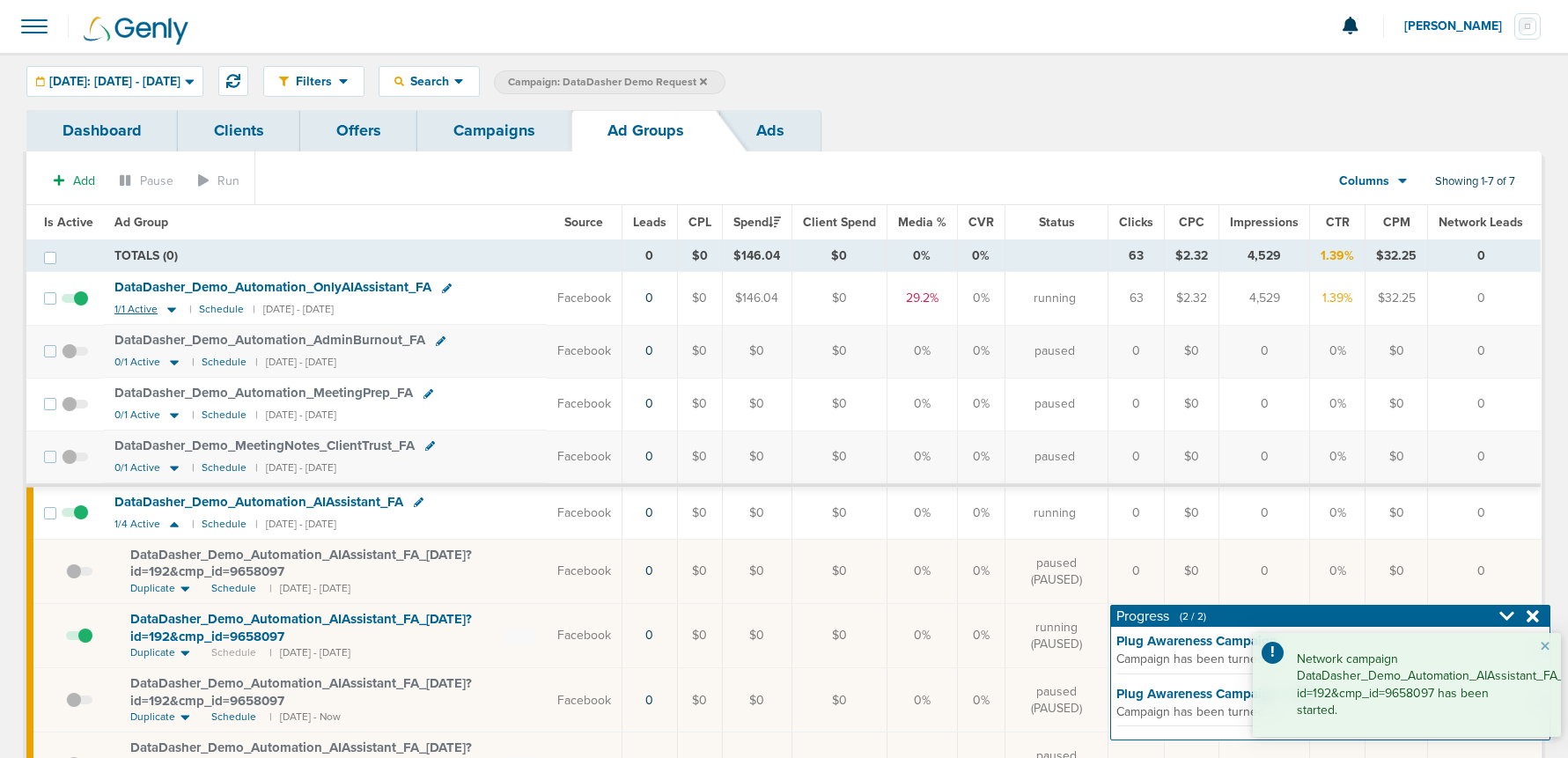
click at [173, 309] on icon at bounding box center [171, 309] width 18 height 15
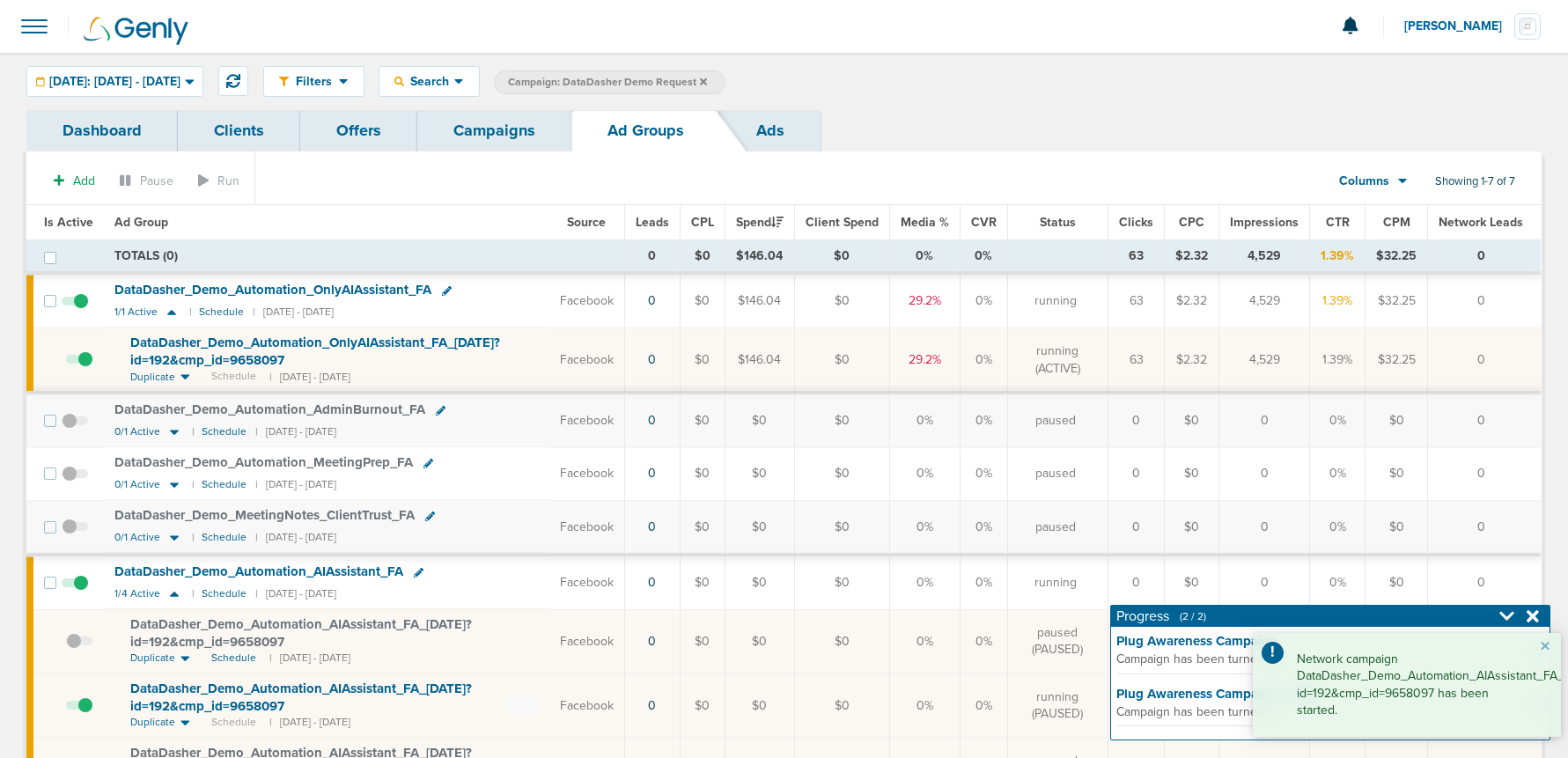
click at [239, 348] on span "DataDasher_ Demo_ Automation_ OnlyAIAssistant_ FA_ [DATE]?id=192&cmp_ id=9658097" at bounding box center [315, 351] width 370 height 34
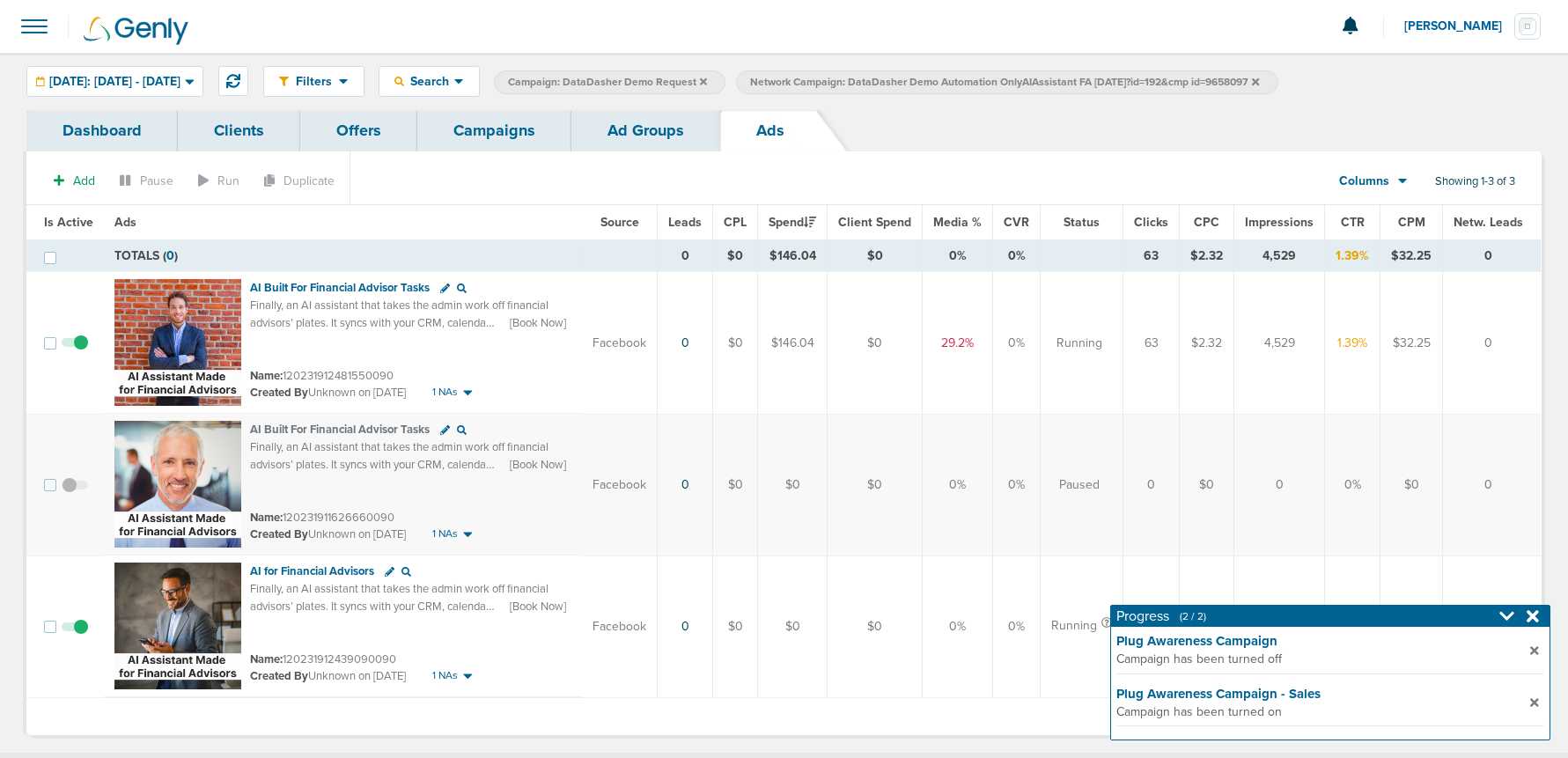
click at [1534, 615] on icon at bounding box center [1532, 616] width 12 height 12
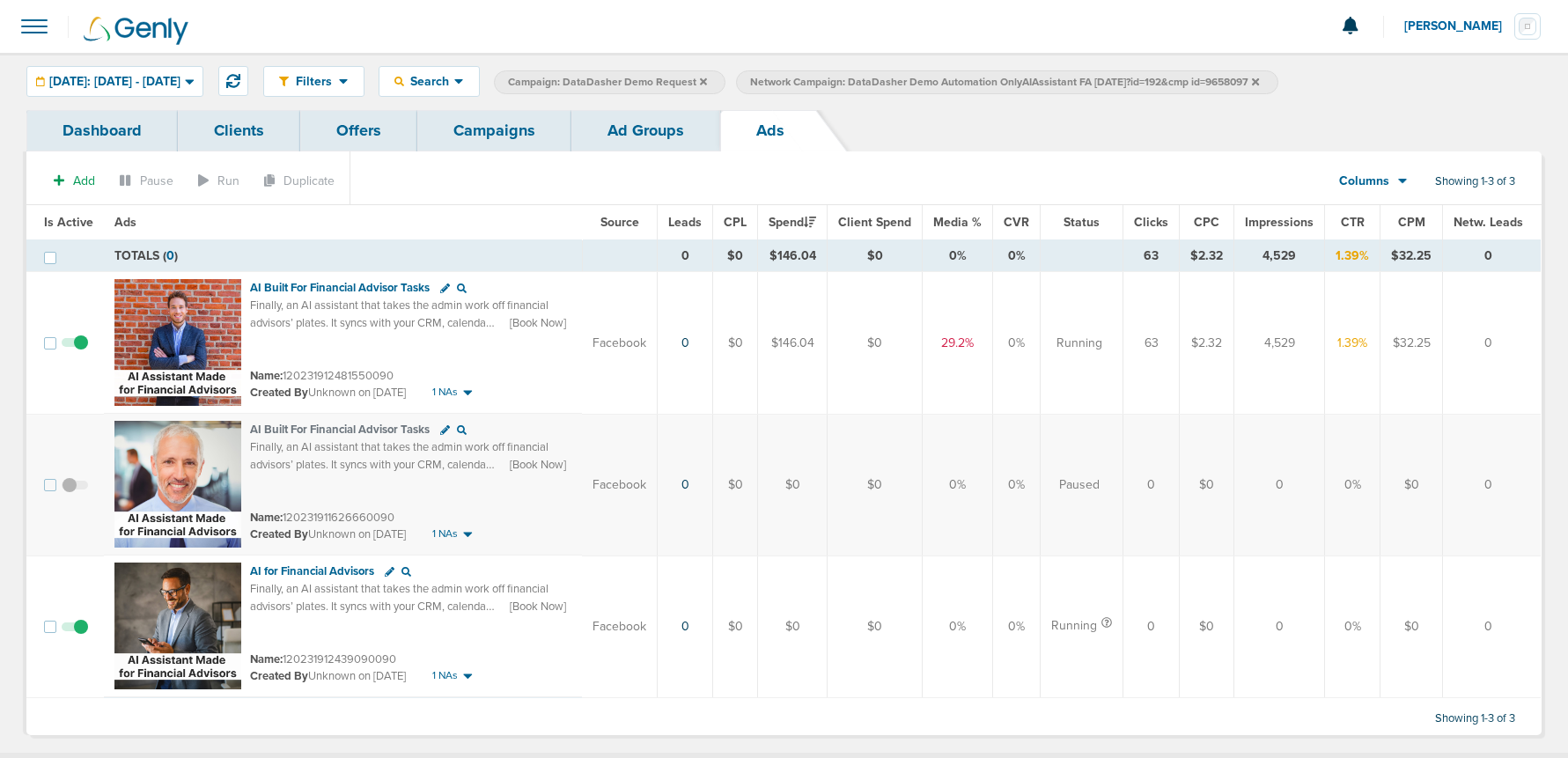
click at [1111, 622] on icon at bounding box center [1106, 621] width 10 height 10
click at [82, 635] on span at bounding box center [75, 635] width 26 height 0
click at [75, 630] on input "checkbox" at bounding box center [75, 630] width 0 height 0
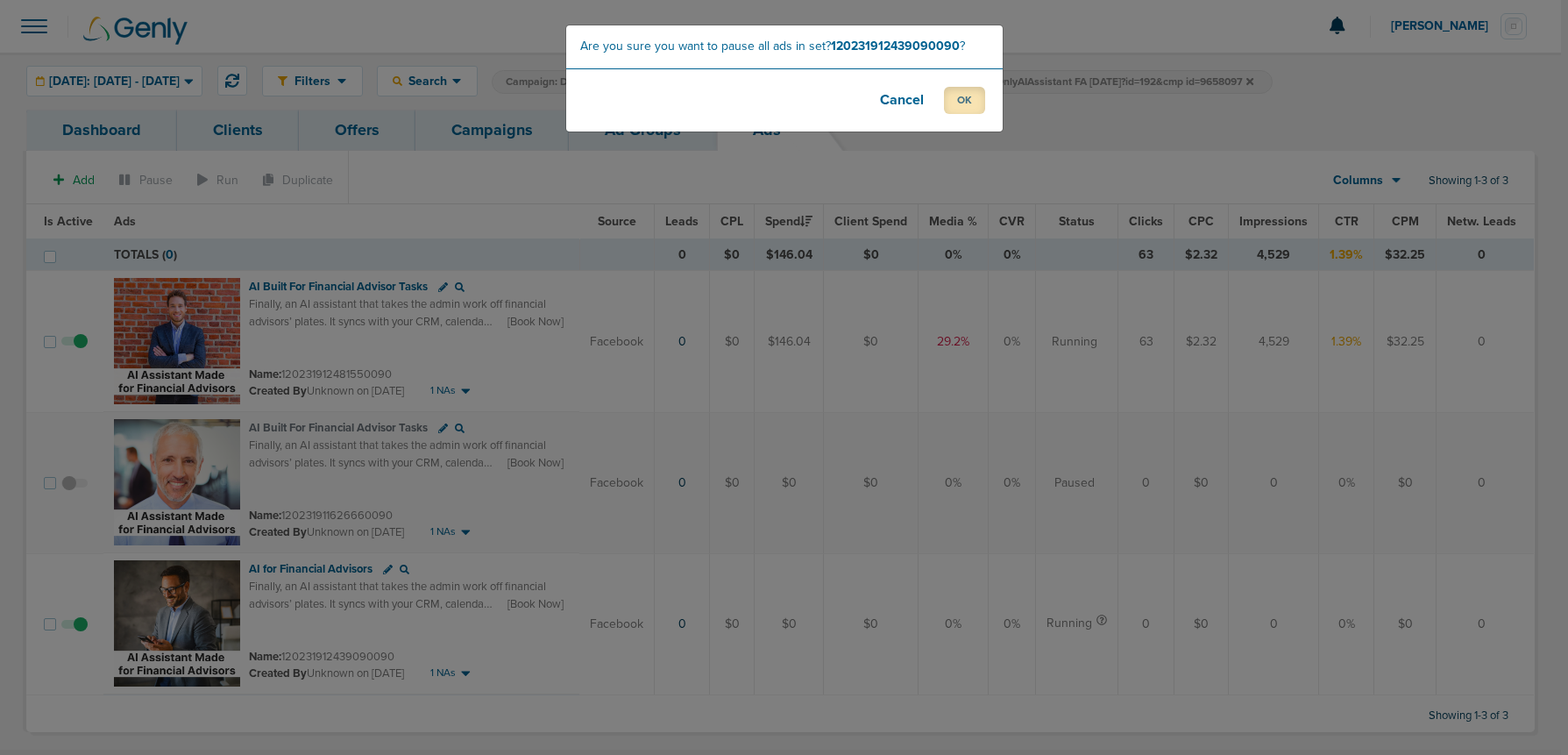
click at [962, 105] on button "OK" at bounding box center [965, 100] width 41 height 27
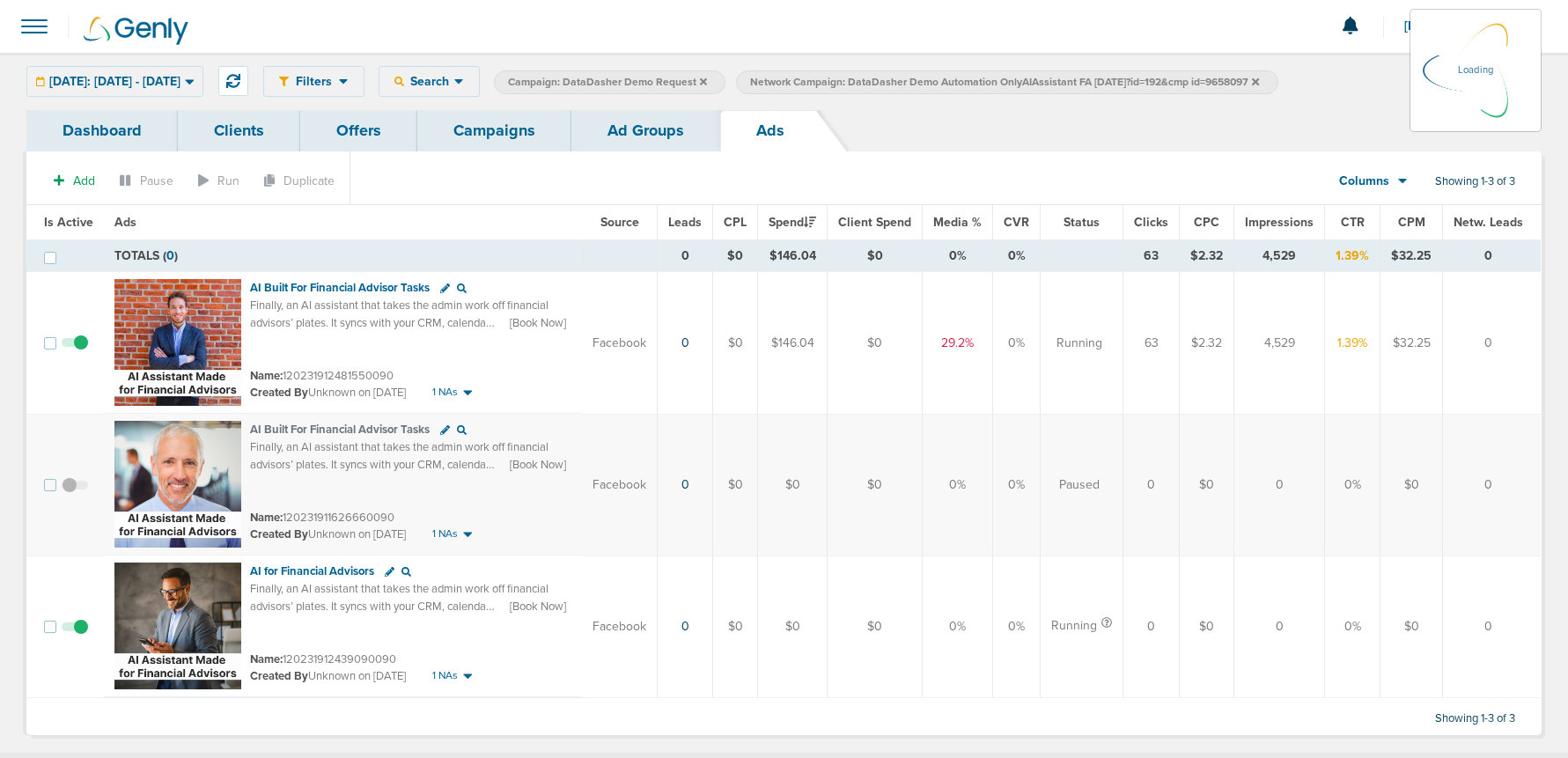
click at [612, 141] on link "Ad Groups" at bounding box center [646, 130] width 149 height 41
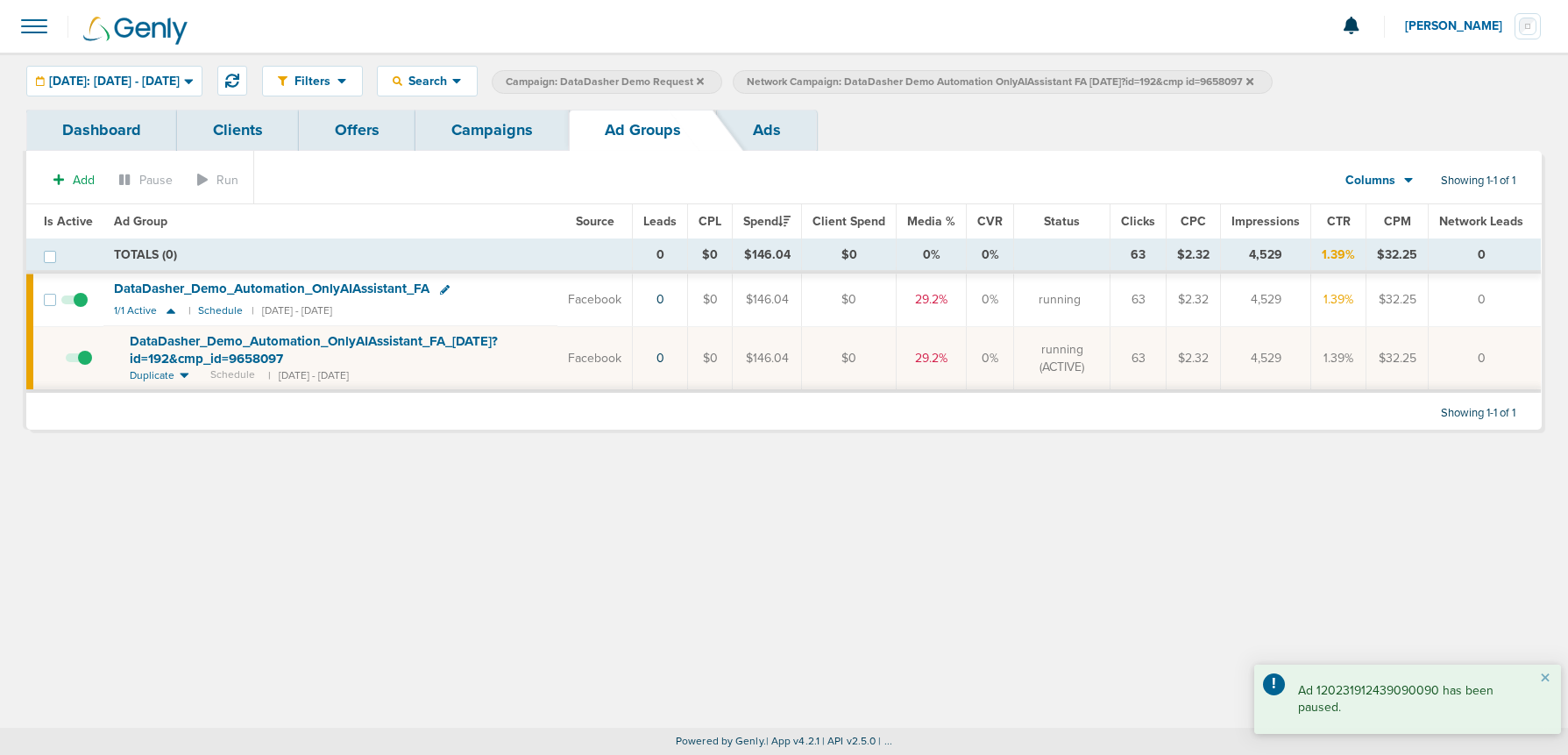
click at [84, 309] on span at bounding box center [74, 309] width 26 height 0
click at [74, 303] on input "checkbox" at bounding box center [74, 303] width 0 height 0
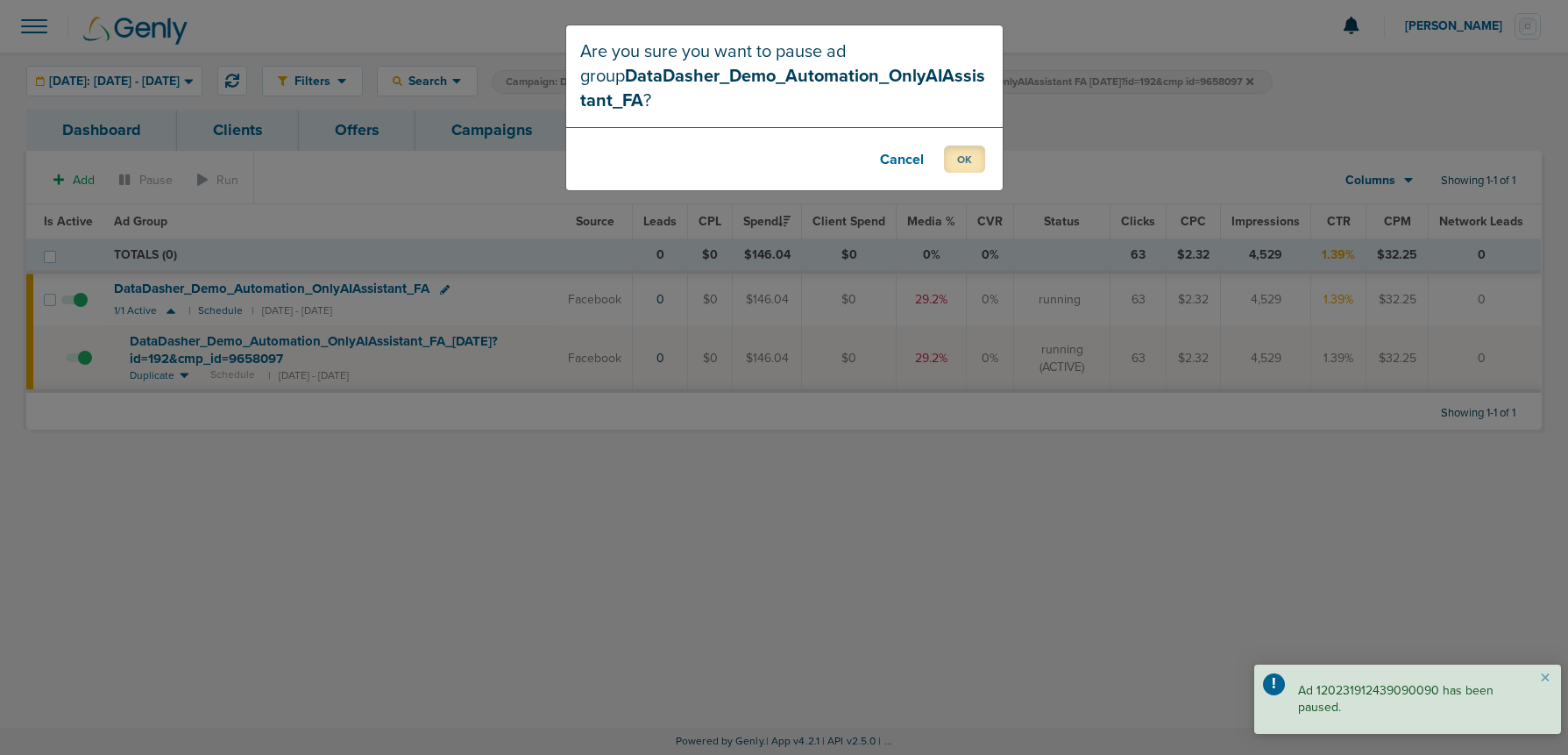
click at [949, 170] on button "OK" at bounding box center [965, 159] width 41 height 27
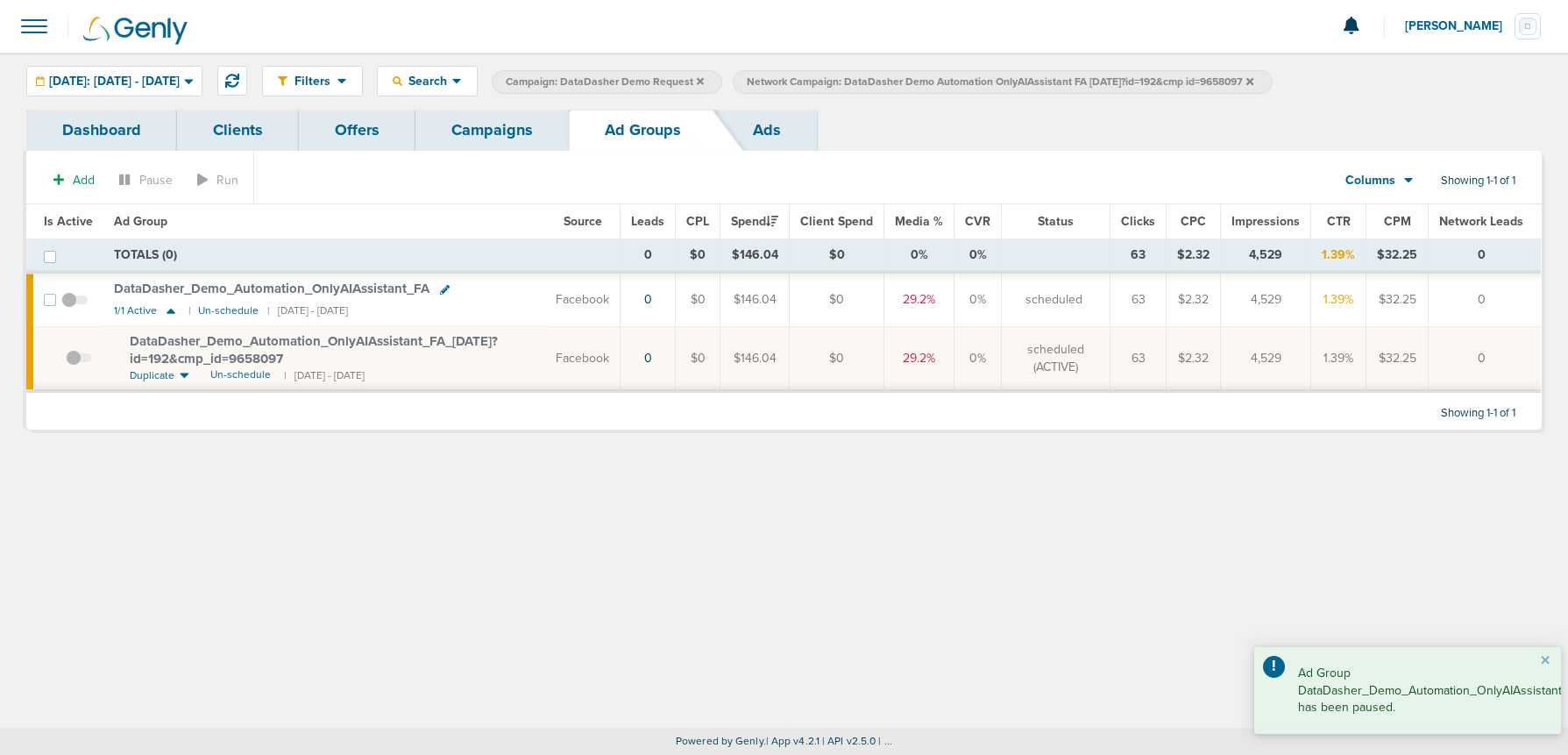
click at [514, 127] on link "Campaigns" at bounding box center [492, 130] width 153 height 41
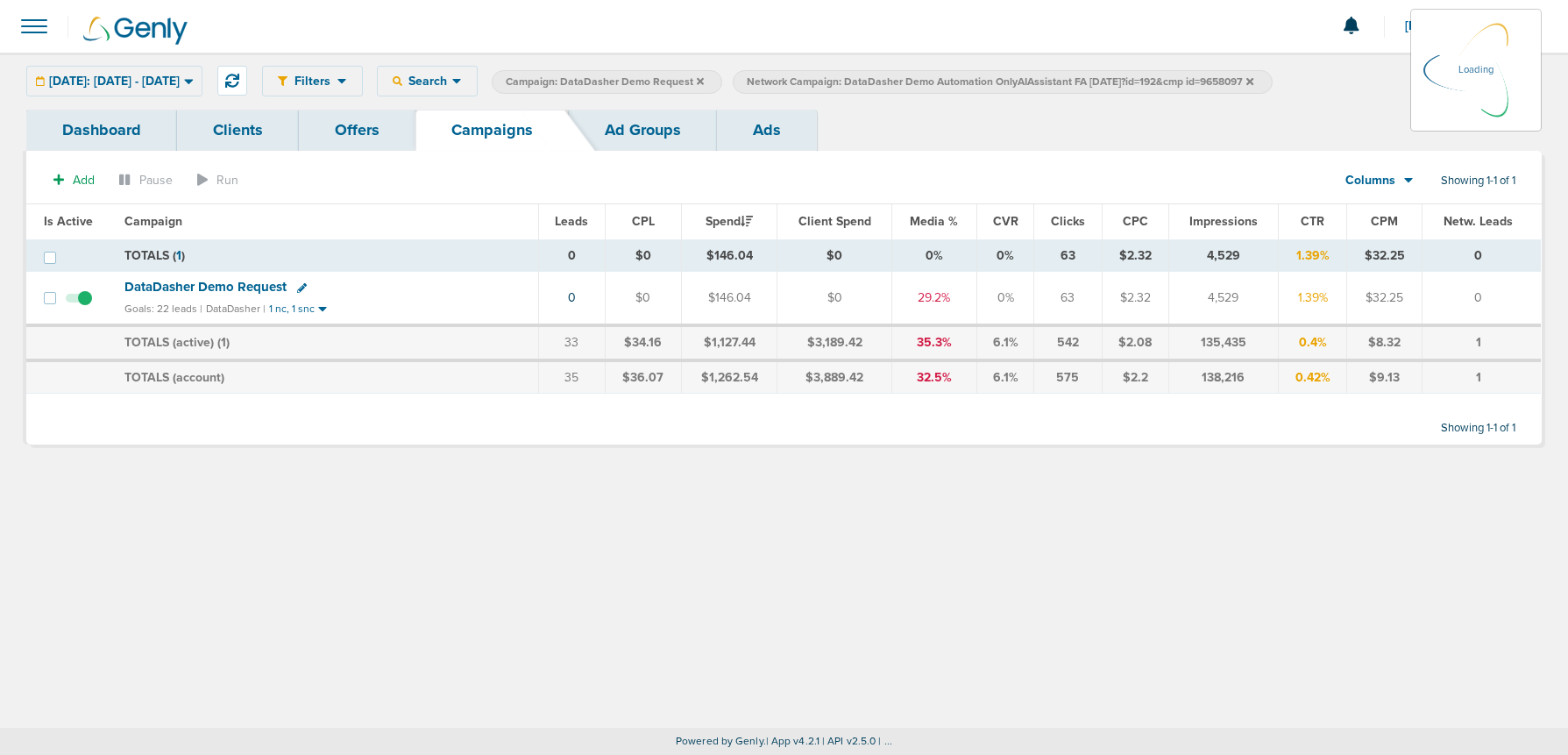
click at [1253, 83] on icon at bounding box center [1251, 81] width 7 height 7
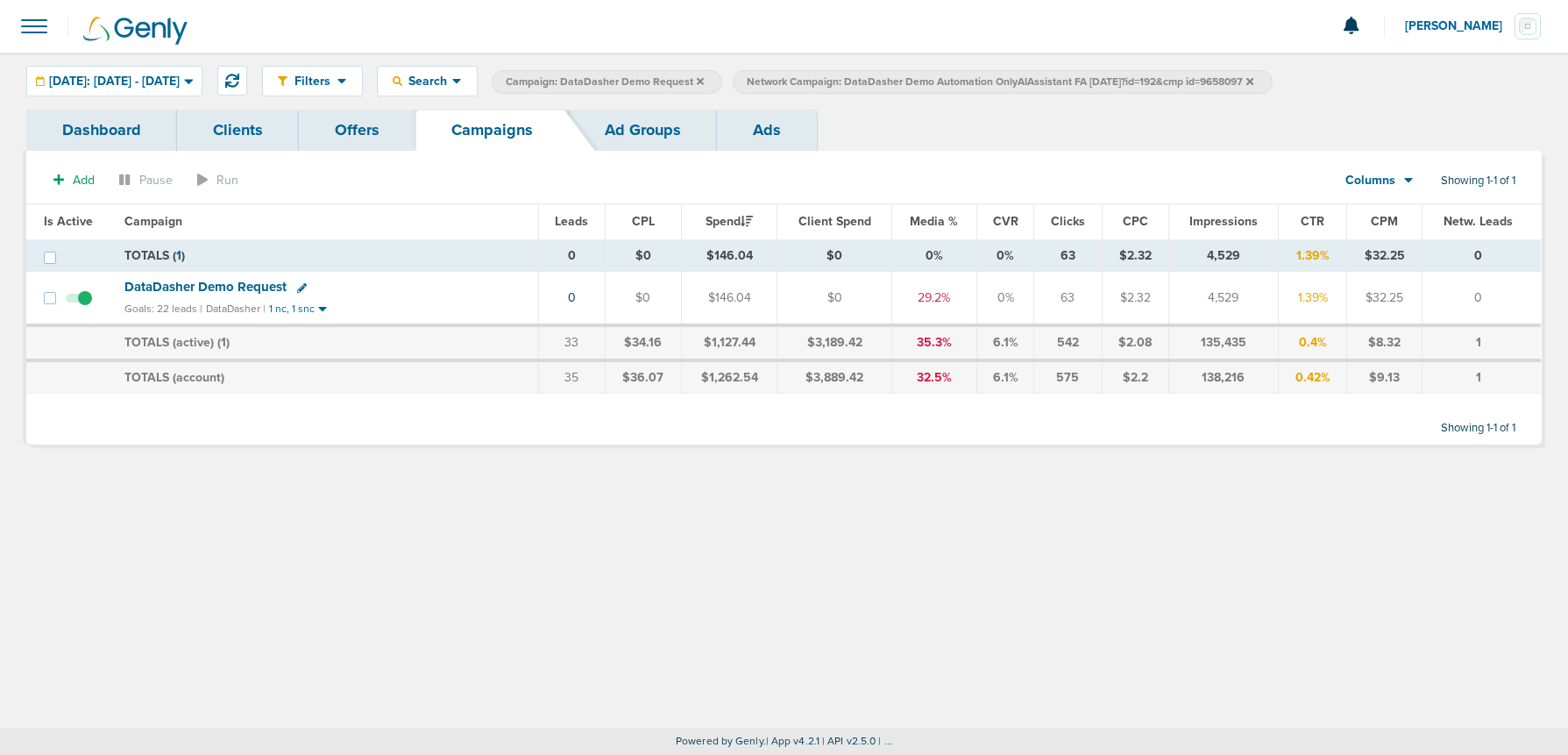
click at [1253, 78] on icon at bounding box center [1251, 81] width 7 height 7
click at [704, 80] on icon at bounding box center [700, 81] width 7 height 7
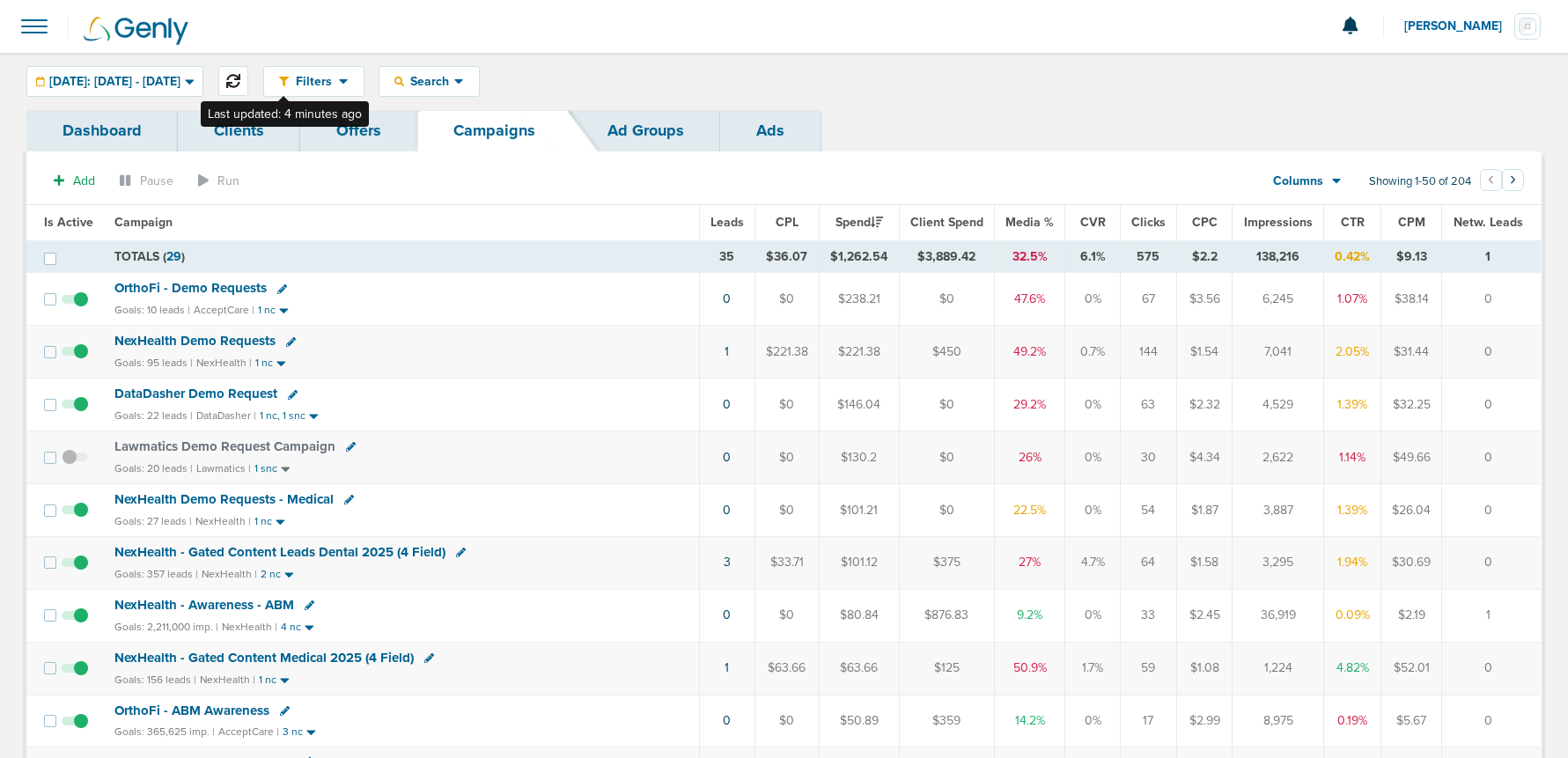
click at [248, 84] on button at bounding box center [233, 81] width 30 height 30
click at [248, 76] on button at bounding box center [233, 81] width 30 height 30
click at [228, 399] on span "DataDasher Demo Request" at bounding box center [196, 393] width 163 height 16
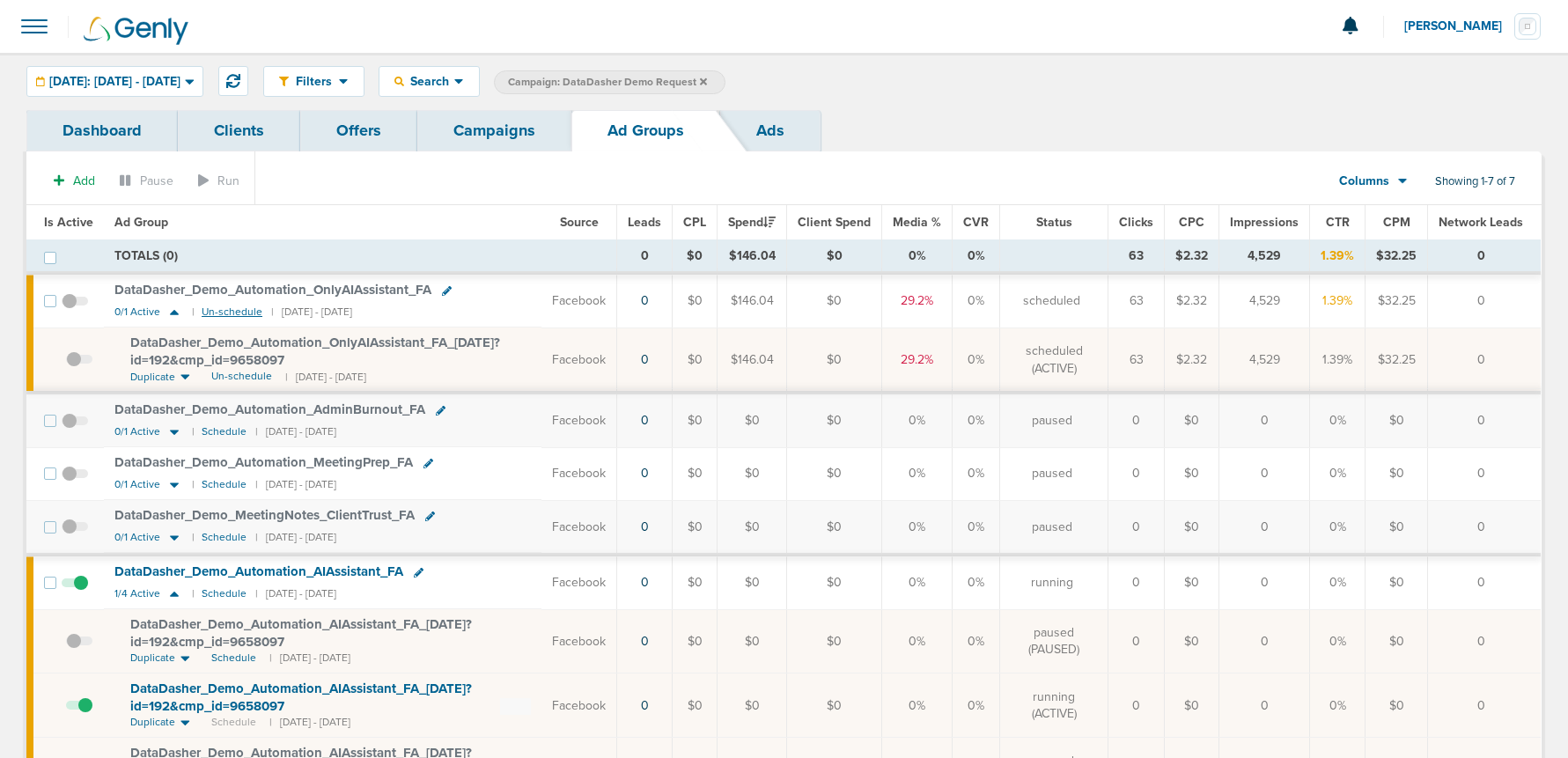
click at [232, 312] on small "Un-schedule" at bounding box center [231, 312] width 61 height 13
click at [495, 129] on link "Campaigns" at bounding box center [494, 130] width 154 height 41
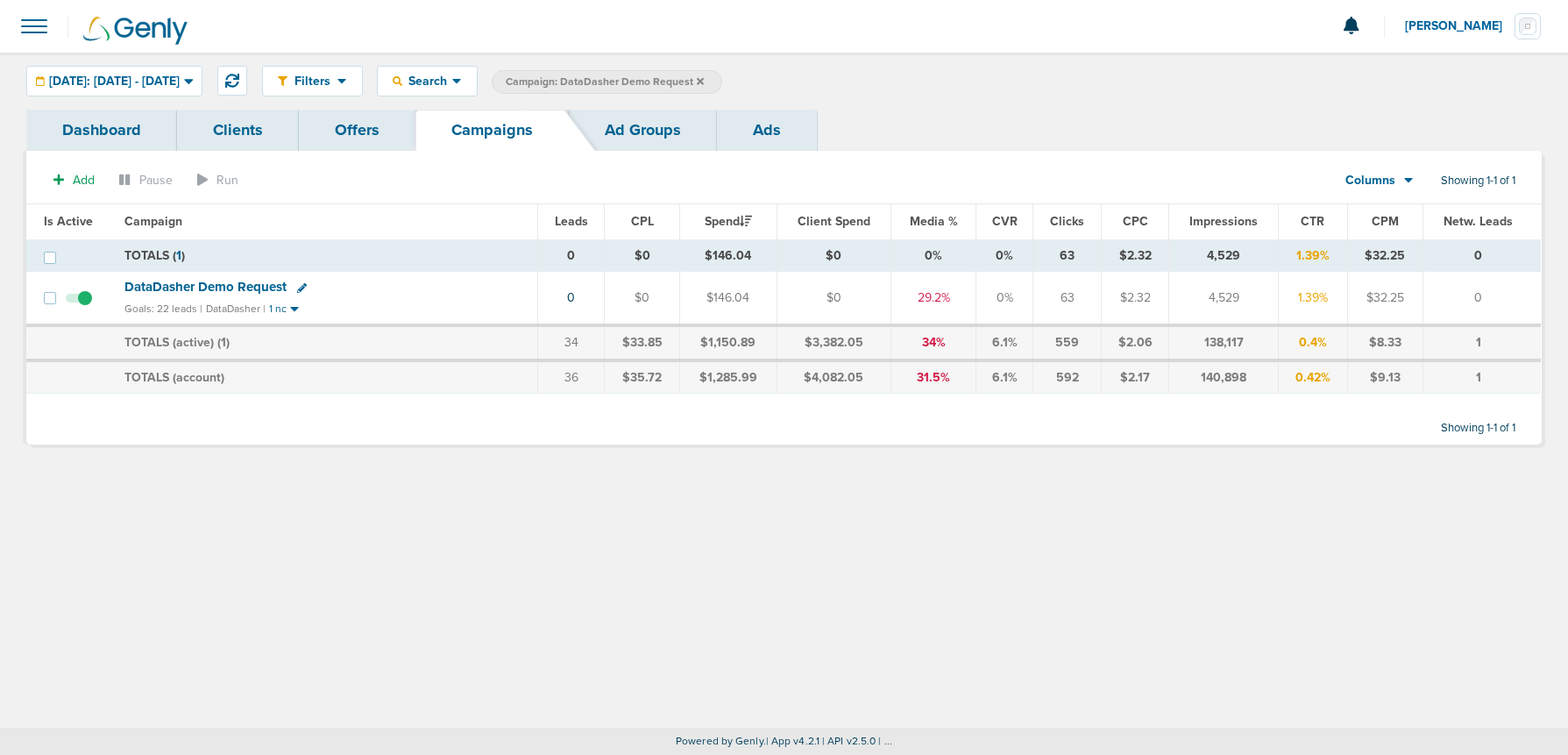
click at [723, 81] on label "Campaign: DataDasher Demo Request" at bounding box center [607, 83] width 230 height 24
click at [704, 79] on icon at bounding box center [700, 81] width 7 height 7
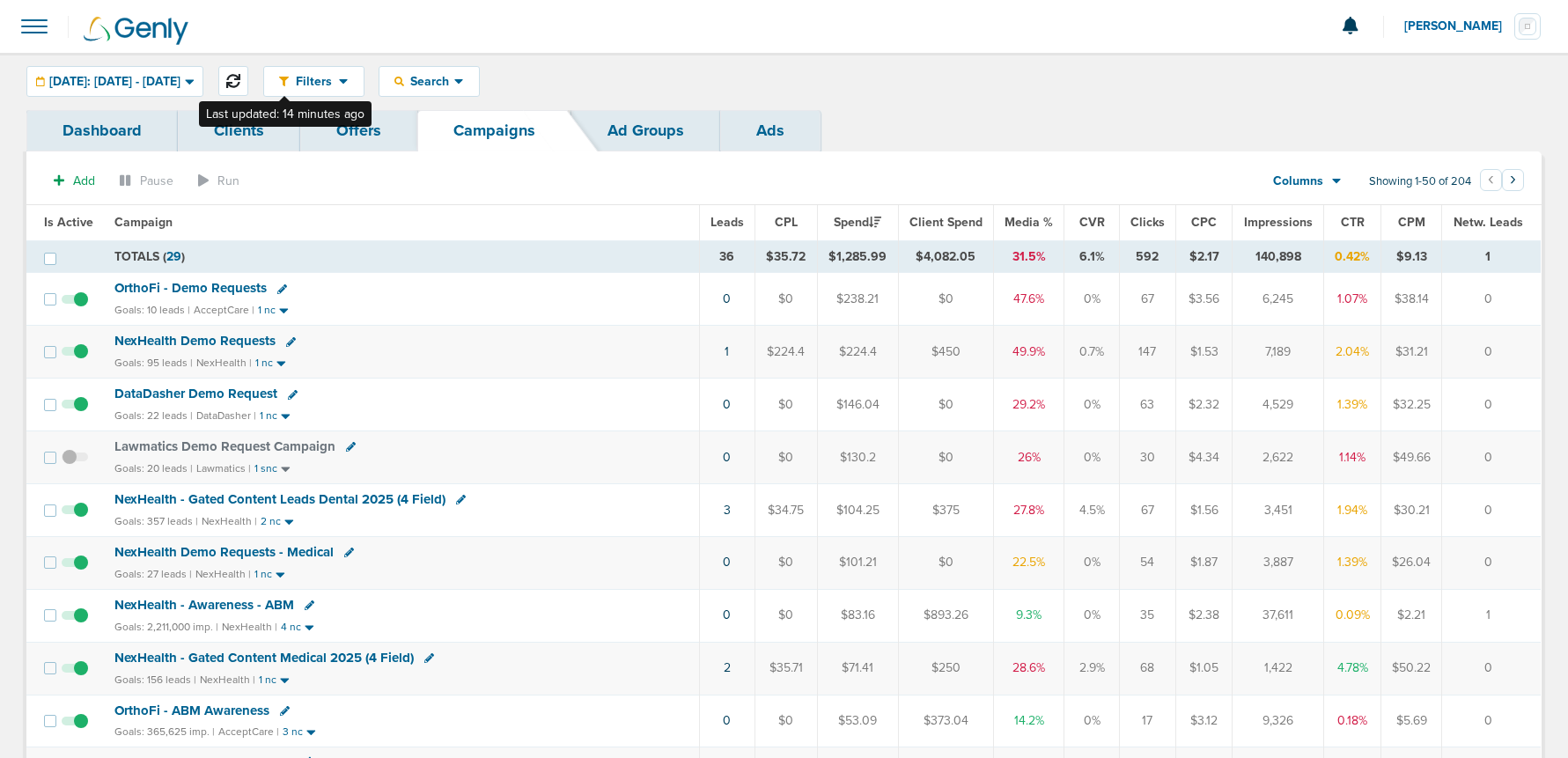
click at [248, 76] on button at bounding box center [233, 81] width 30 height 30
click at [248, 78] on button at bounding box center [233, 81] width 30 height 30
click at [164, 82] on span "[DATE]: [DATE] - [DATE]" at bounding box center [115, 81] width 131 height 12
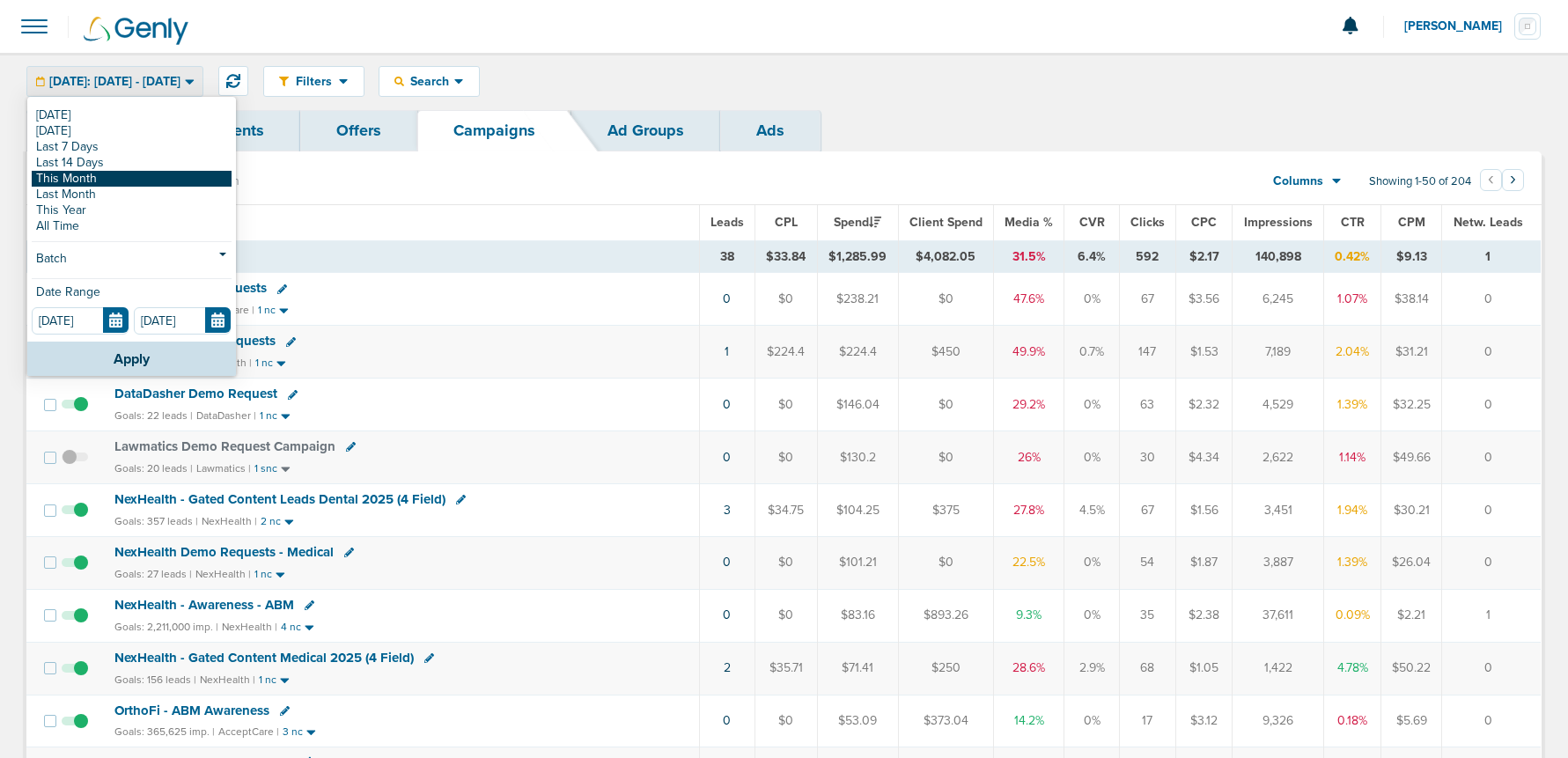
click at [116, 179] on link "This Month" at bounding box center [131, 178] width 199 height 16
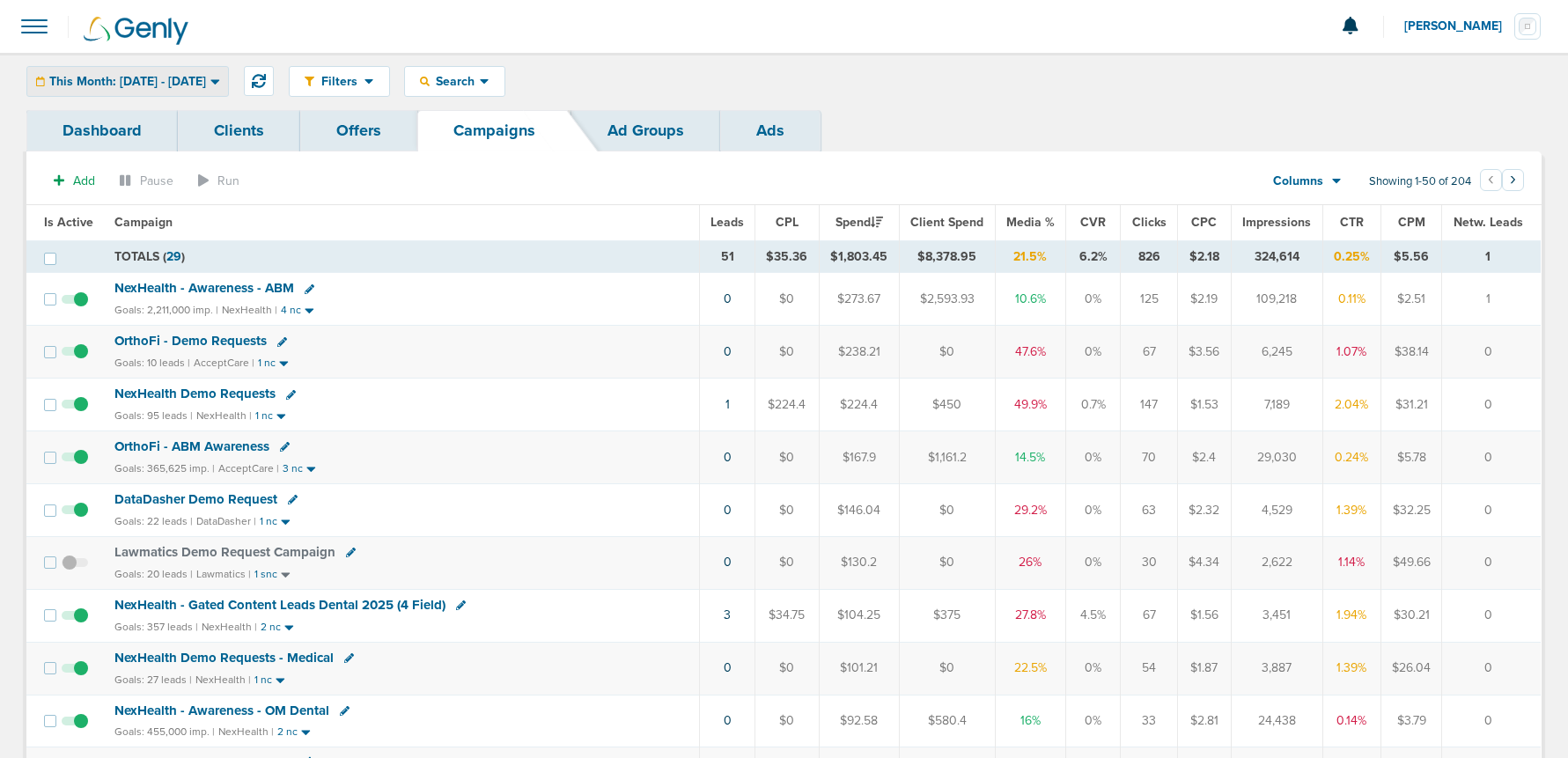
click at [169, 67] on div "This Month: [DATE] - [DATE]" at bounding box center [127, 81] width 200 height 29
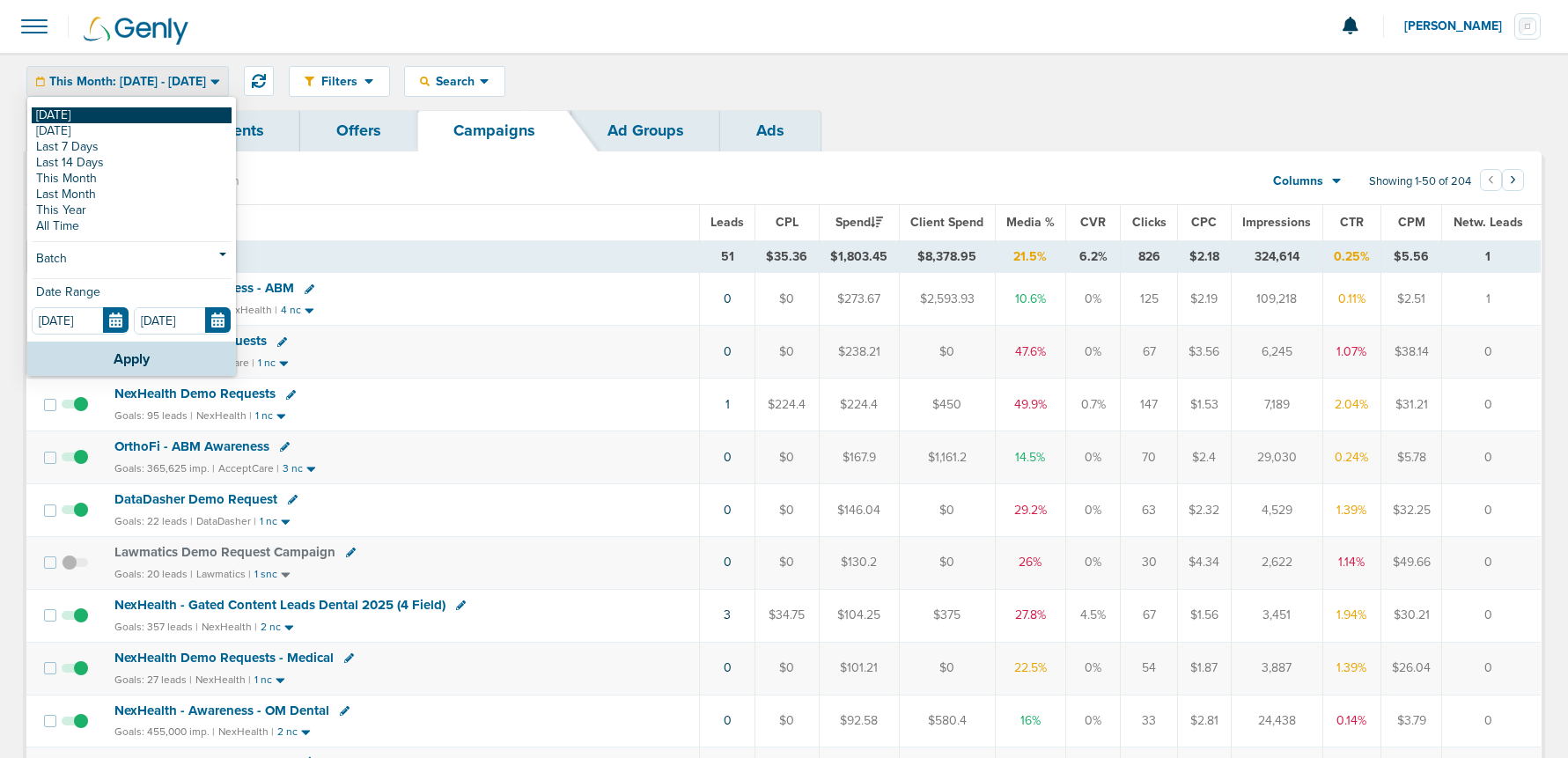
click at [142, 111] on link "[DATE]" at bounding box center [131, 115] width 199 height 16
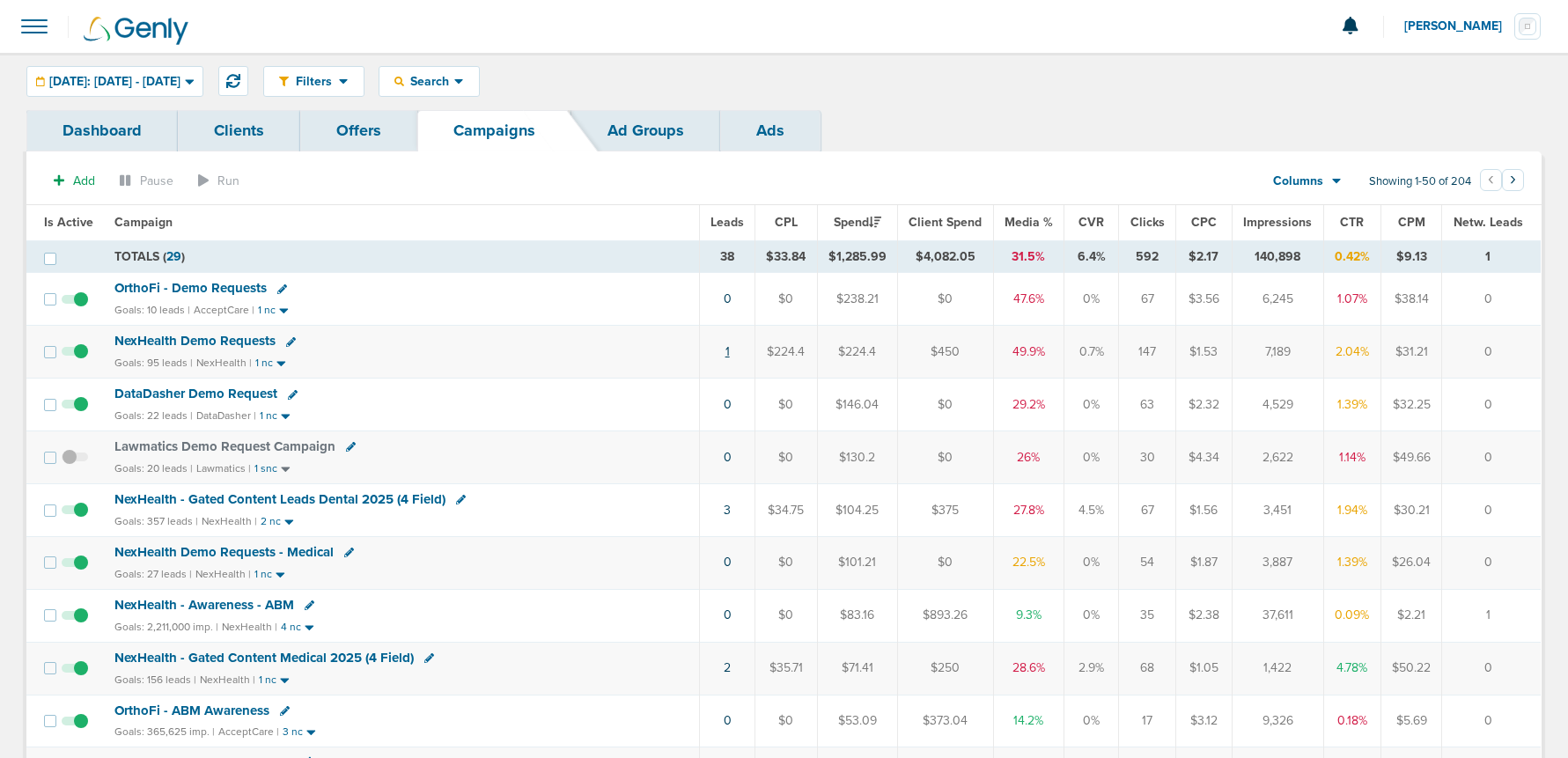
click at [727, 354] on link "1" at bounding box center [728, 351] width 5 height 15
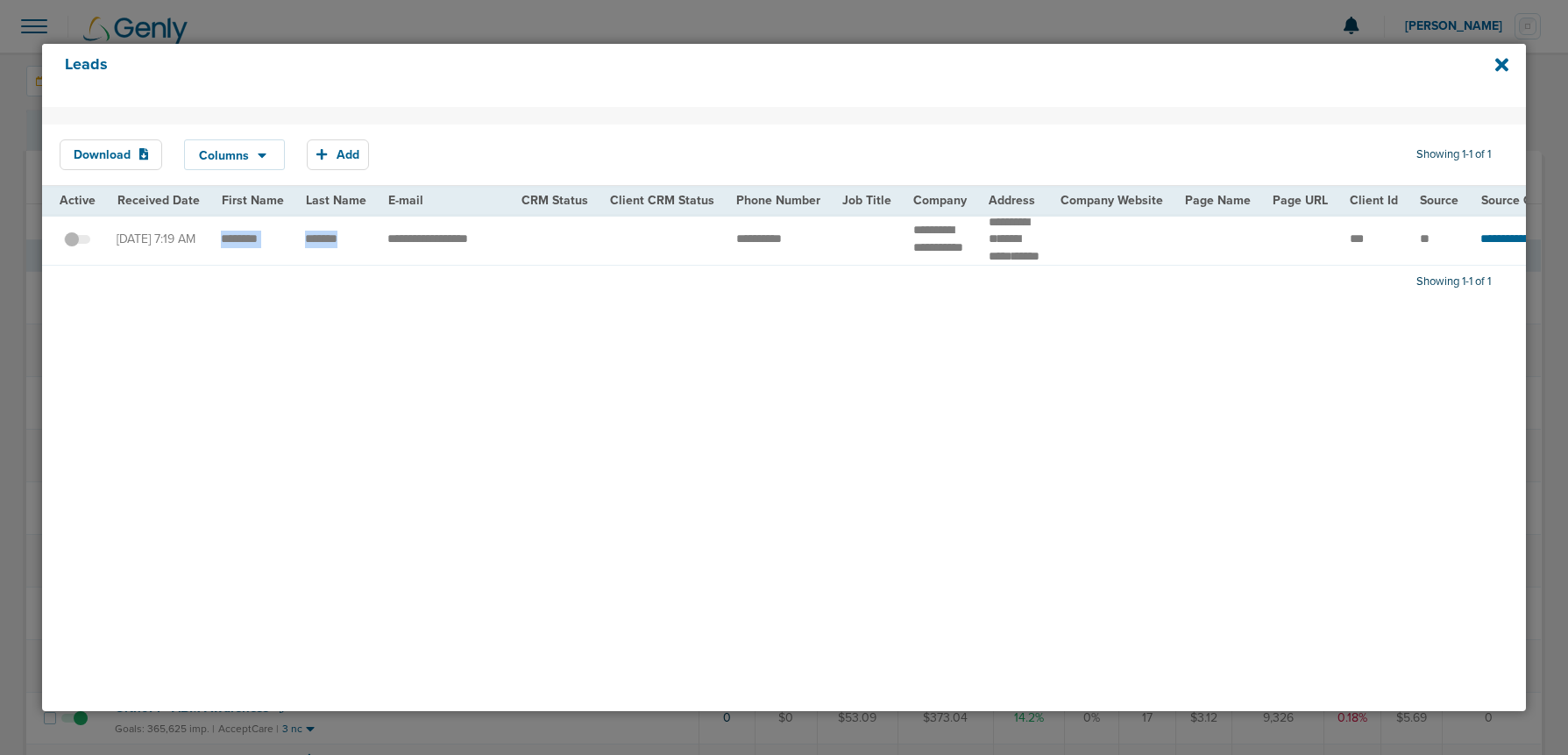
drag, startPoint x: 213, startPoint y: 249, endPoint x: 349, endPoint y: 250, distance: 136.0
drag, startPoint x: 939, startPoint y: 265, endPoint x: 897, endPoint y: 227, distance: 56.6
click at [903, 227] on td "**********" at bounding box center [940, 240] width 75 height 52
click at [83, 248] on span at bounding box center [77, 248] width 26 height 0
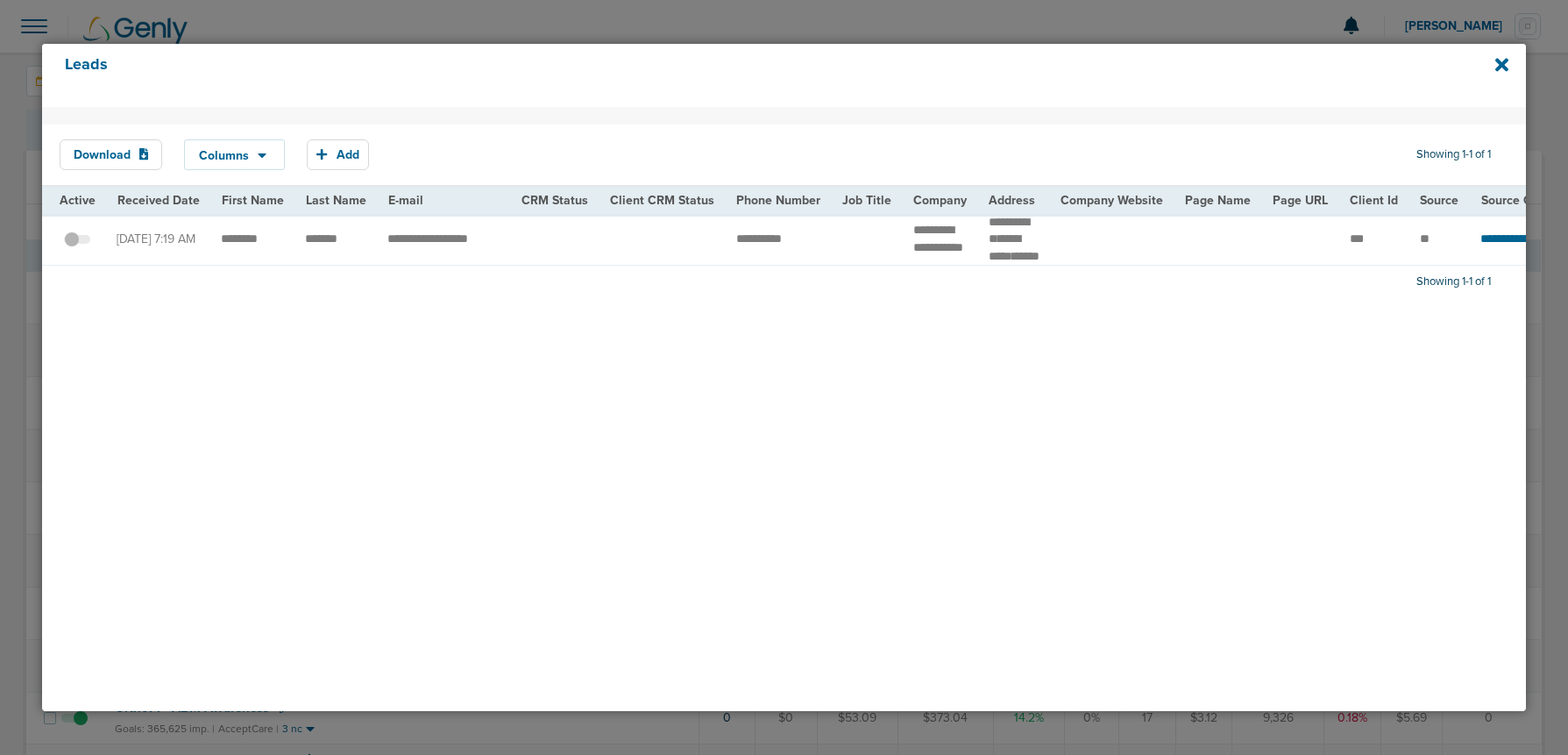
click at [77, 243] on input "checkbox" at bounding box center [77, 243] width 0 height 0
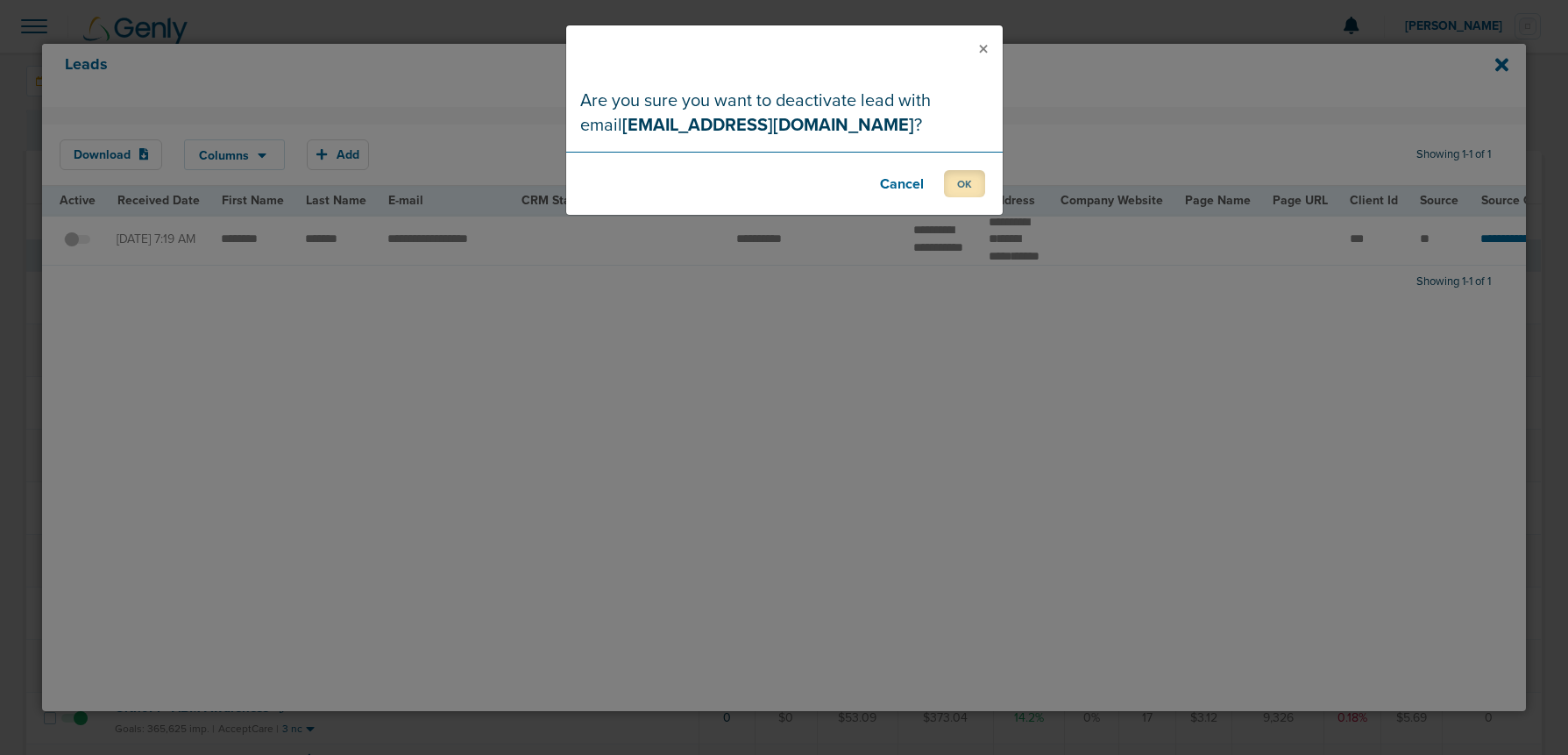
click at [956, 184] on button "OK" at bounding box center [965, 183] width 41 height 27
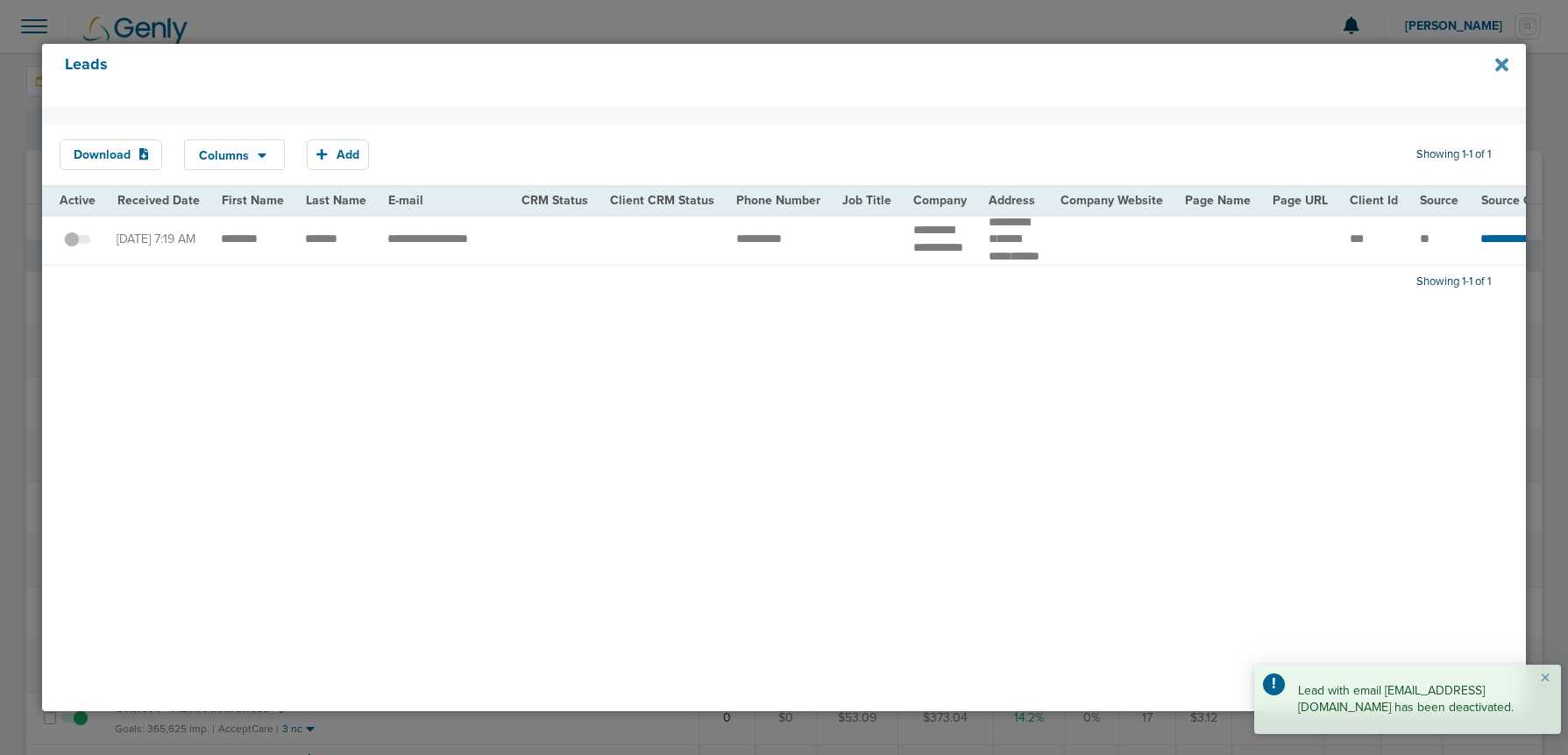
click at [1496, 60] on icon at bounding box center [1502, 65] width 13 height 19
click at [1507, 66] on icon at bounding box center [1502, 65] width 13 height 19
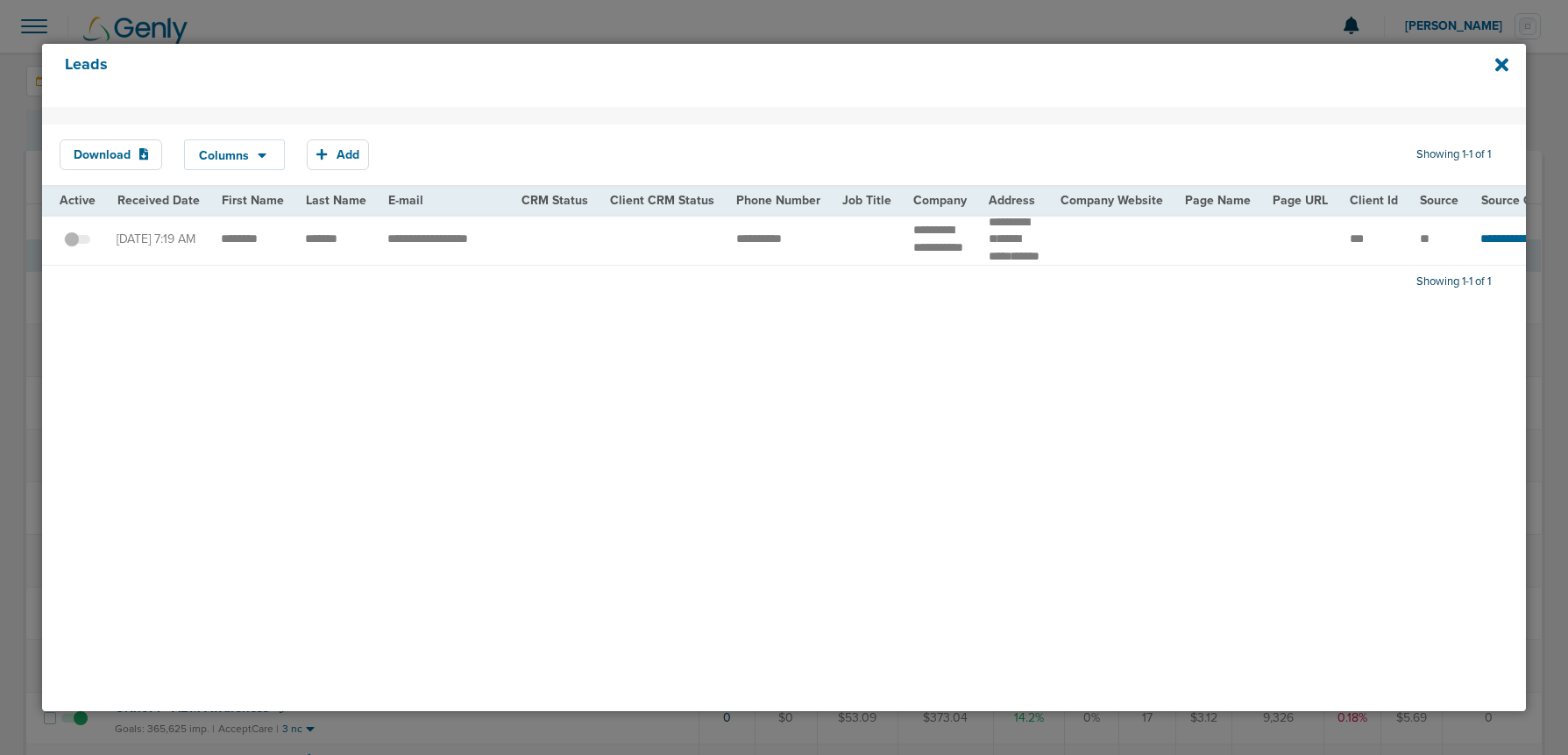
click at [744, 79] on h4 "Leads" at bounding box center [714, 75] width 1300 height 40
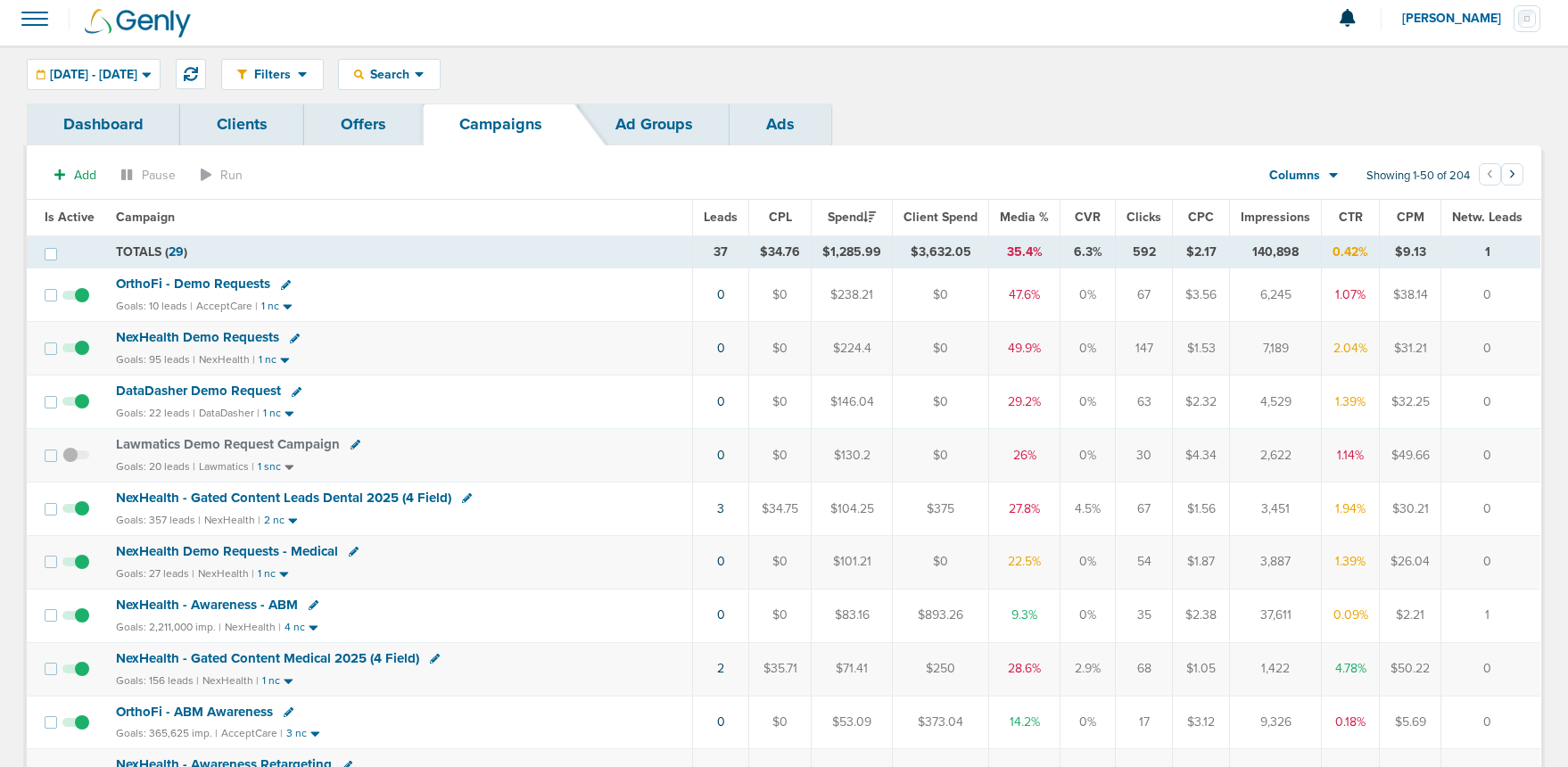
scroll to position [7, 0]
click at [160, 392] on span "DataDasher Demo Request" at bounding box center [198, 392] width 165 height 16
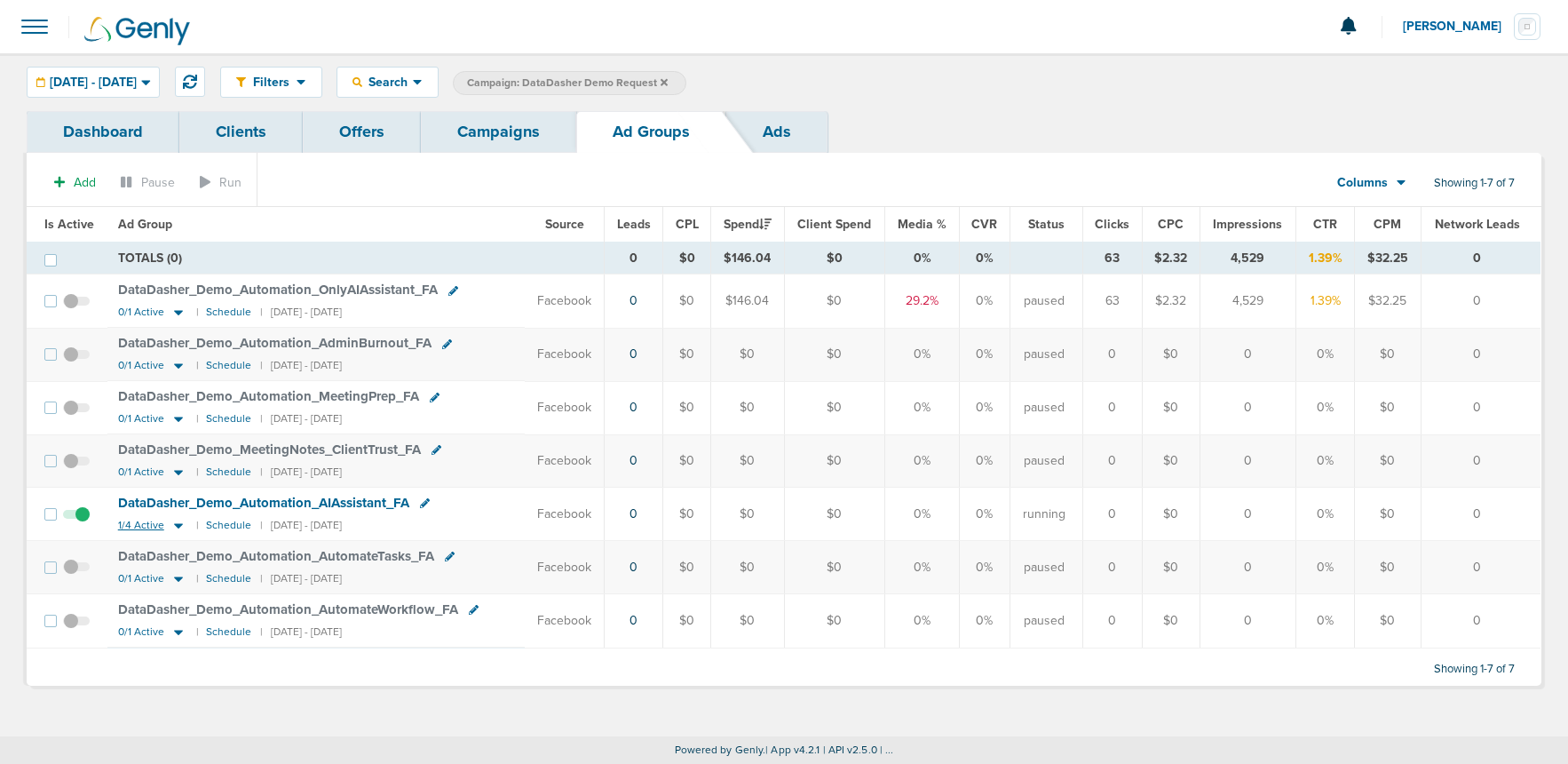
click at [177, 526] on icon at bounding box center [178, 525] width 18 height 15
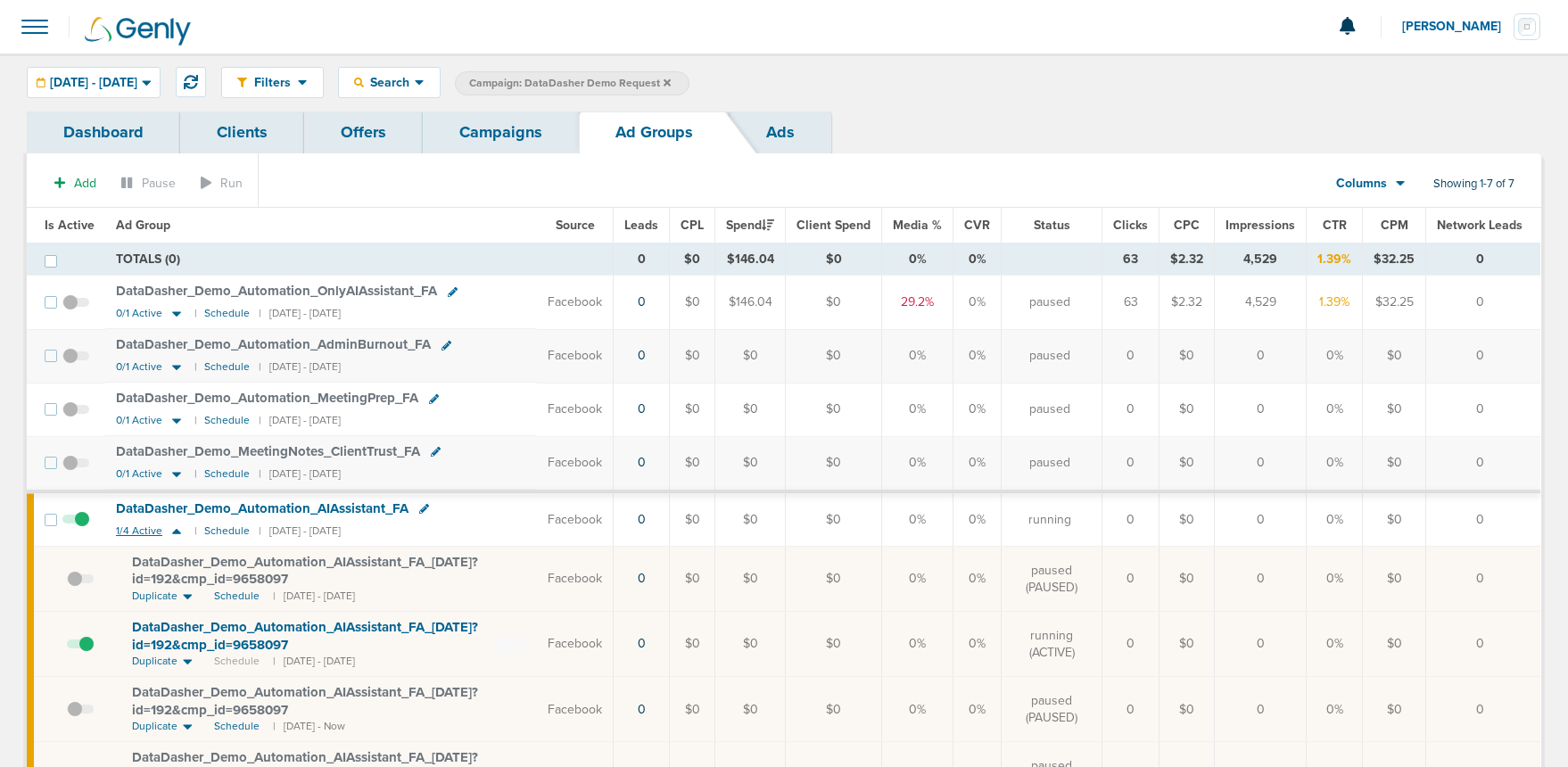
click at [177, 528] on icon at bounding box center [177, 531] width 18 height 15
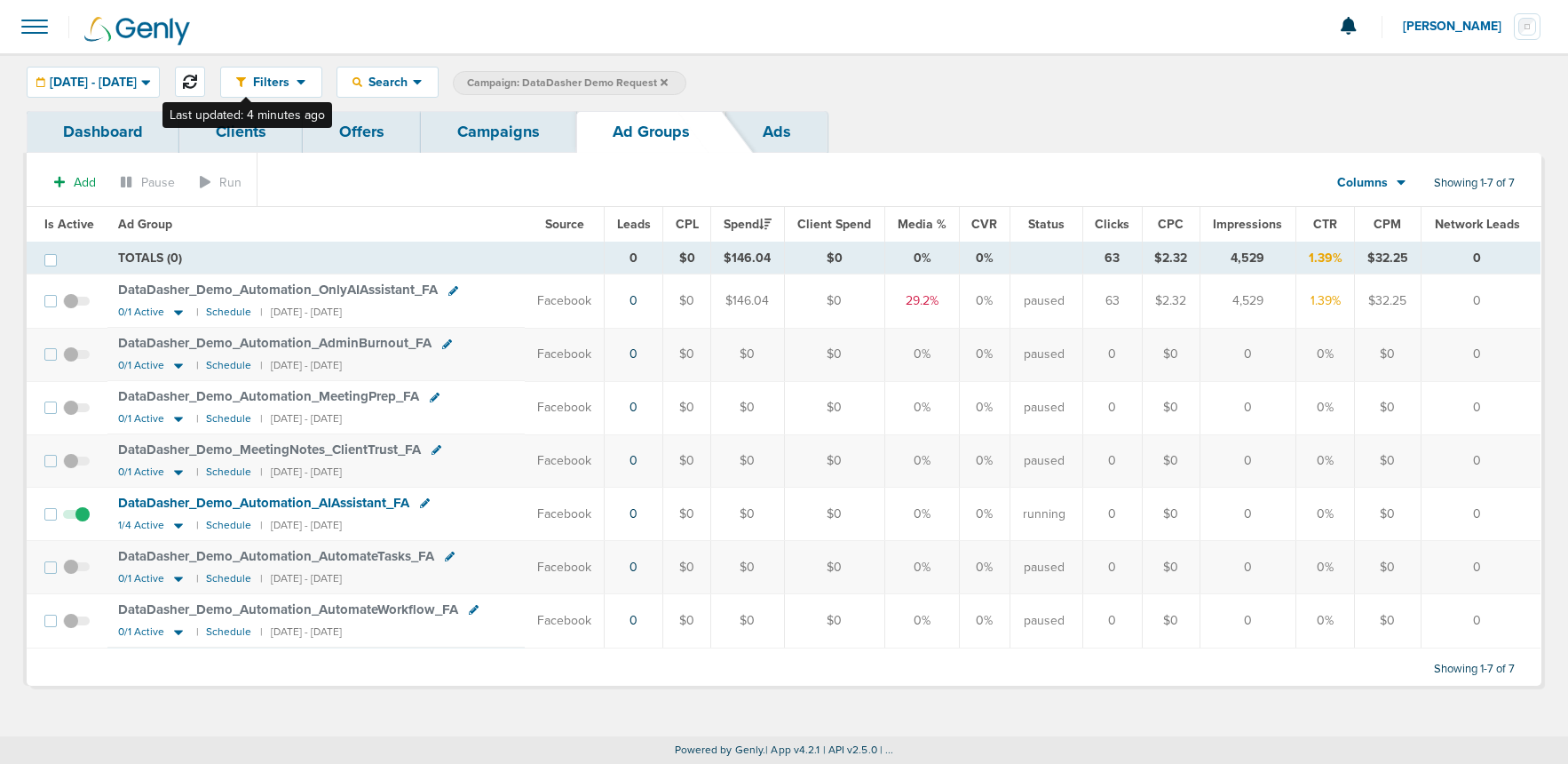
click at [197, 80] on icon at bounding box center [190, 81] width 14 height 14
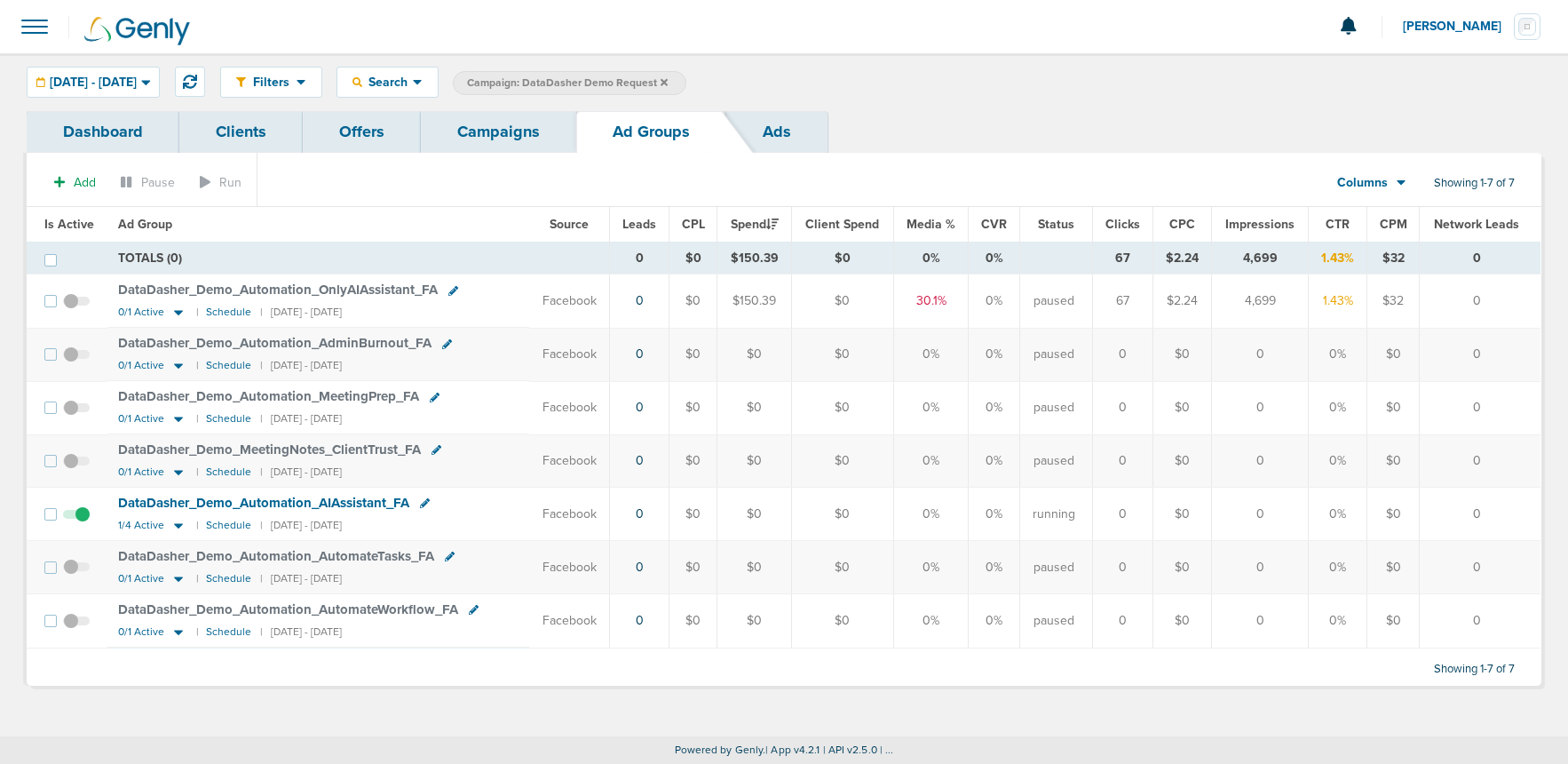
click at [668, 85] on icon at bounding box center [664, 82] width 8 height 8
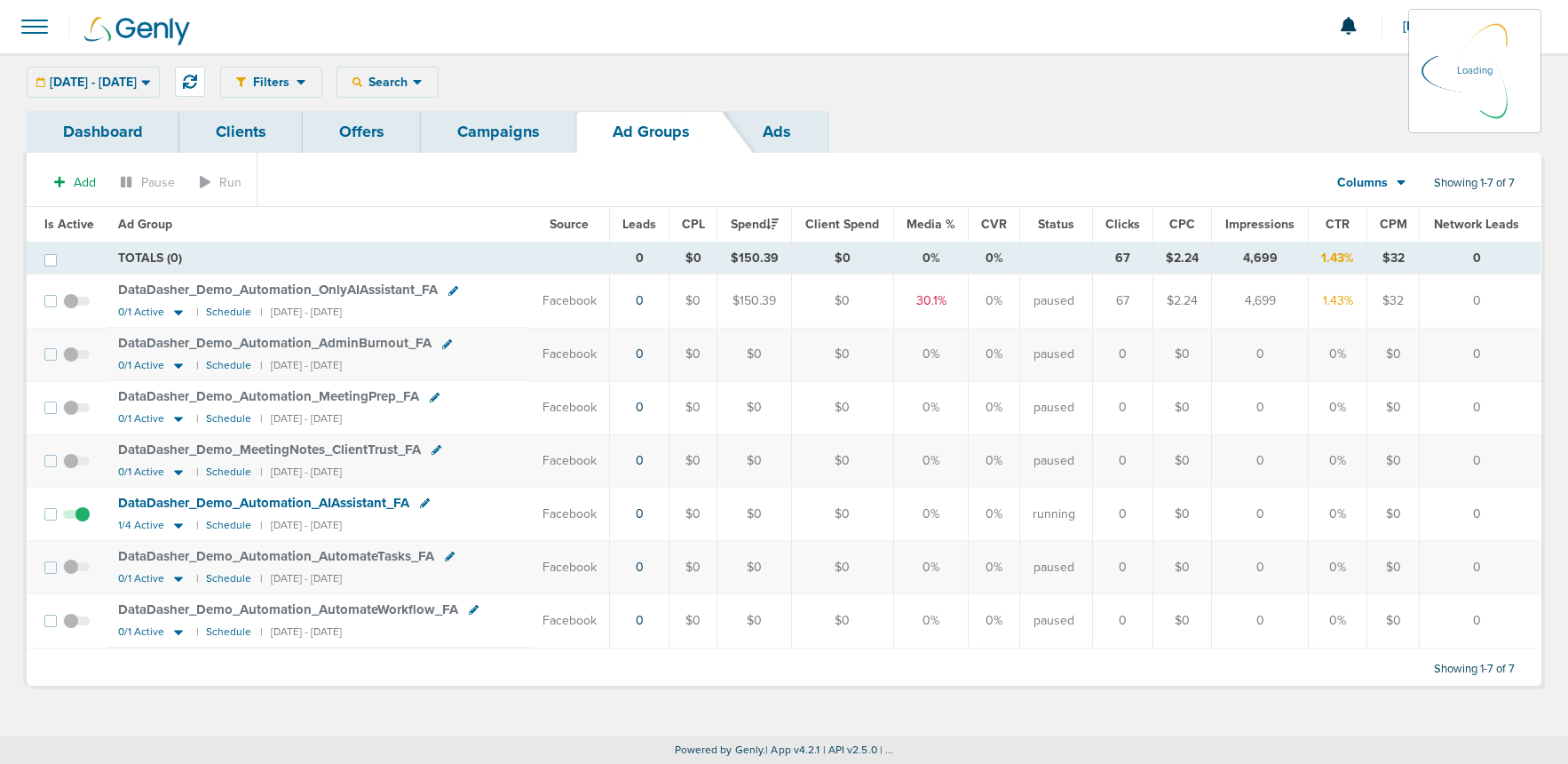
click at [496, 137] on link "Campaigns" at bounding box center [498, 132] width 155 height 41
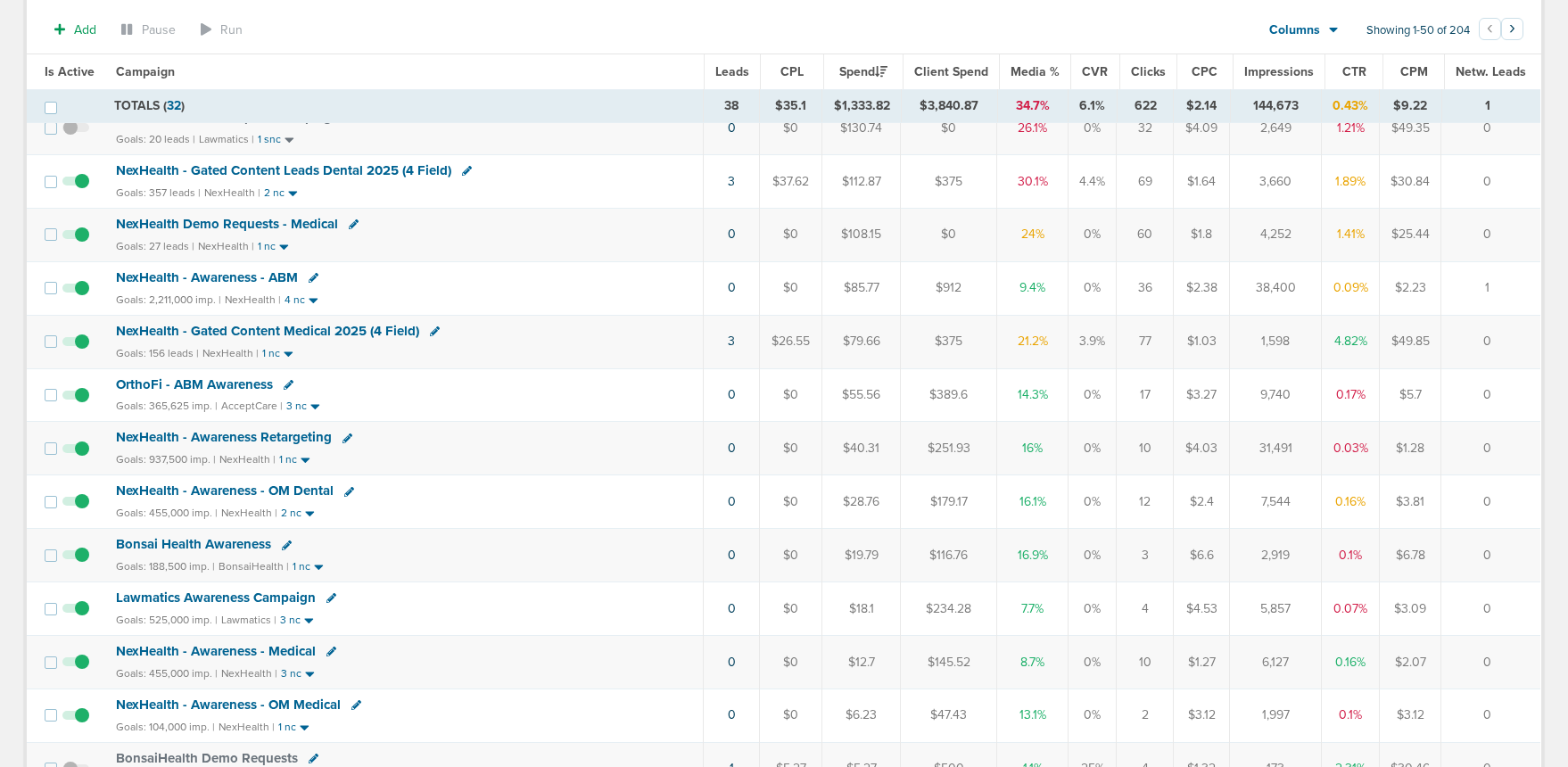
scroll to position [346, 0]
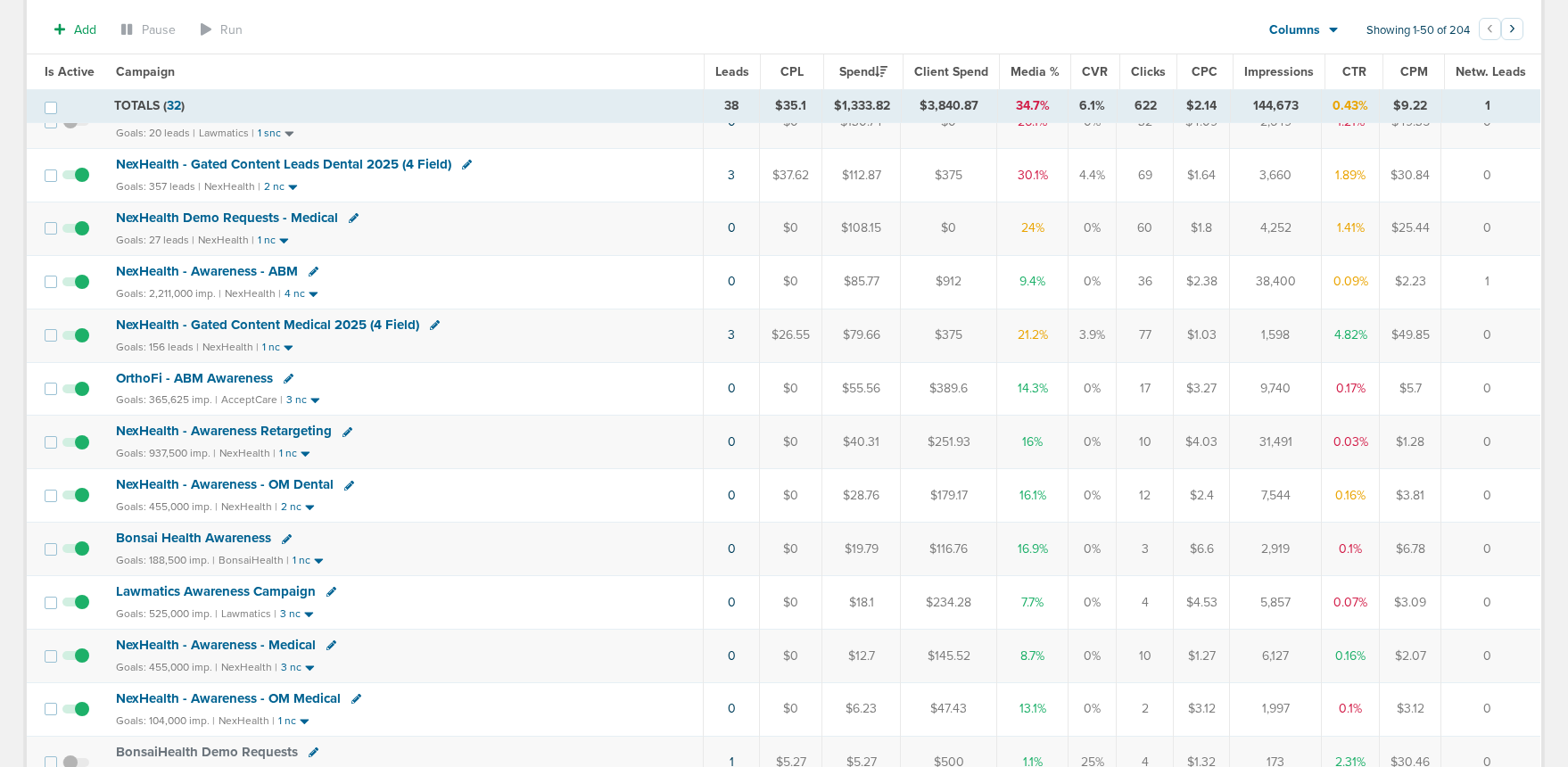
click at [232, 428] on span "NexHealth - Awareness Retargeting" at bounding box center [224, 430] width 216 height 16
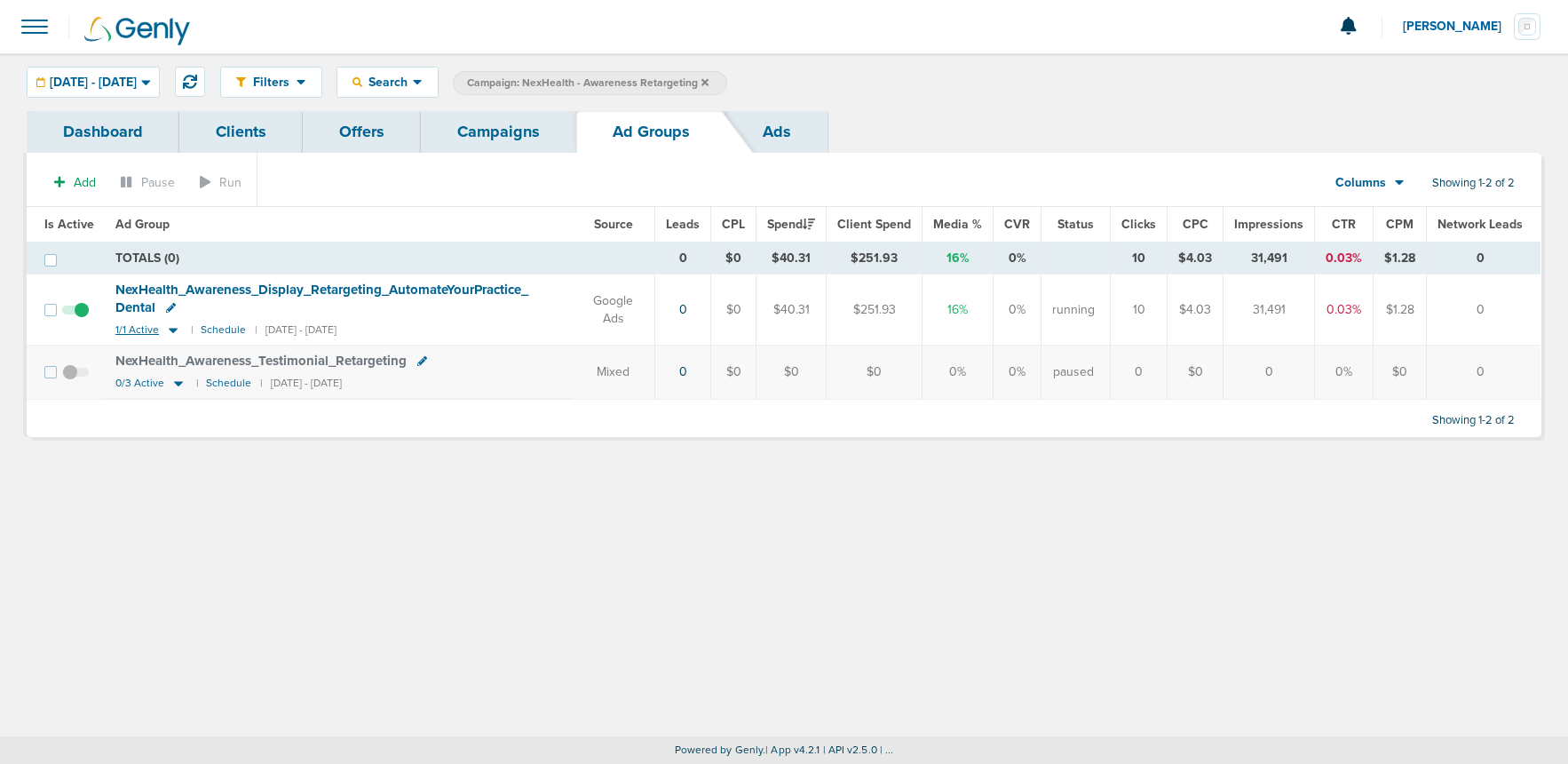
click at [169, 327] on icon at bounding box center [173, 330] width 18 height 15
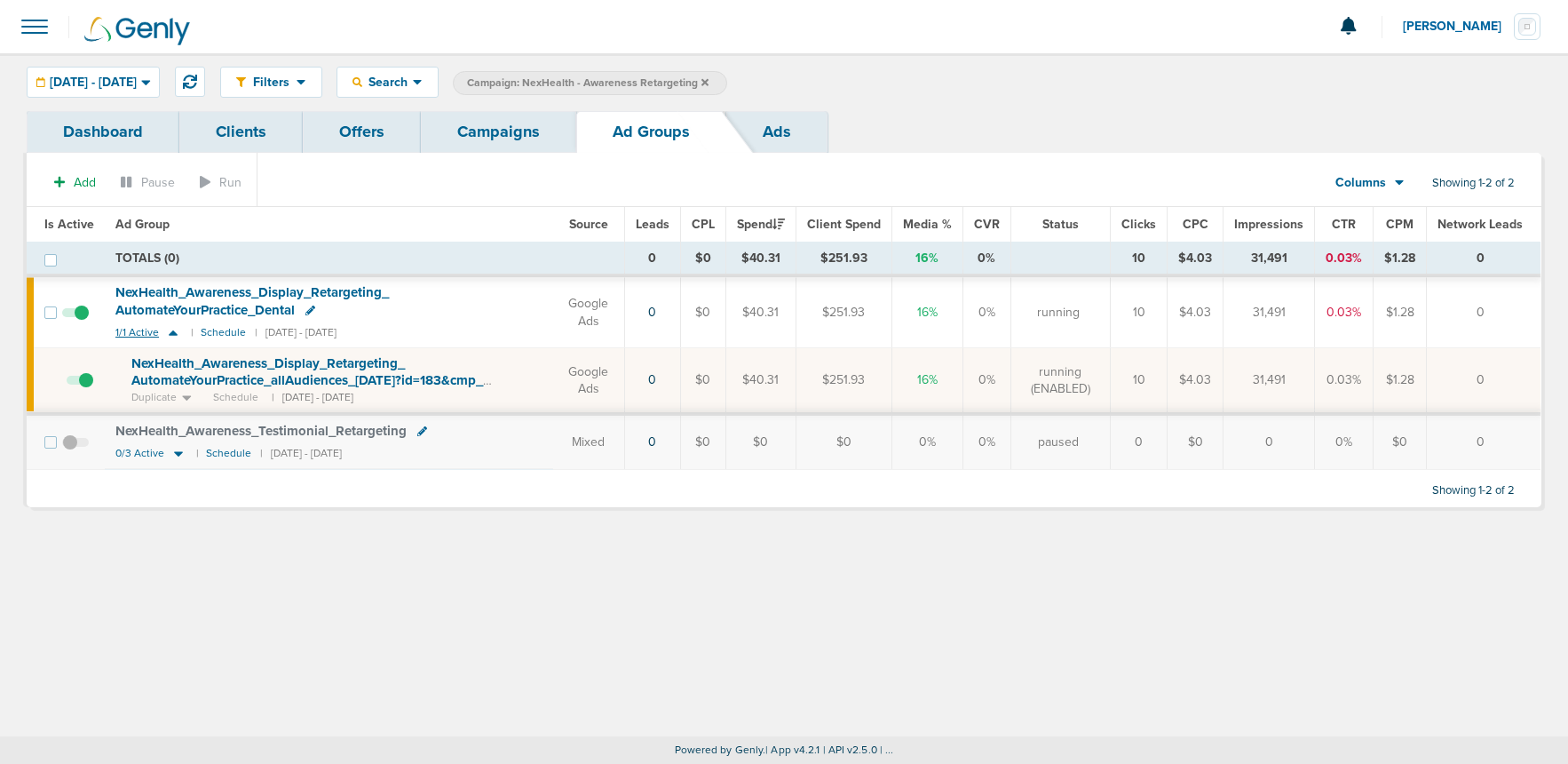
click at [169, 327] on icon at bounding box center [173, 333] width 18 height 15
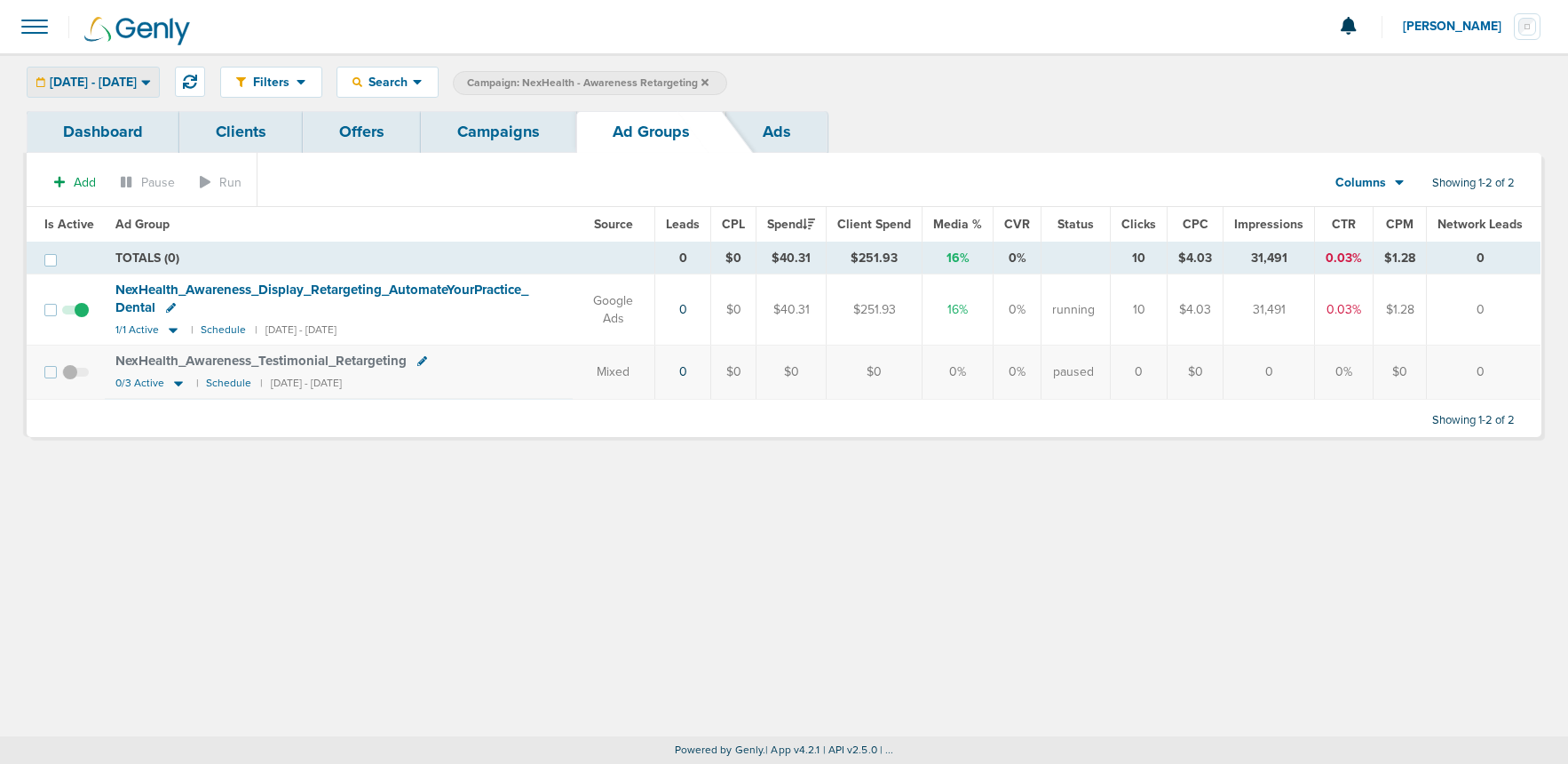
click at [136, 72] on div "09.02.2025 - 09.02.2025" at bounding box center [93, 82] width 132 height 29
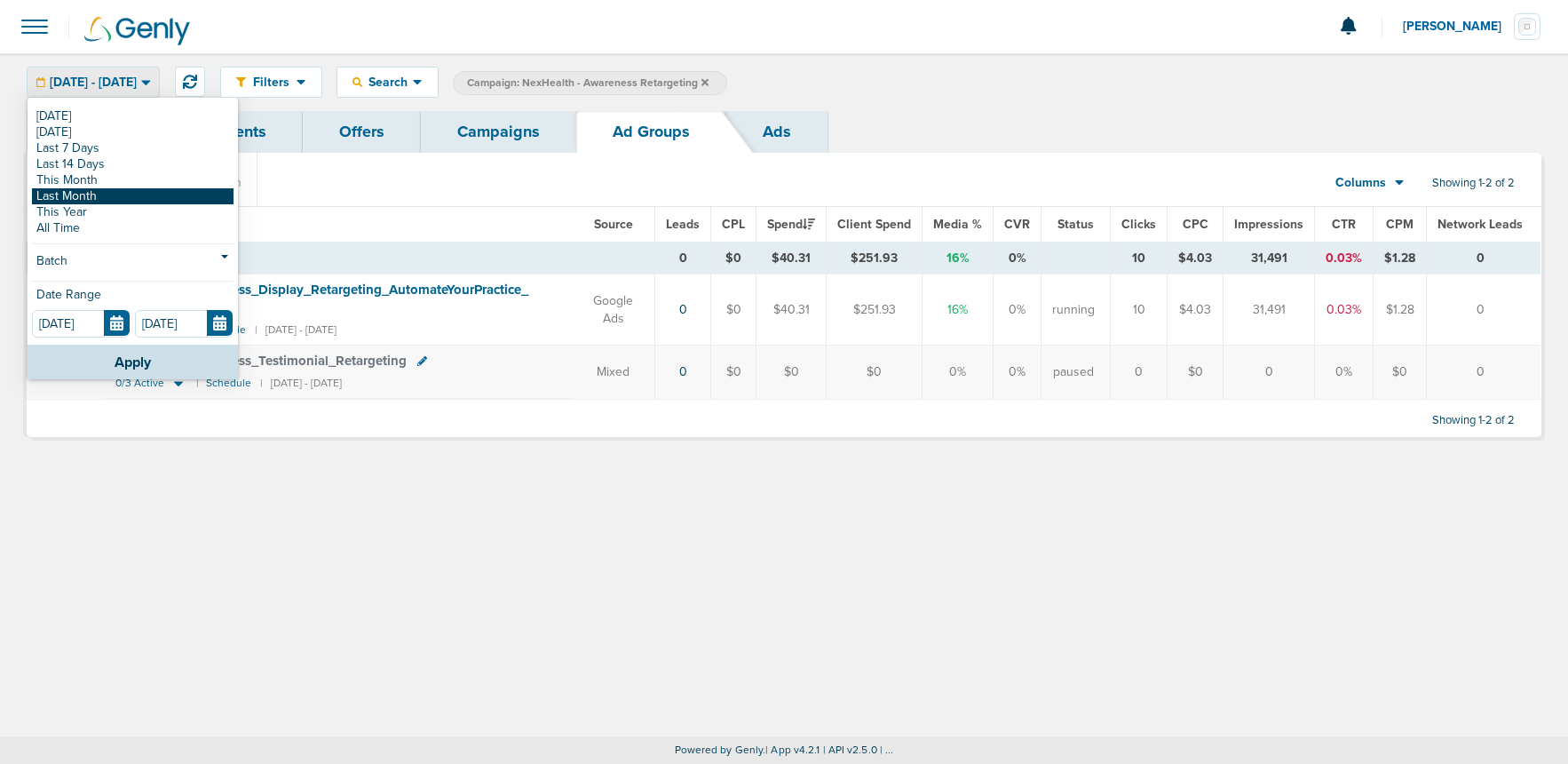
click at [97, 191] on link "Last Month" at bounding box center [132, 195] width 201 height 16
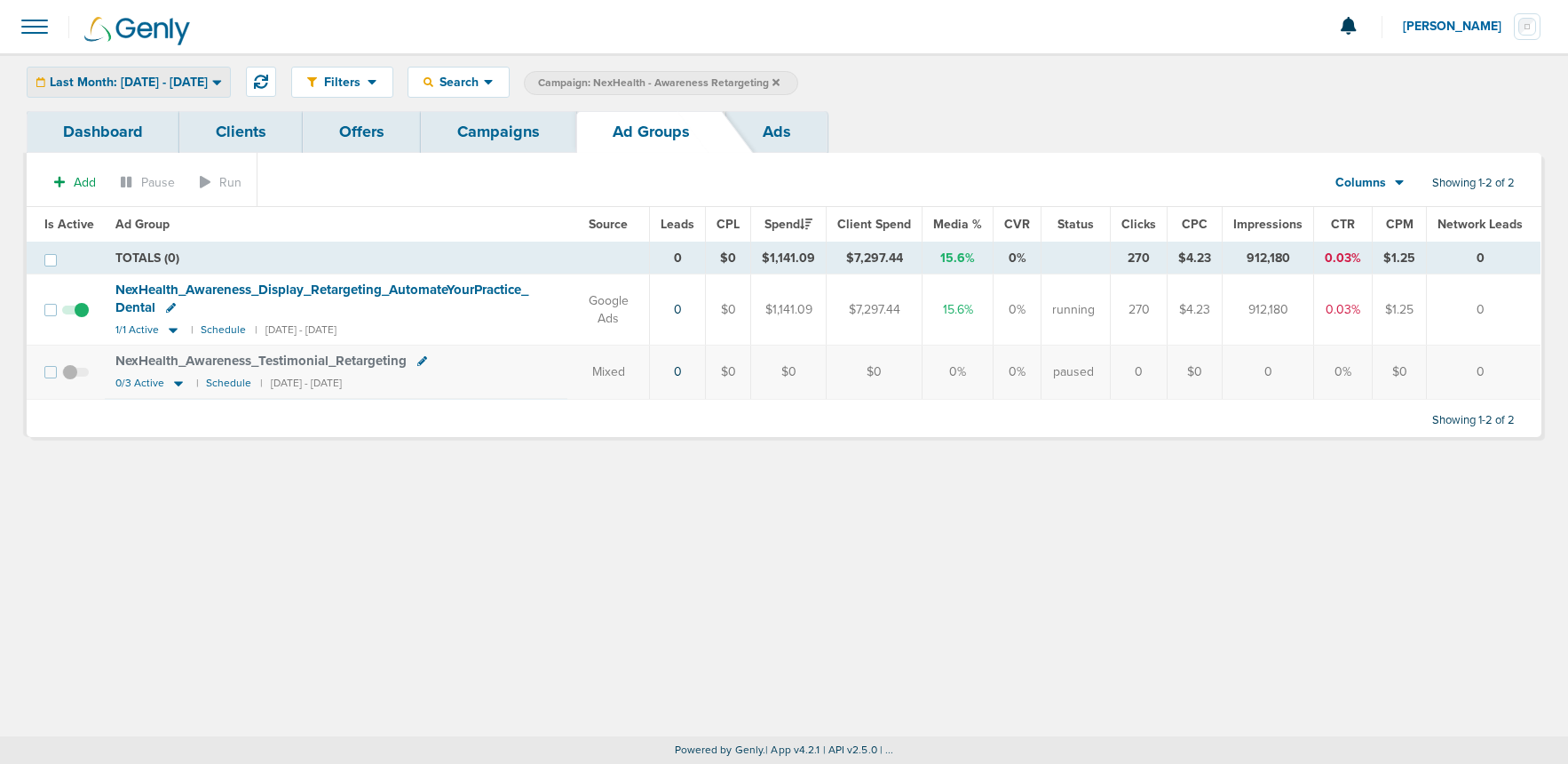
click at [124, 76] on span "Last Month: [DATE] - [DATE]" at bounding box center [129, 82] width 158 height 12
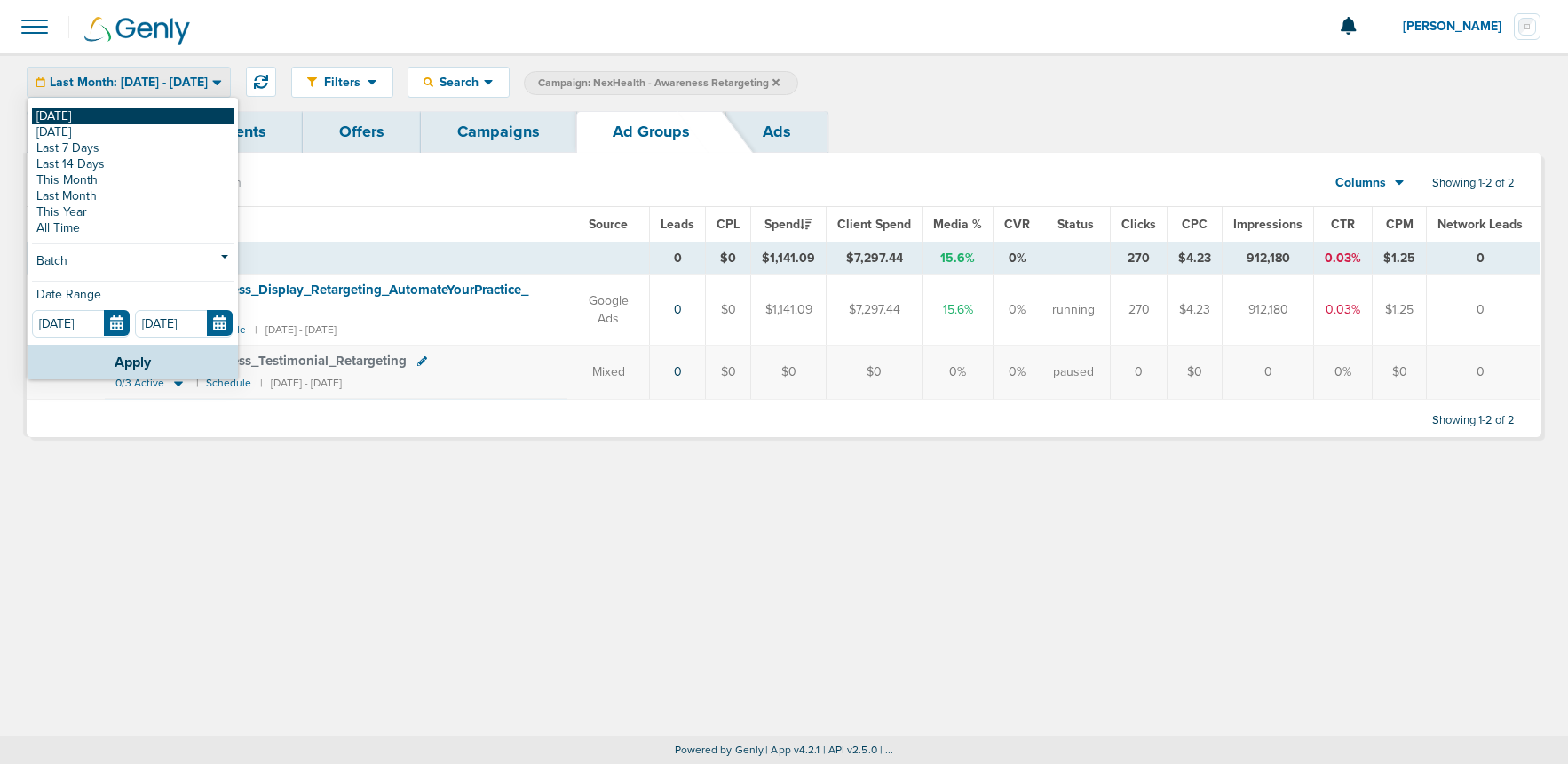
click at [120, 114] on link "[DATE]" at bounding box center [132, 116] width 201 height 16
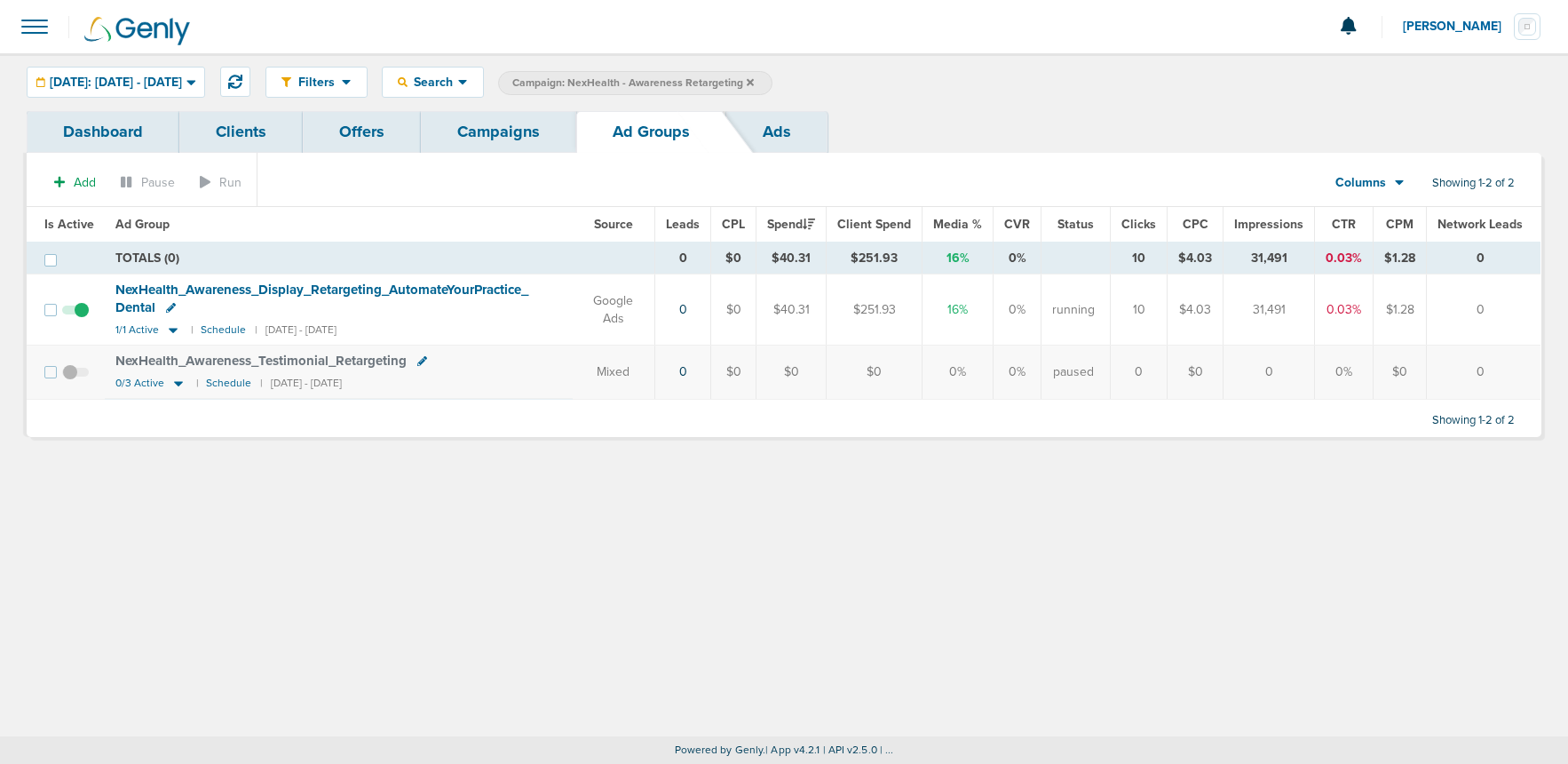
click at [508, 135] on link "Campaigns" at bounding box center [498, 132] width 155 height 41
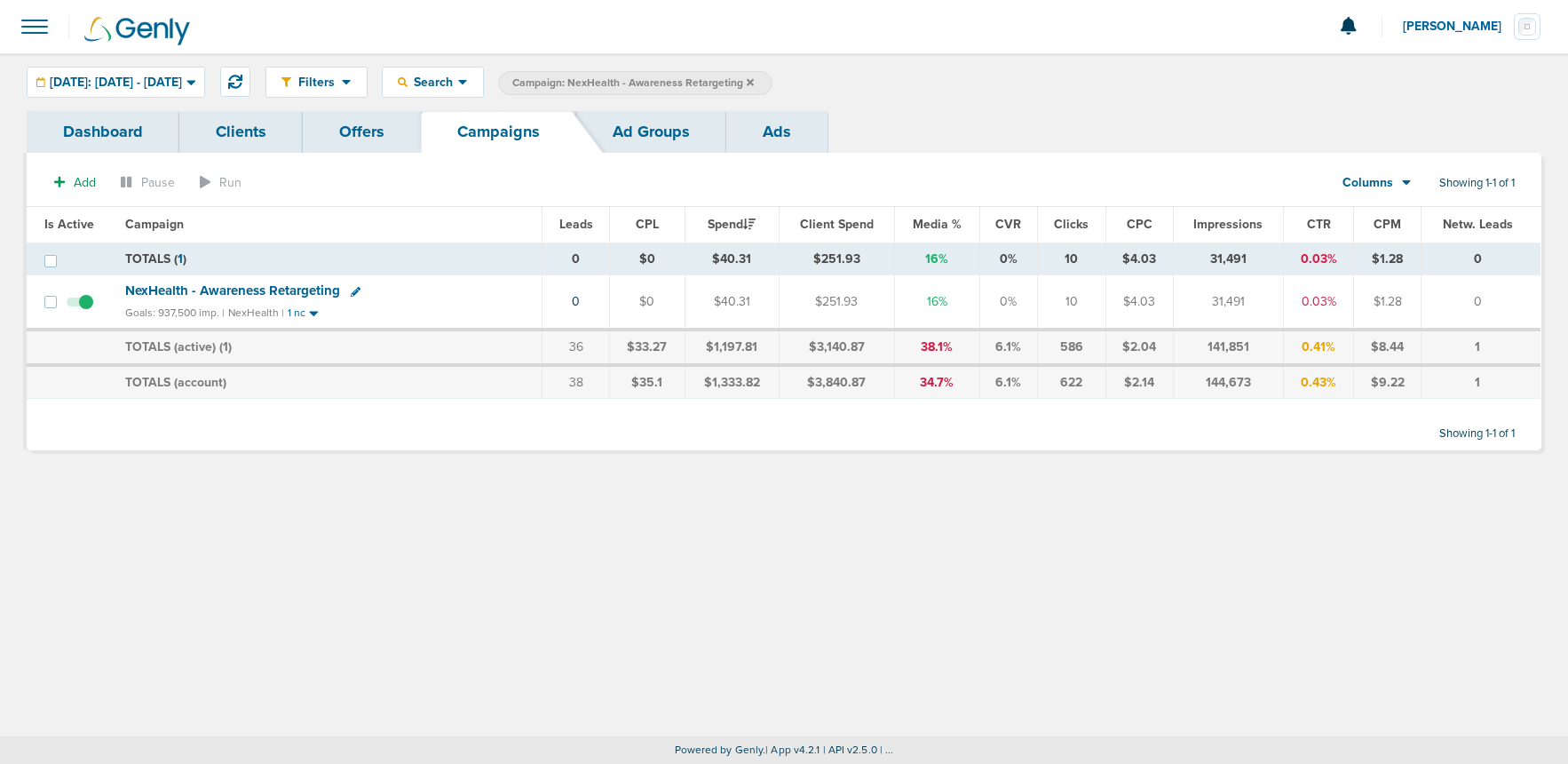
click at [753, 85] on icon at bounding box center [751, 82] width 8 height 10
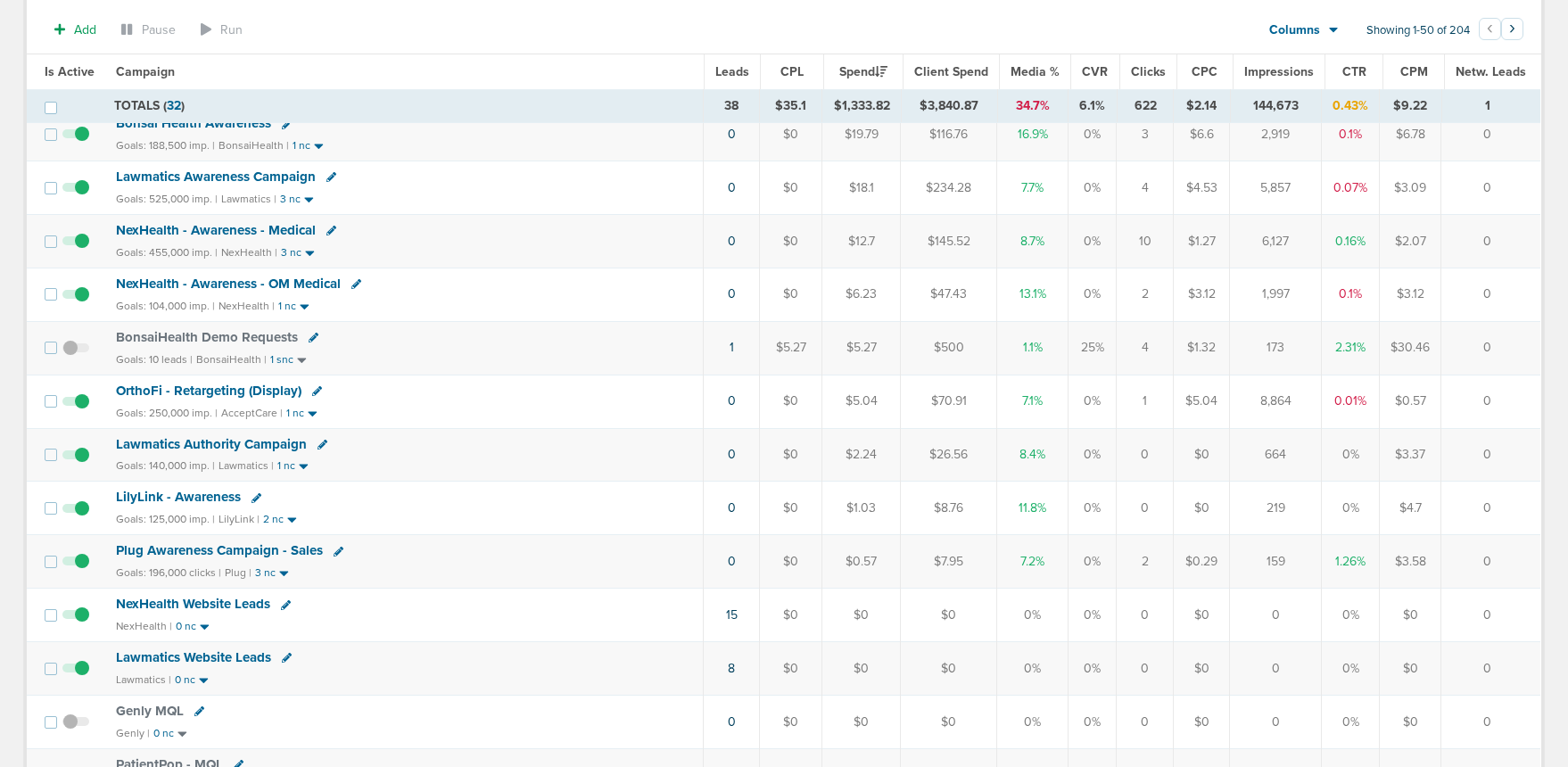
scroll to position [832, 0]
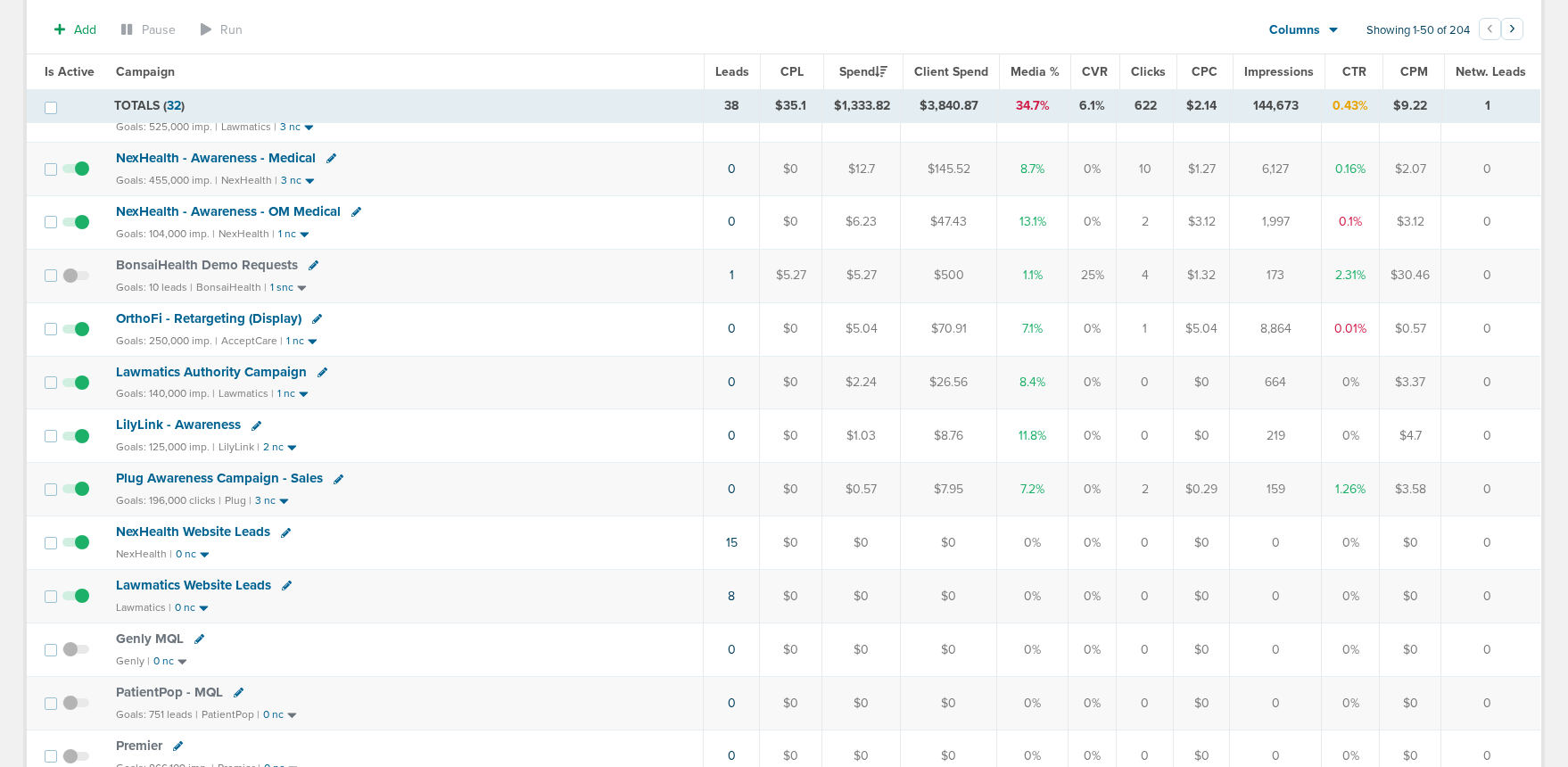
click at [230, 475] on span "Plug Awareness Campaign - Sales" at bounding box center [219, 477] width 207 height 16
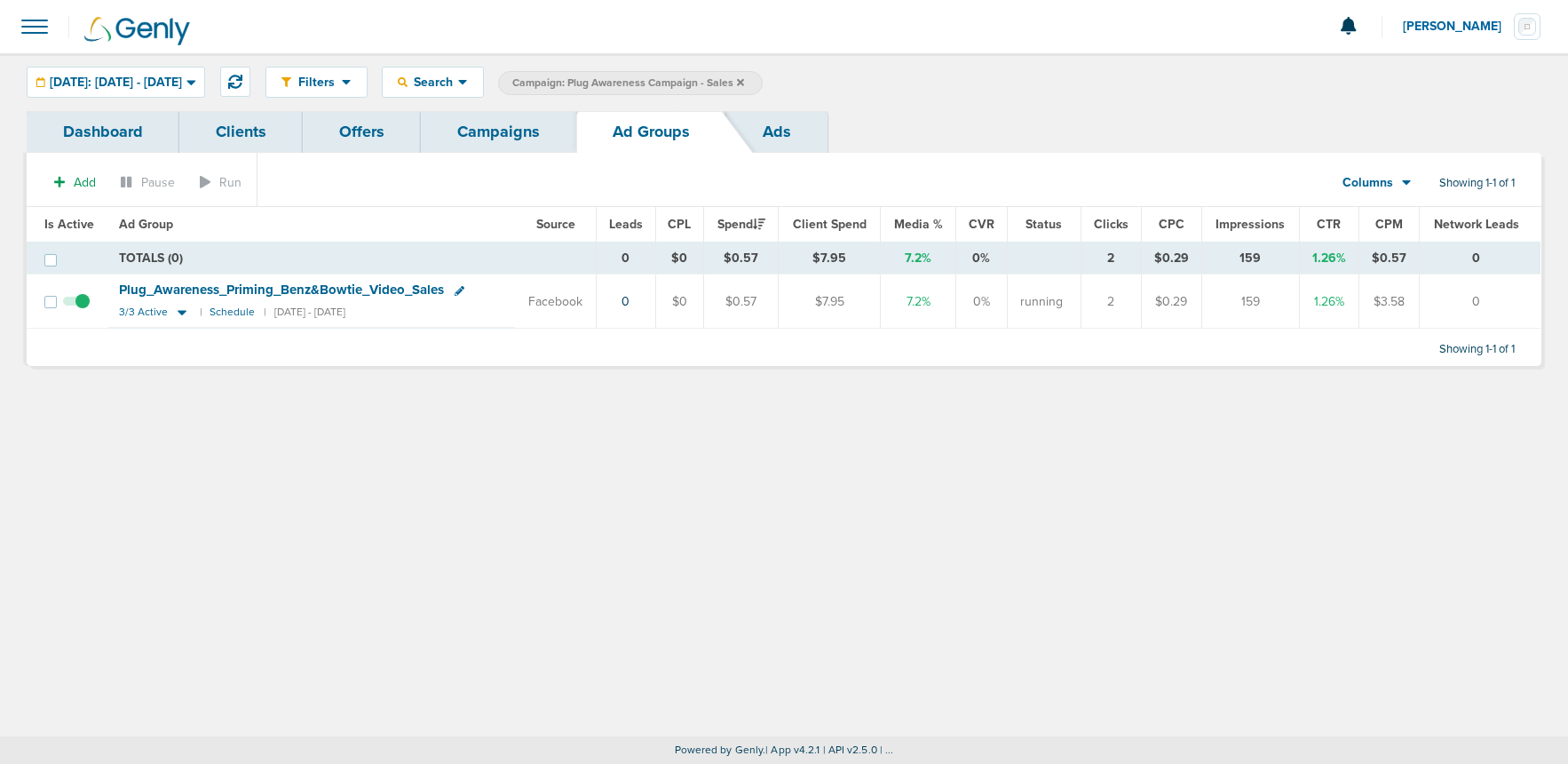
drag, startPoint x: 506, startPoint y: 136, endPoint x: 613, endPoint y: 117, distance: 108.7
click at [506, 135] on link "Campaigns" at bounding box center [498, 132] width 155 height 41
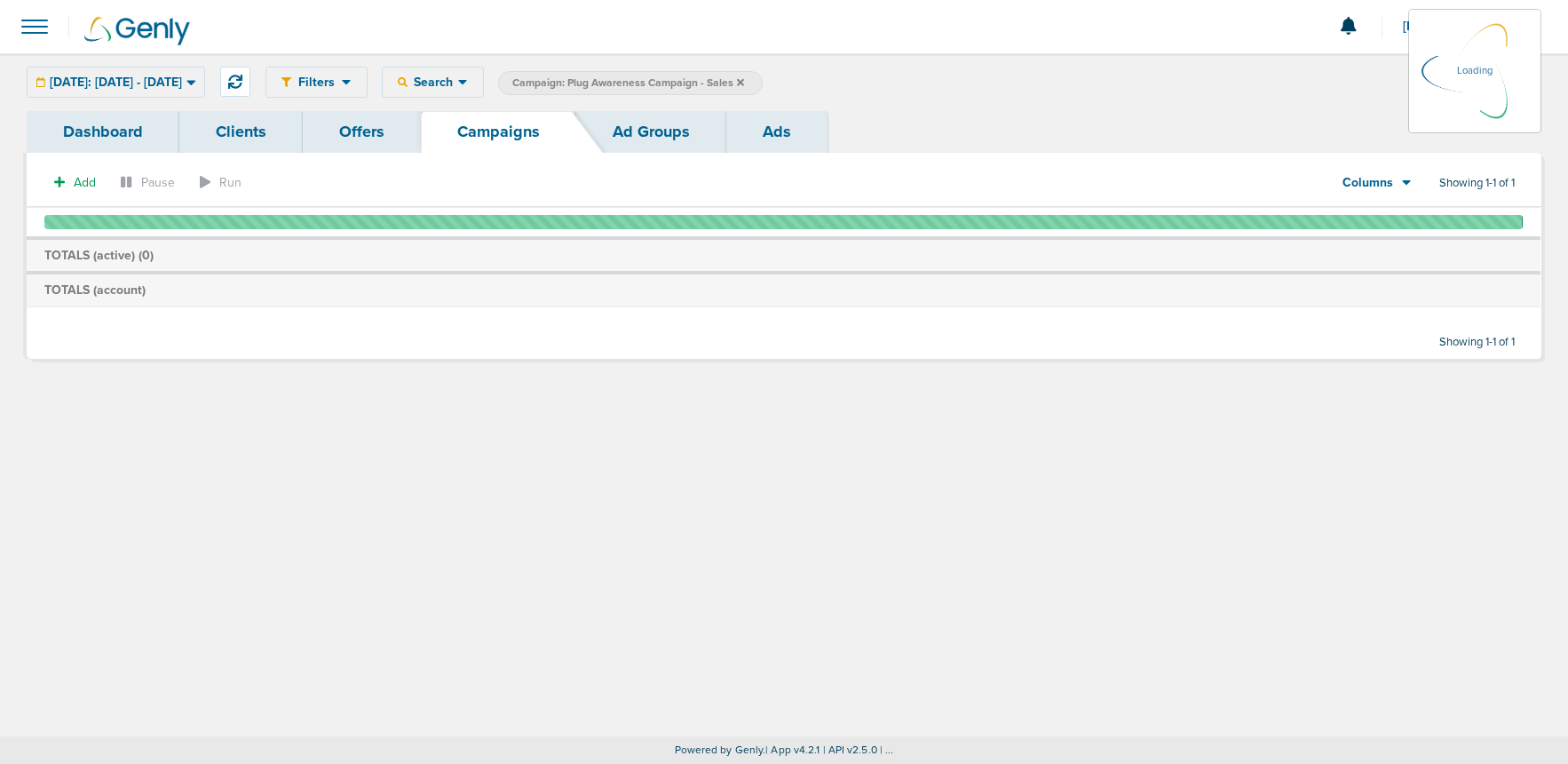
click at [744, 80] on icon at bounding box center [740, 82] width 8 height 8
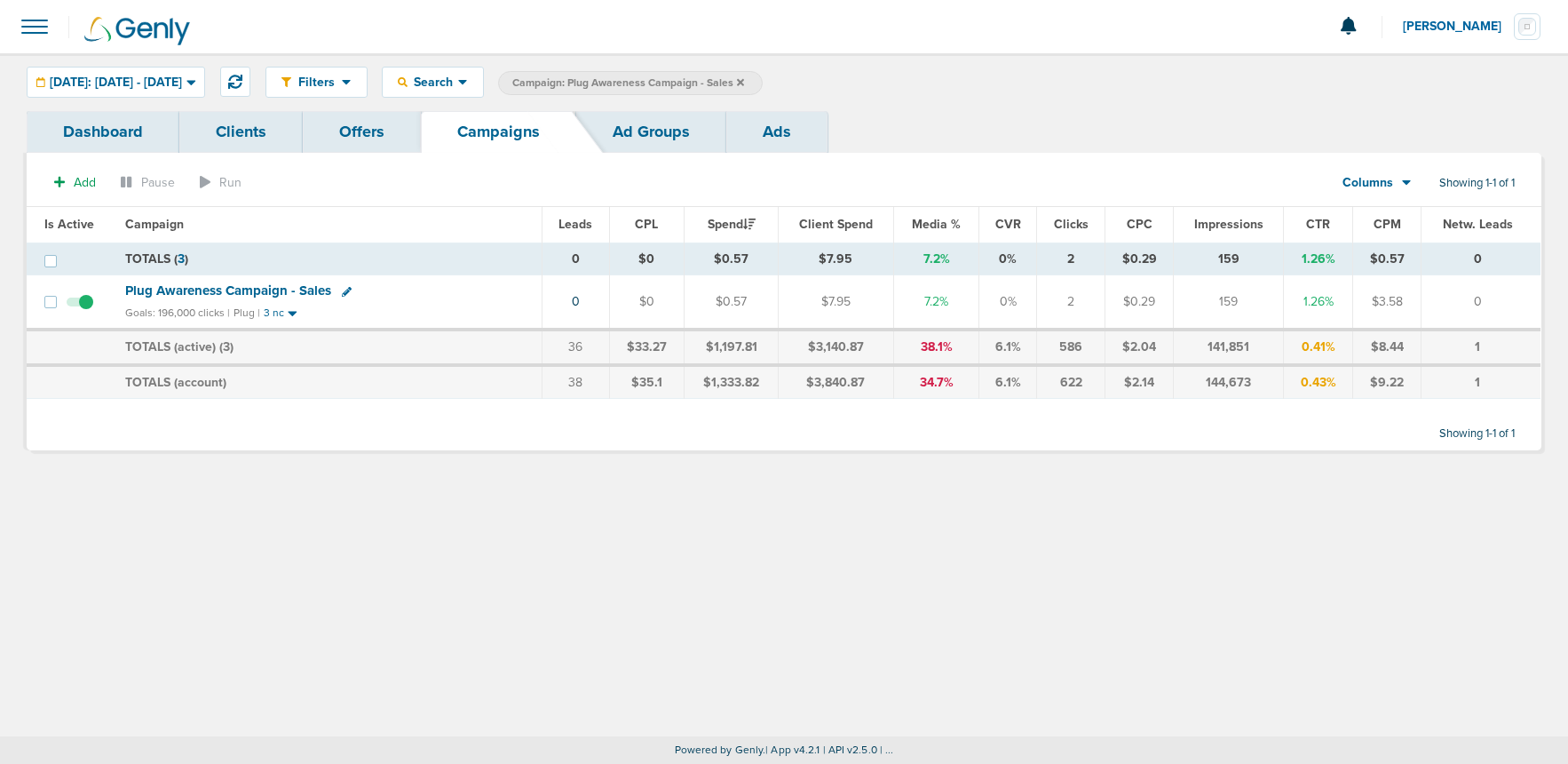
click at [744, 80] on icon at bounding box center [740, 82] width 8 height 8
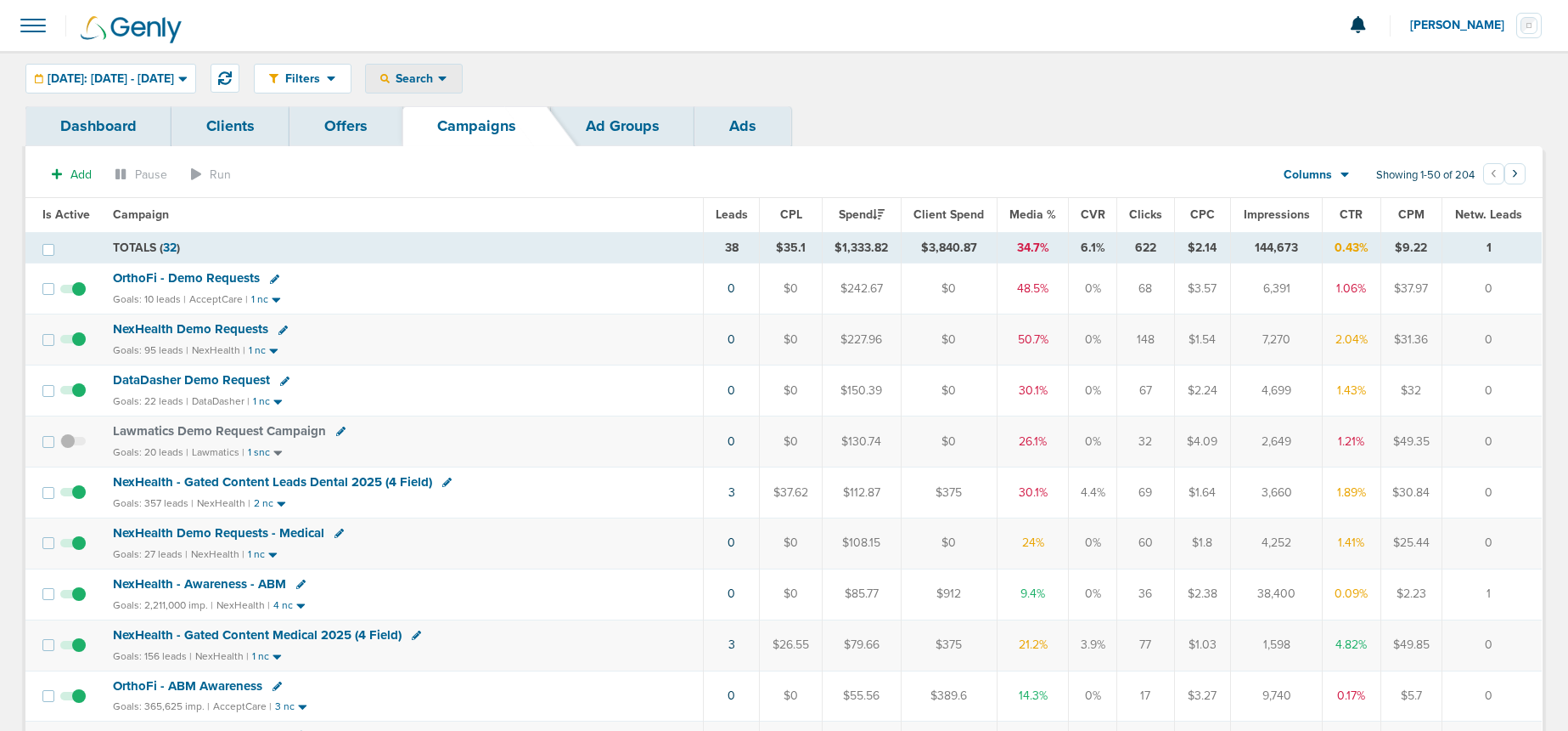
click at [439, 74] on span "Search" at bounding box center [414, 78] width 49 height 14
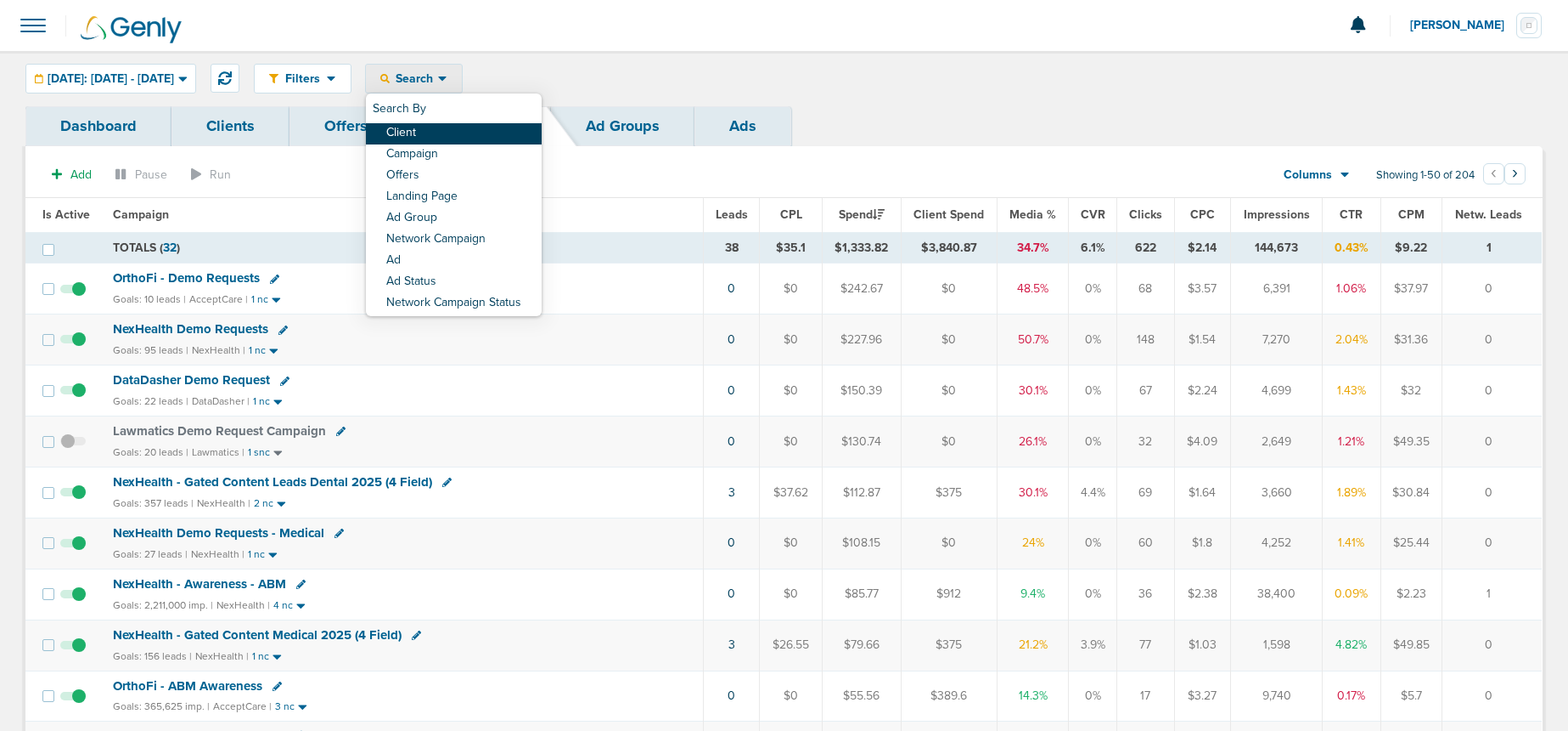
click at [470, 132] on link "Client" at bounding box center [454, 134] width 176 height 22
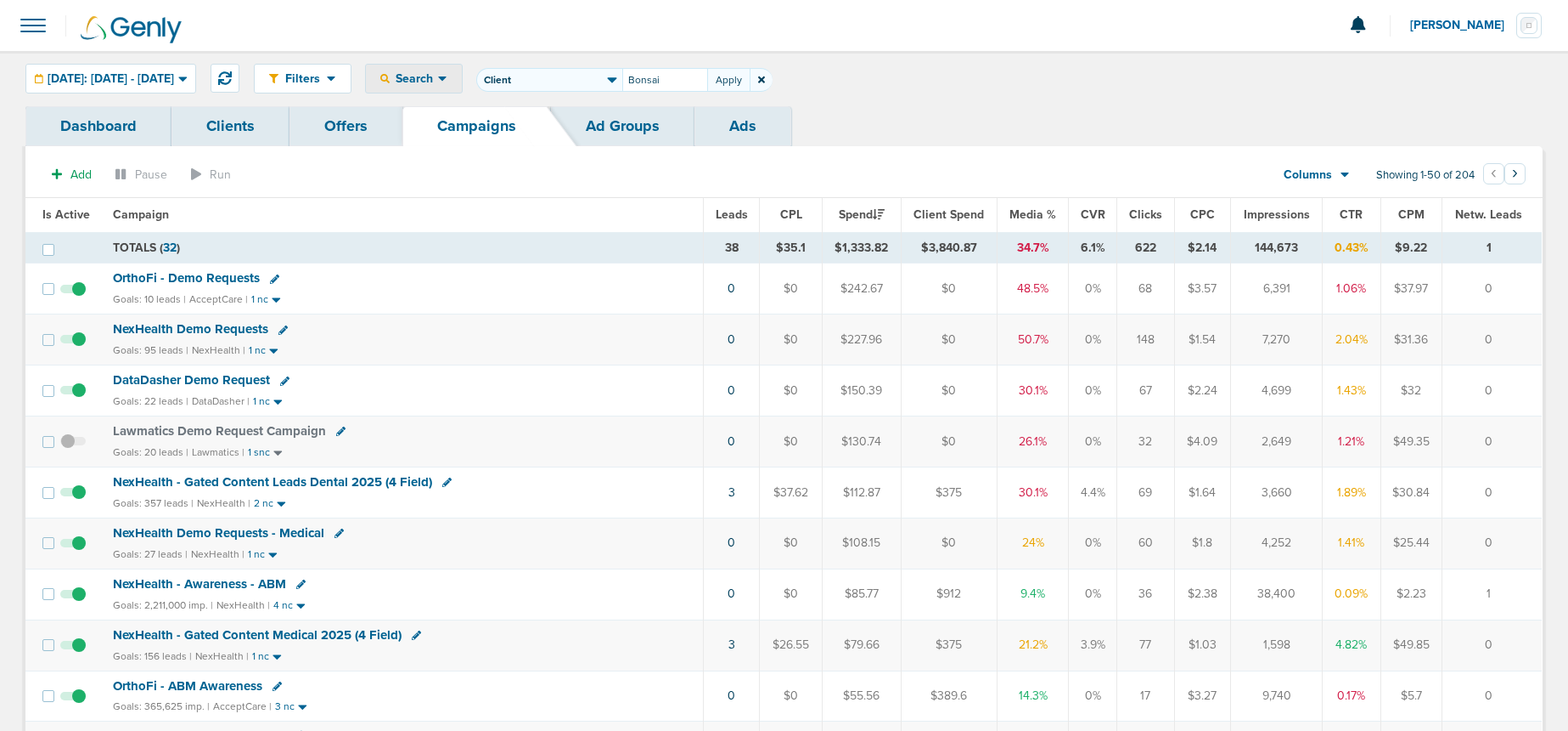
type input "Bonsai"
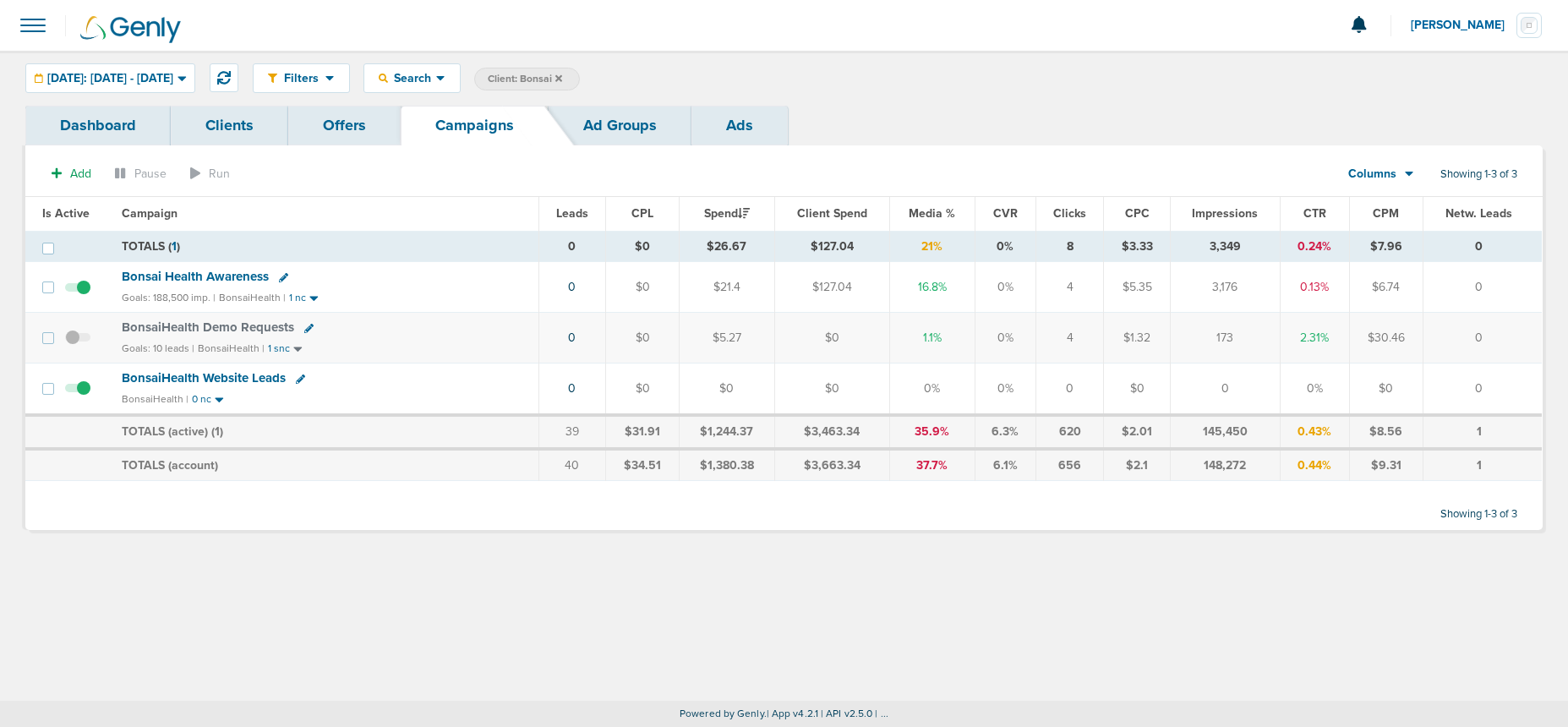
click at [182, 325] on span "BonsaiHealth Demo Requests" at bounding box center [208, 326] width 173 height 15
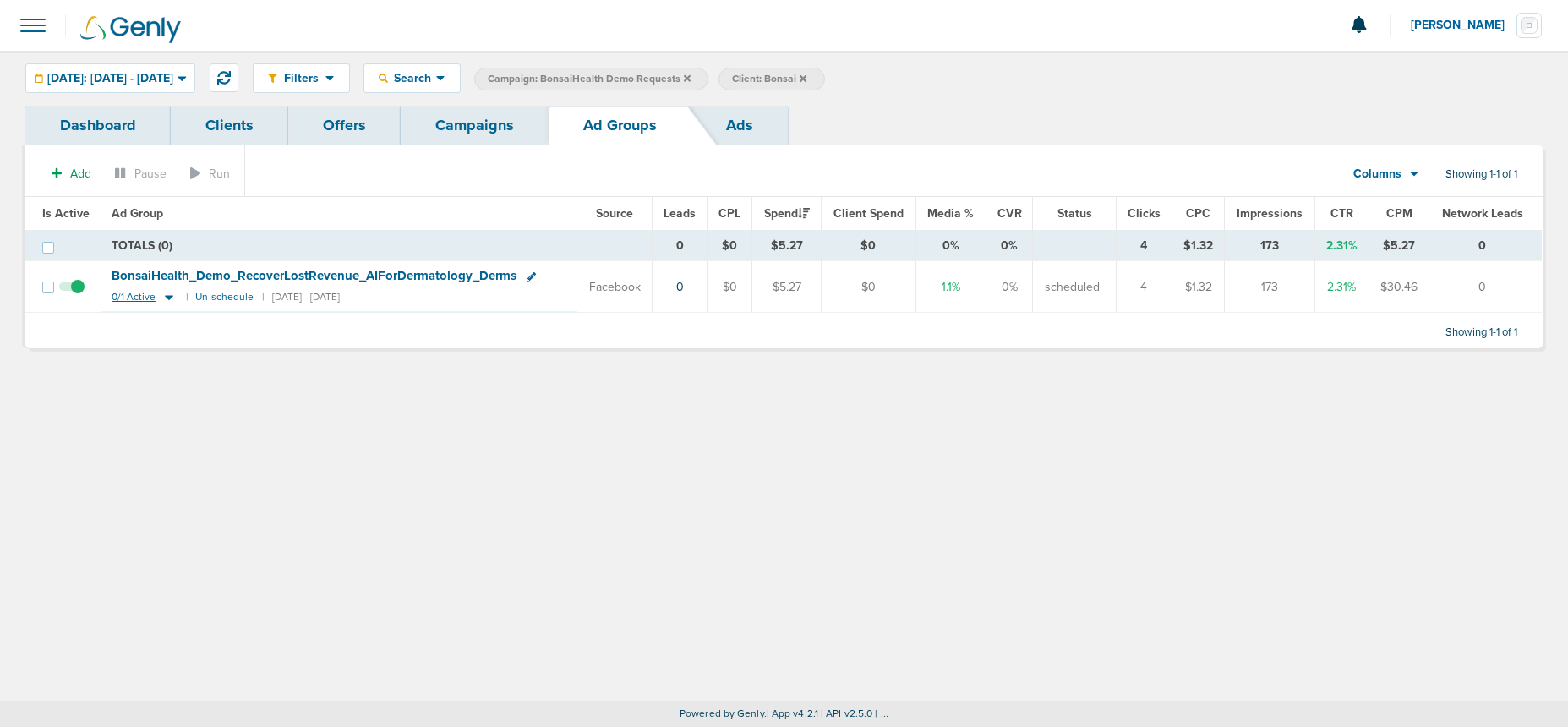
click at [165, 296] on icon at bounding box center [168, 299] width 8 height 5
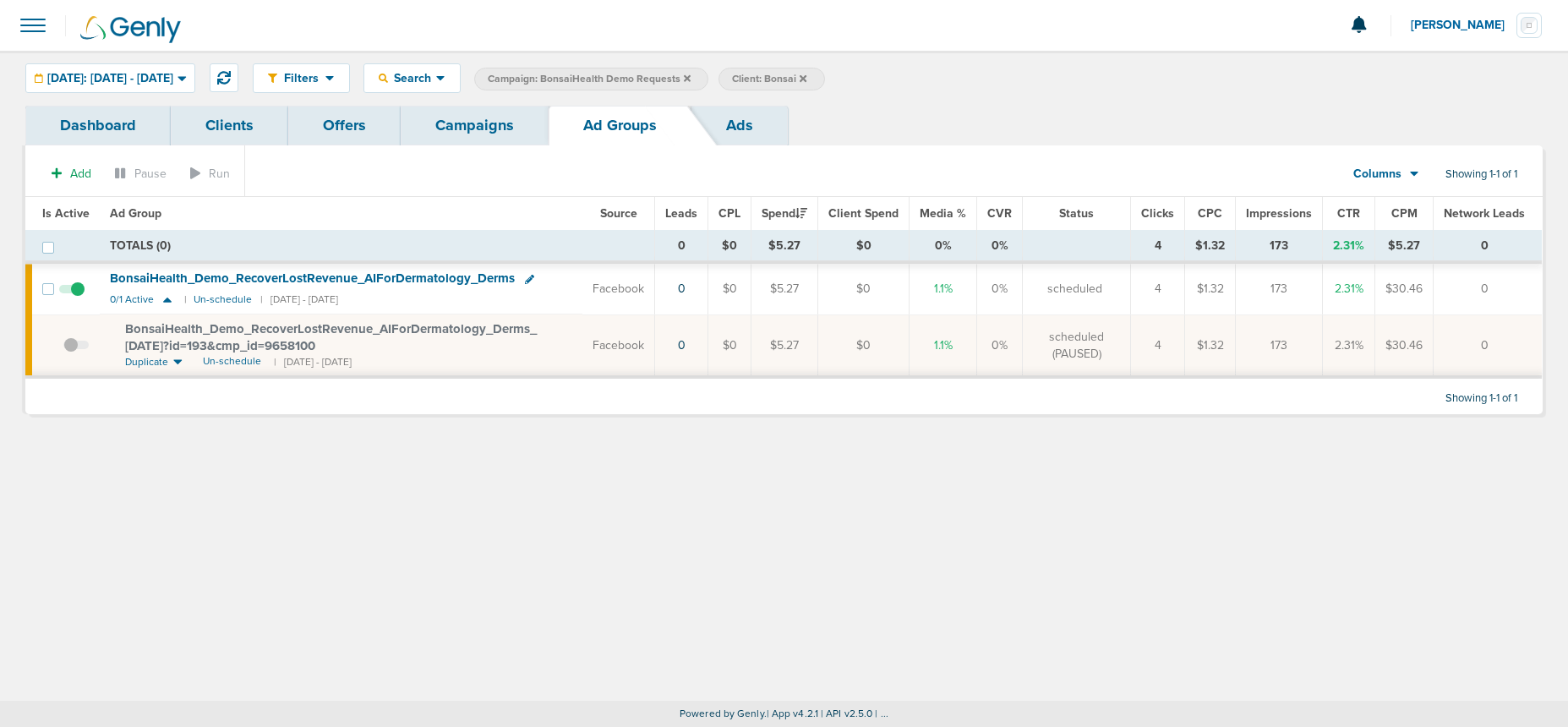
click at [235, 326] on span "BonsaiHealth_ Demo_ RecoverLostRevenue_ AIForDermatology_ Derms_ 08.29.25?id=19…" at bounding box center [331, 337] width 411 height 32
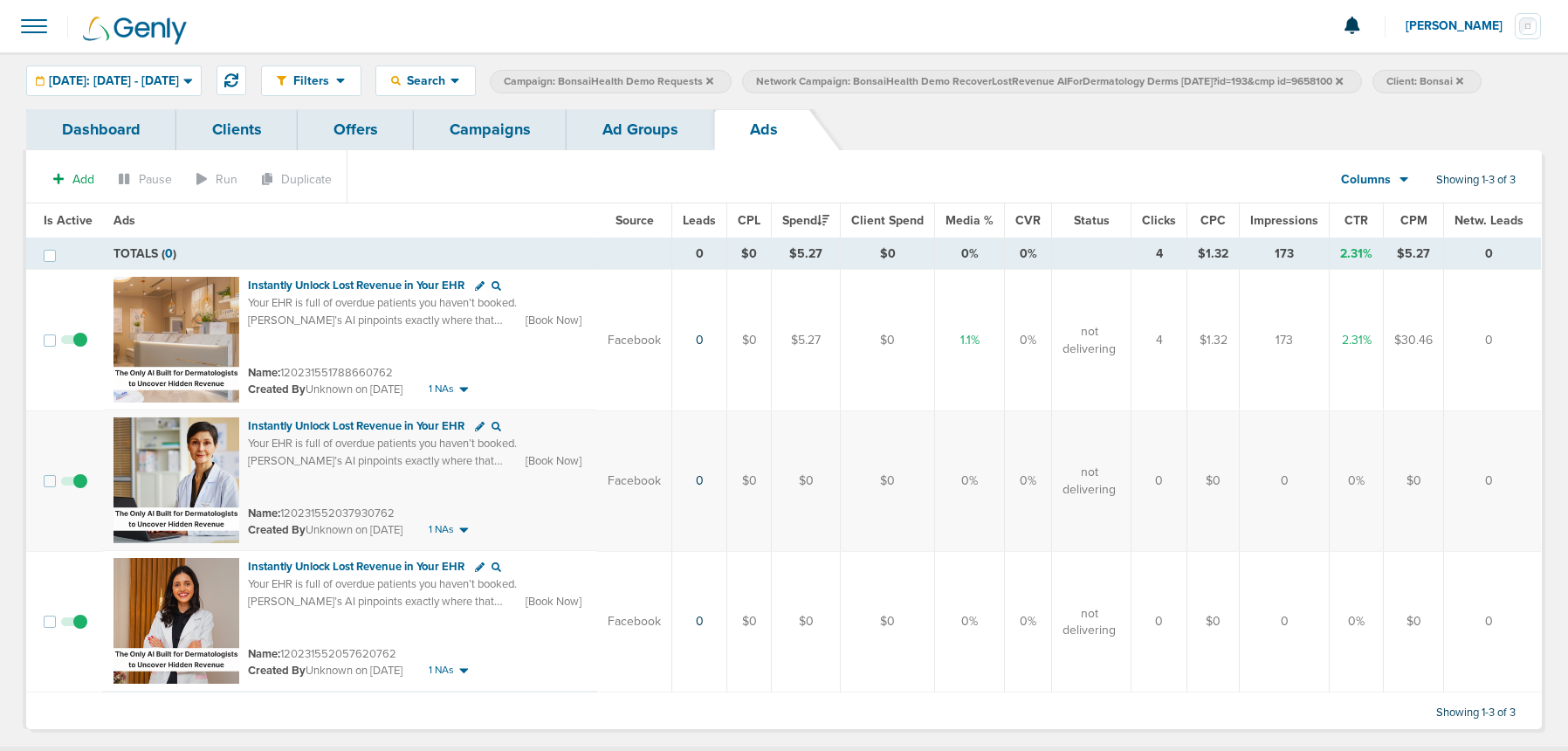
click at [529, 151] on link "Campaigns" at bounding box center [490, 129] width 152 height 41
